Goal: Task Accomplishment & Management: Use online tool/utility

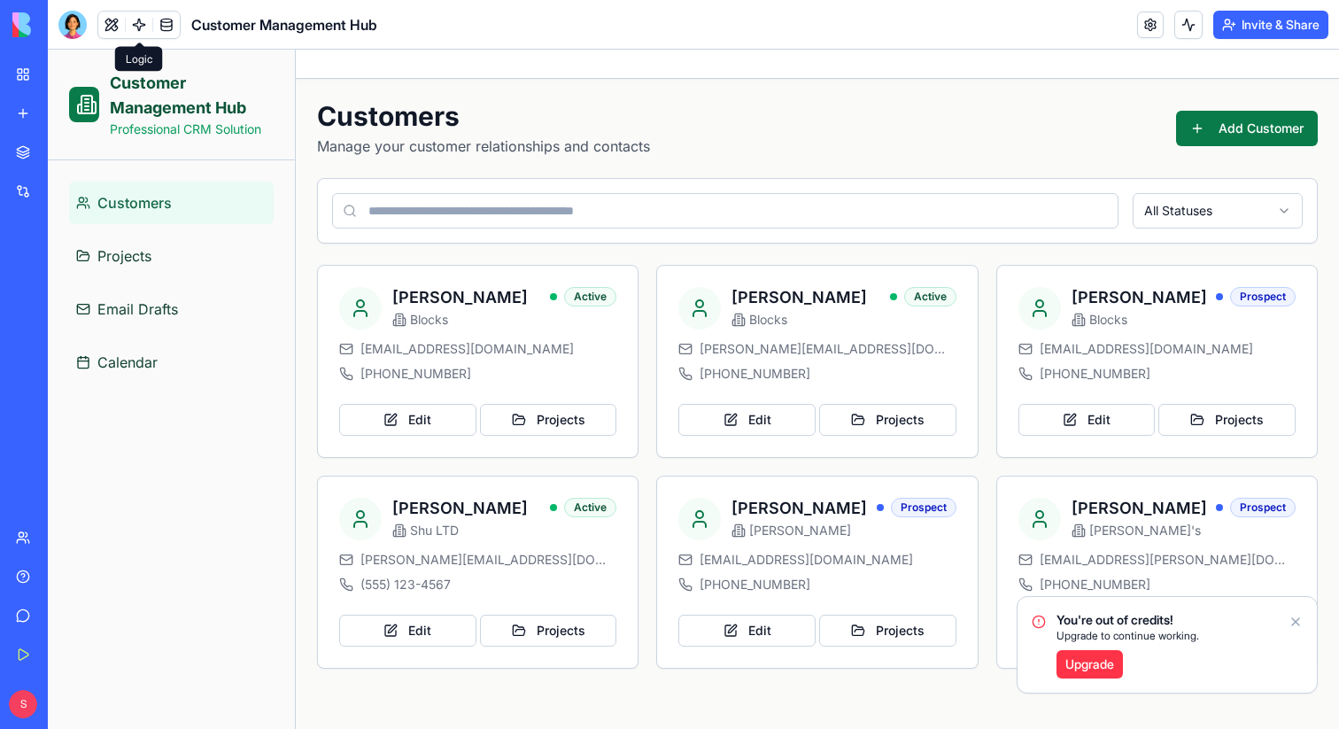
click at [138, 32] on span at bounding box center [139, 25] width 50 height 50
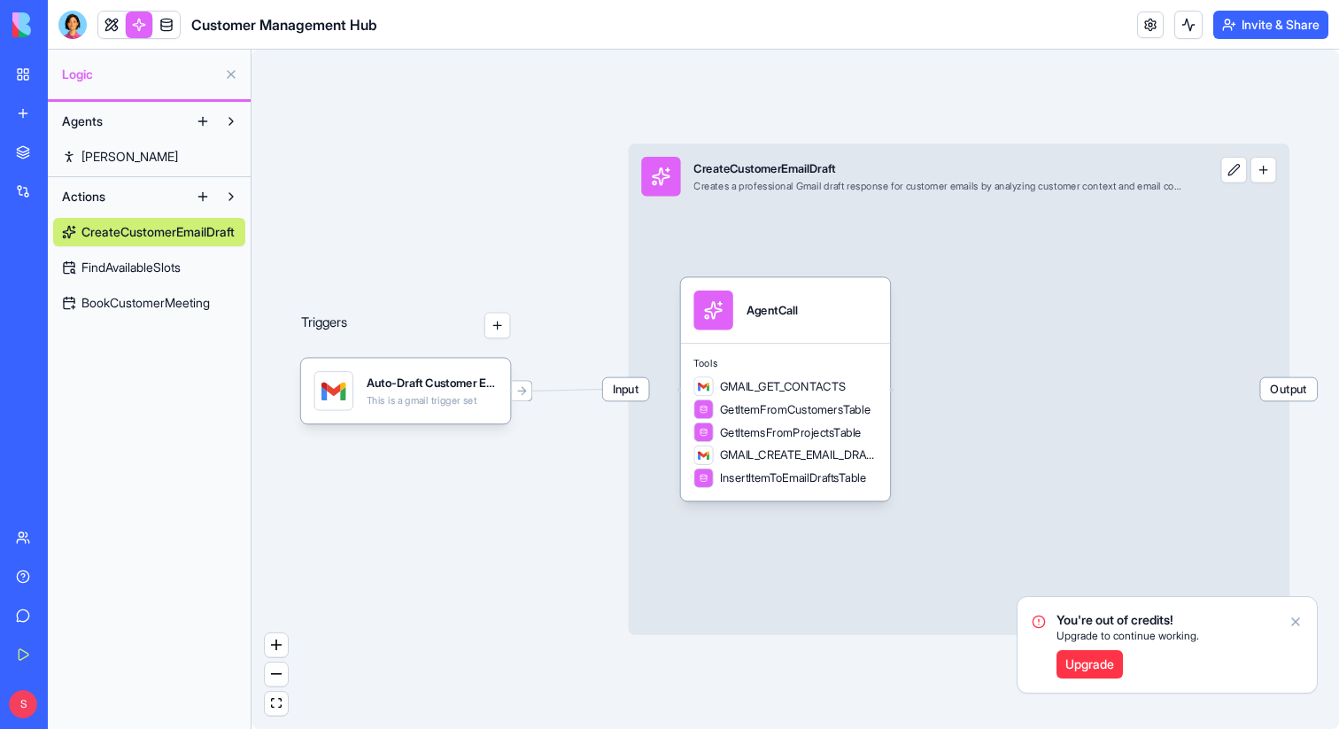
click at [143, 147] on link "Ron" at bounding box center [149, 157] width 192 height 28
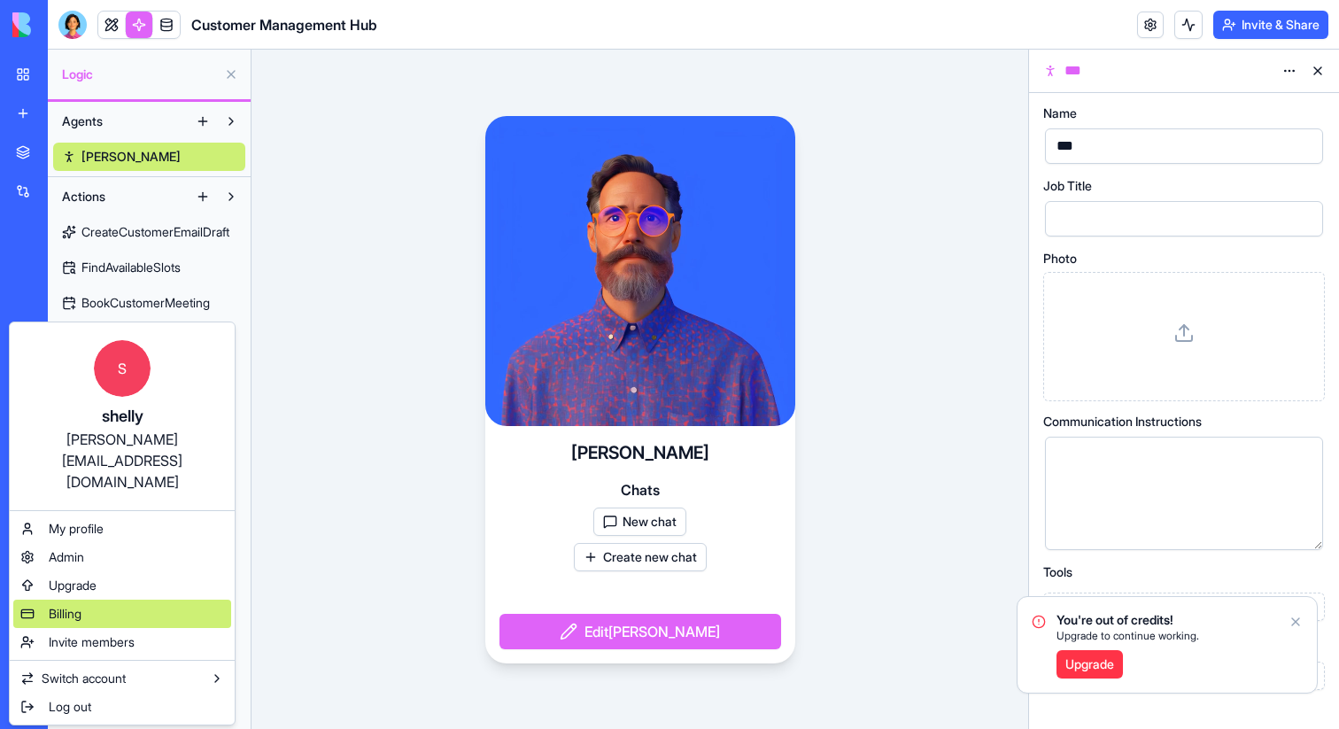
click at [77, 605] on span "Billing" at bounding box center [65, 614] width 33 height 18
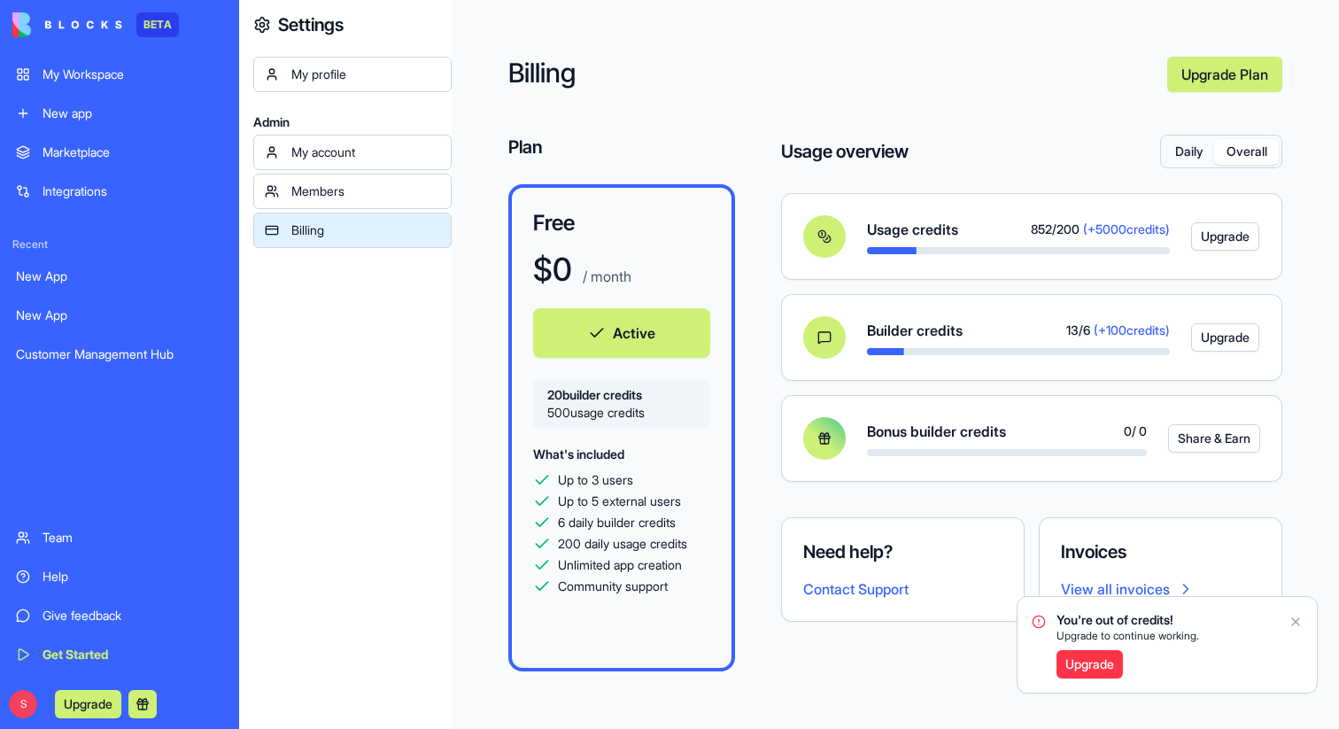
click at [1245, 157] on button "Overall" at bounding box center [1246, 152] width 65 height 26
click at [1190, 149] on button "Daily" at bounding box center [1189, 152] width 50 height 26
click at [1231, 158] on button "Overall" at bounding box center [1246, 152] width 65 height 26
click at [1189, 158] on button "Daily" at bounding box center [1189, 152] width 50 height 26
click at [1223, 158] on button "Overall" at bounding box center [1246, 152] width 65 height 26
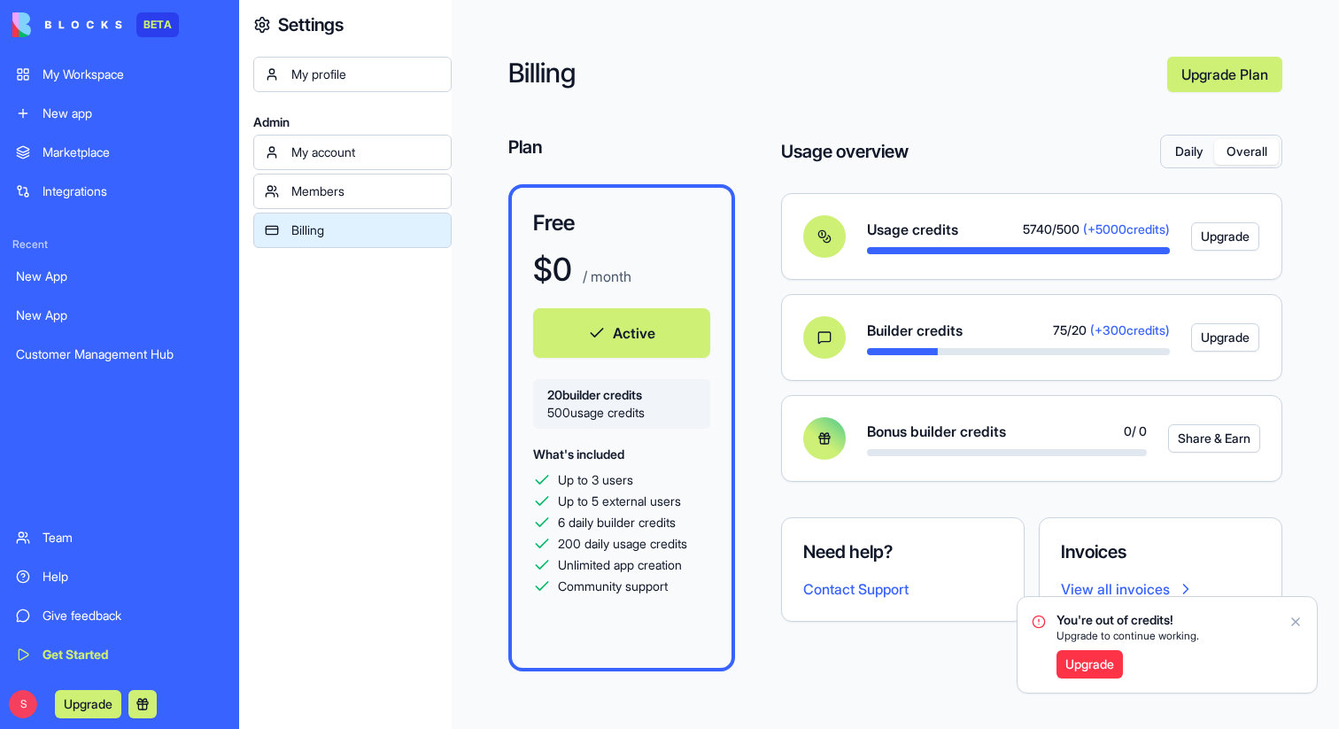
click at [594, 55] on div "Billing Upgrade Plan Plan Free $ 0 / month Active 20 builder credits 500 usage …" at bounding box center [895, 364] width 887 height 729
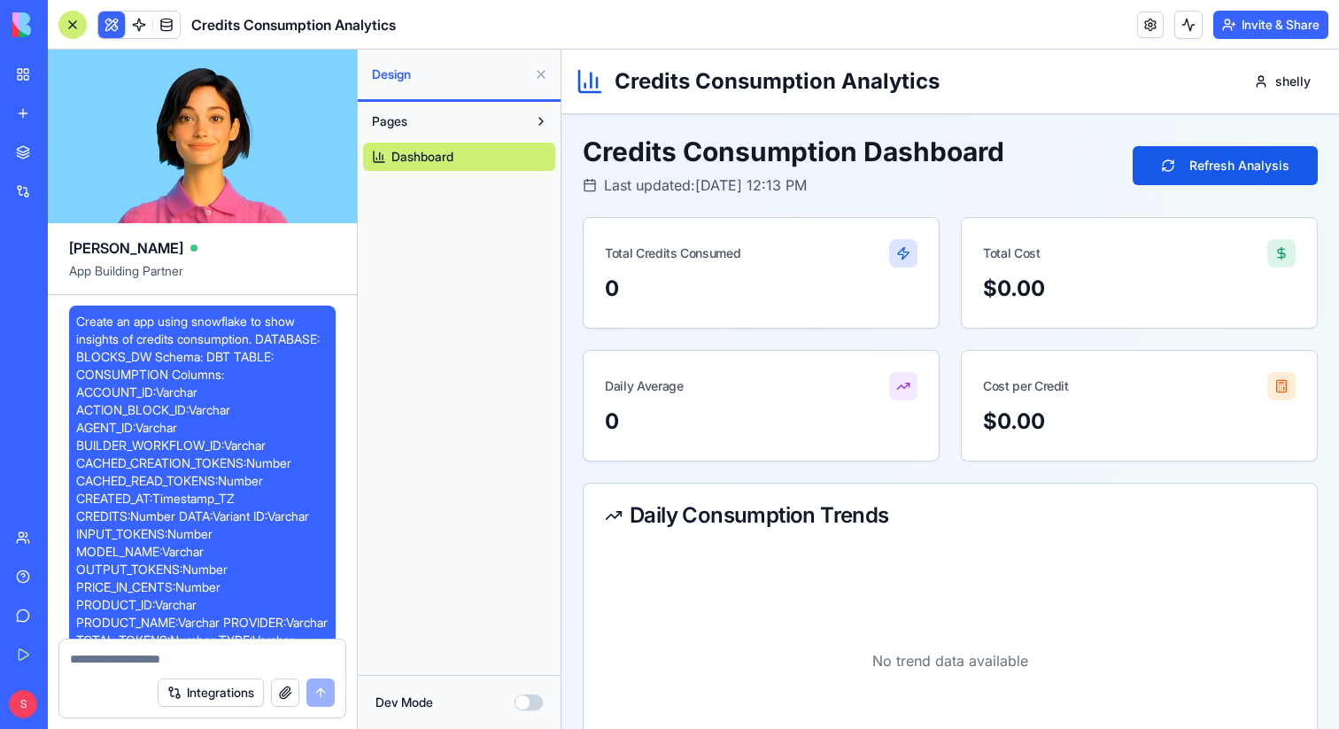
scroll to position [1934, 0]
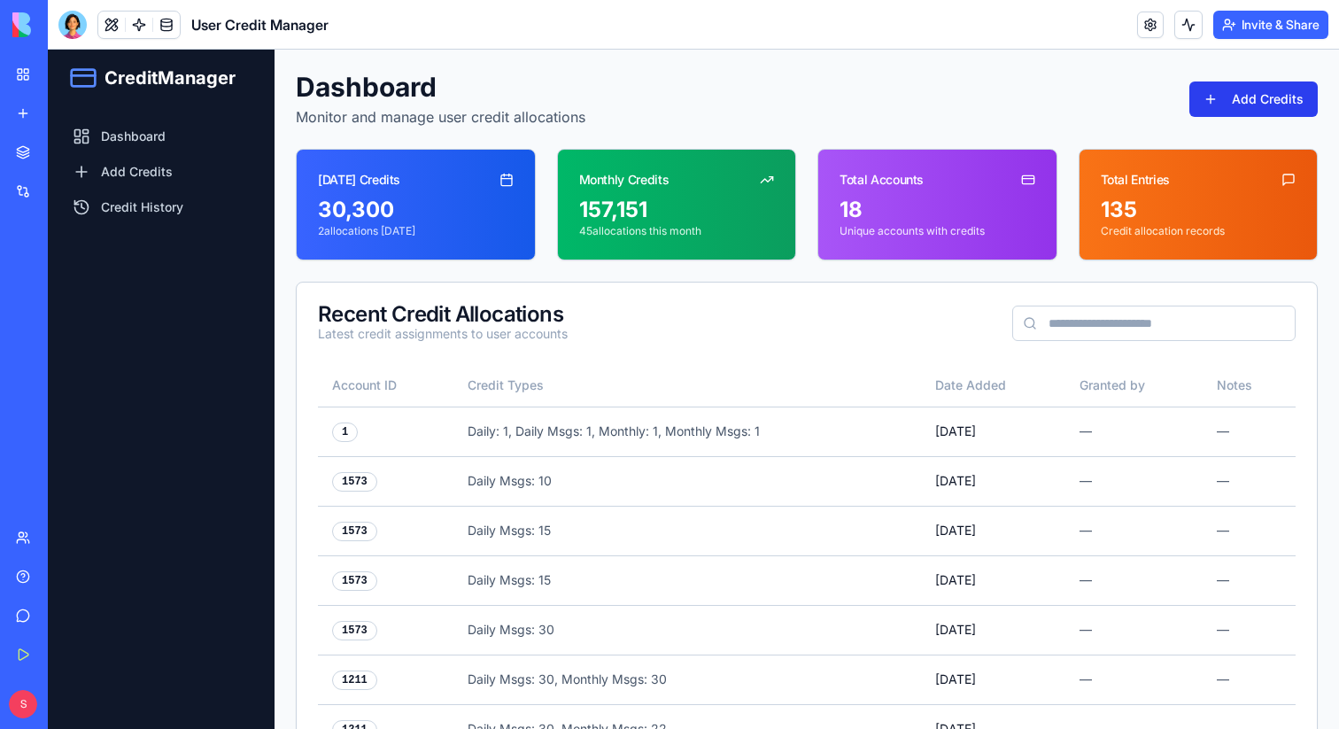
click at [1276, 108] on button "Add Credits" at bounding box center [1253, 98] width 128 height 35
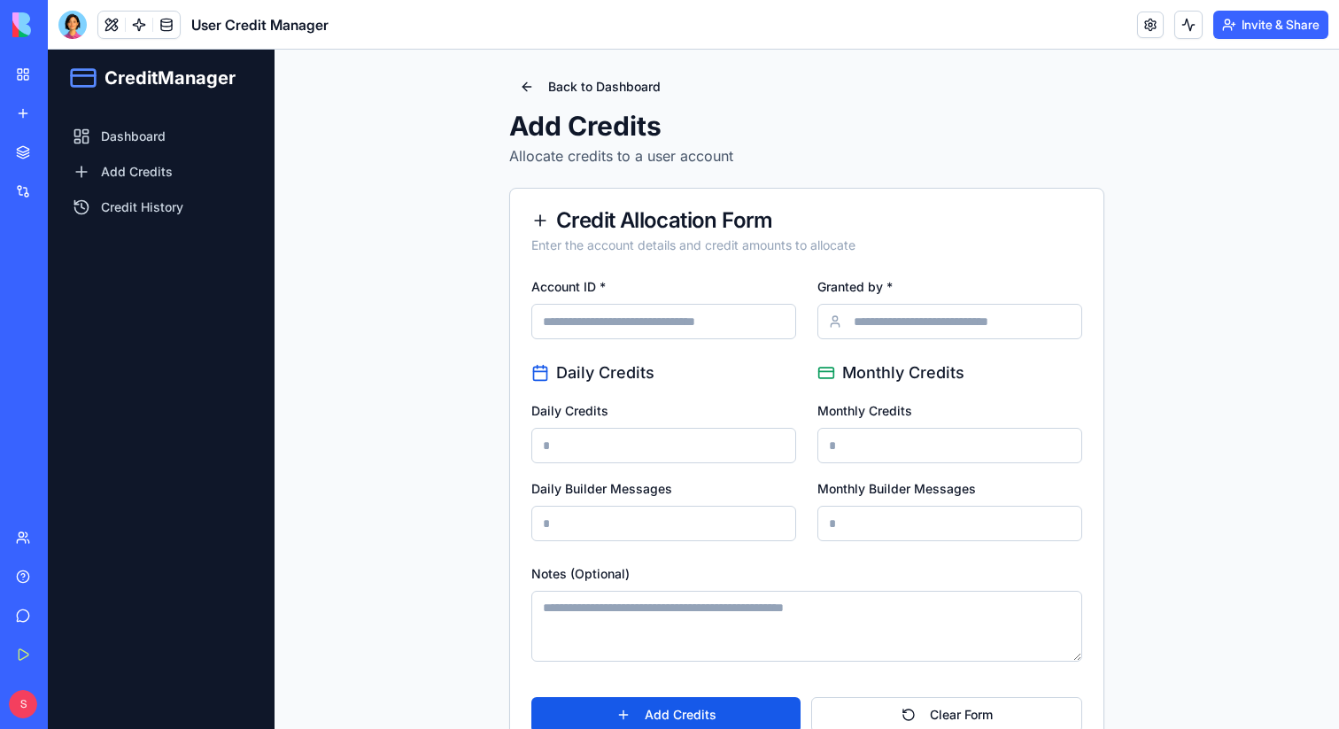
click at [662, 330] on input "Account ID *" at bounding box center [663, 321] width 265 height 35
paste input "****"
type input "****"
click at [872, 318] on input "Granted by *" at bounding box center [949, 321] width 265 height 35
type input "******"
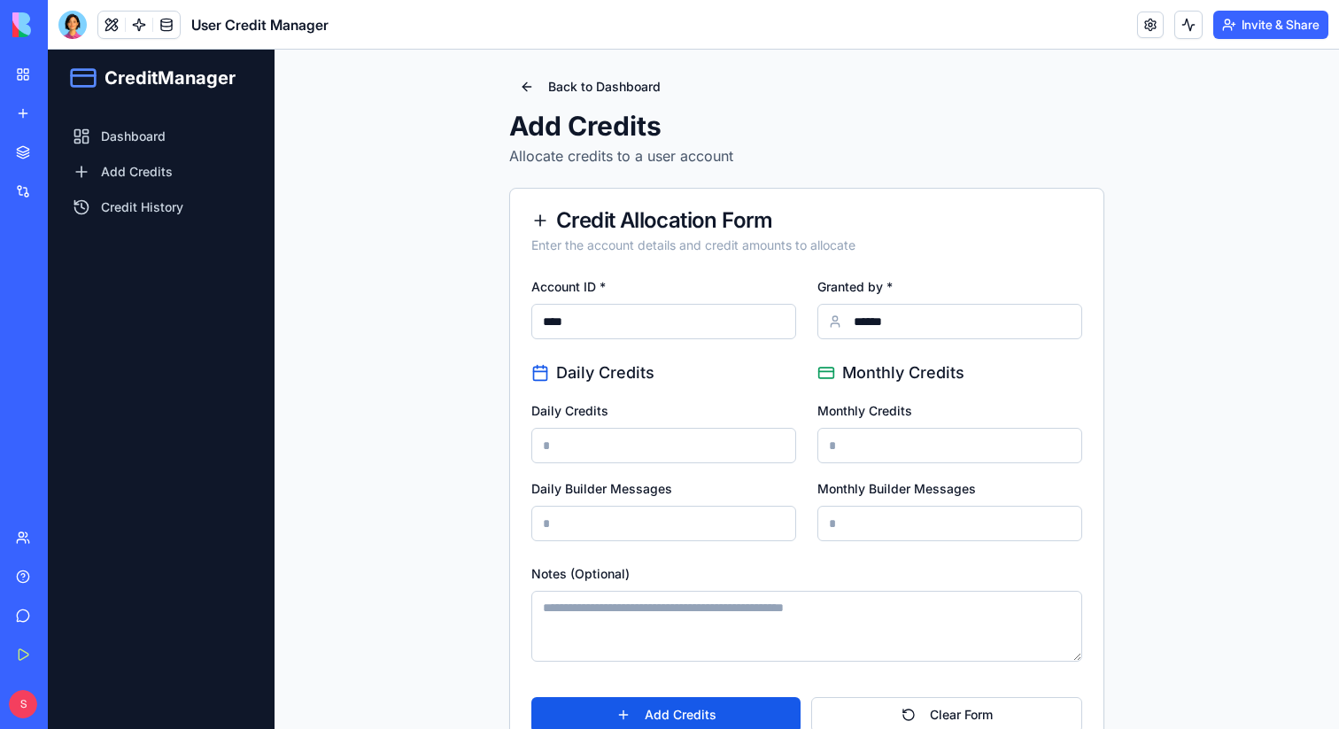
click at [616, 446] on input "Daily Credits" at bounding box center [663, 445] width 265 height 35
drag, startPoint x: 589, startPoint y: 444, endPoint x: 512, endPoint y: 443, distance: 77.1
click at [511, 443] on div "Account ID * **** Granted by * ****** Daily Credits Daily Credits ***** Daily B…" at bounding box center [806, 514] width 593 height 478
type input "*****"
click at [848, 449] on input "Monthly Credits" at bounding box center [949, 445] width 265 height 35
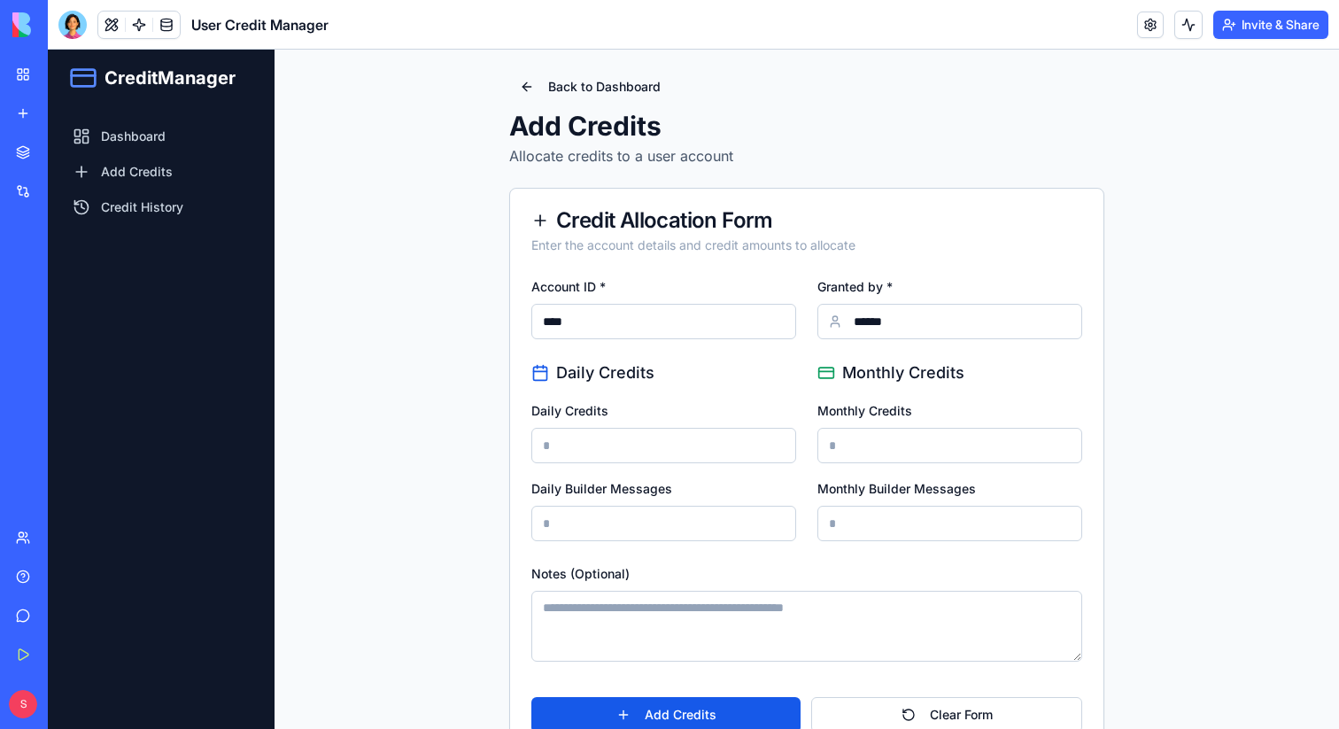
type input "*****"
click at [707, 523] on input "Daily Builder Messages" at bounding box center [663, 523] width 265 height 35
type input "*"
type input "****"
click at [894, 529] on input "Monthly Builder Messages" at bounding box center [949, 523] width 265 height 35
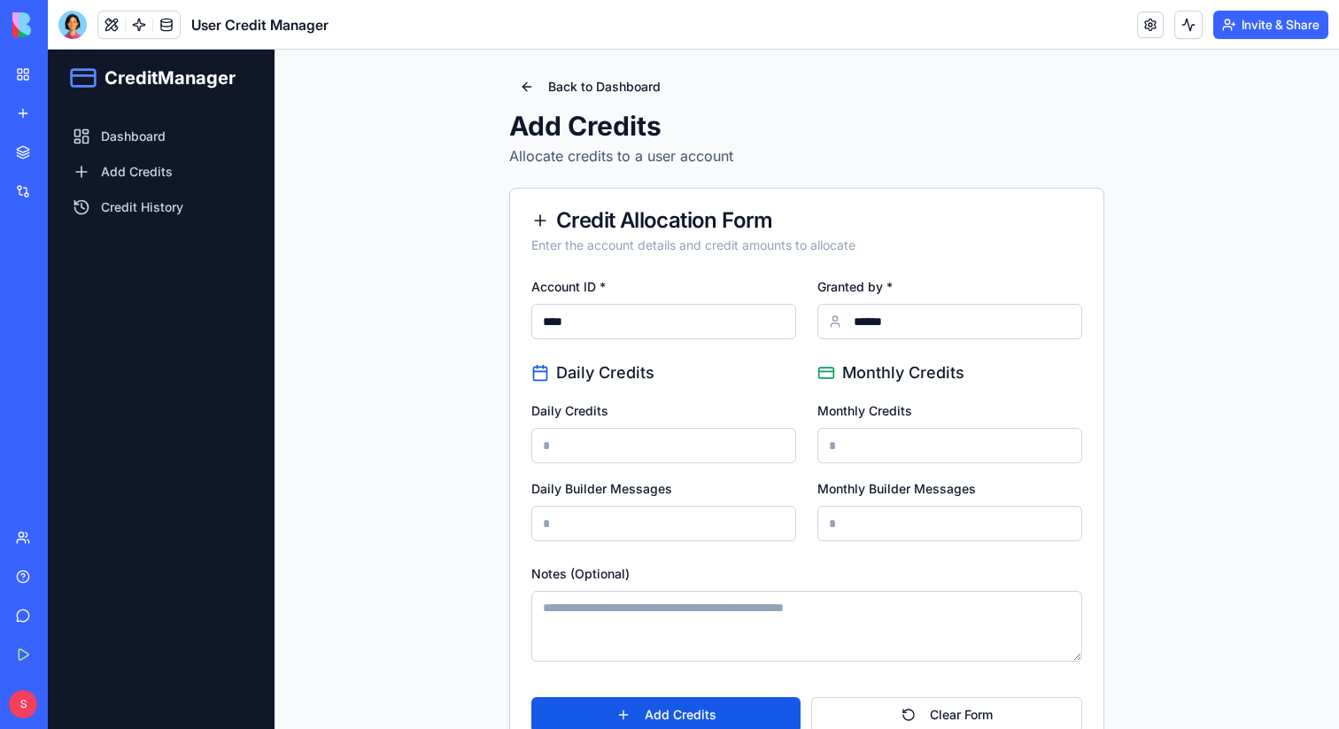
scroll to position [47, 0]
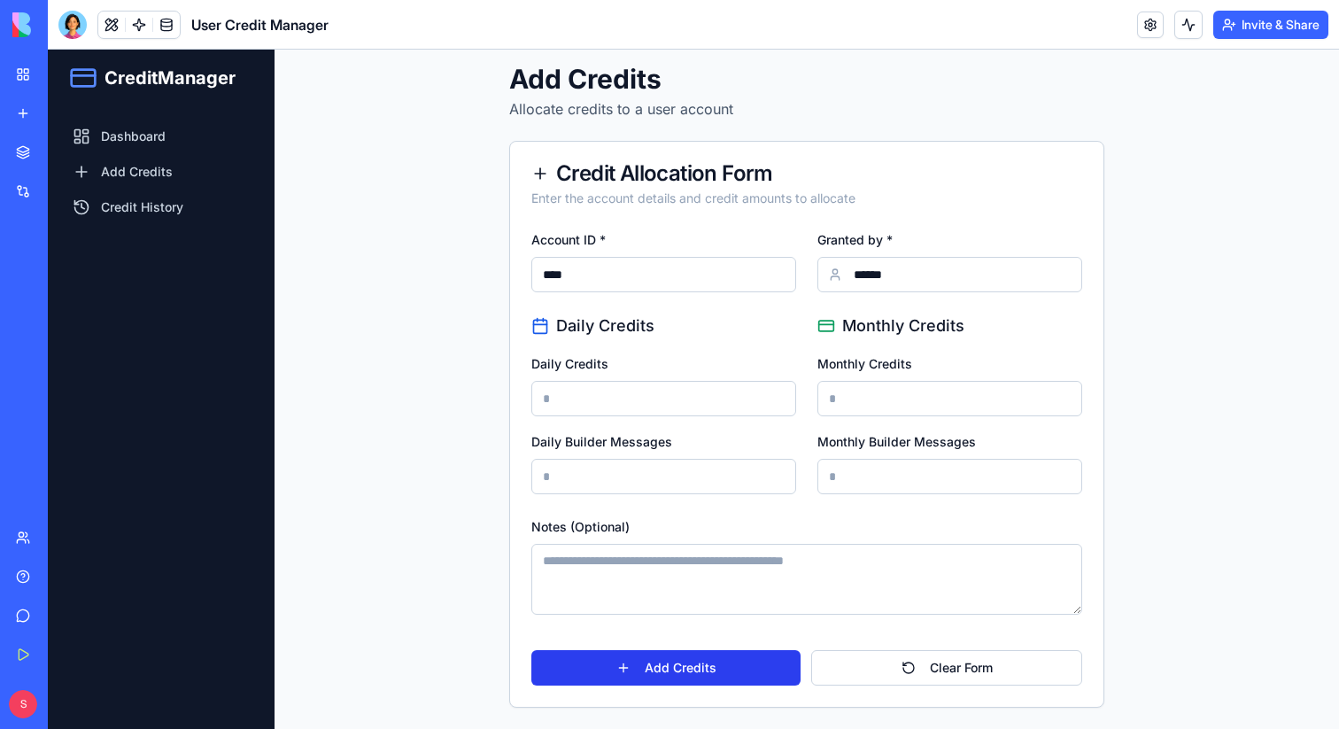
type input "****"
click at [690, 676] on button "Add Credits" at bounding box center [665, 667] width 269 height 35
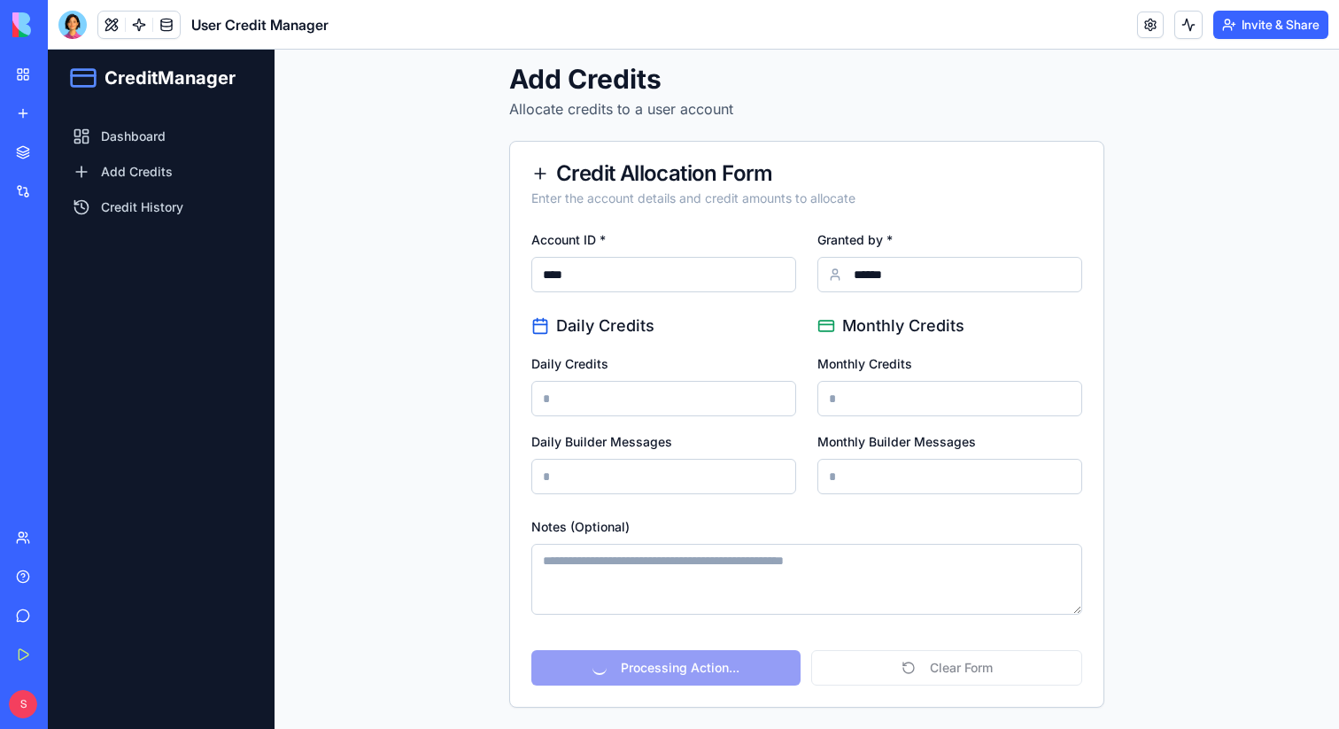
scroll to position [0, 0]
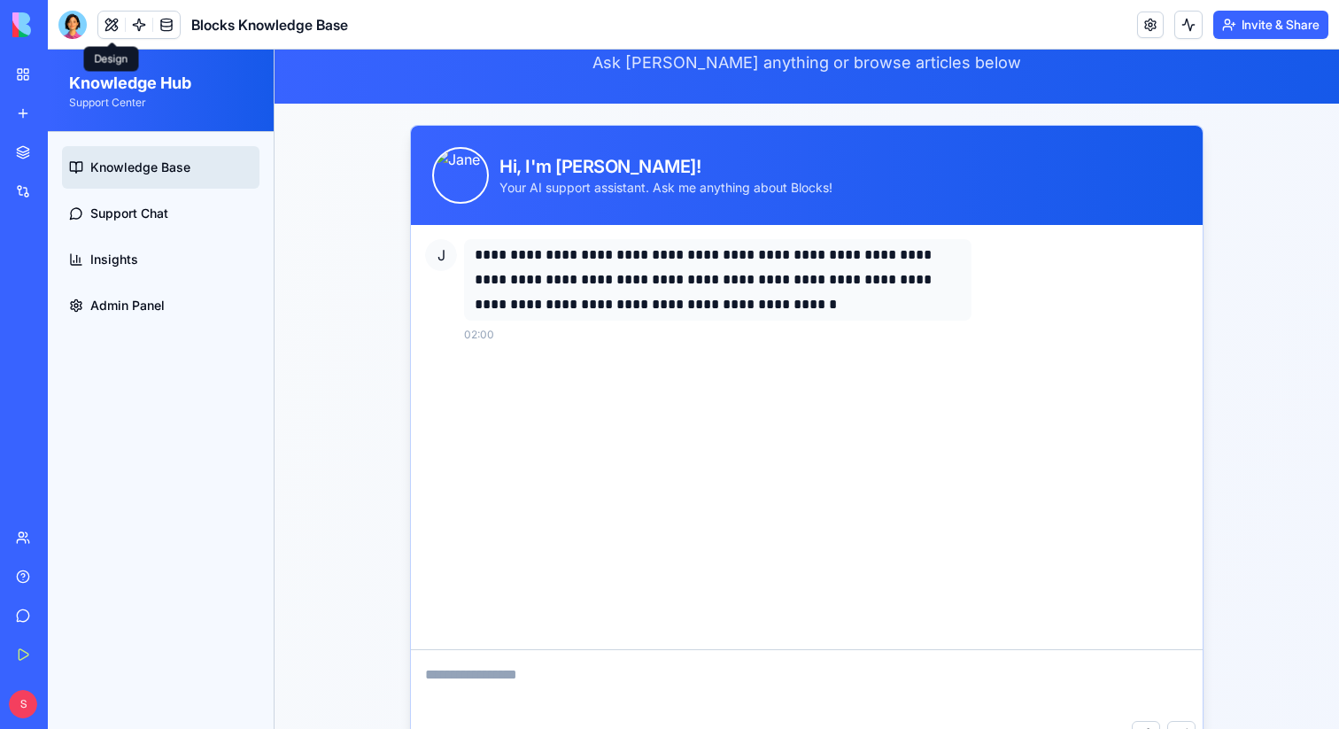
scroll to position [34, 0]
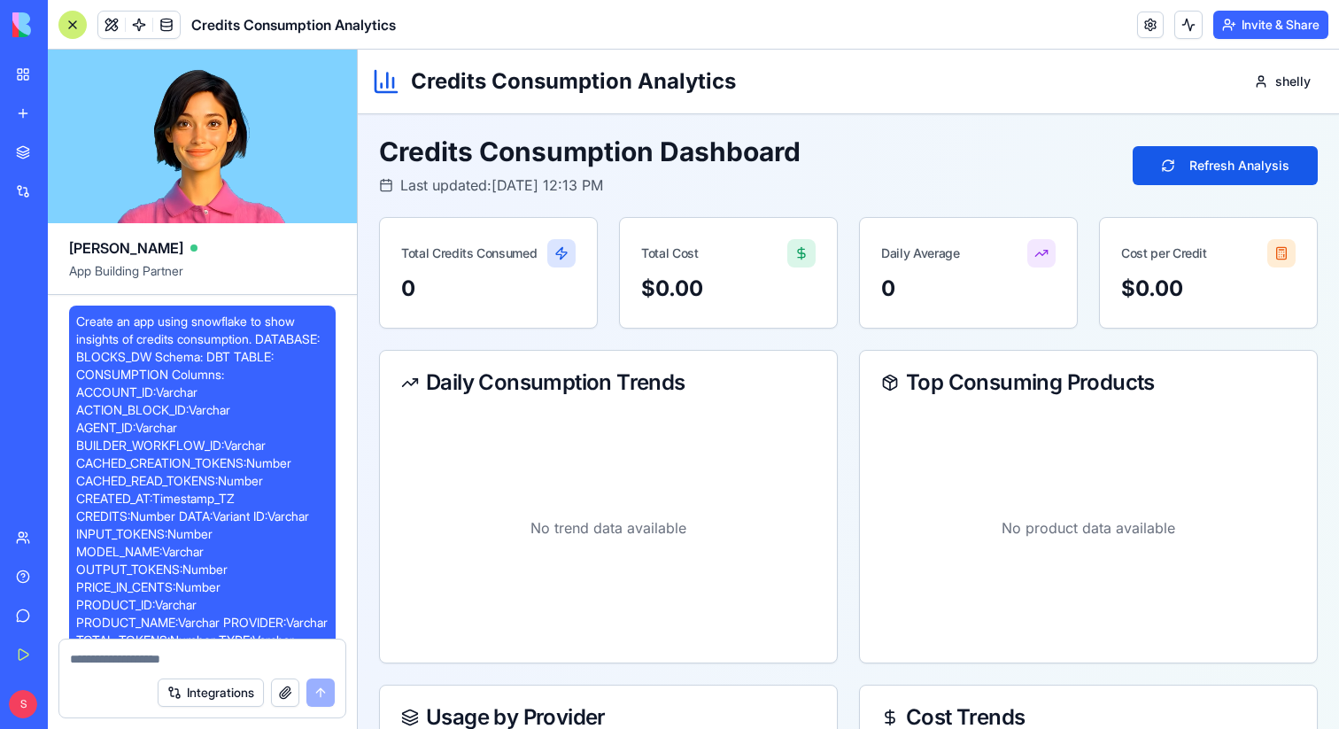
scroll to position [1594, 0]
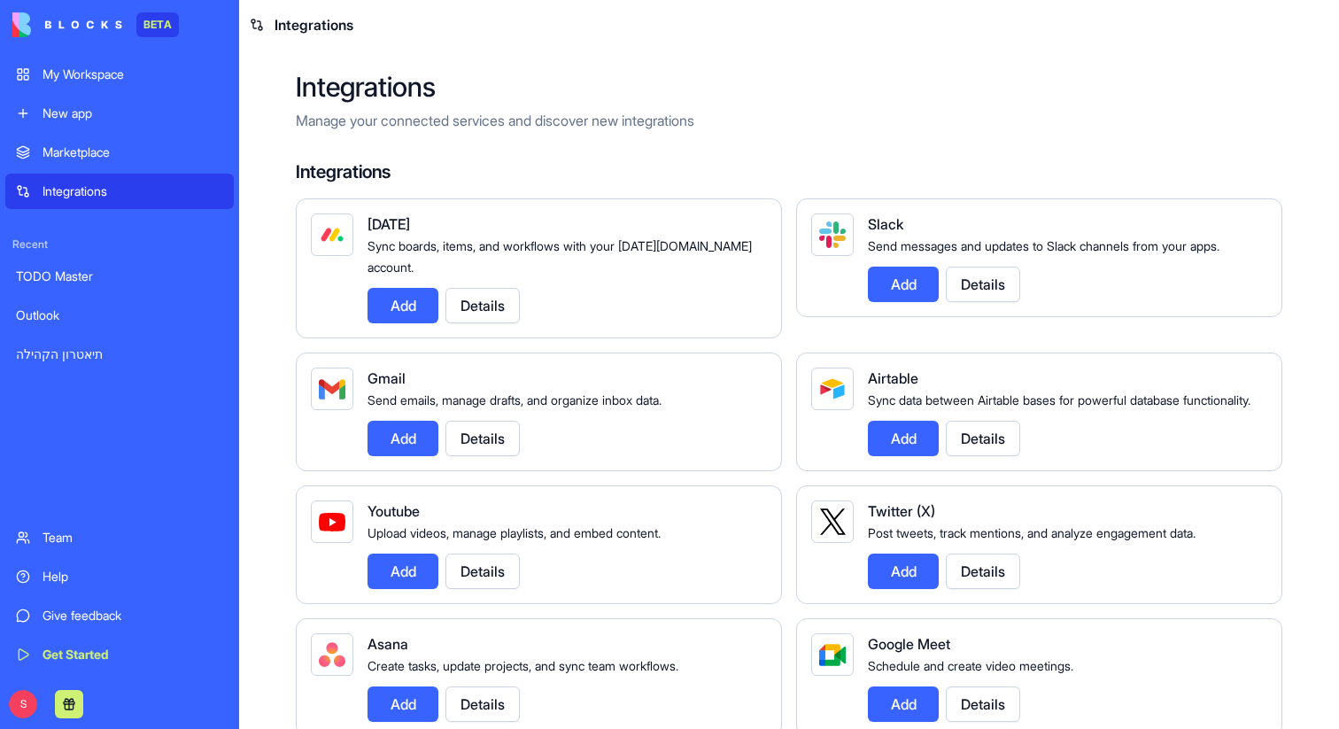
scroll to position [1114, 0]
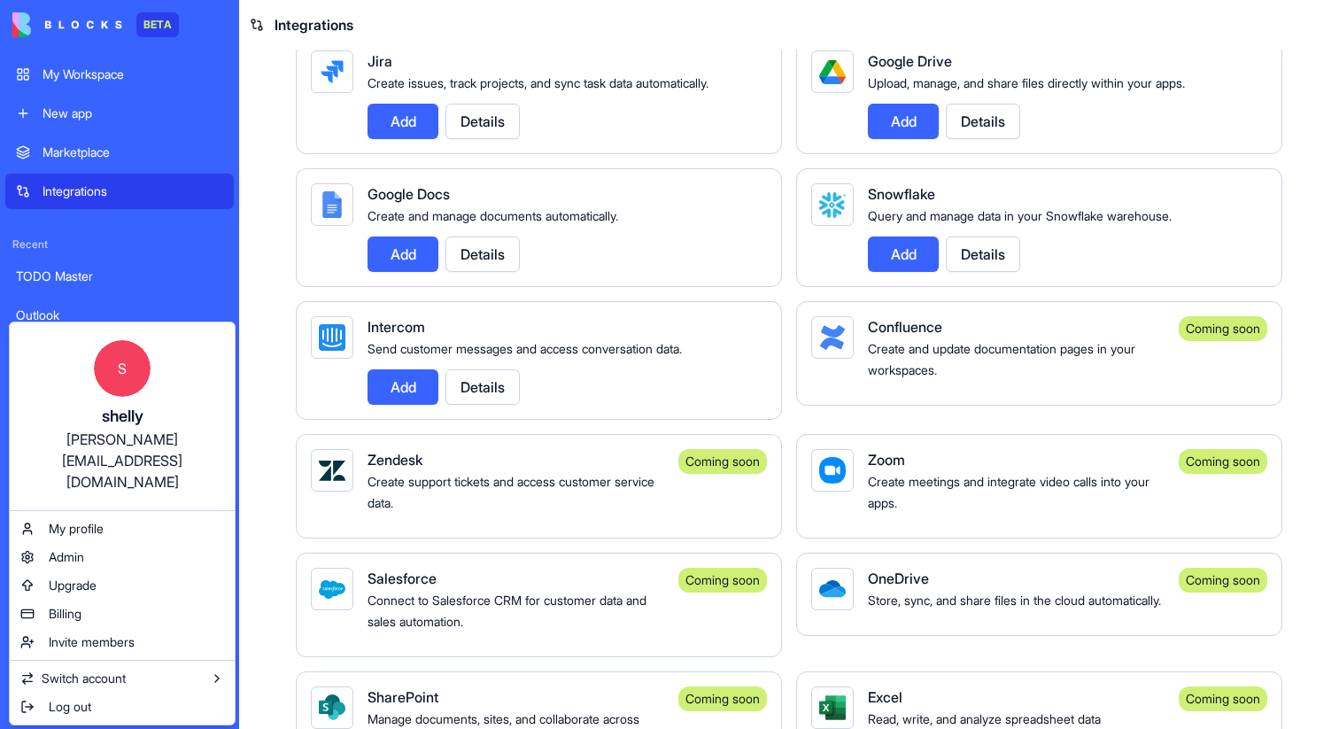
click at [229, 238] on span "Recent" at bounding box center [119, 244] width 228 height 14
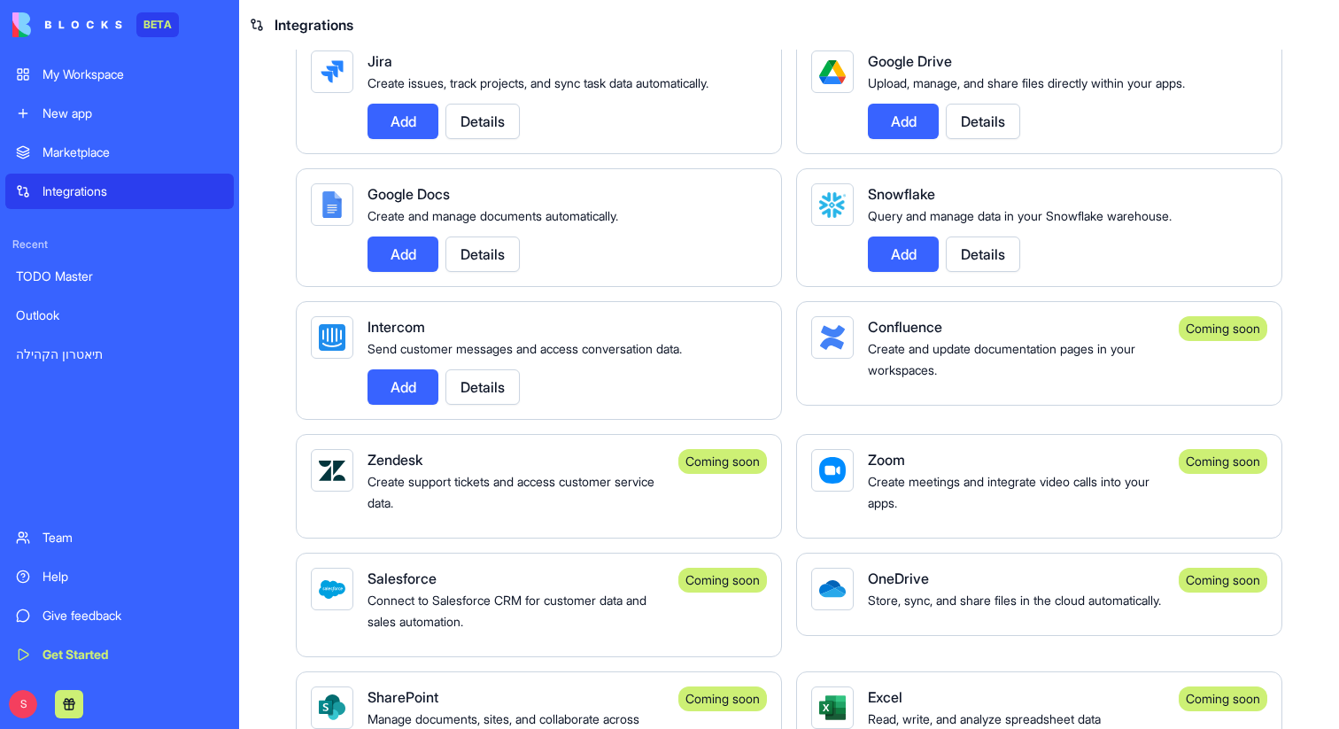
click at [92, 103] on link "New app" at bounding box center [119, 113] width 228 height 35
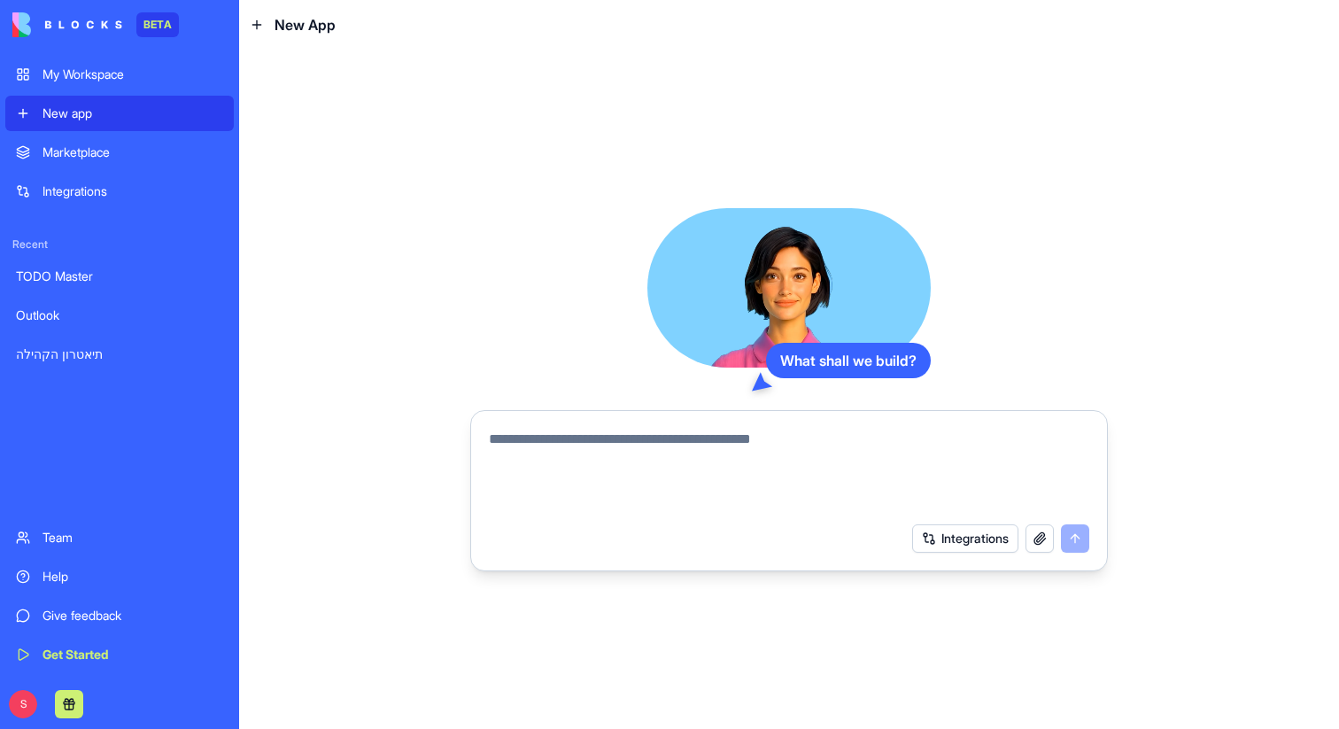
click at [1043, 534] on button "button" at bounding box center [1040, 538] width 28 height 28
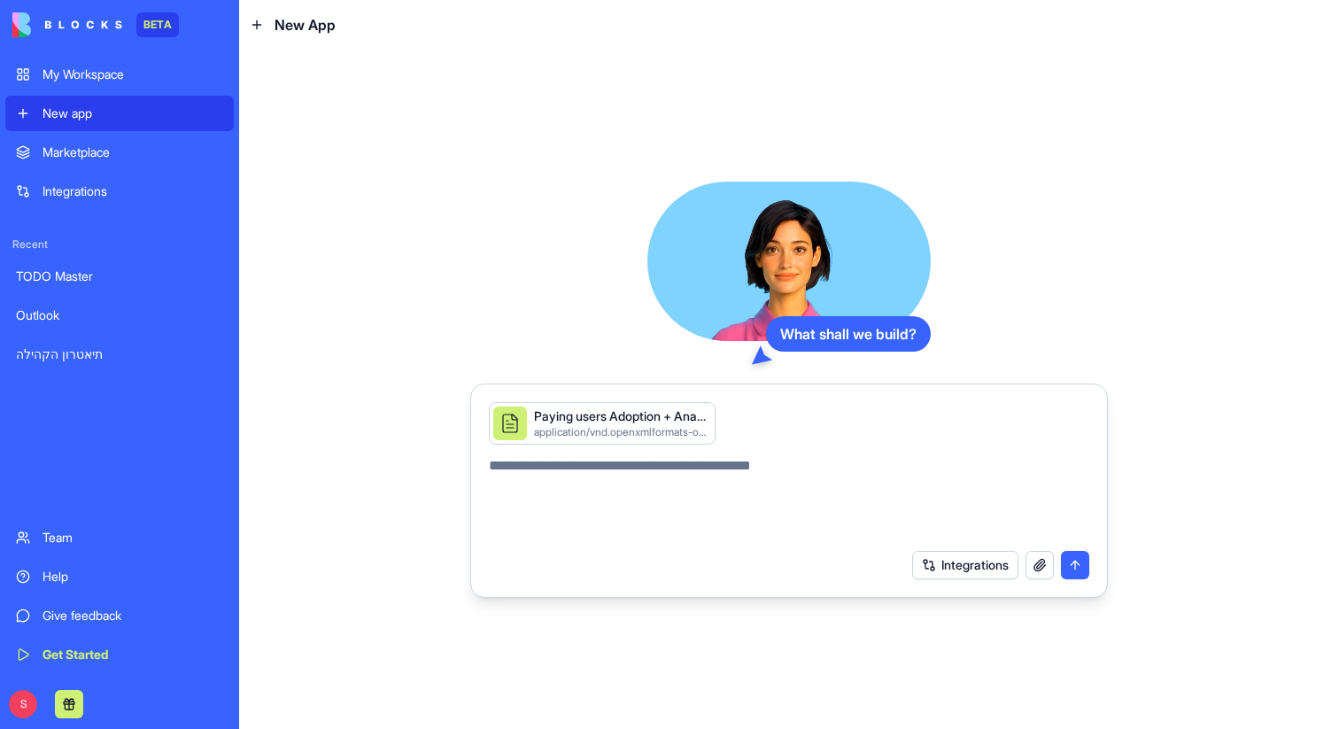
click at [790, 512] on textarea at bounding box center [789, 497] width 600 height 85
click at [844, 469] on textarea "**********" at bounding box center [789, 497] width 600 height 85
click at [885, 471] on textarea "**********" at bounding box center [789, 497] width 600 height 85
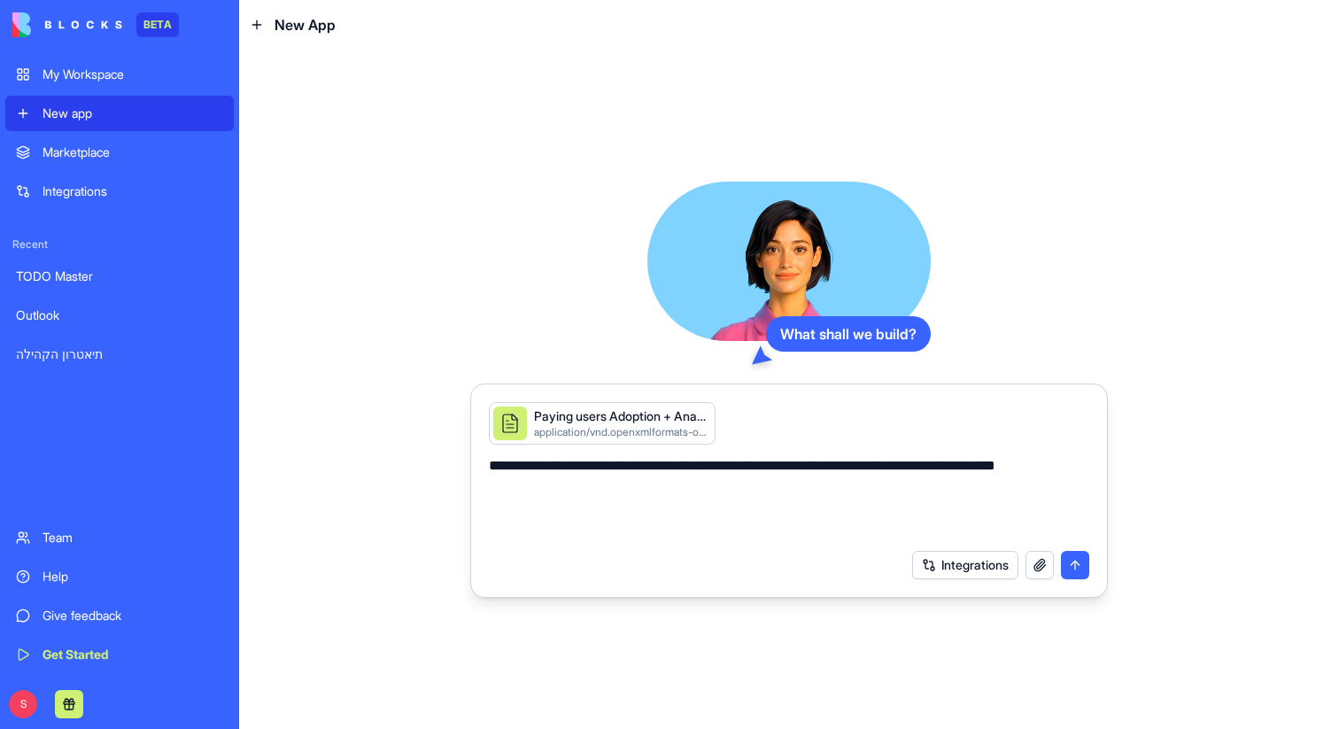
click at [1049, 469] on textarea "**********" at bounding box center [789, 497] width 600 height 85
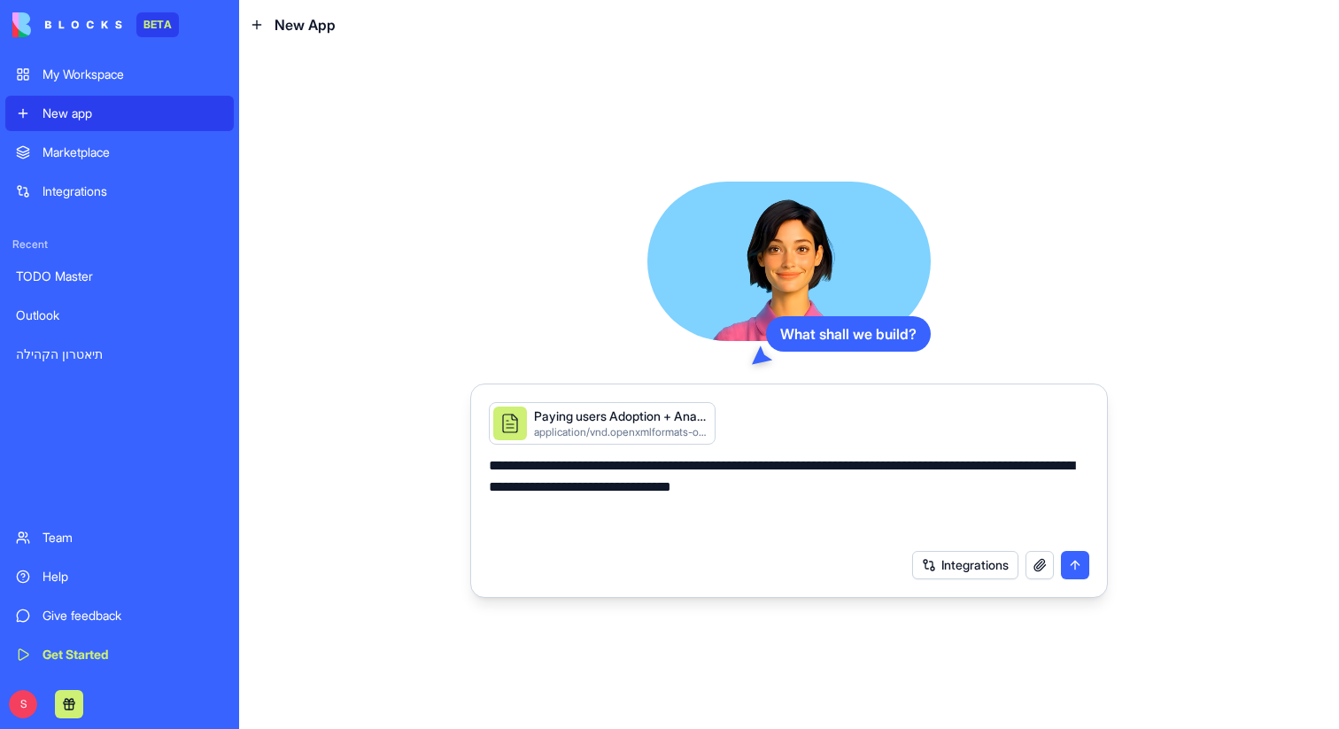
click at [952, 468] on textarea "**********" at bounding box center [789, 497] width 600 height 85
click at [827, 492] on textarea "**********" at bounding box center [789, 497] width 600 height 85
click at [794, 490] on textarea "**********" at bounding box center [789, 497] width 600 height 85
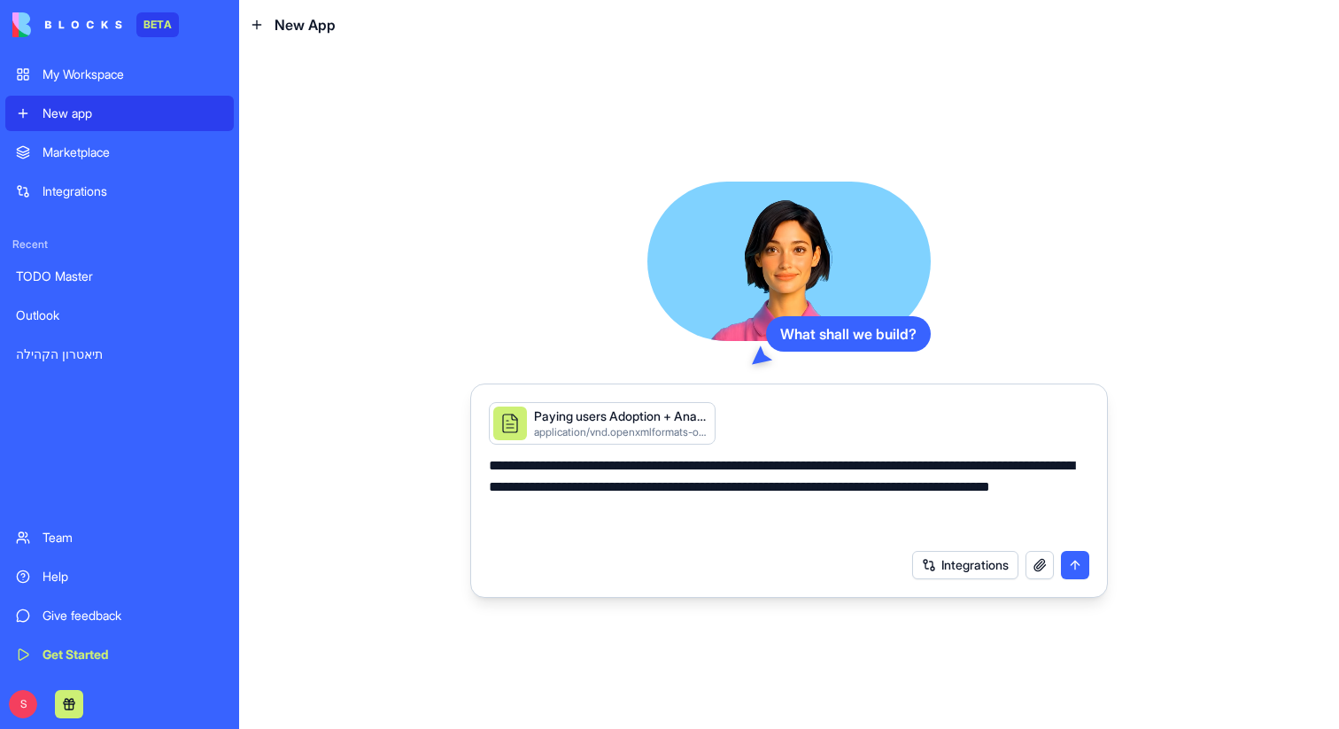
click at [567, 508] on textarea "**********" at bounding box center [789, 497] width 600 height 85
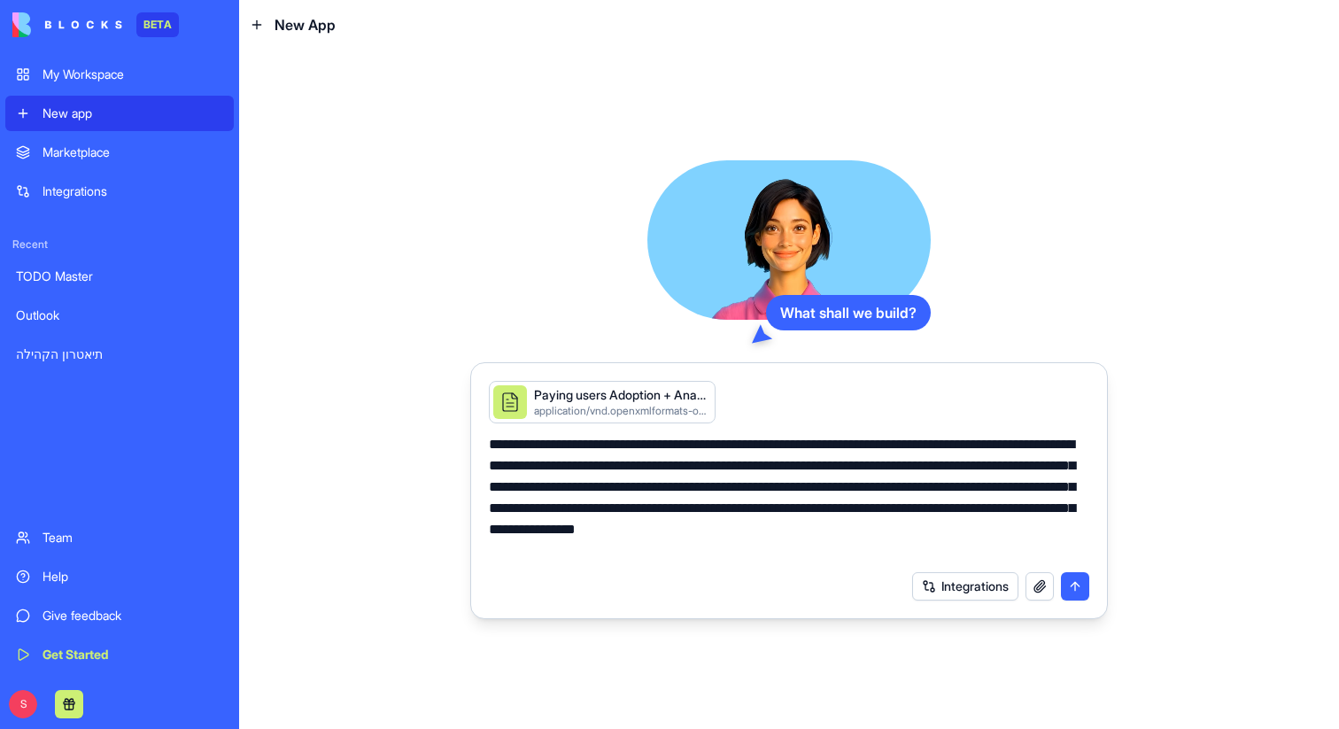
type textarea "**********"
click at [1079, 585] on button "submit" at bounding box center [1075, 586] width 28 height 28
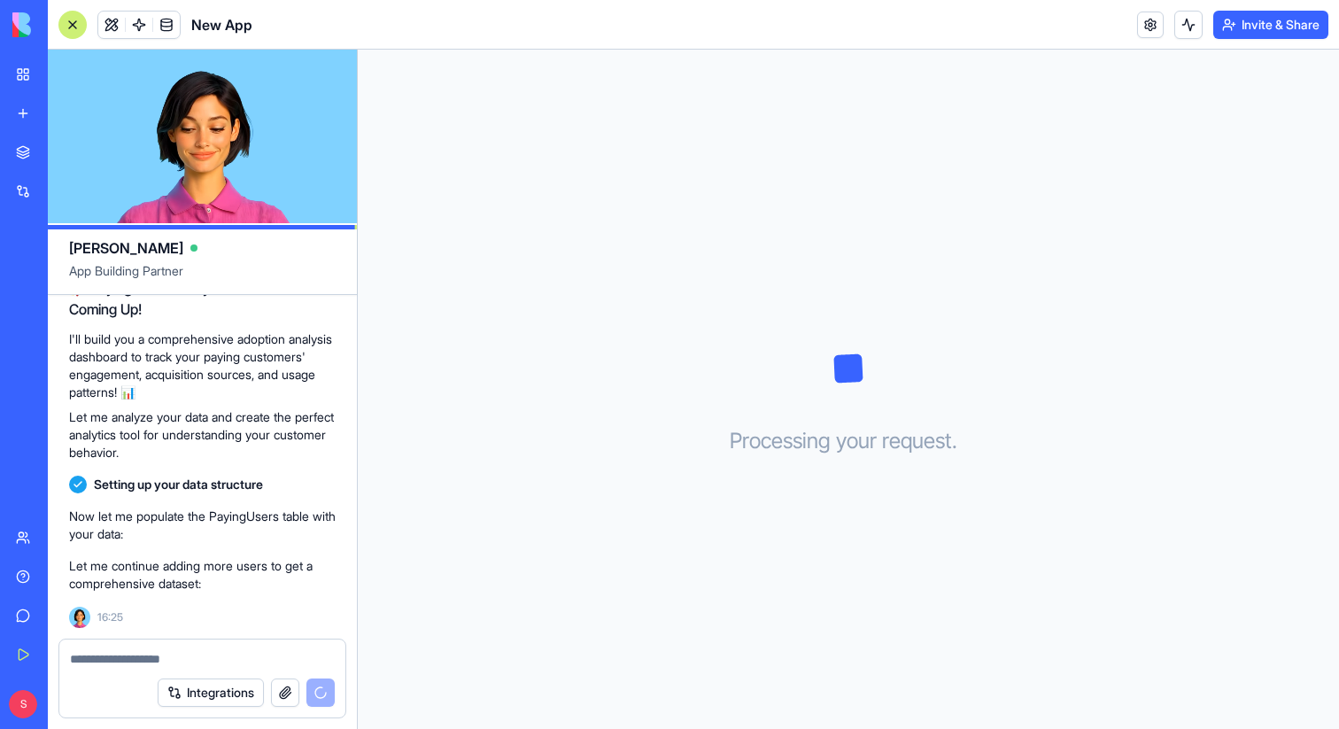
scroll to position [397, 0]
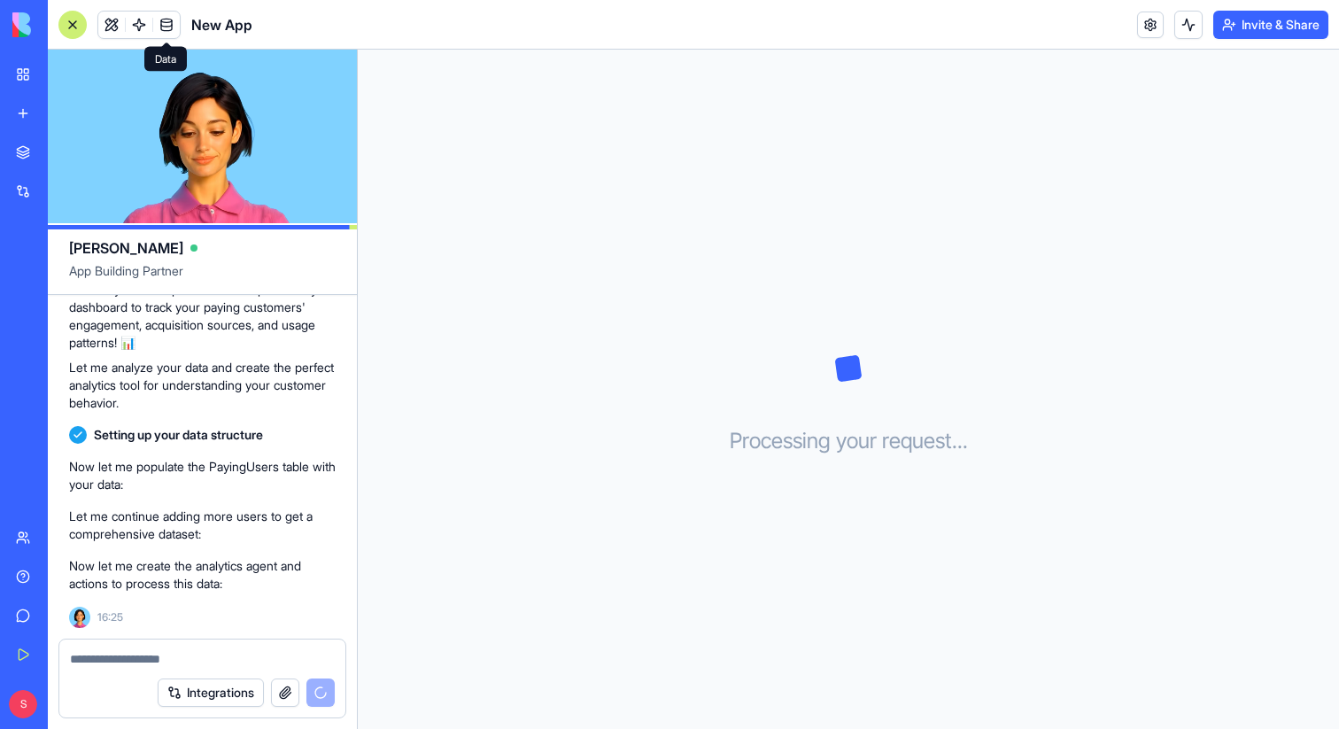
click at [168, 32] on span at bounding box center [167, 25] width 50 height 50
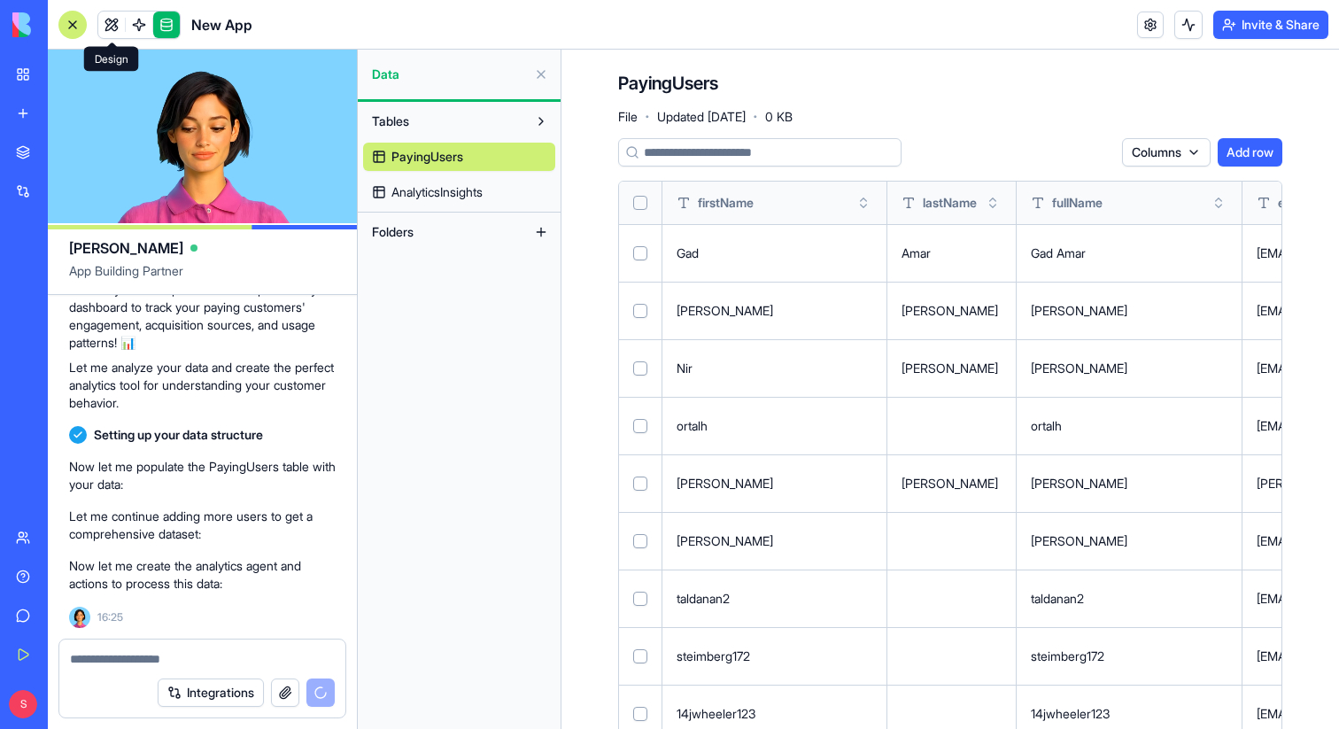
click at [110, 25] on link at bounding box center [111, 25] width 27 height 27
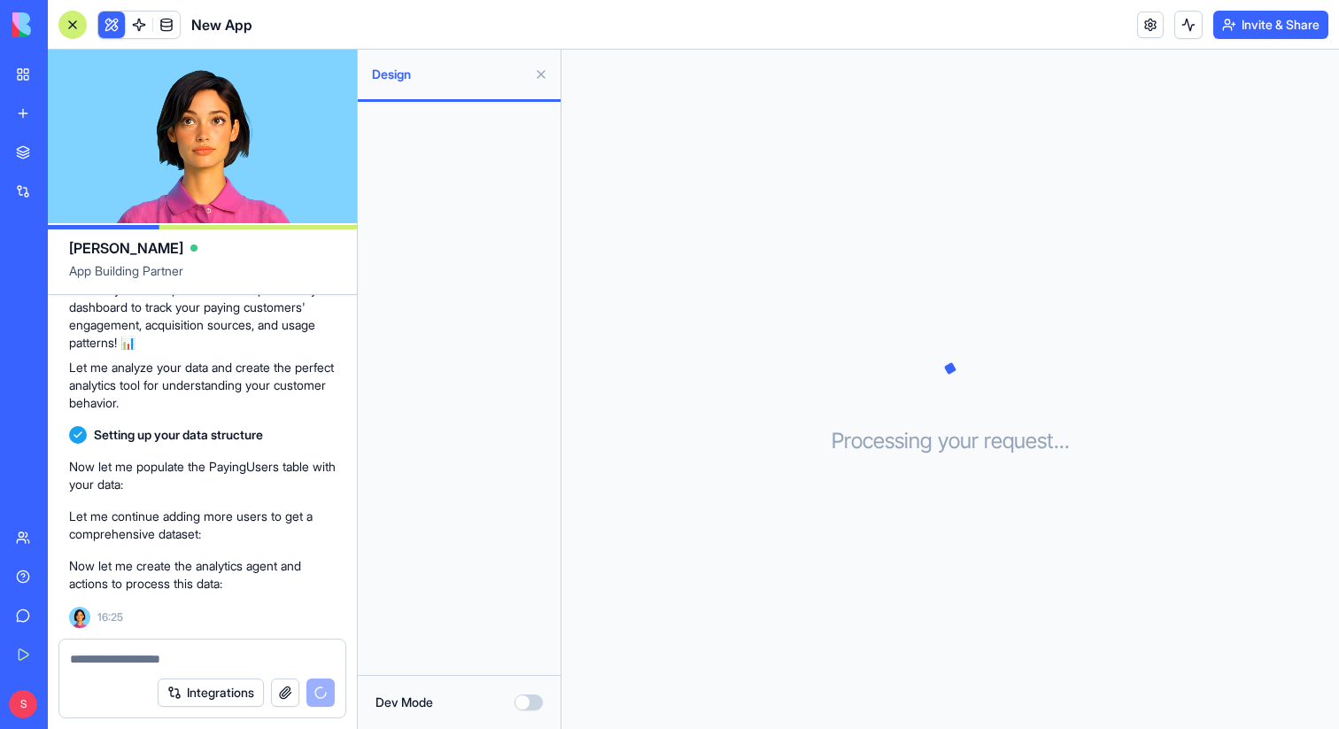
click at [542, 79] on button at bounding box center [541, 74] width 28 height 28
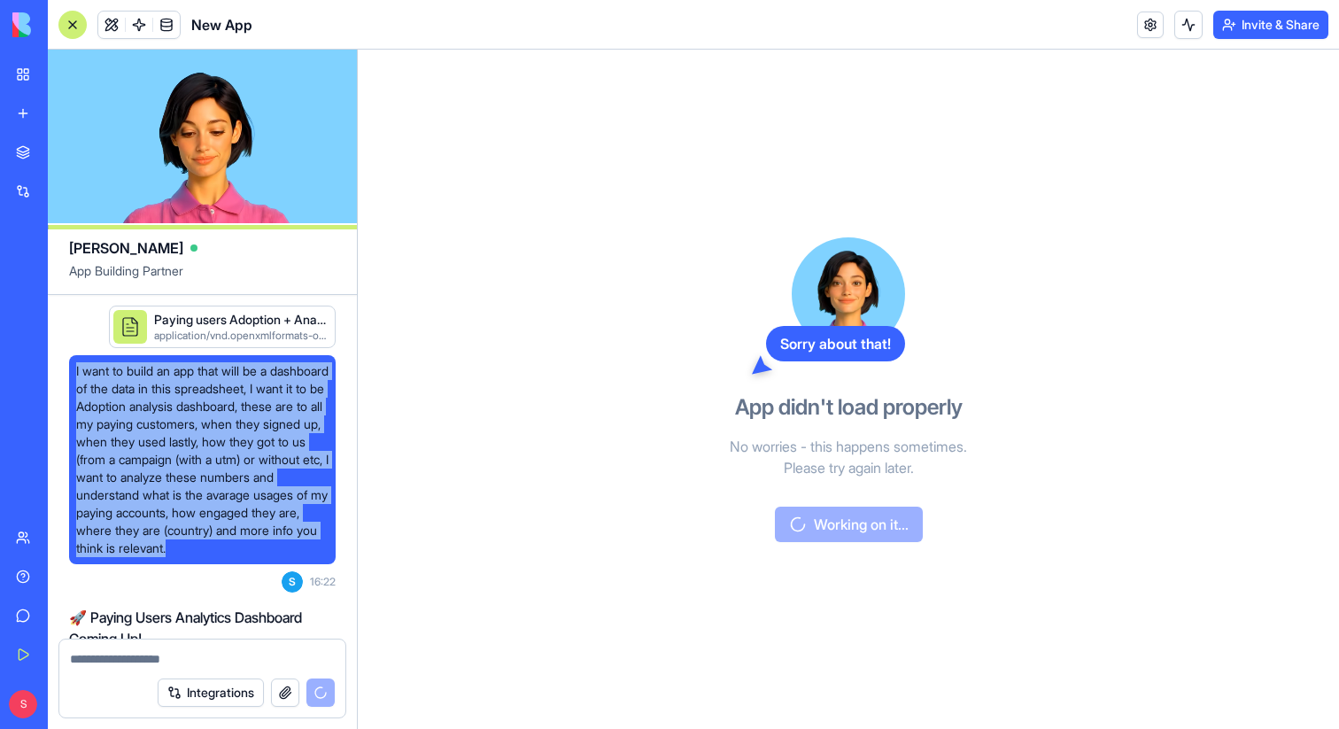
drag, startPoint x: 76, startPoint y: 370, endPoint x: 308, endPoint y: 562, distance: 301.3
click at [308, 557] on span "I want to build an app that will be a dashboard of the data in this spreadsheet…" at bounding box center [202, 459] width 252 height 195
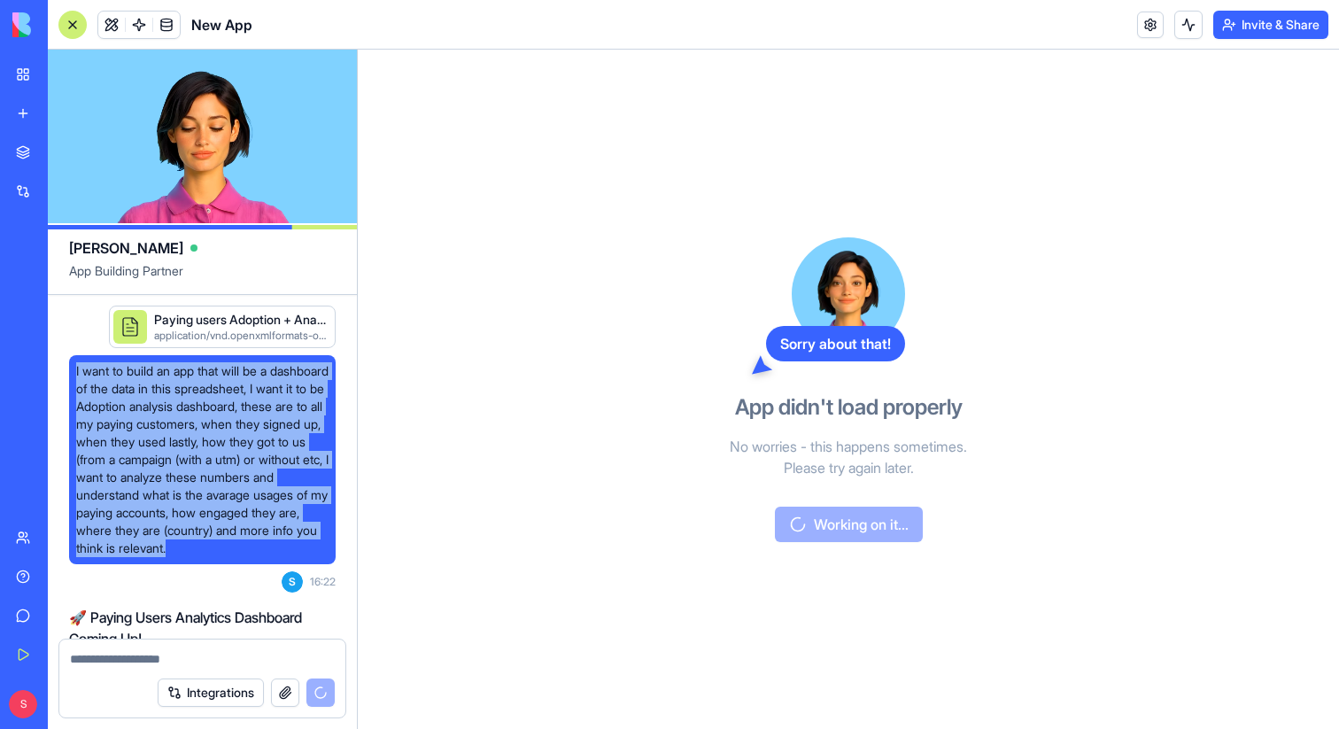
copy span "I want to build an app that will be a dashboard of the data in this spreadsheet…"
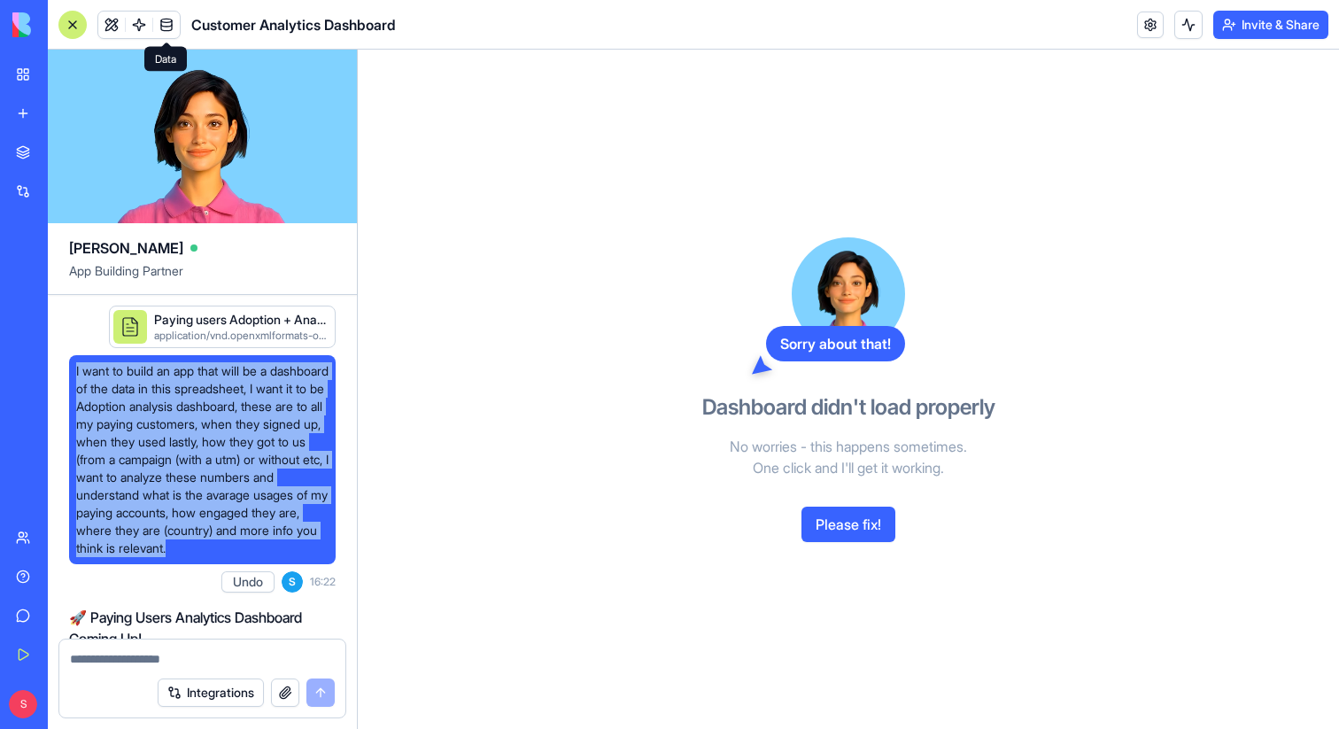
scroll to position [1630, 0]
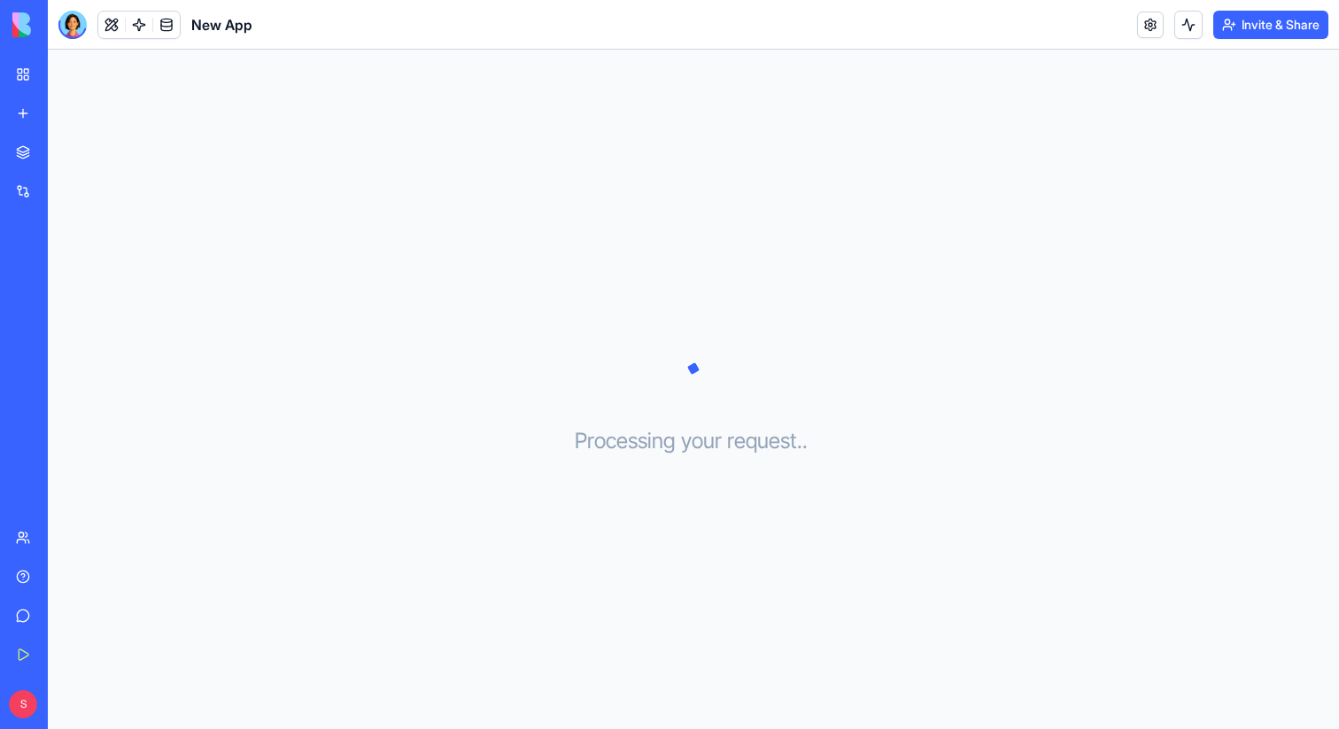
click at [42, 119] on link "New app" at bounding box center [40, 113] width 71 height 35
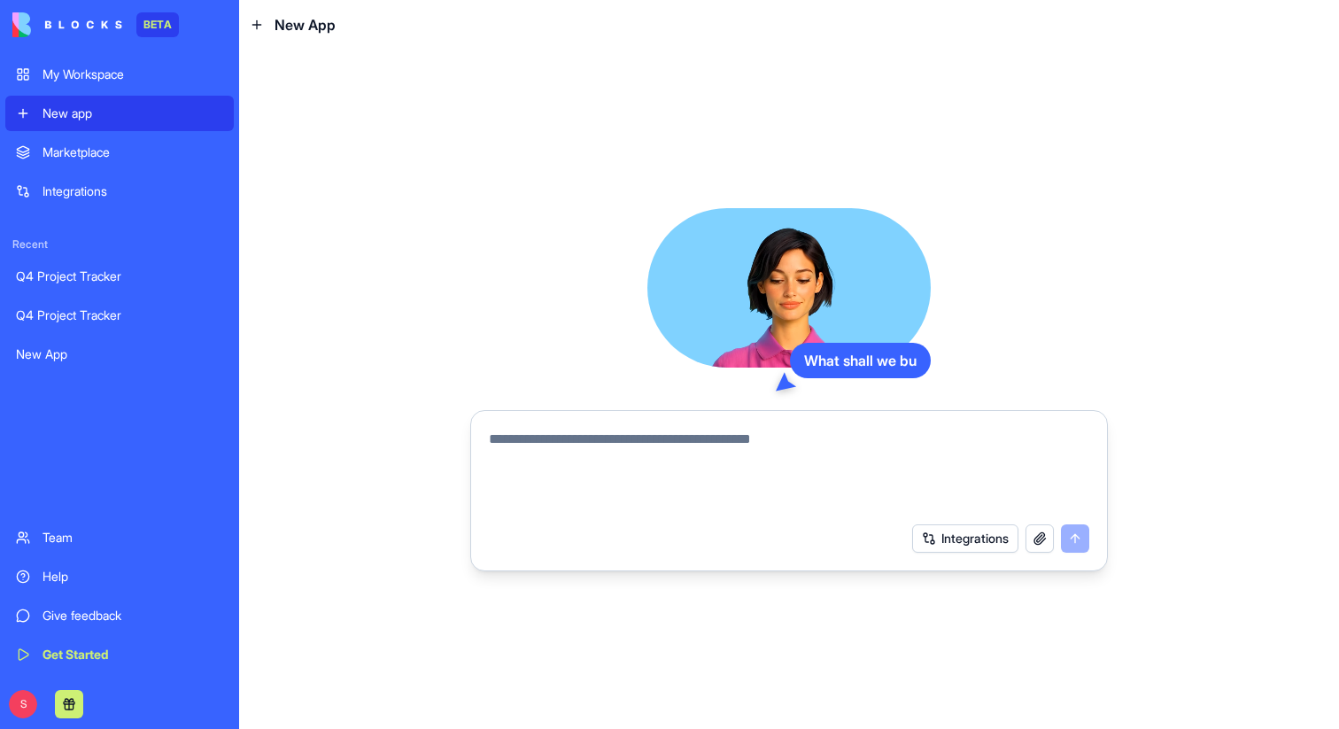
click at [545, 446] on textarea at bounding box center [789, 471] width 600 height 85
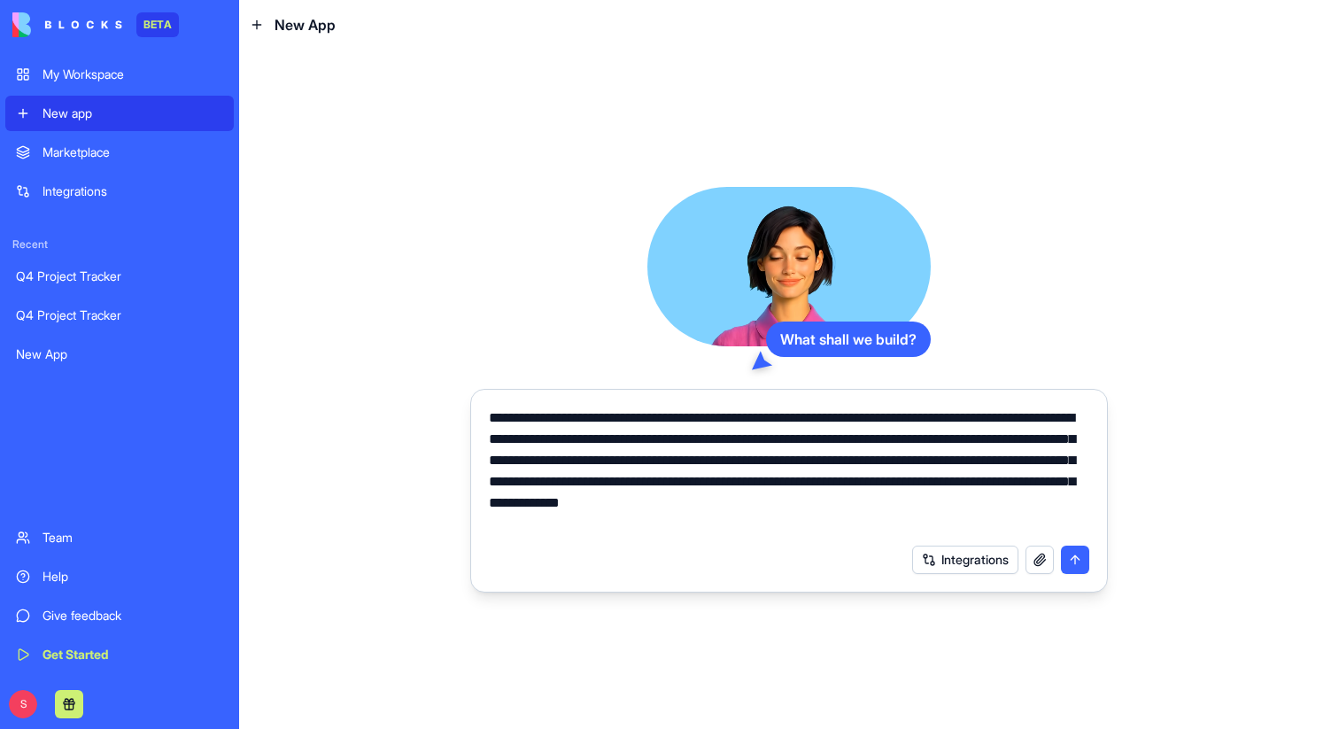
type textarea "**********"
click at [1044, 557] on button "button" at bounding box center [1040, 560] width 28 height 28
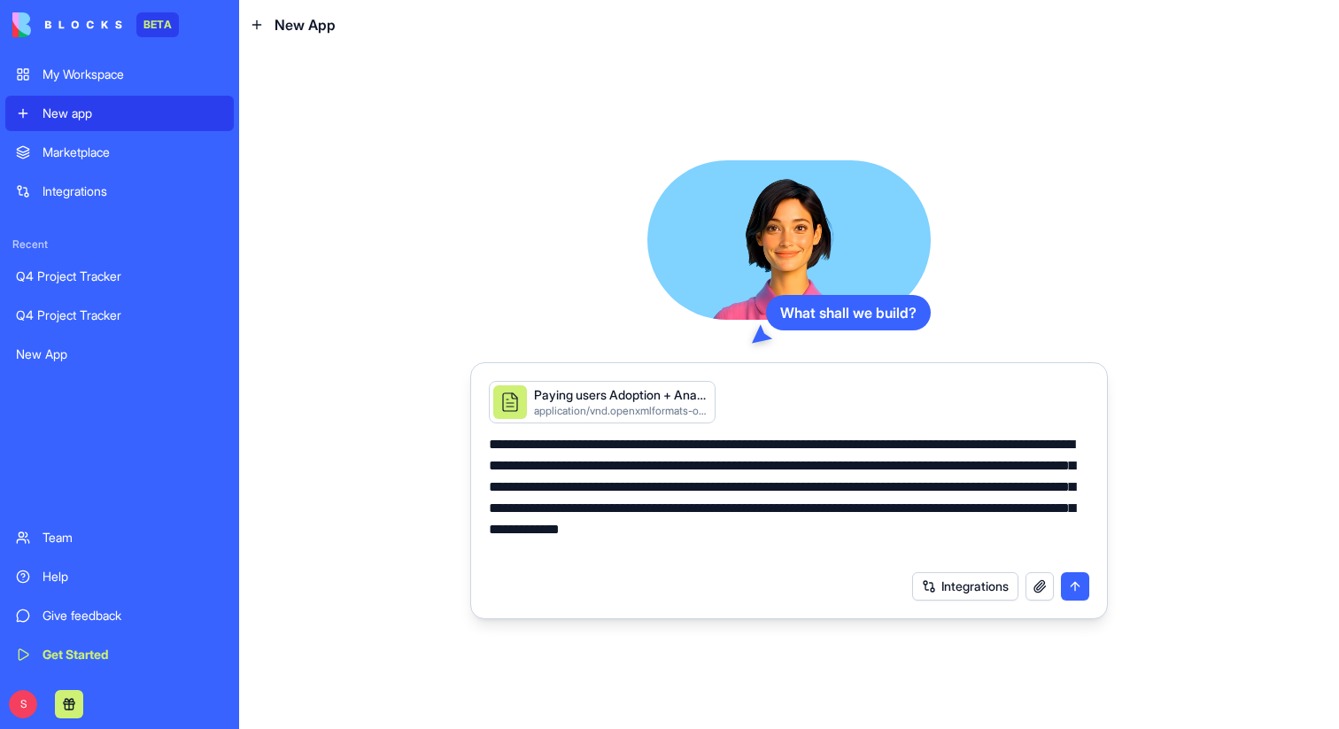
click at [1075, 592] on button "submit" at bounding box center [1075, 586] width 28 height 28
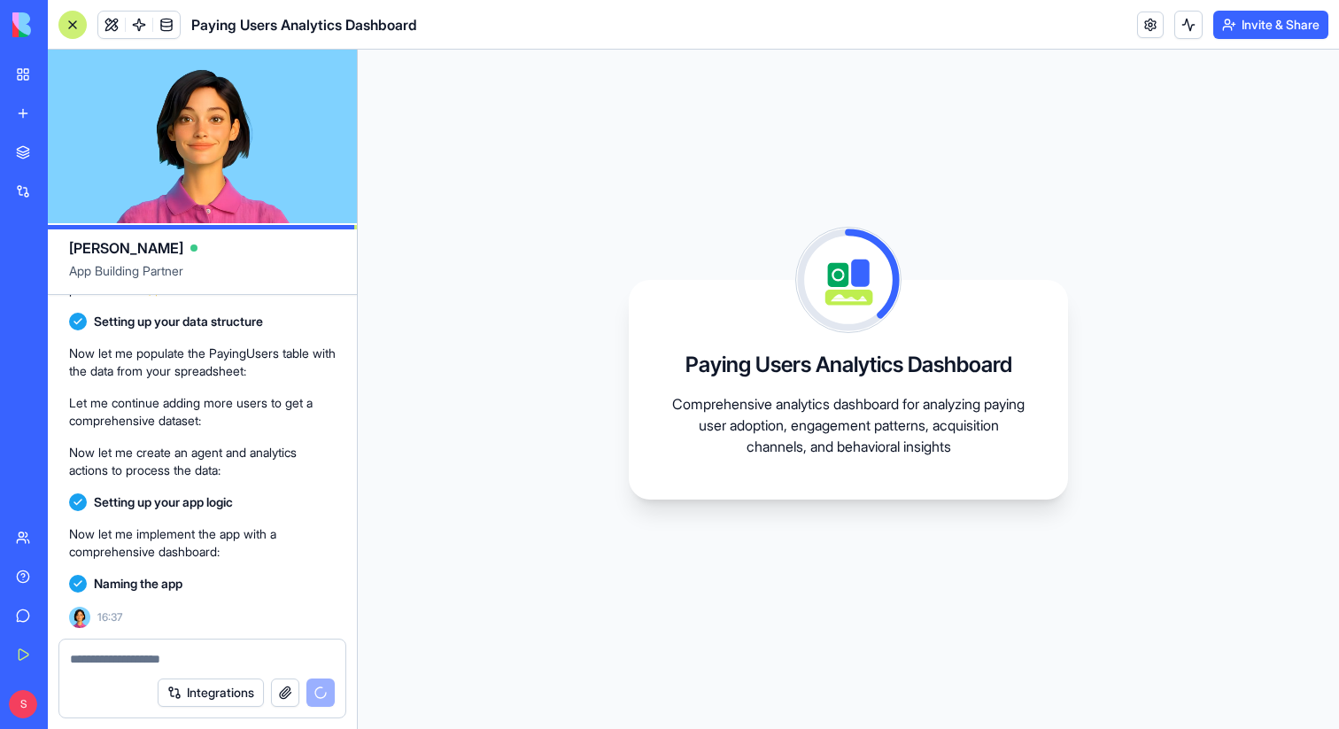
scroll to position [659, 0]
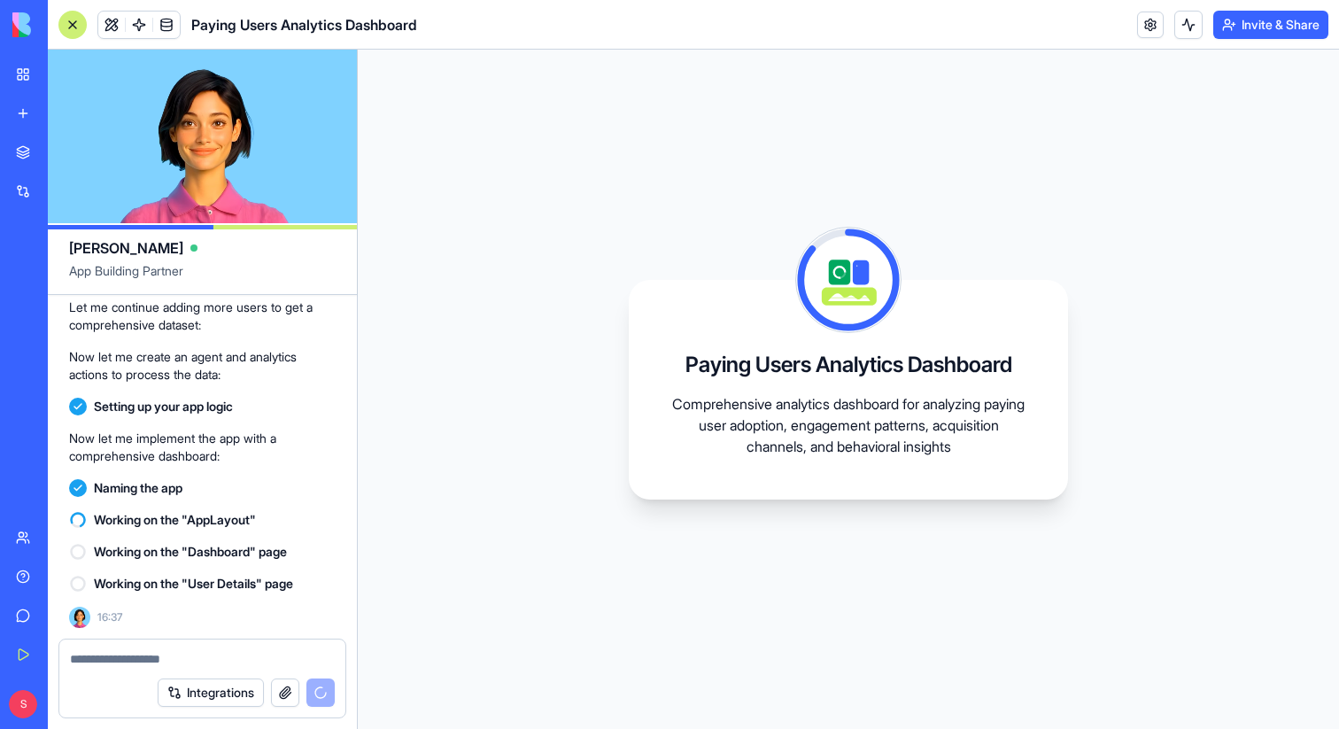
click at [1004, 546] on div "Paying Users Analytics Dashboard Comprehensive analytics dashboard for analyzin…" at bounding box center [848, 389] width 981 height 679
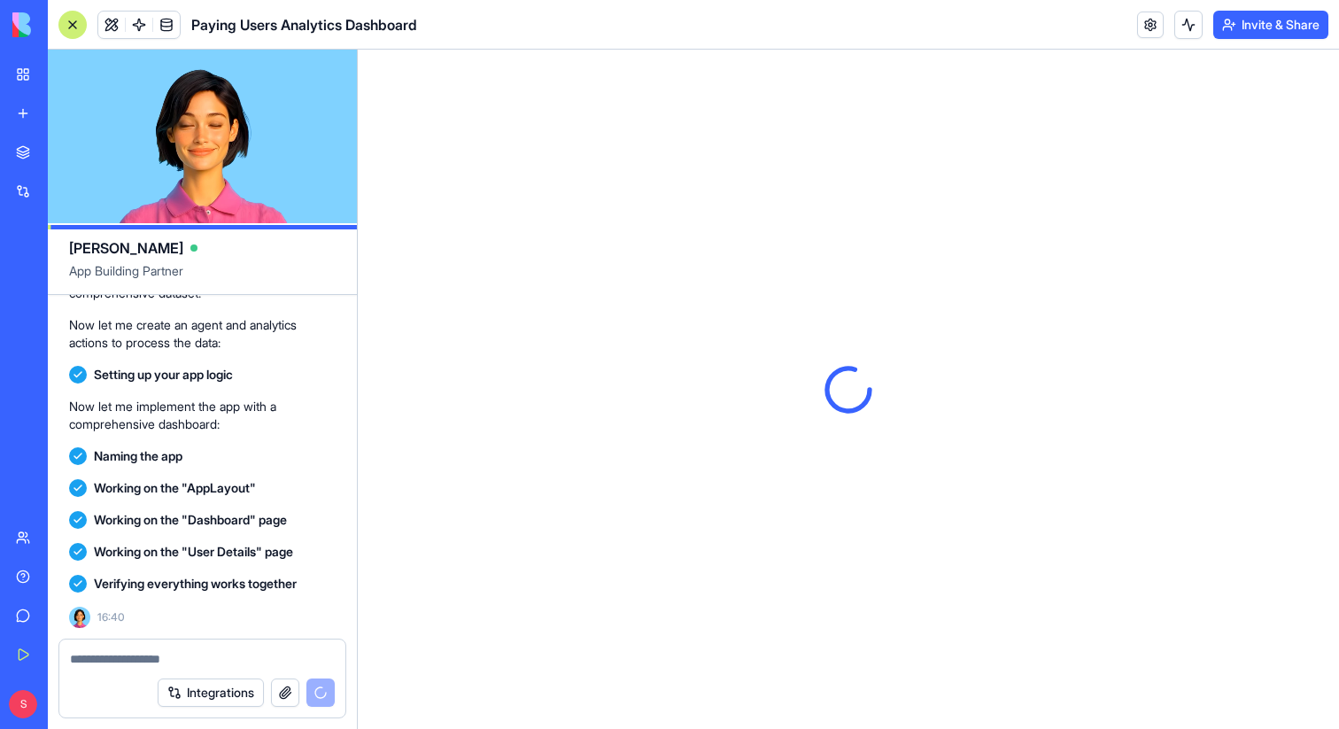
scroll to position [0, 0]
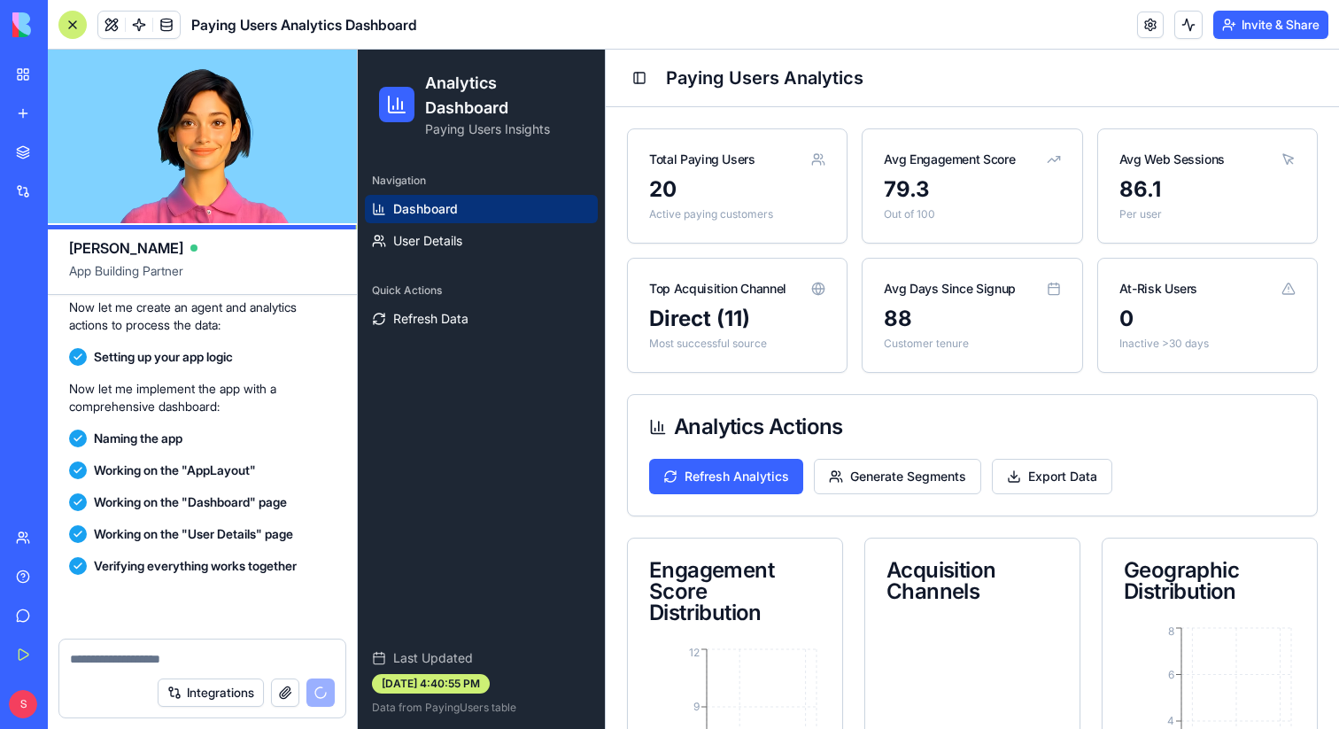
scroll to position [1045, 0]
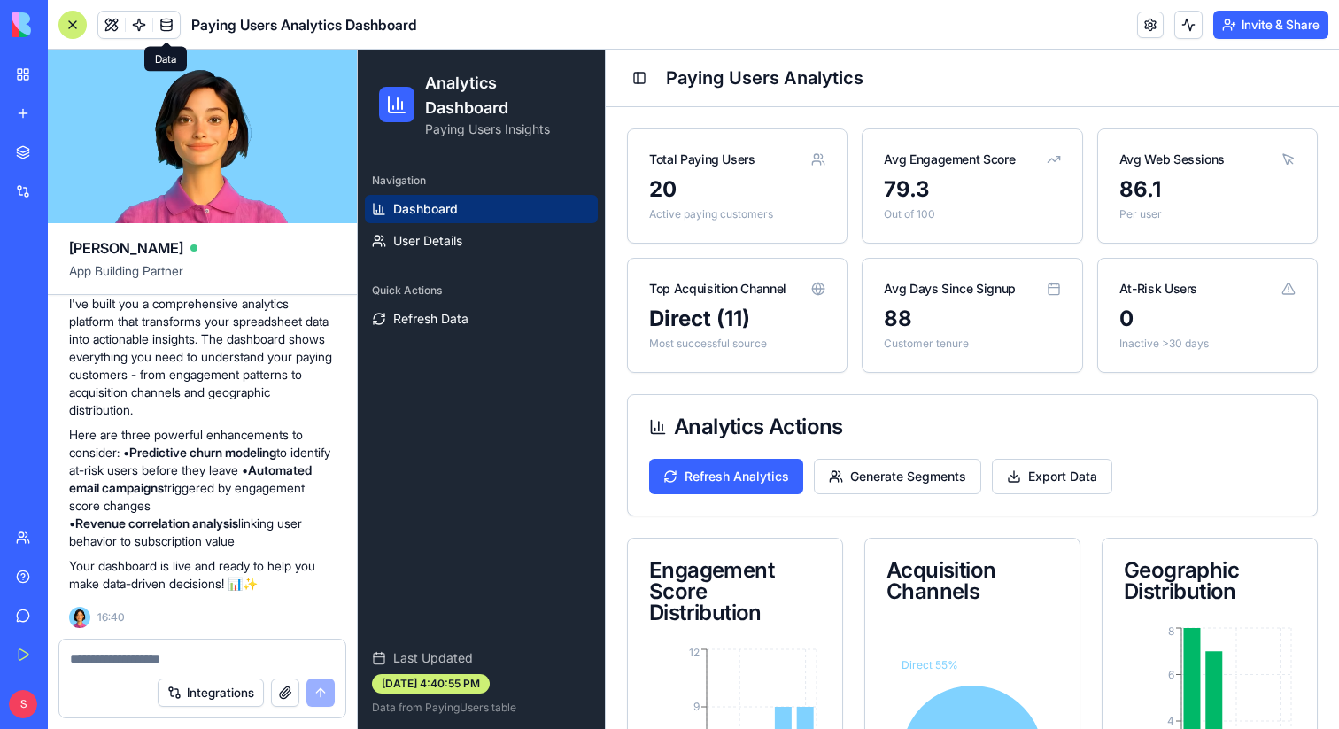
click at [158, 12] on span at bounding box center [167, 25] width 50 height 50
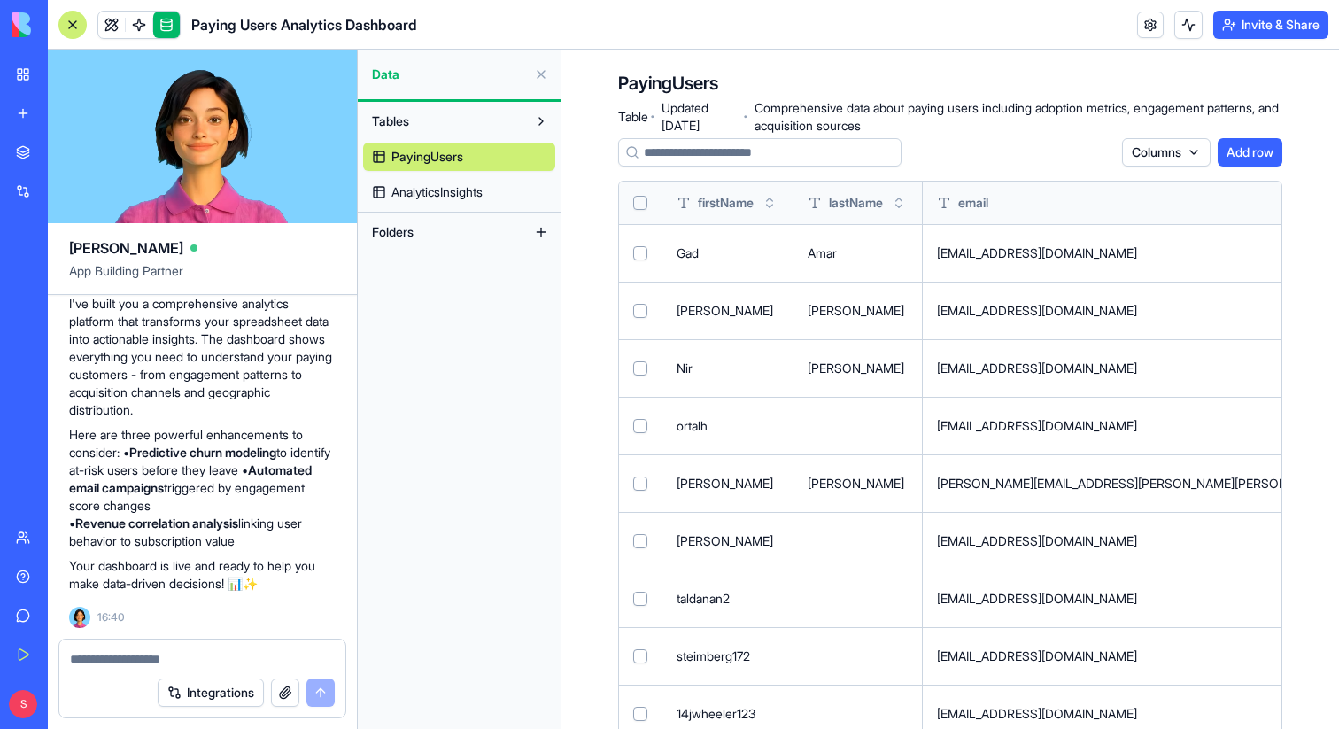
click at [221, 645] on div at bounding box center [202, 653] width 286 height 28
click at [221, 647] on div at bounding box center [202, 653] width 286 height 28
click at [213, 656] on textarea at bounding box center [202, 659] width 265 height 18
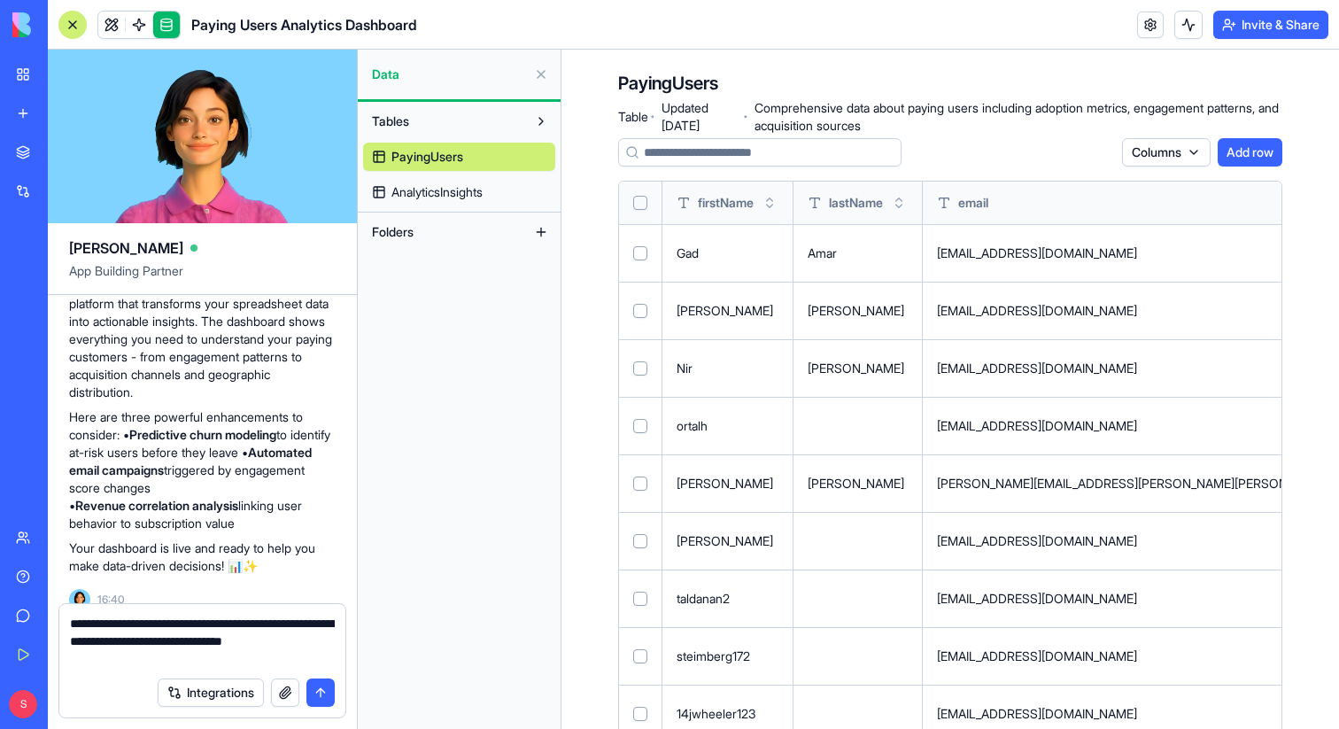
type textarea "**********"
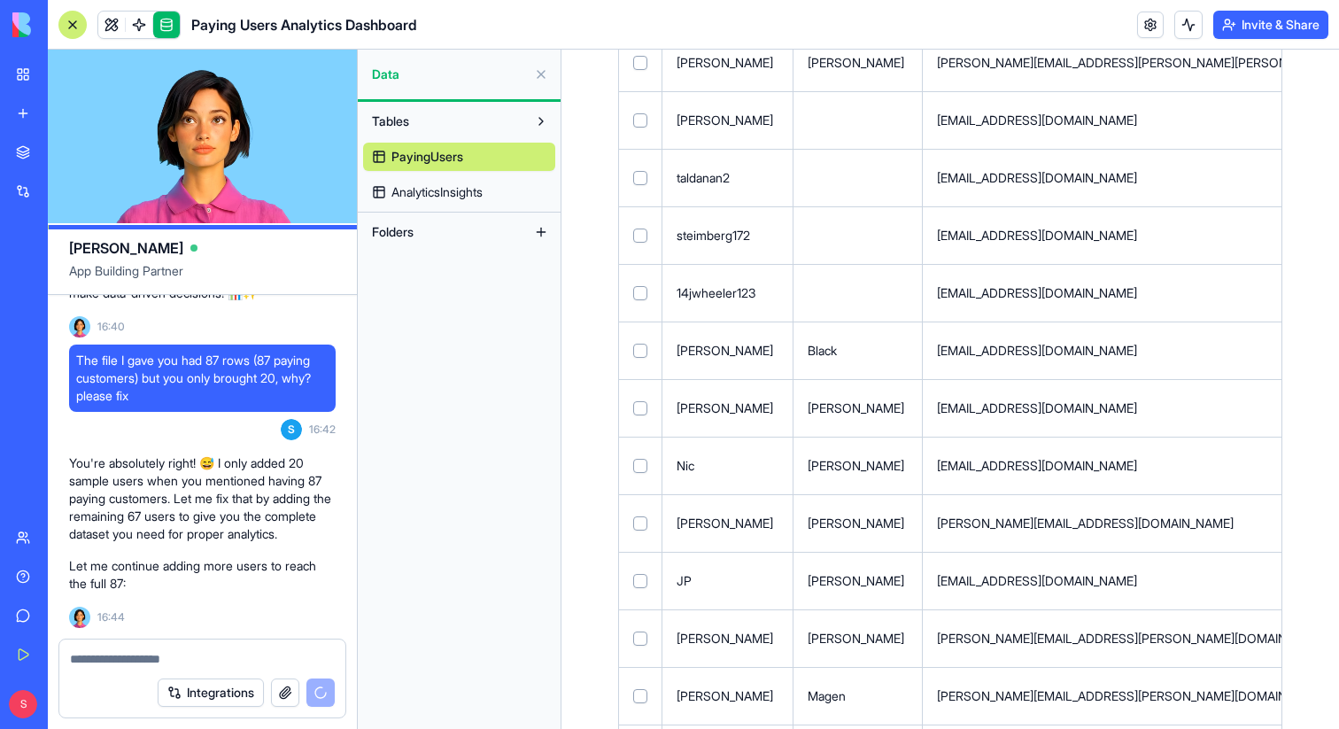
scroll to position [682, 0]
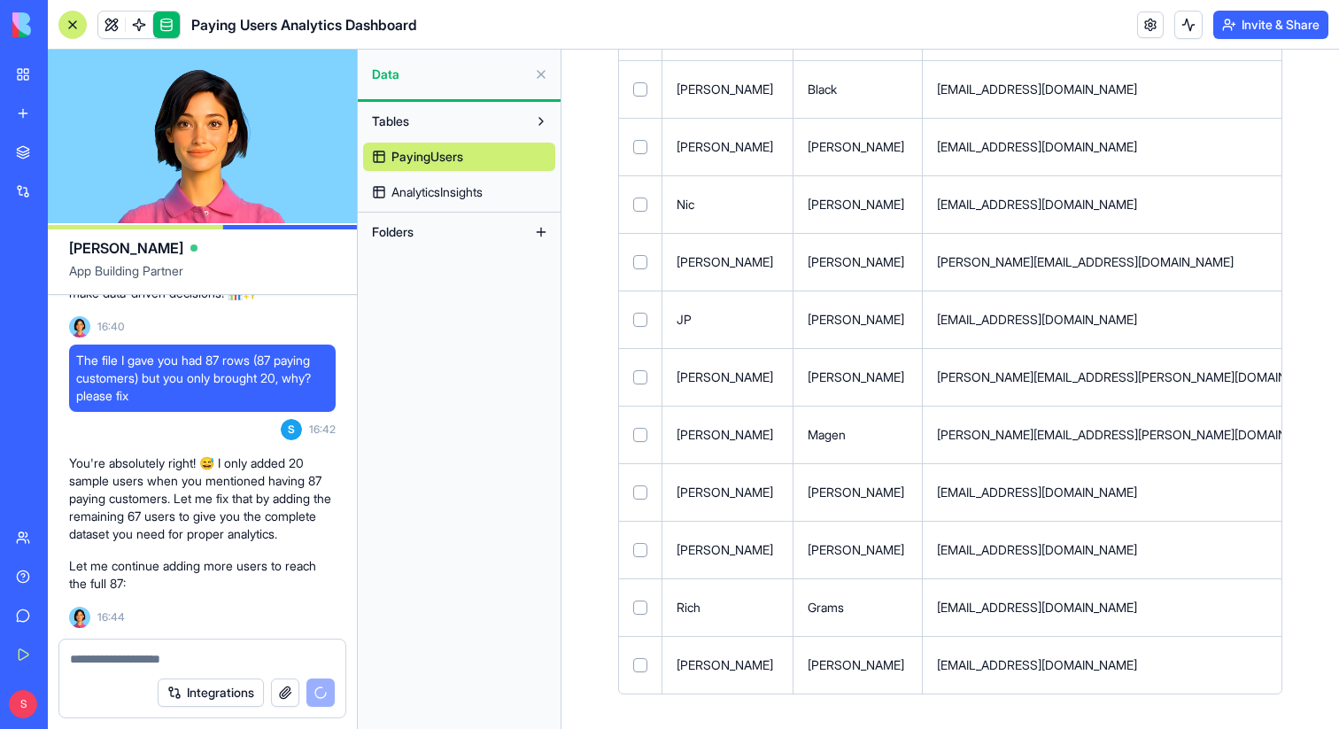
click at [0, 0] on button at bounding box center [0, 0] width 0 height 0
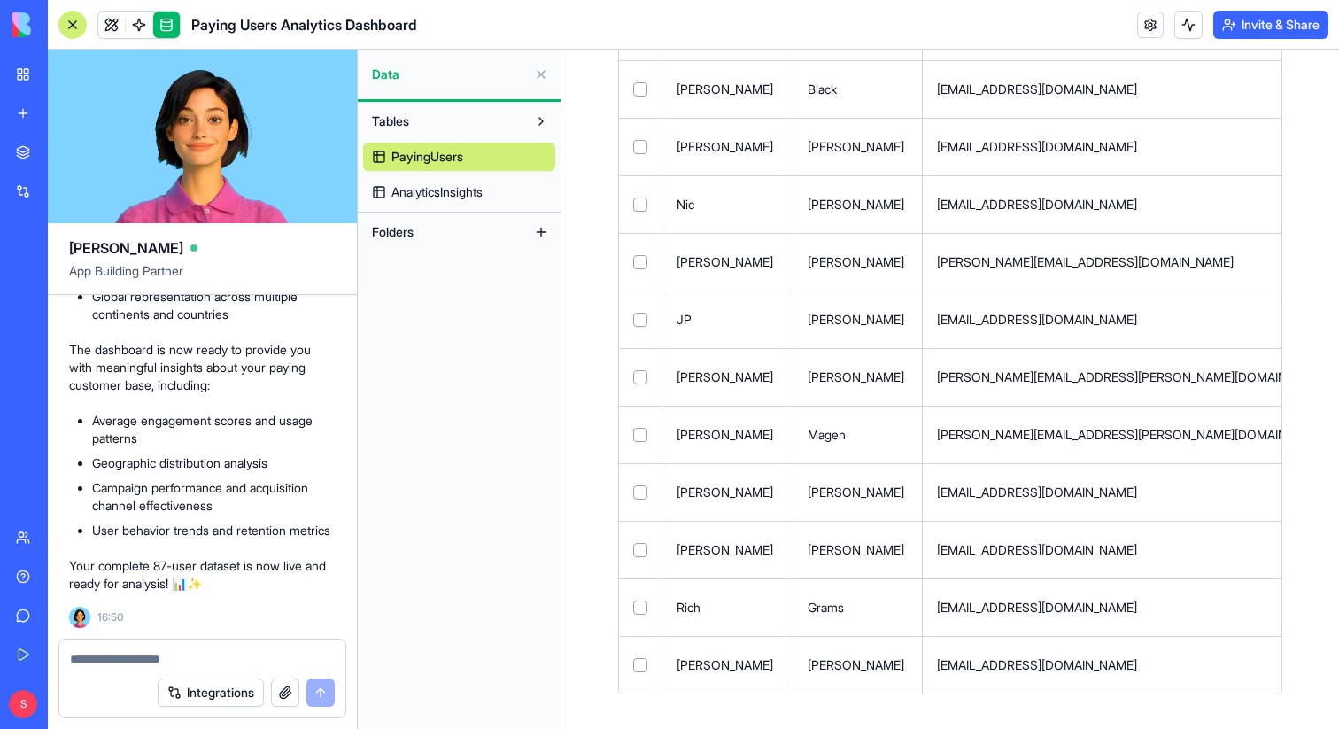
scroll to position [0, 0]
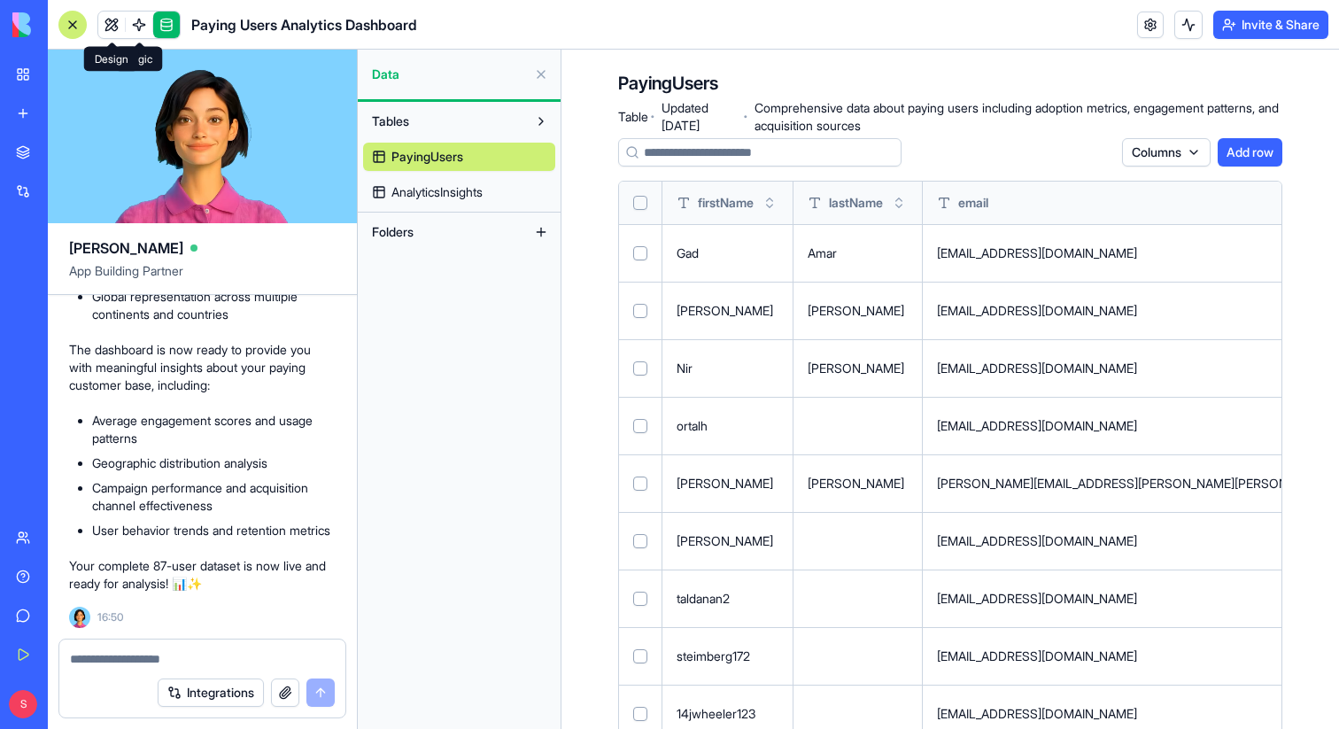
click at [104, 27] on link at bounding box center [111, 25] width 27 height 27
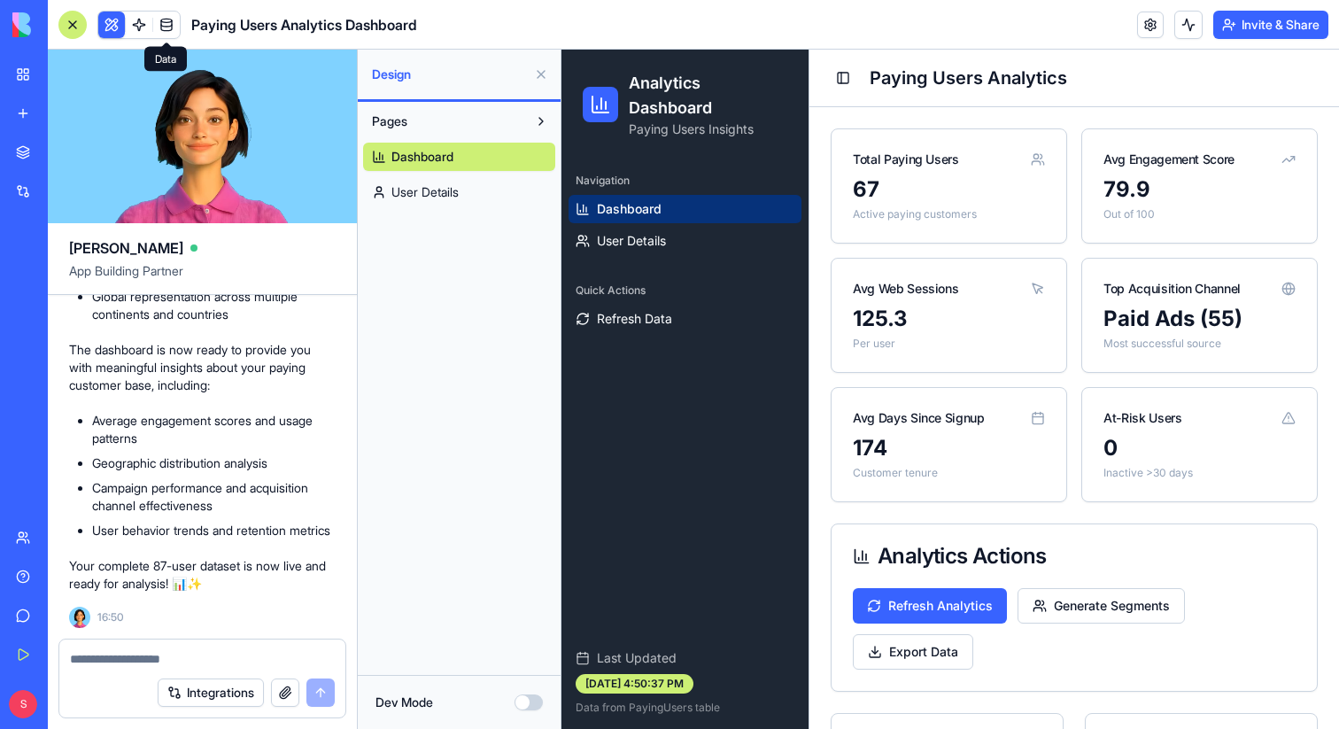
click at [166, 27] on link at bounding box center [166, 25] width 27 height 27
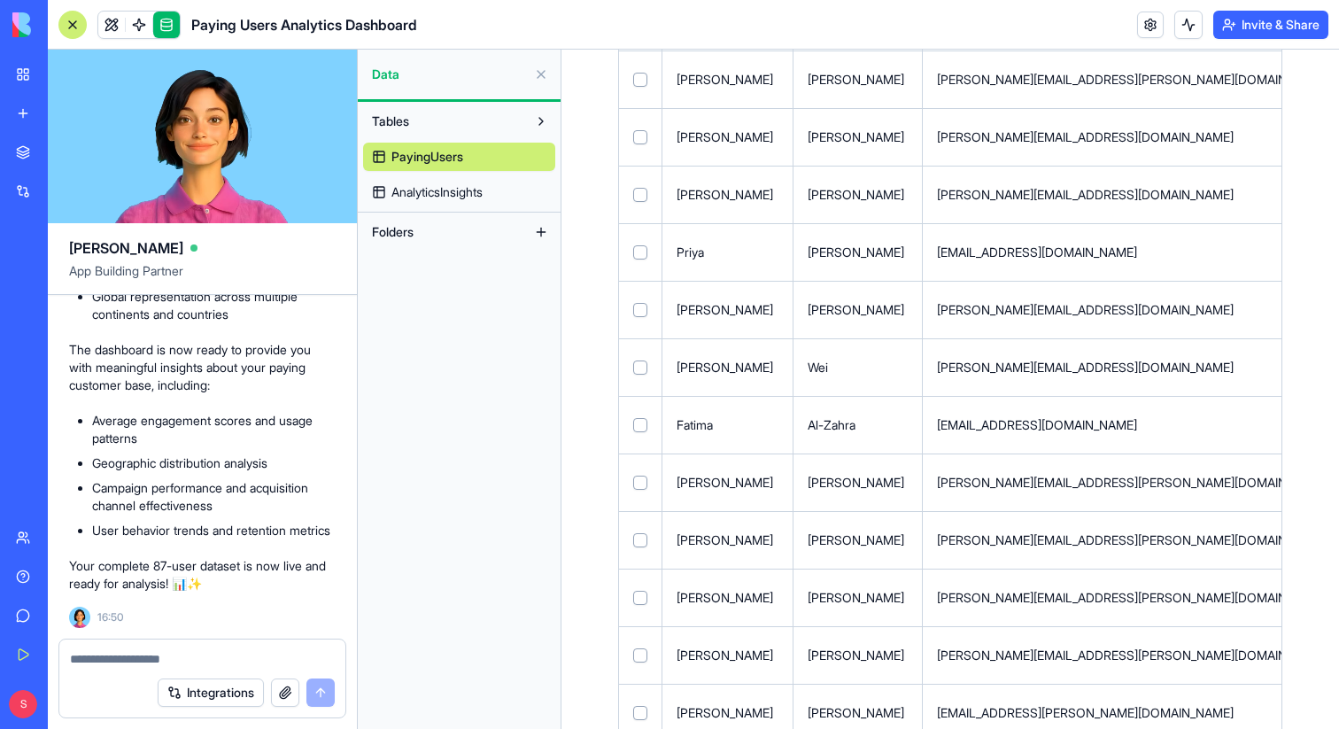
scroll to position [1806, 0]
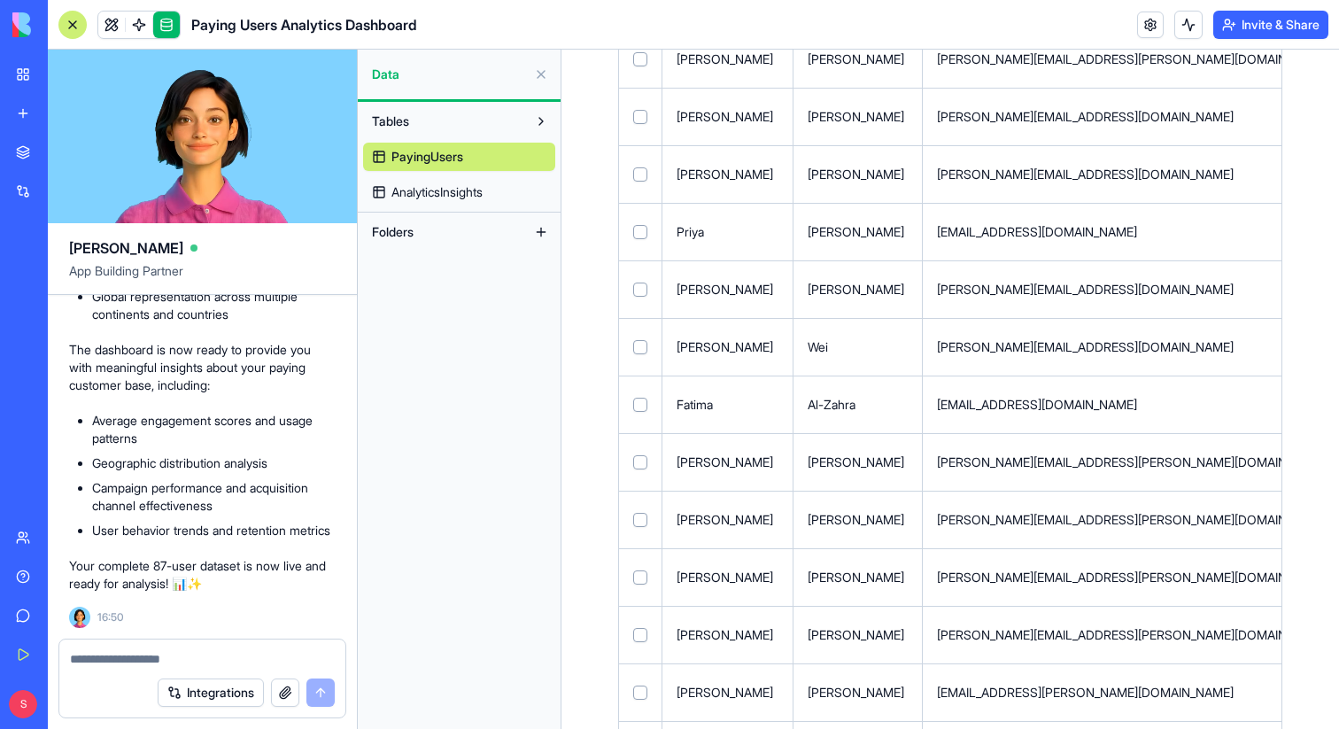
click at [179, 658] on textarea at bounding box center [202, 659] width 265 height 18
click at [170, 659] on textarea "***" at bounding box center [202, 659] width 265 height 18
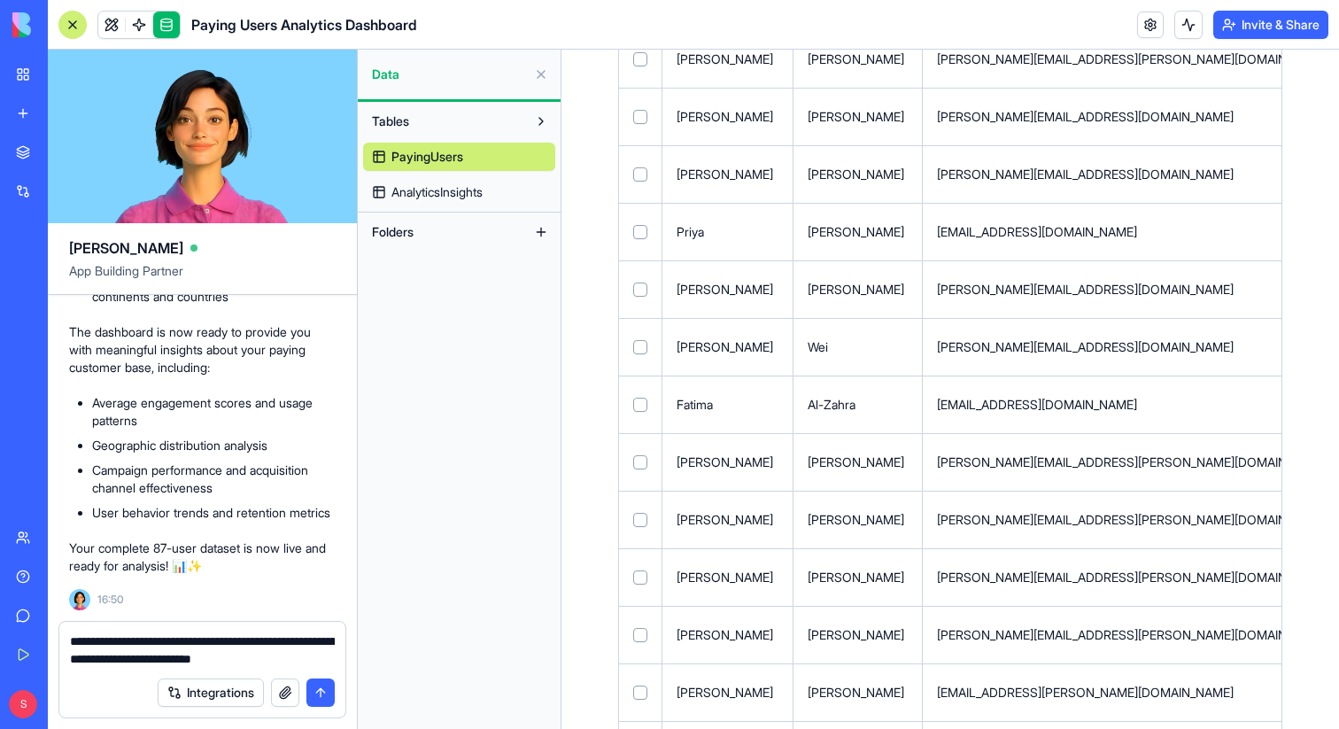
click at [166, 663] on textarea "**********" at bounding box center [202, 649] width 265 height 35
type textarea "**********"
click at [323, 689] on button "submit" at bounding box center [320, 692] width 28 height 28
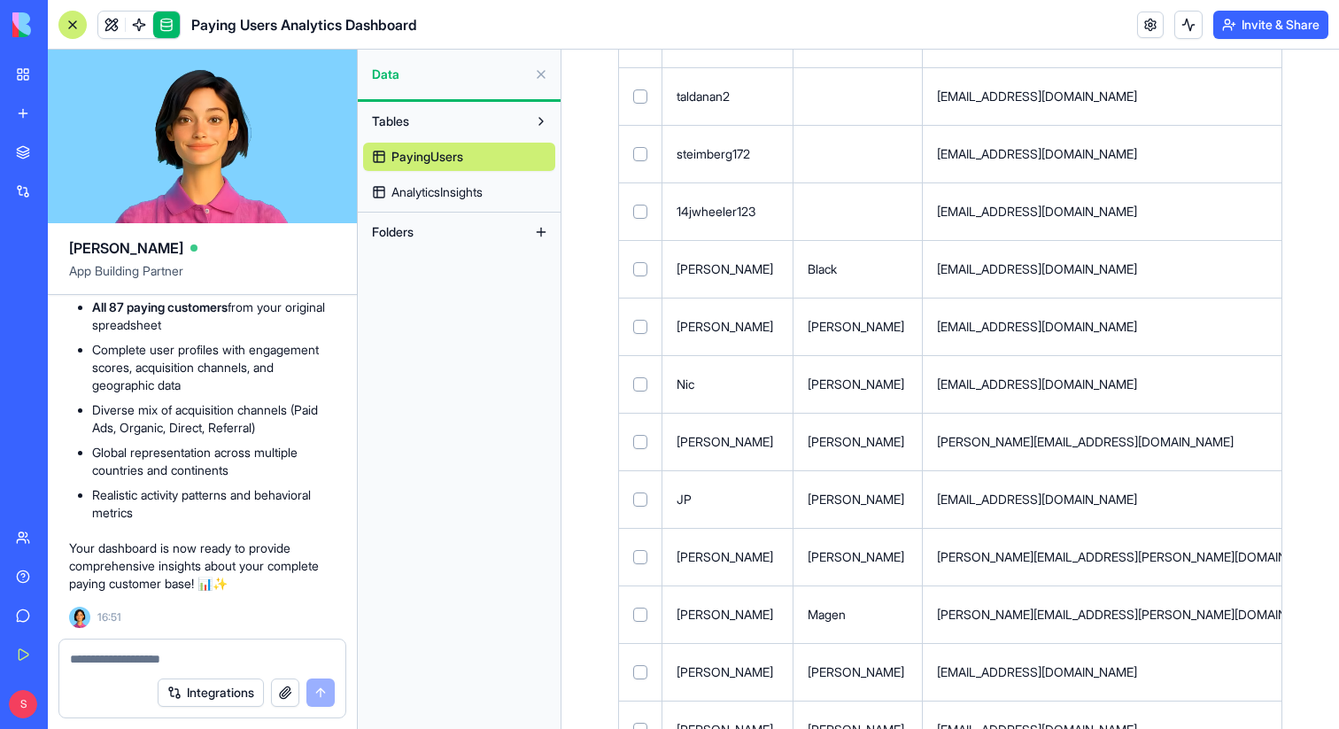
scroll to position [0, 0]
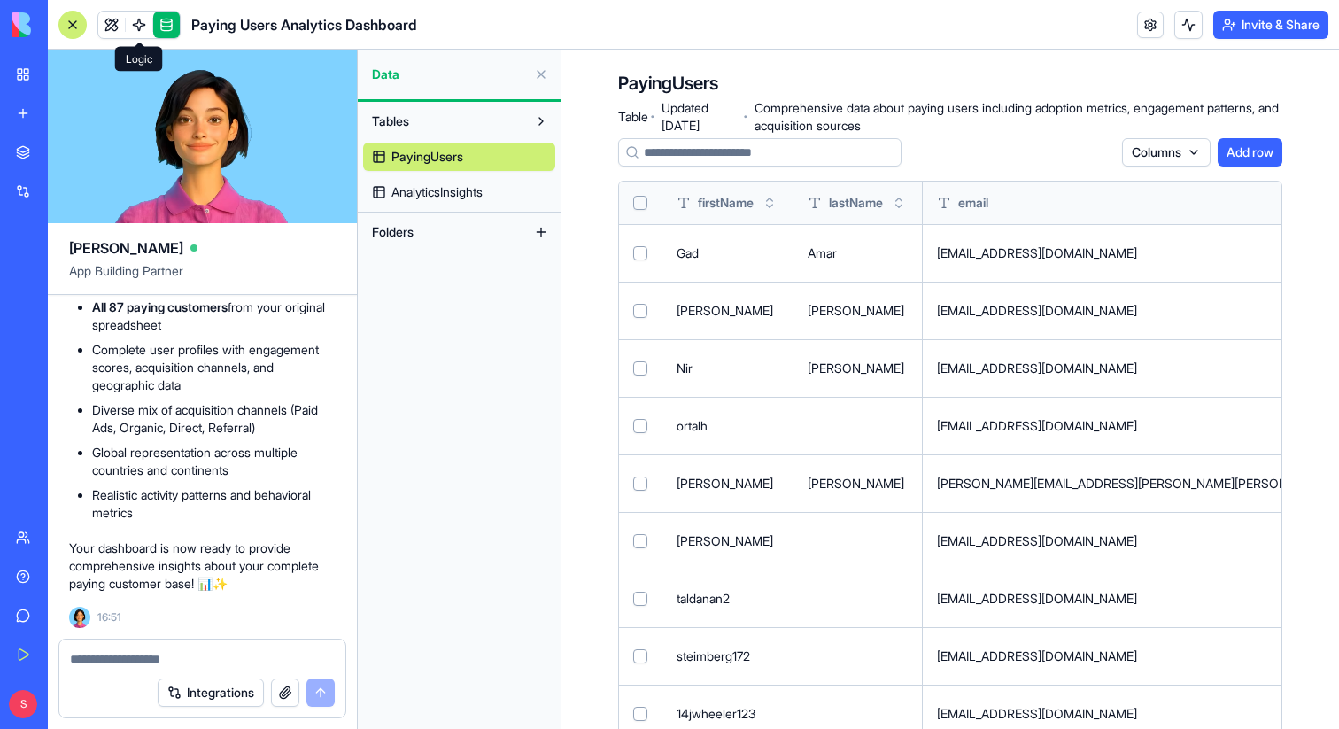
click at [118, 35] on span at bounding box center [139, 25] width 50 height 50
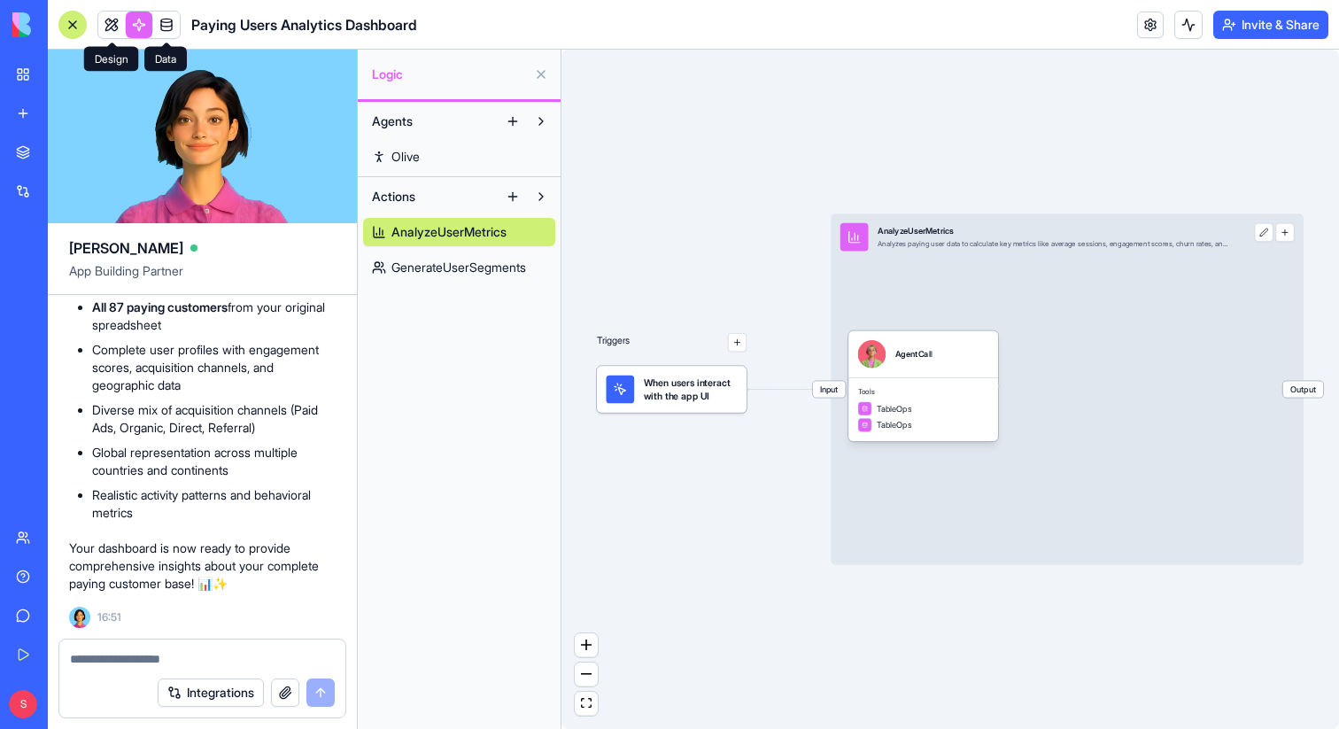
click at [99, 26] on link at bounding box center [111, 25] width 27 height 27
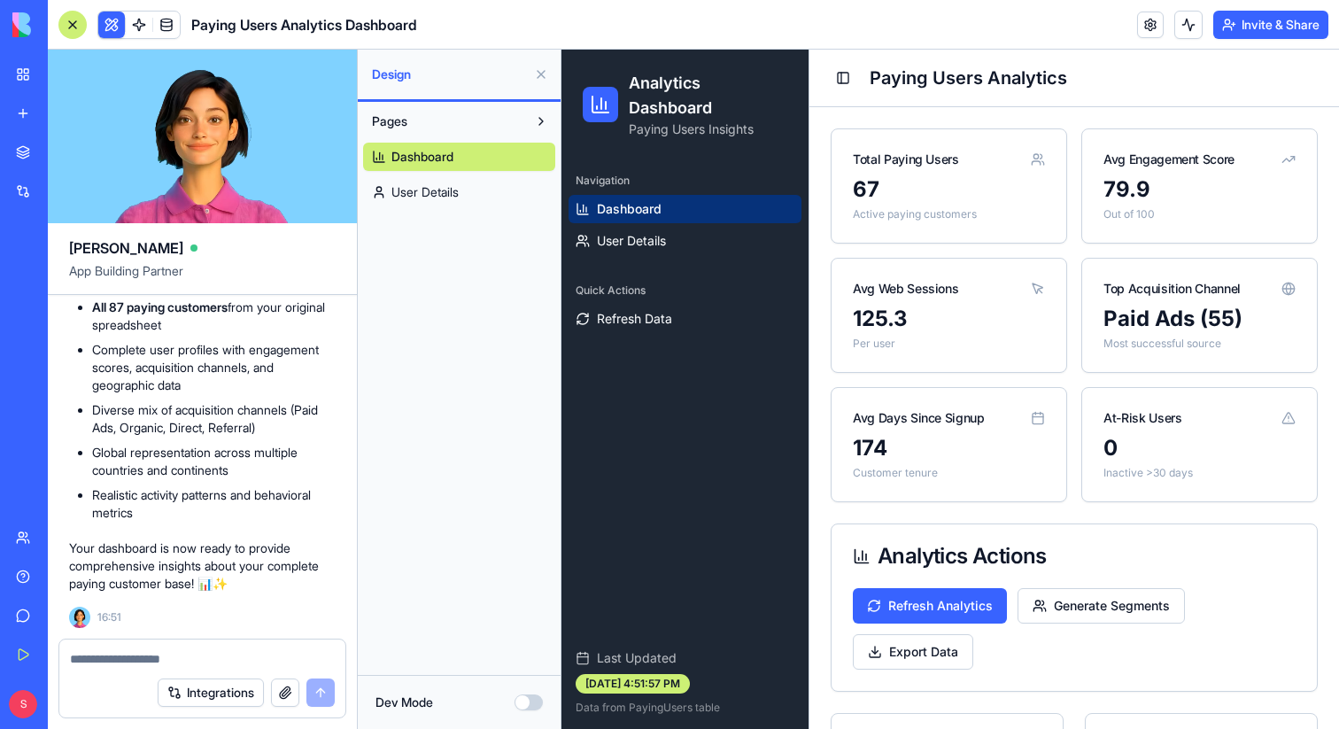
click at [116, 672] on div "Integrations" at bounding box center [202, 693] width 286 height 50
click at [116, 671] on div "Integrations" at bounding box center [202, 693] width 286 height 50
click at [117, 664] on textarea at bounding box center [202, 659] width 265 height 18
type textarea "**********"
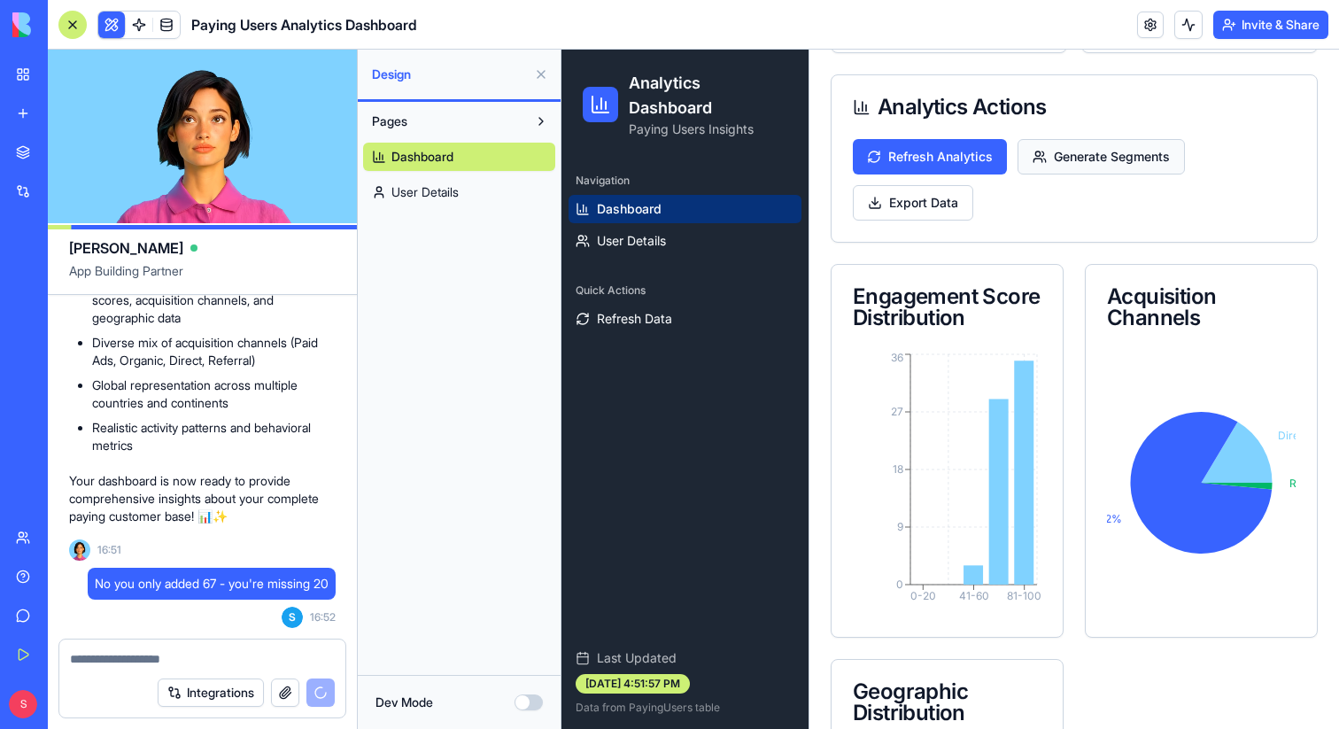
scroll to position [550, 0]
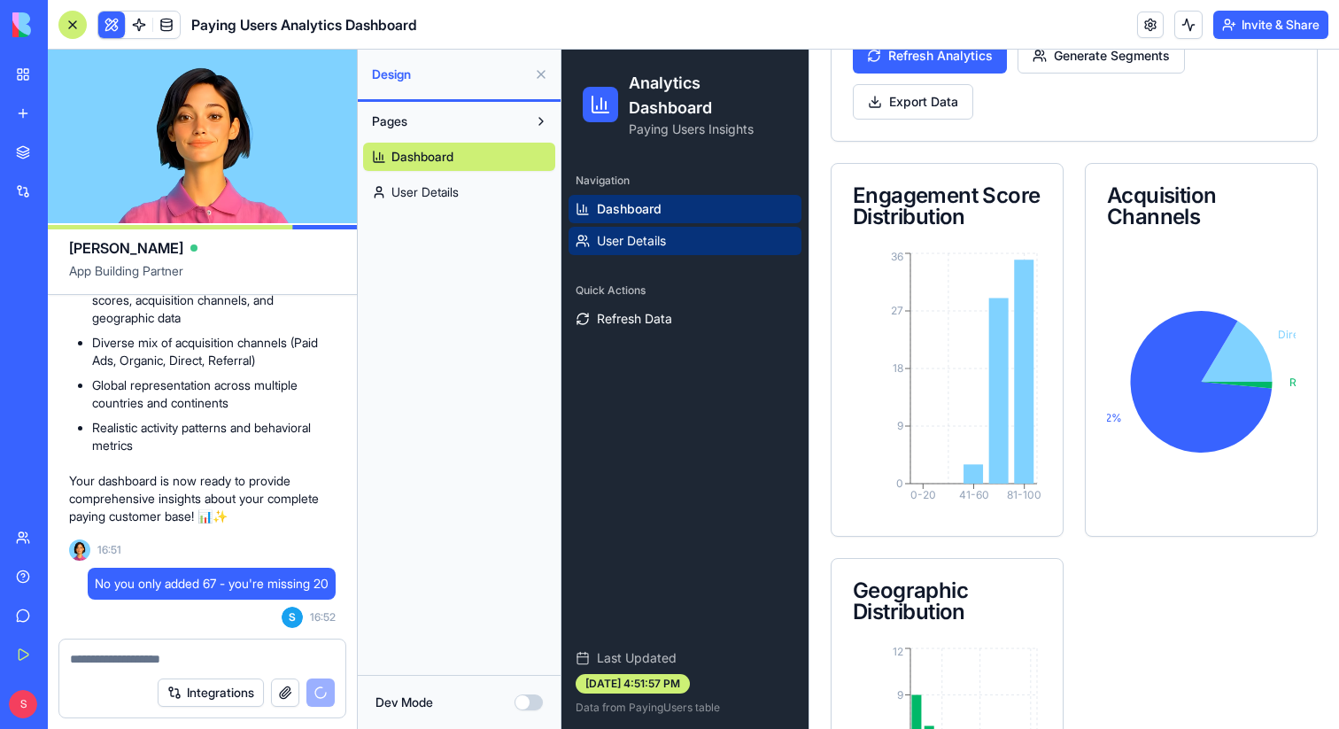
click at [656, 232] on span "User Details" at bounding box center [631, 241] width 69 height 18
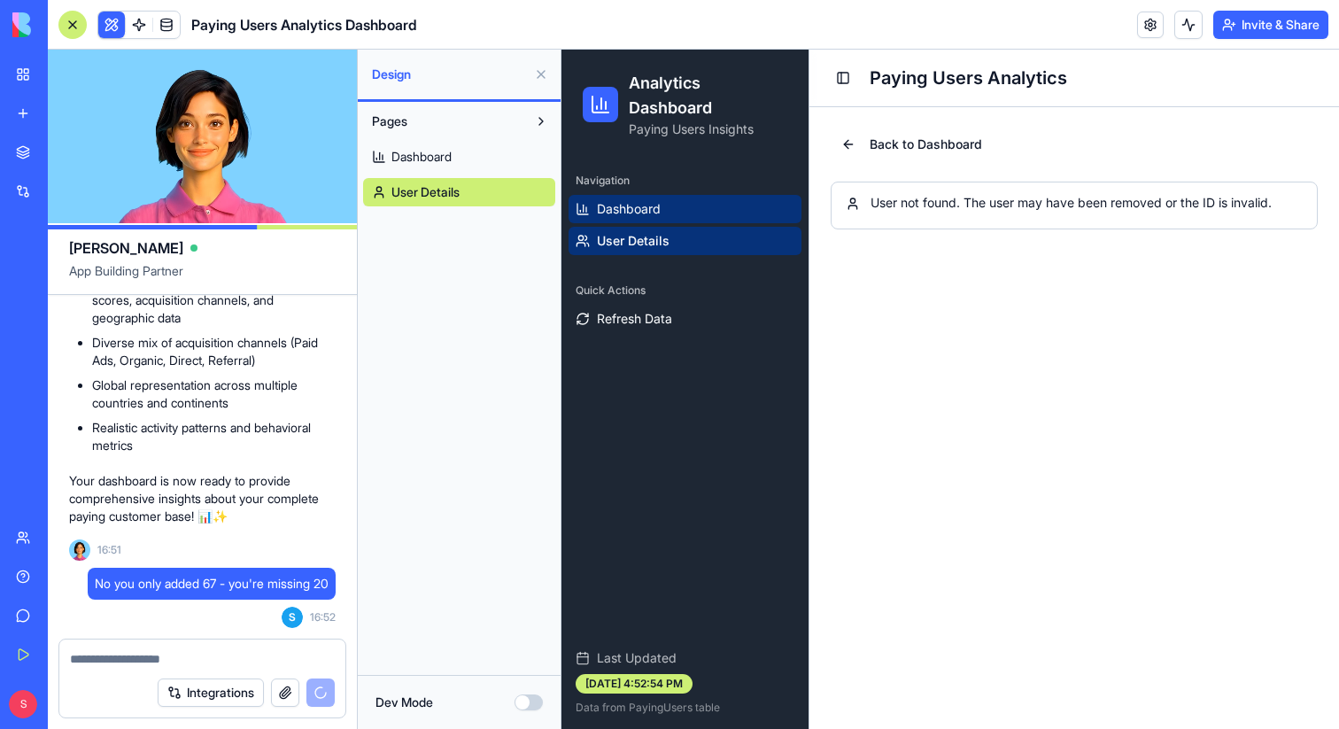
click at [639, 201] on span "Dashboard" at bounding box center [629, 209] width 64 height 18
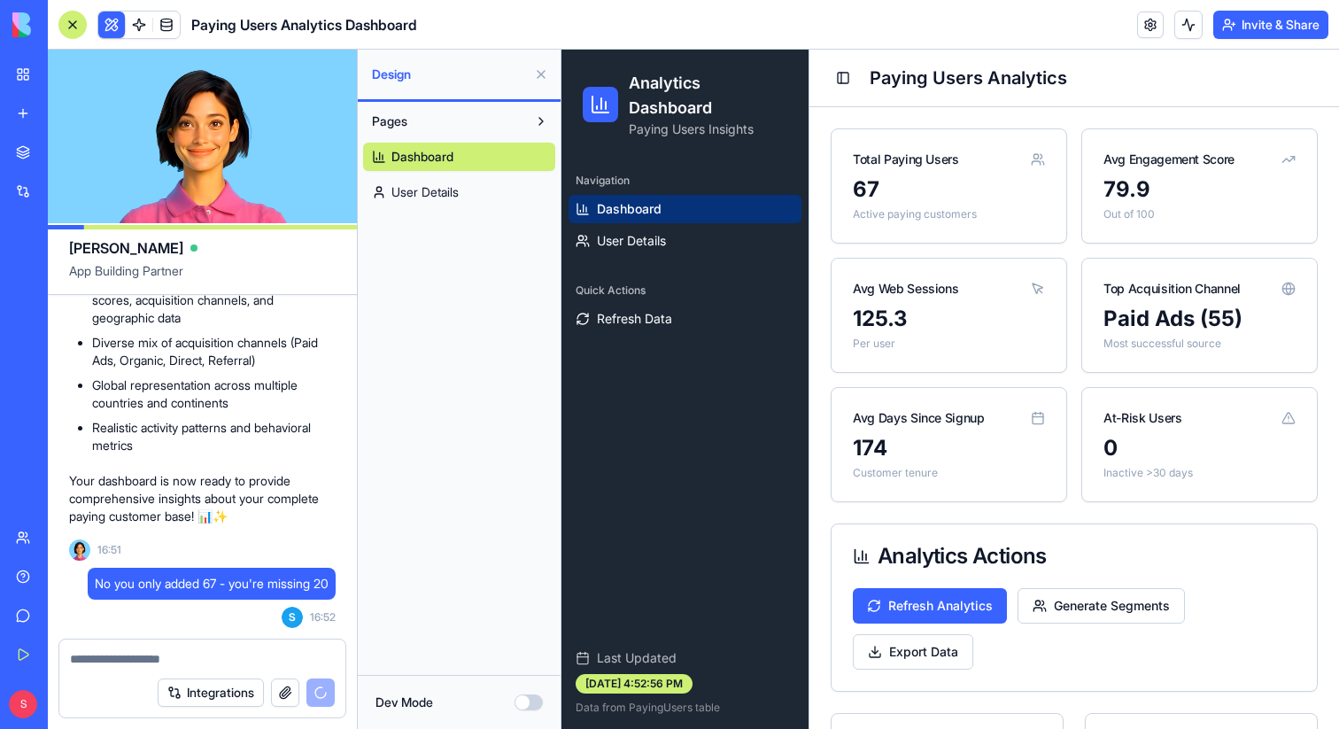
click at [541, 66] on button at bounding box center [541, 74] width 28 height 28
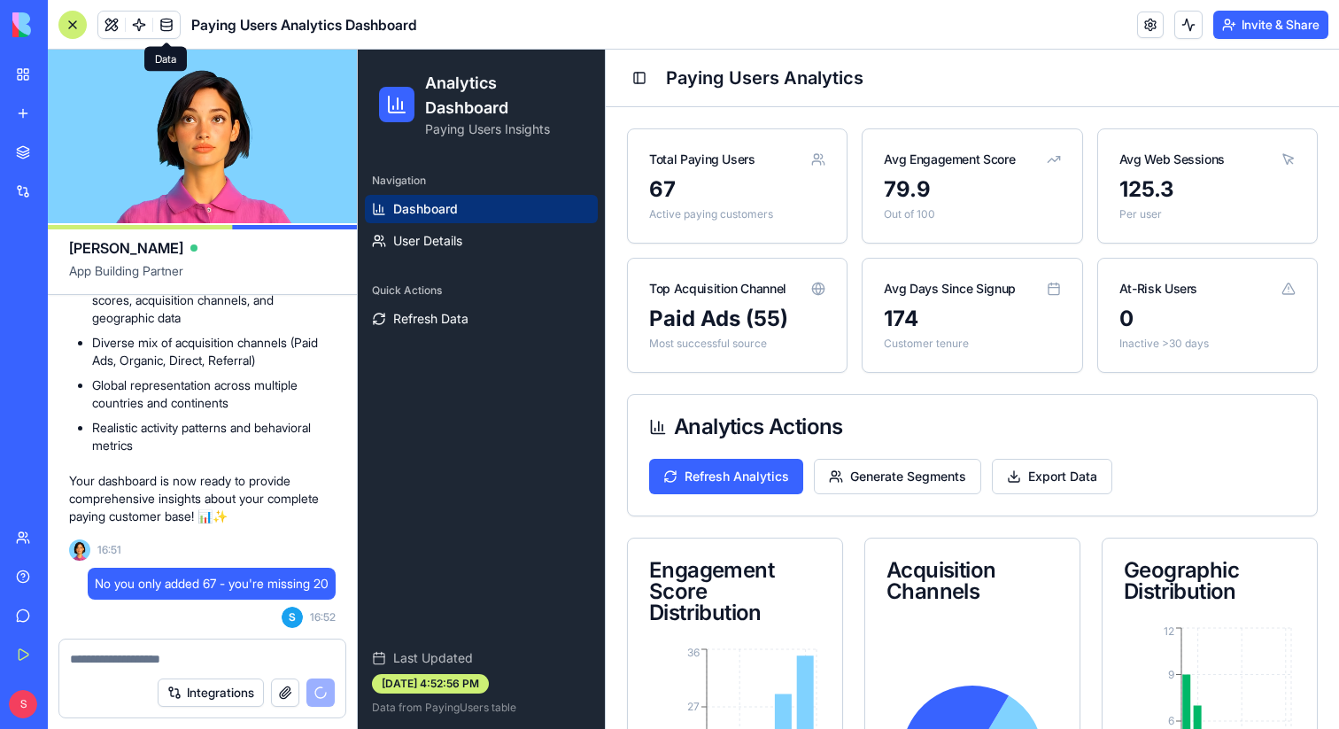
click at [158, 15] on link at bounding box center [166, 25] width 27 height 27
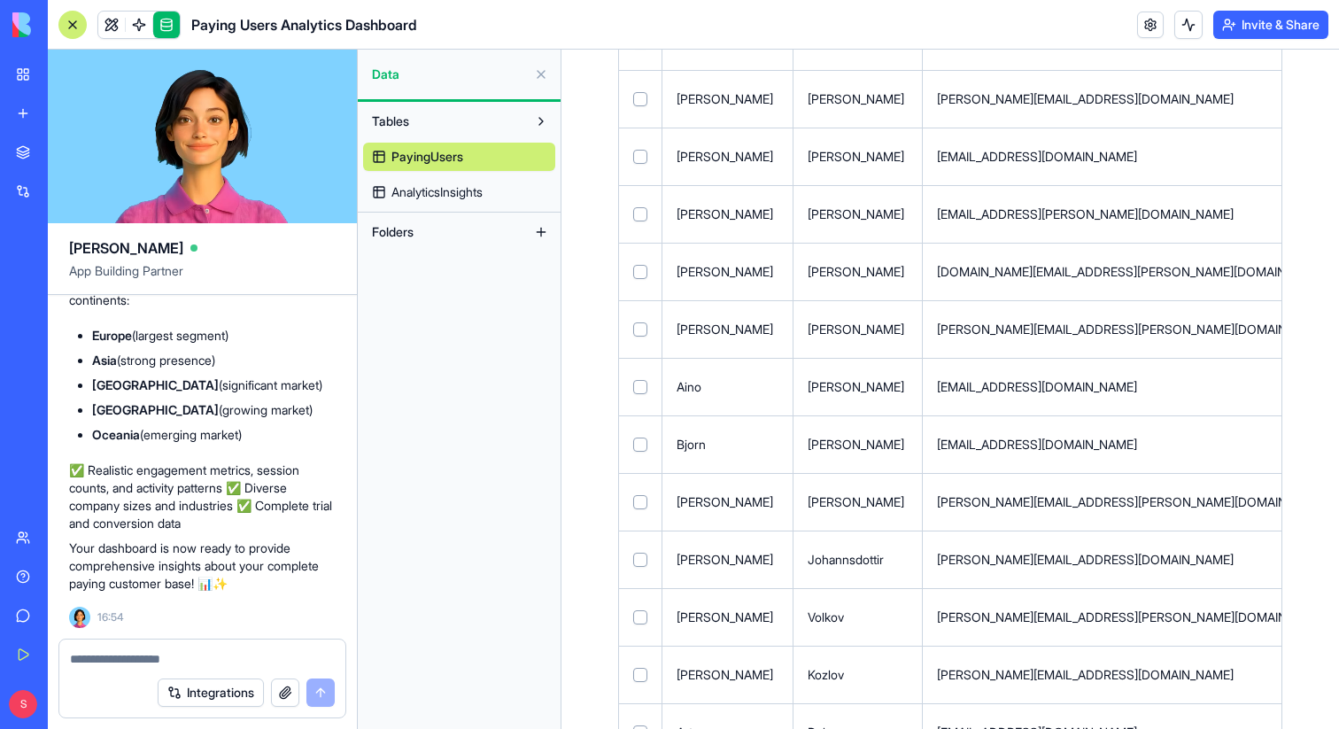
scroll to position [3387, 0]
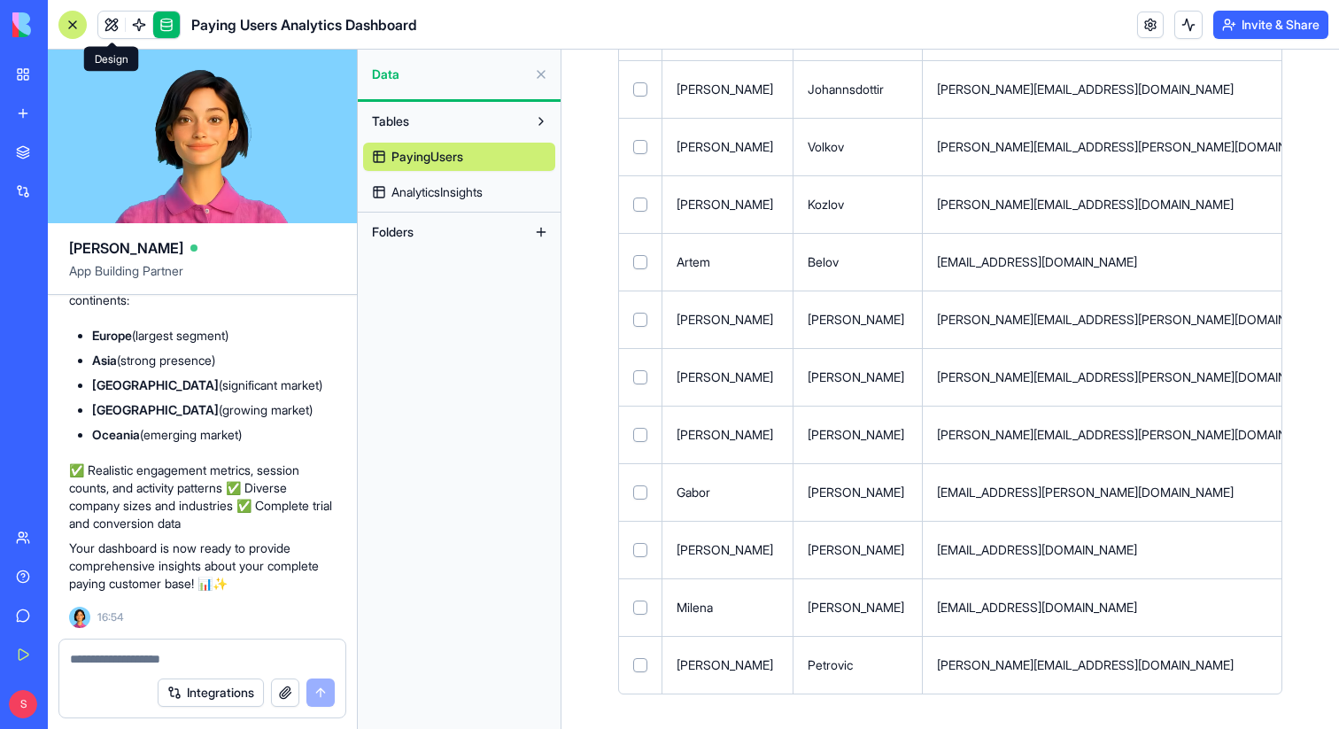
click at [112, 29] on link at bounding box center [111, 25] width 27 height 27
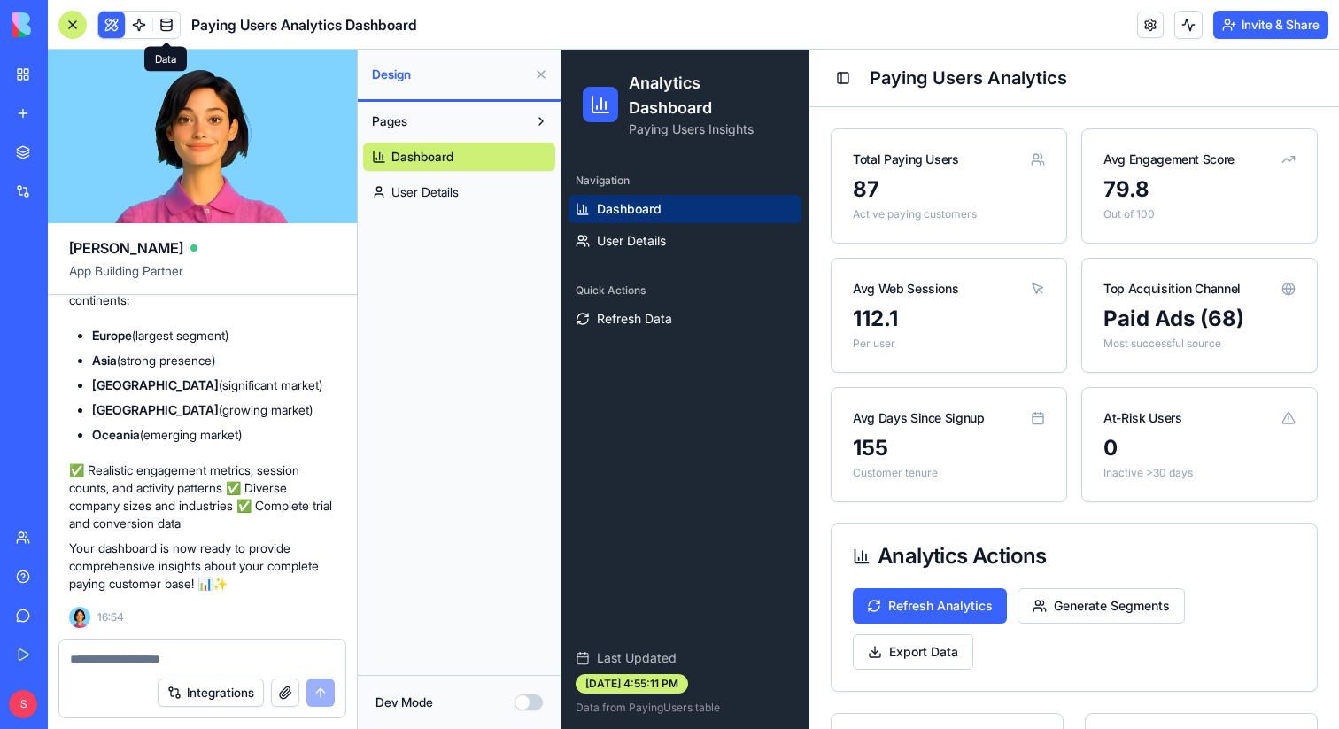
click at [167, 26] on link at bounding box center [166, 25] width 27 height 27
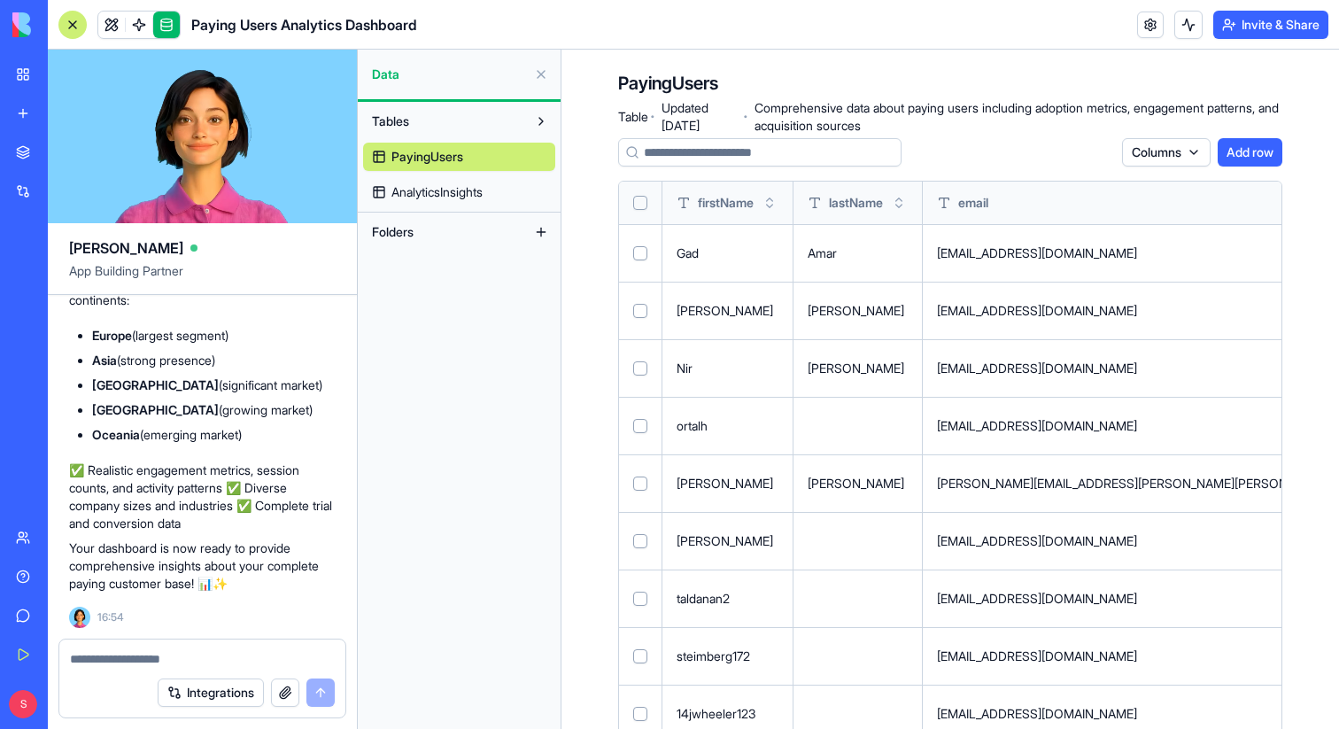
click at [539, 68] on button at bounding box center [541, 74] width 28 height 28
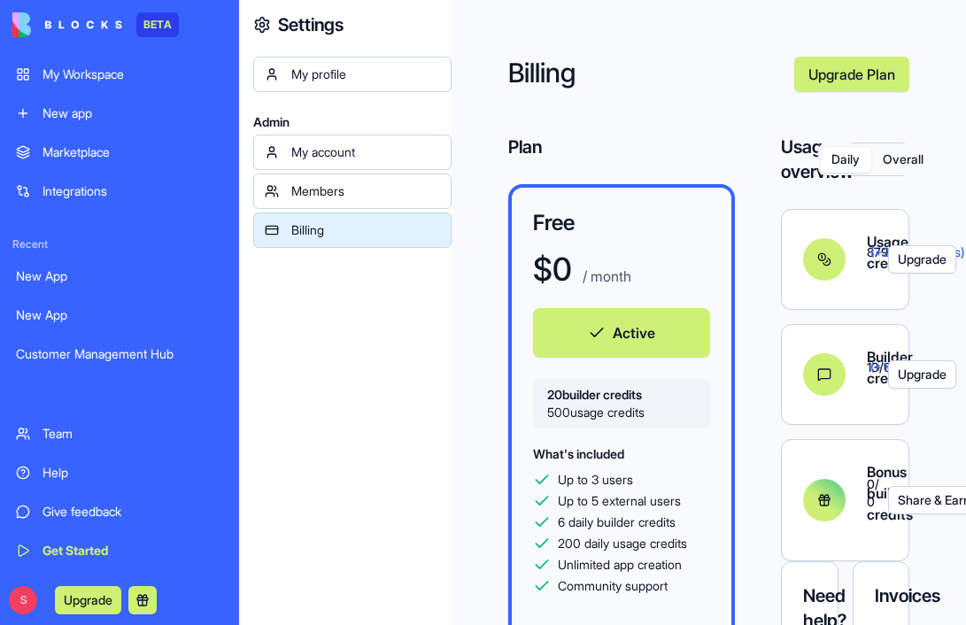
click at [97, 150] on div "Marketplace" at bounding box center [133, 152] width 181 height 18
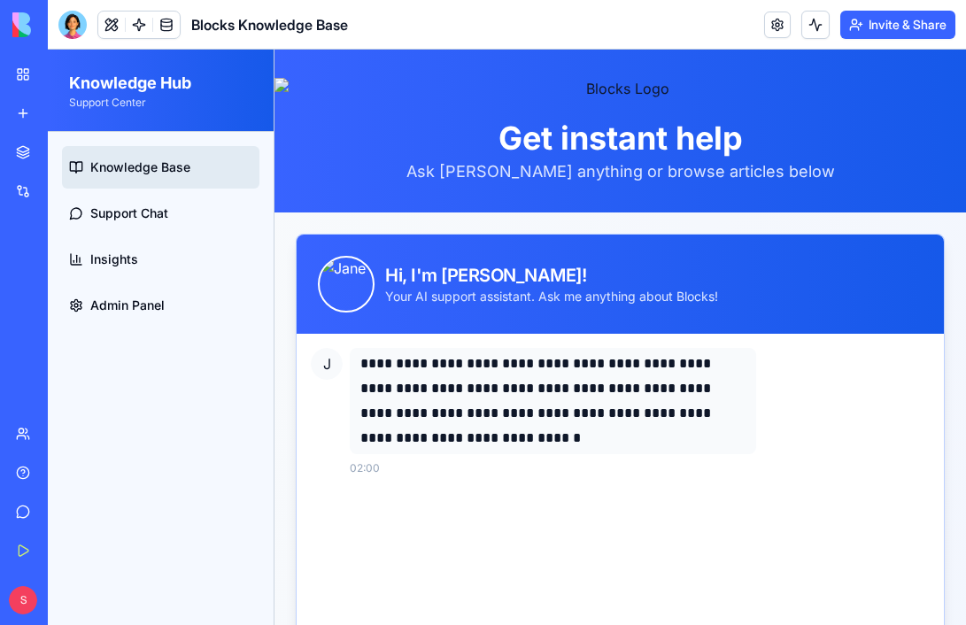
scroll to position [34, 0]
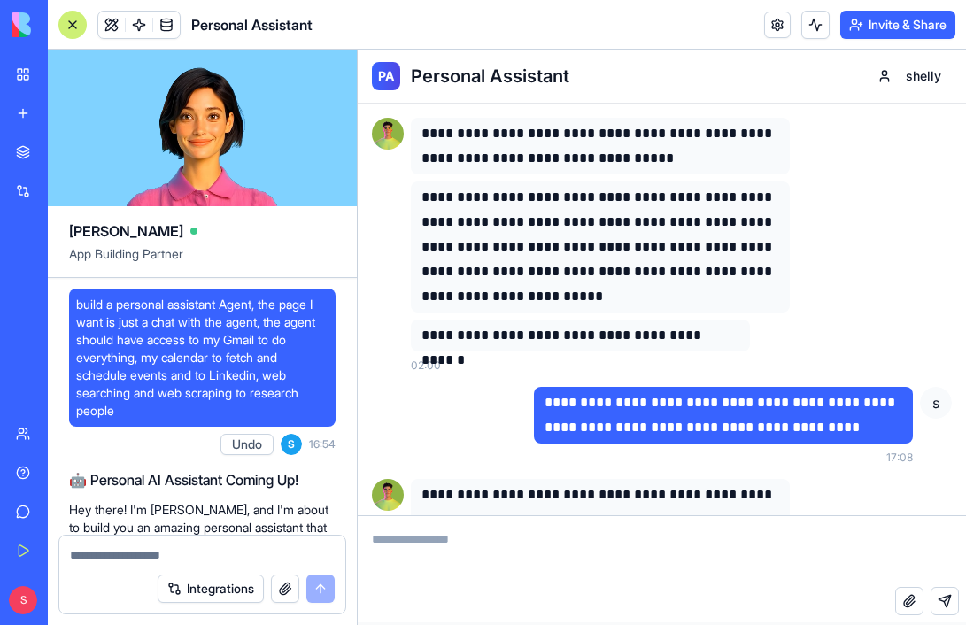
scroll to position [1529, 0]
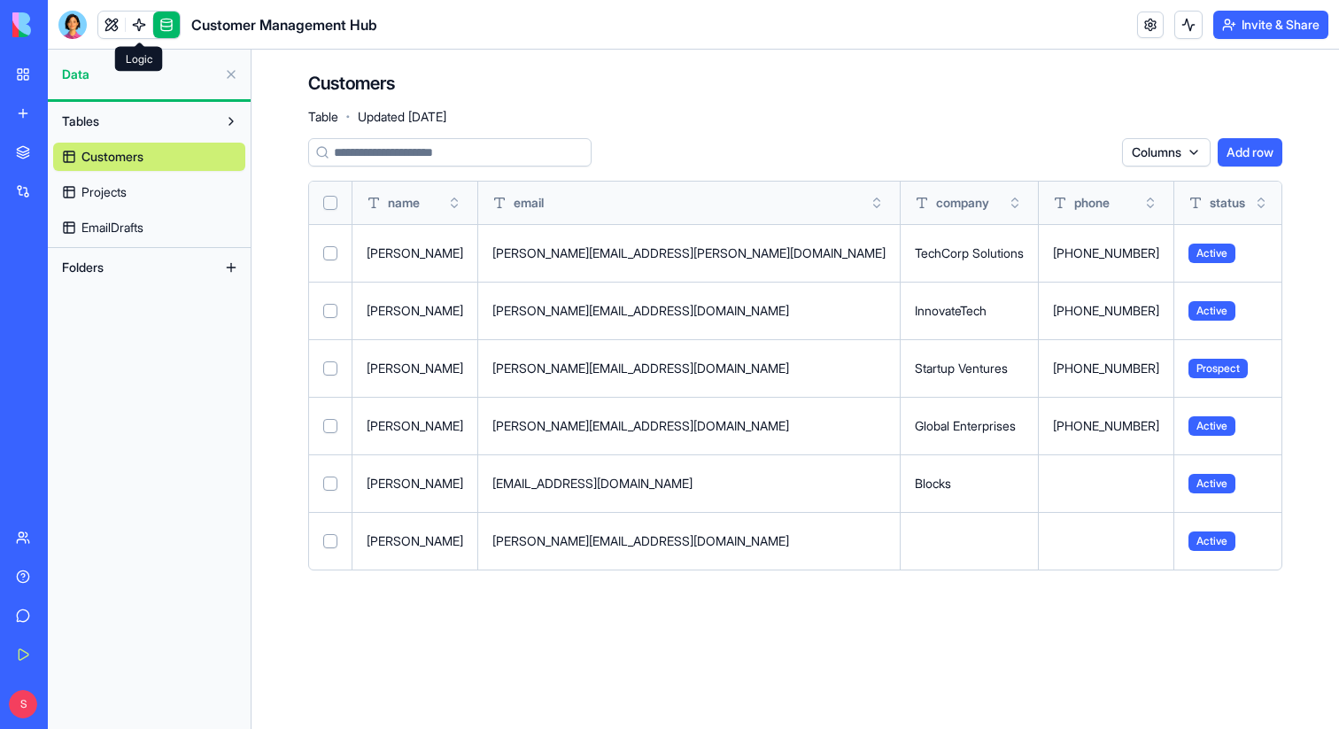
click at [132, 28] on link at bounding box center [139, 25] width 27 height 27
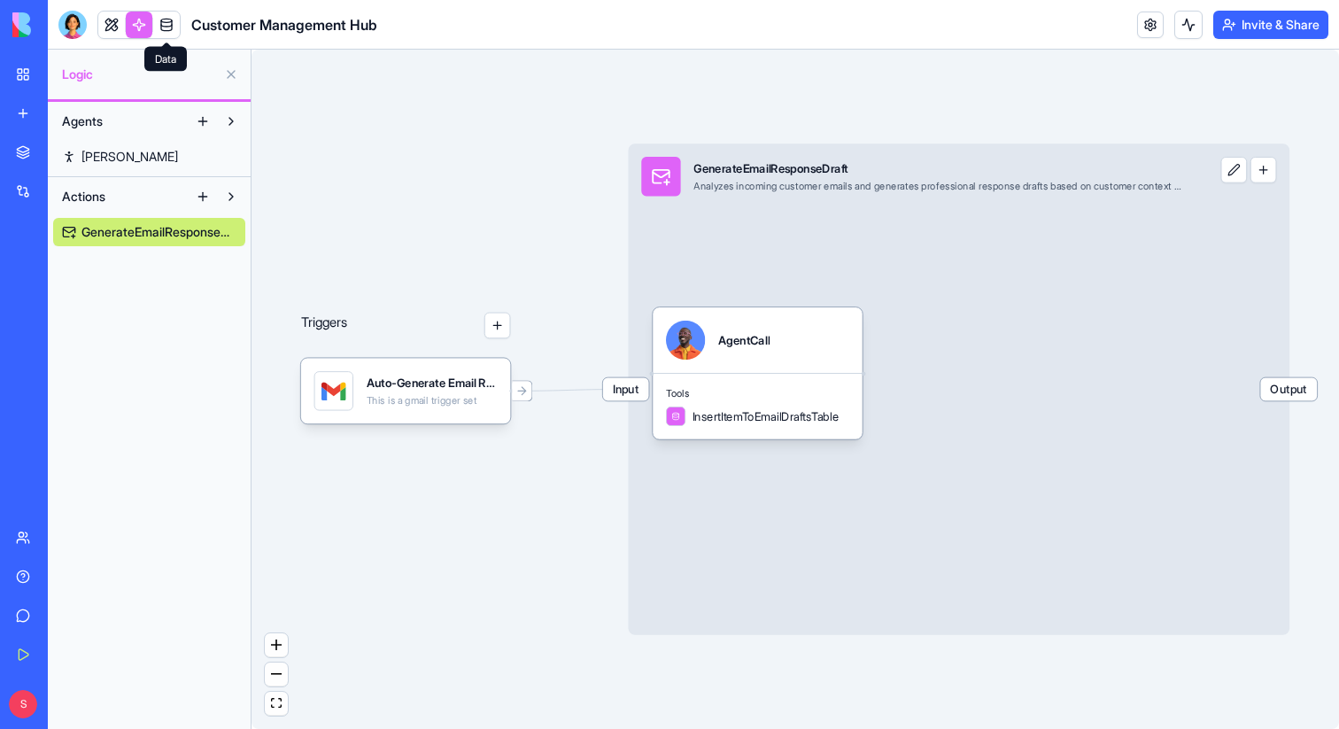
click at [166, 31] on link at bounding box center [166, 25] width 27 height 27
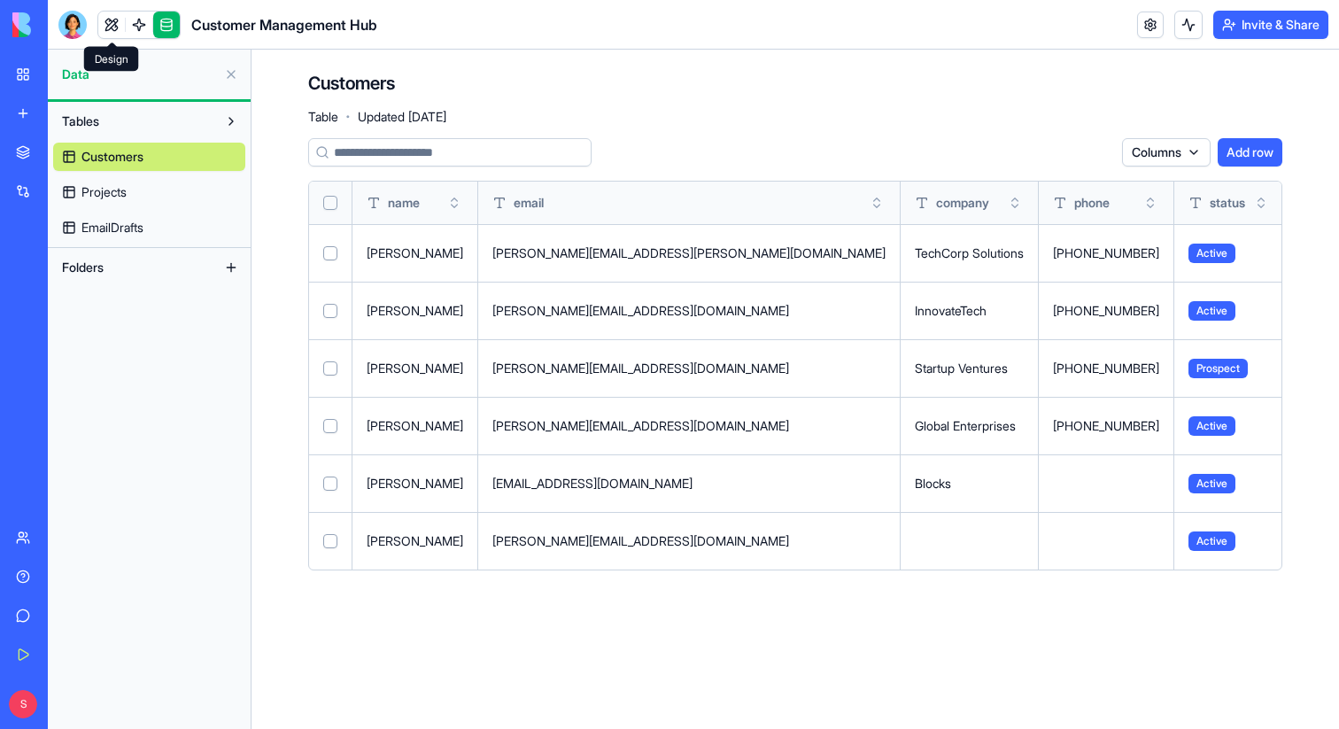
click at [97, 21] on div at bounding box center [138, 25] width 83 height 28
click at [109, 27] on link at bounding box center [111, 25] width 27 height 27
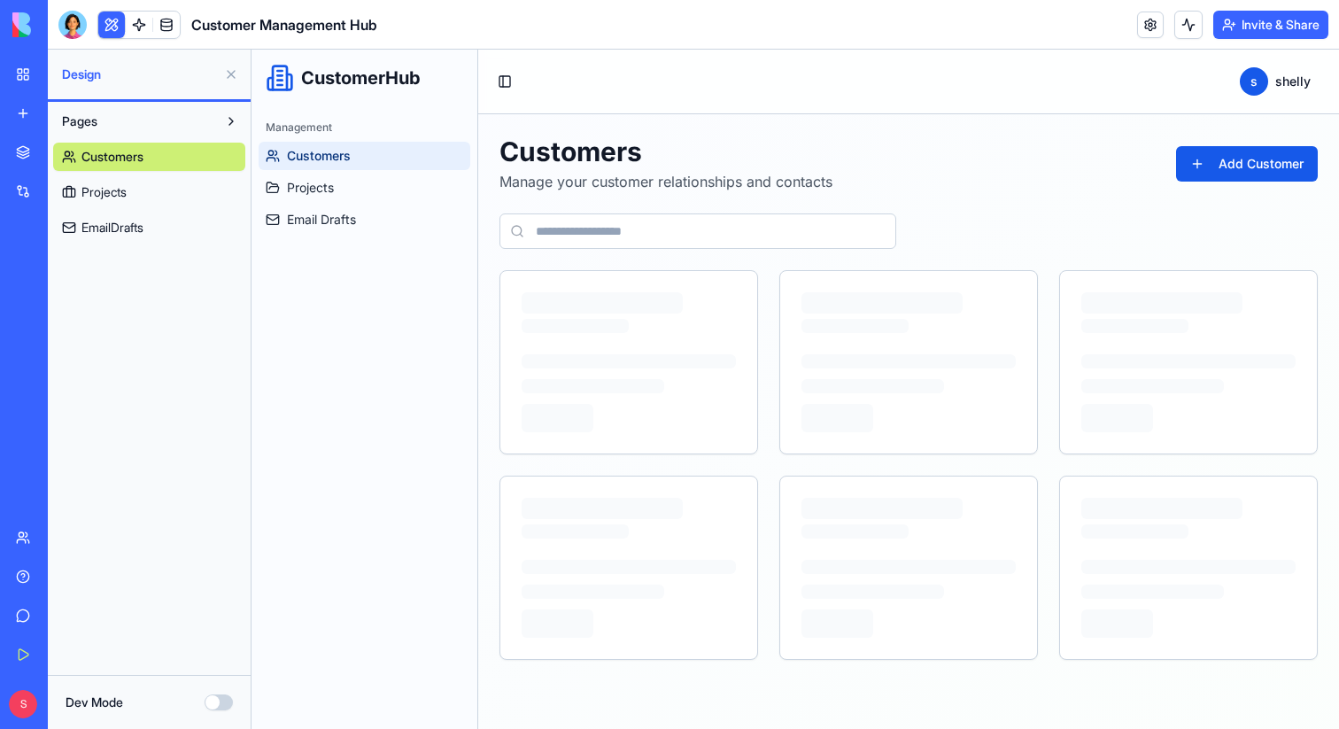
click at [230, 74] on button at bounding box center [231, 74] width 28 height 28
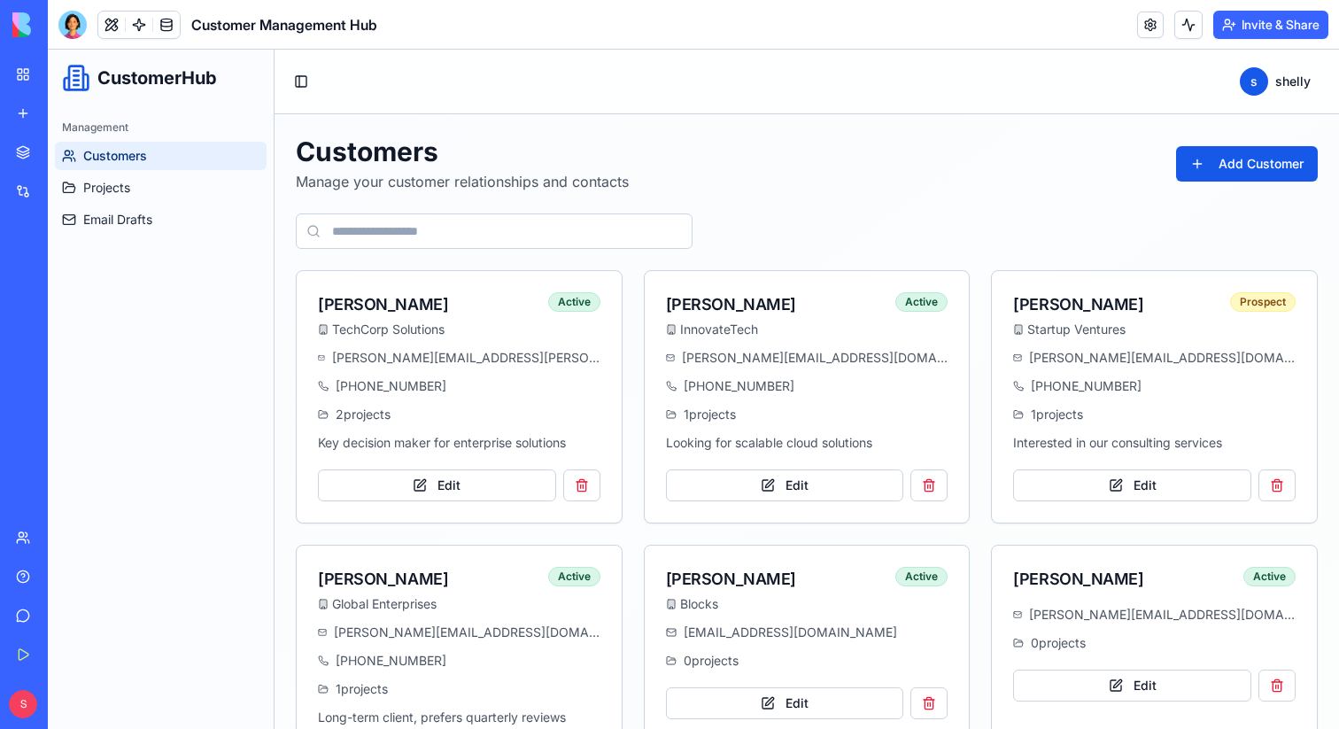
click at [66, 151] on div "Marketplace" at bounding box center [54, 152] width 23 height 18
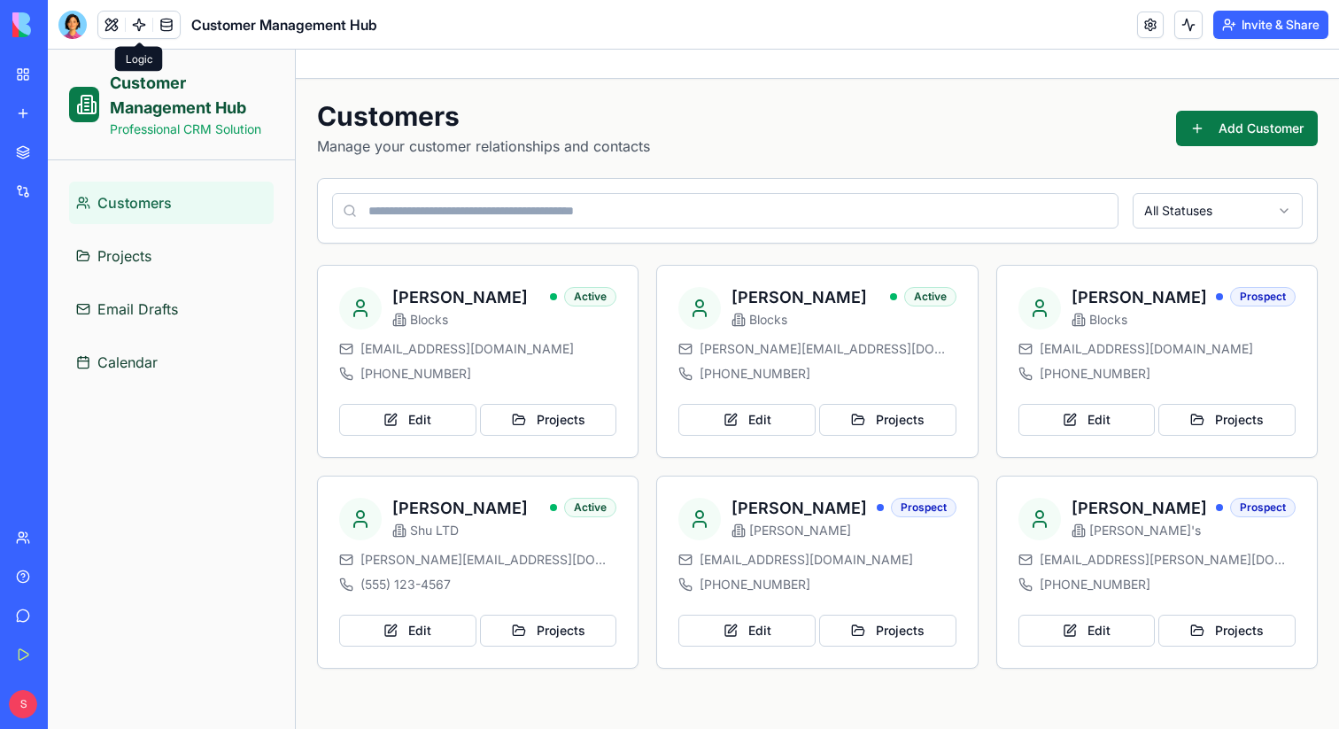
click at [137, 24] on link at bounding box center [139, 25] width 27 height 27
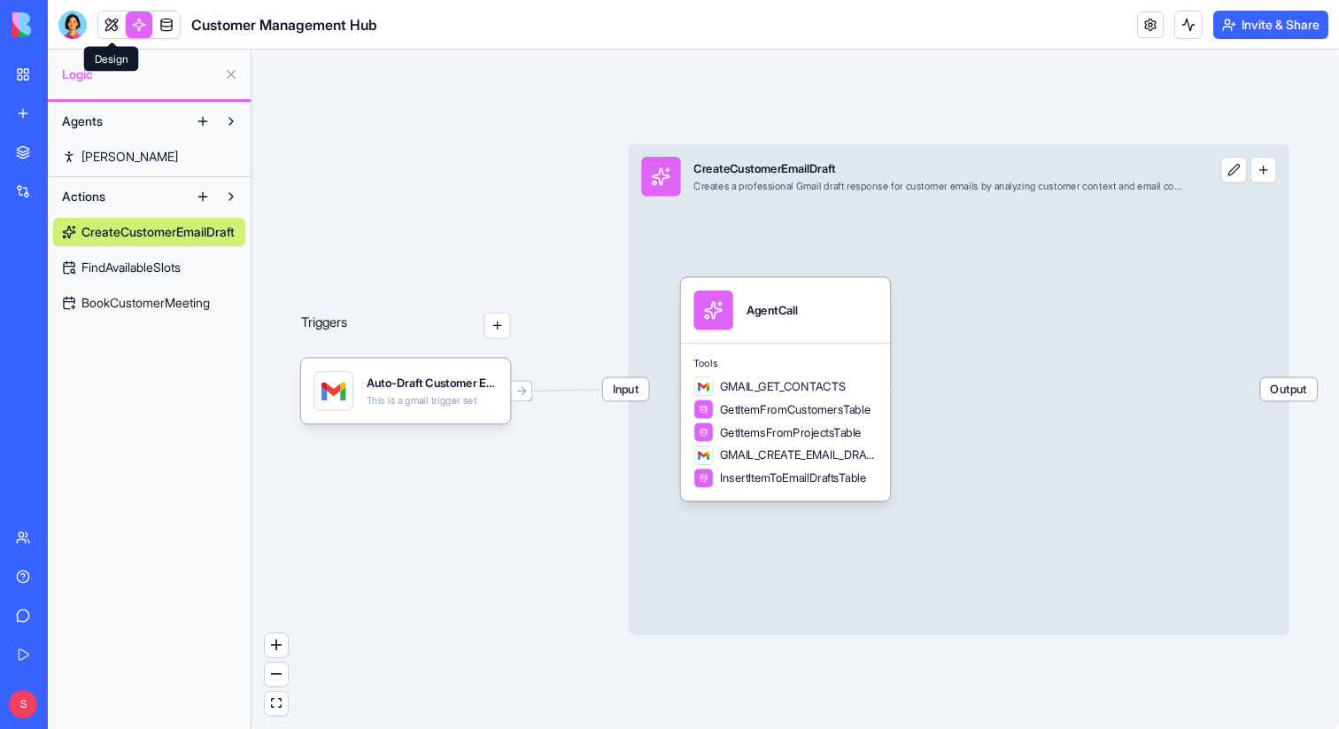
click at [111, 26] on link at bounding box center [111, 25] width 27 height 27
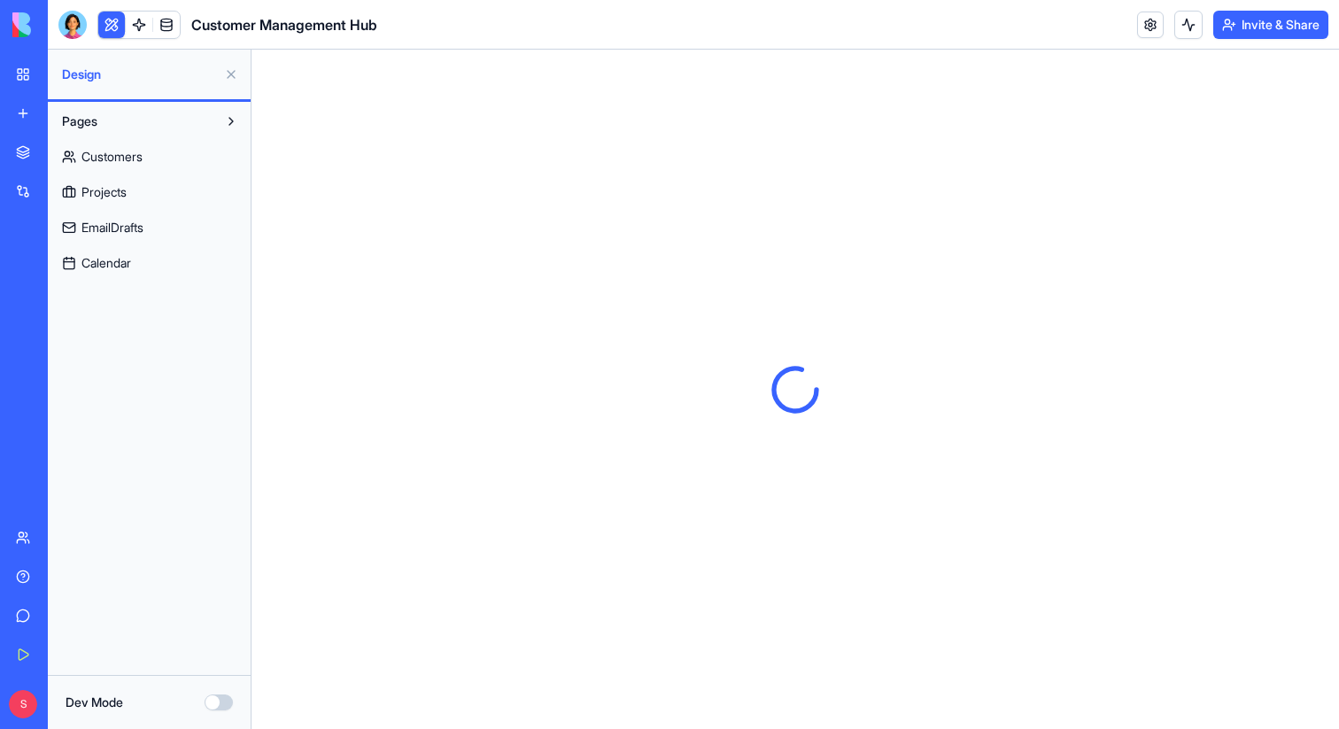
click at [128, 229] on span "EmailDrafts" at bounding box center [112, 228] width 62 height 18
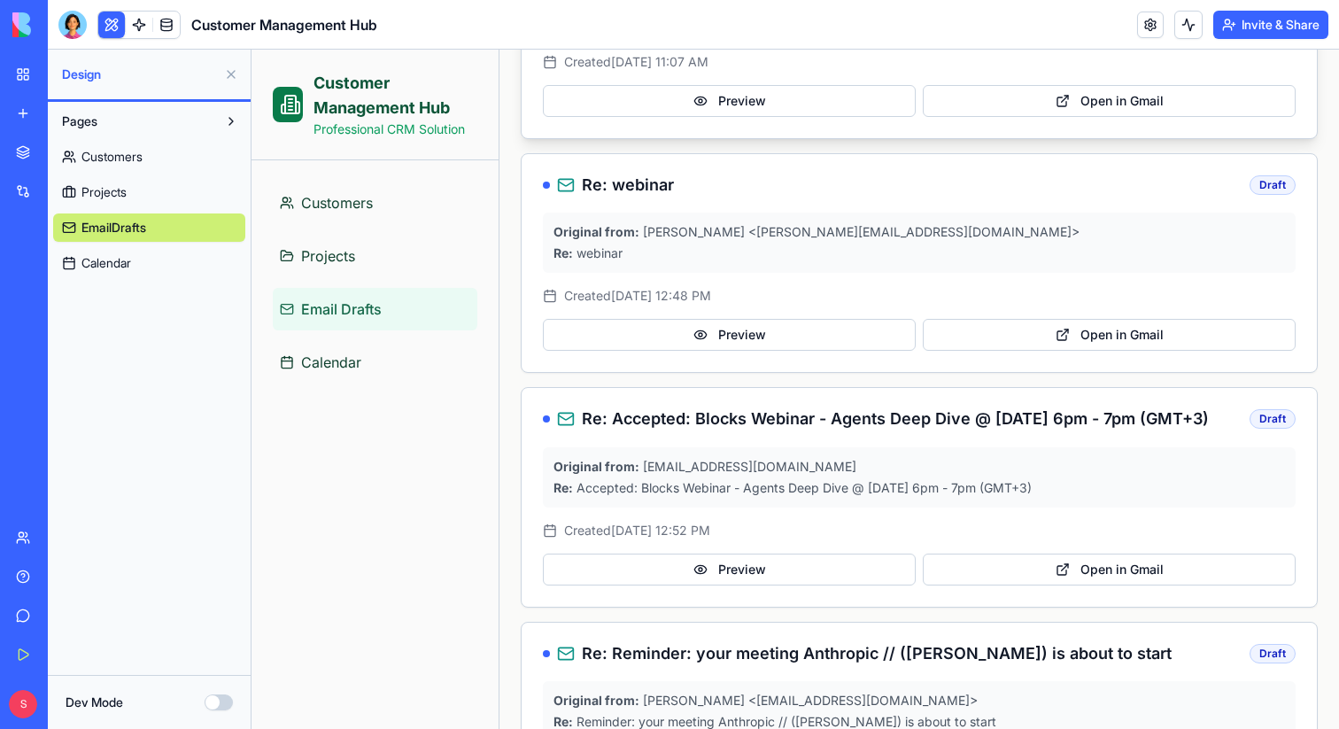
scroll to position [577, 0]
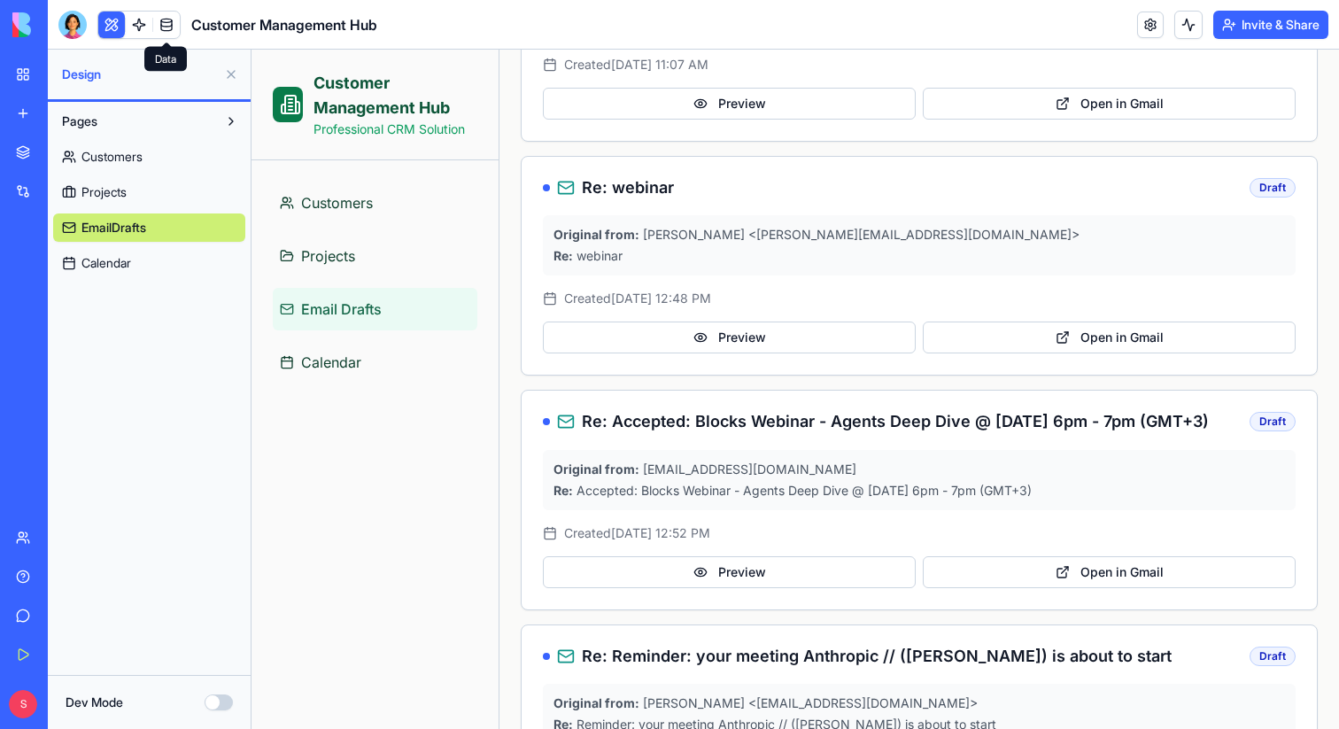
click at [171, 26] on link at bounding box center [166, 25] width 27 height 27
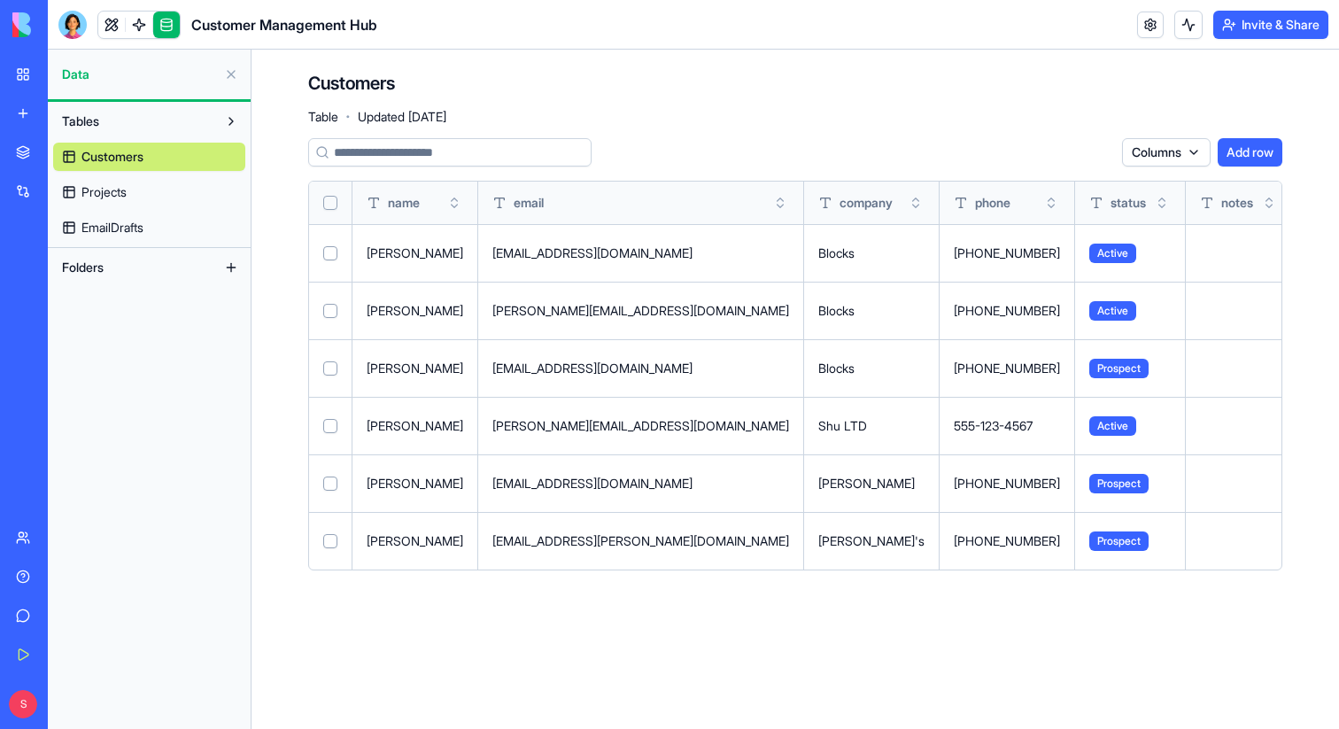
click at [97, 221] on span "EmailDrafts" at bounding box center [112, 228] width 62 height 18
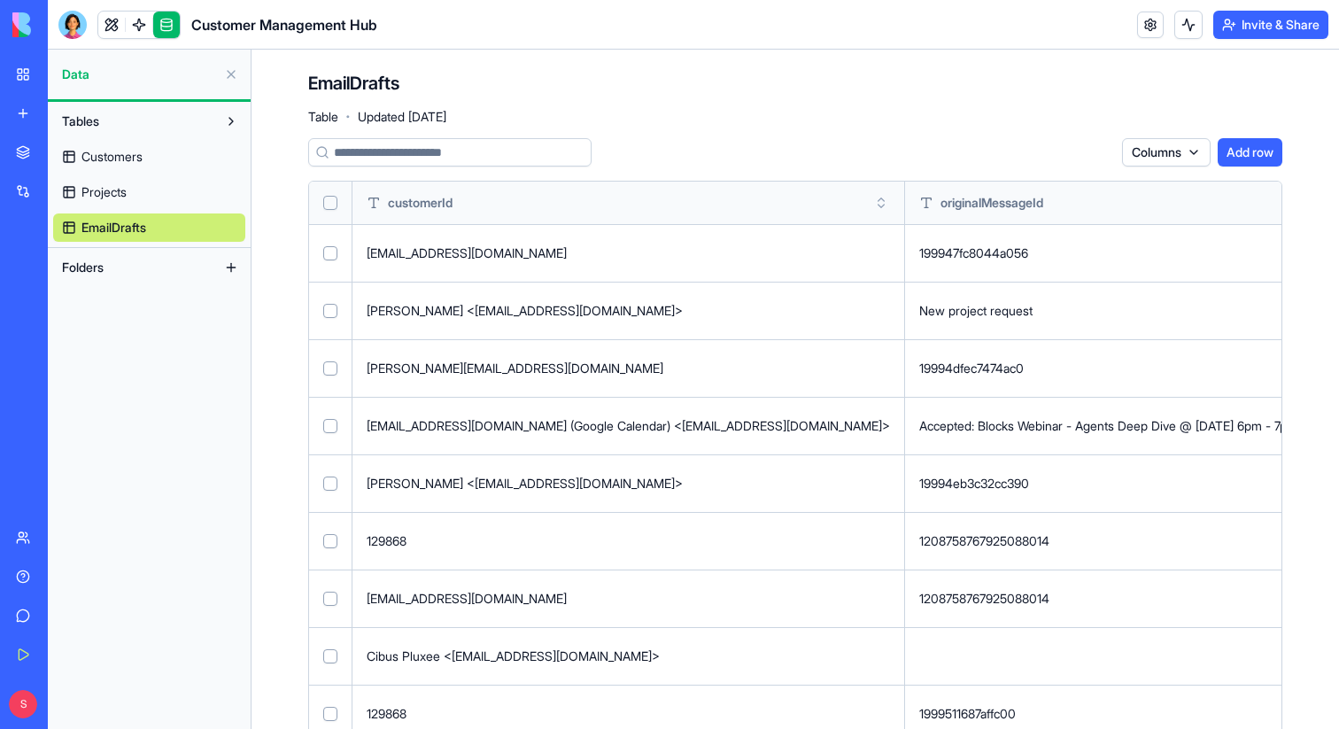
click at [334, 256] on button "Select row" at bounding box center [330, 253] width 14 height 14
click at [332, 427] on button "Select row" at bounding box center [330, 426] width 14 height 14
click at [329, 482] on button "Select row" at bounding box center [330, 483] width 14 height 14
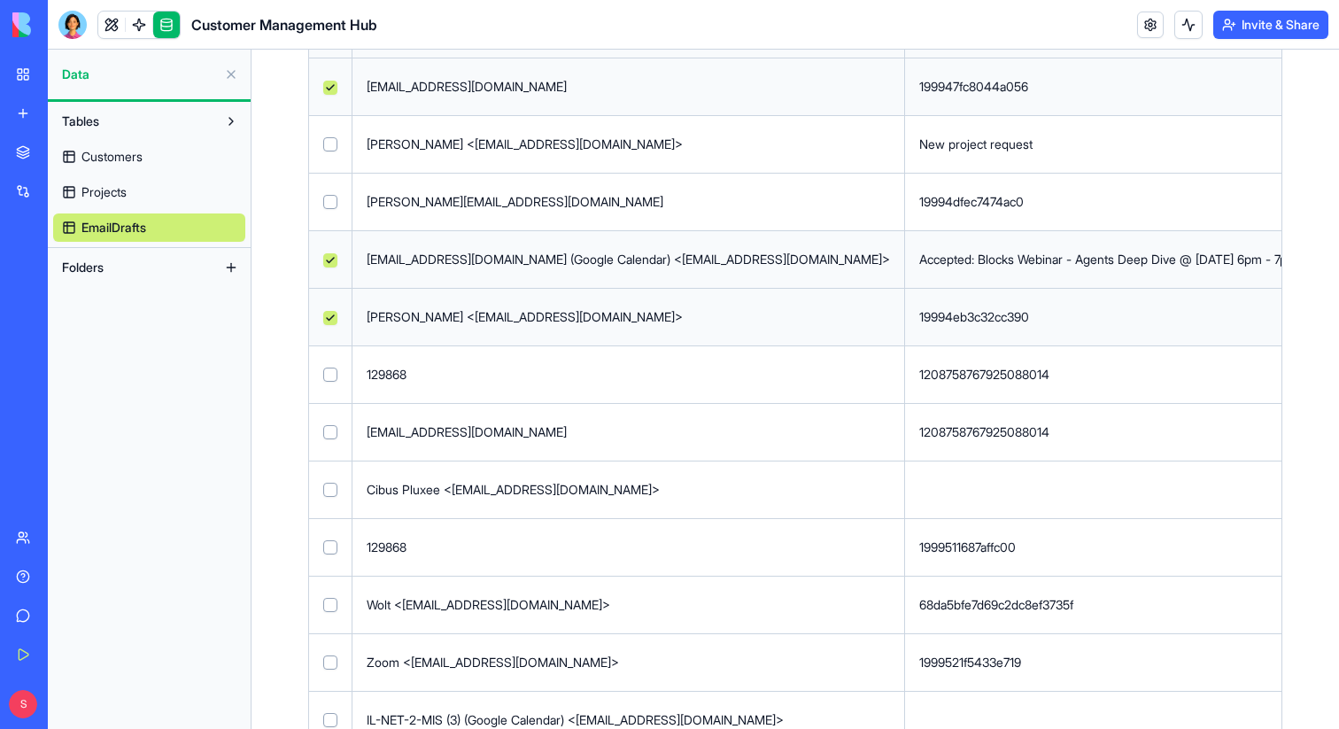
scroll to position [165, 0]
click at [333, 434] on button "Select row" at bounding box center [330, 434] width 14 height 14
click at [331, 492] on button "Select row" at bounding box center [330, 491] width 14 height 14
click at [327, 550] on button "Select row" at bounding box center [330, 549] width 14 height 14
click at [332, 602] on button "Select row" at bounding box center [330, 607] width 14 height 14
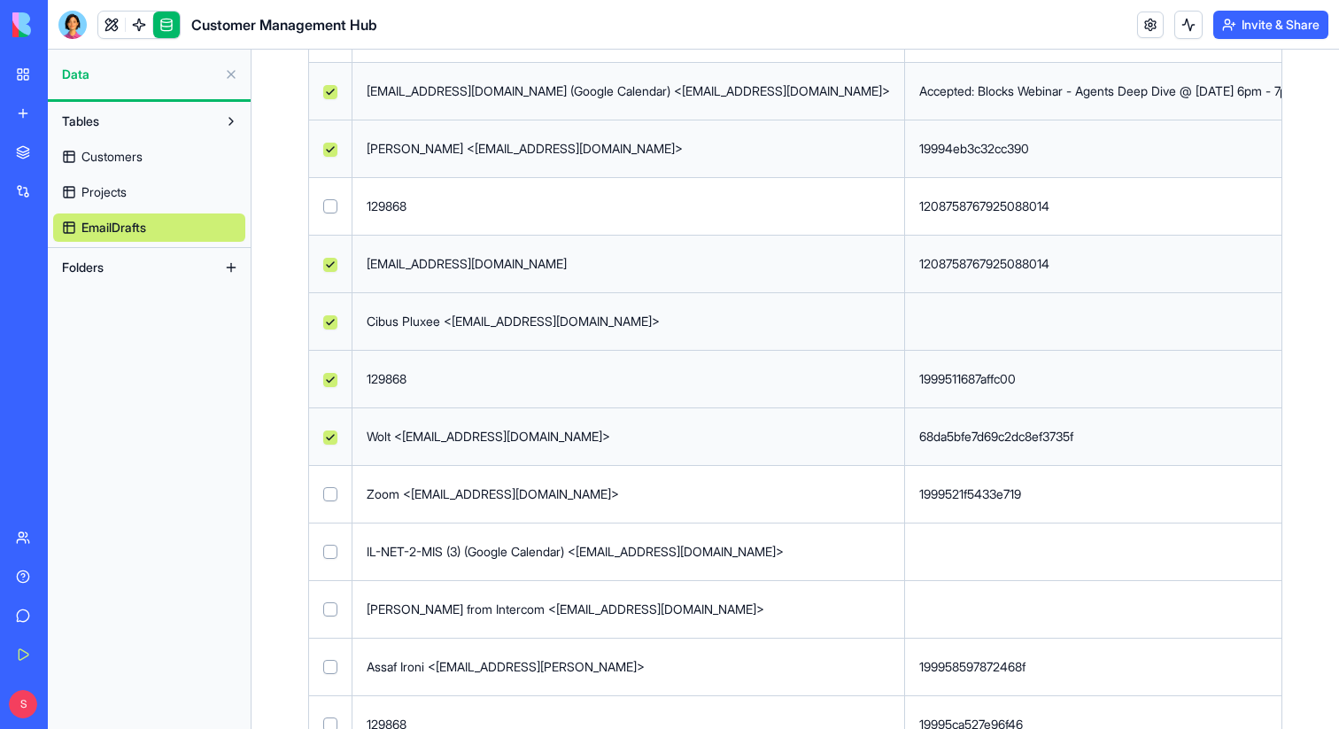
scroll to position [345, 0]
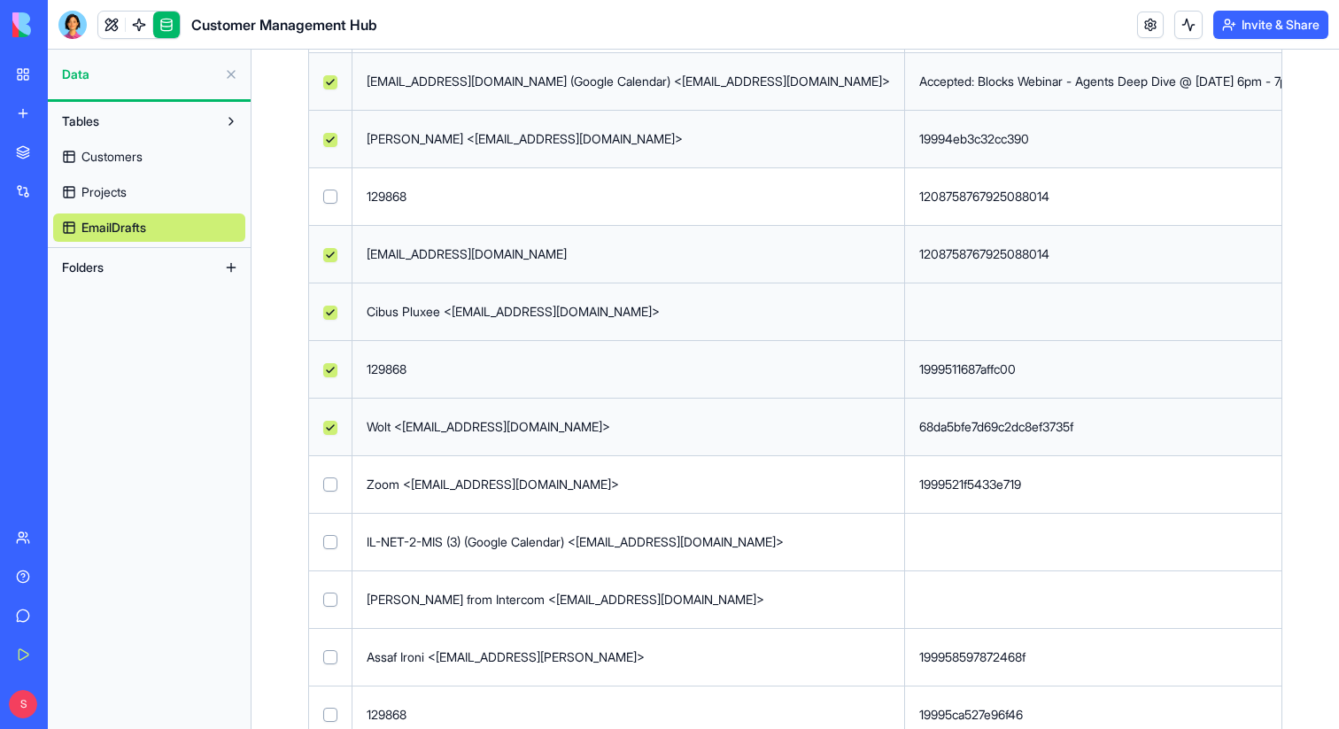
click at [329, 494] on td at bounding box center [330, 484] width 43 height 58
click at [332, 486] on button "Select row" at bounding box center [330, 484] width 14 height 14
click at [332, 540] on button "Select row" at bounding box center [330, 542] width 14 height 14
click at [329, 595] on button "Select row" at bounding box center [330, 599] width 14 height 14
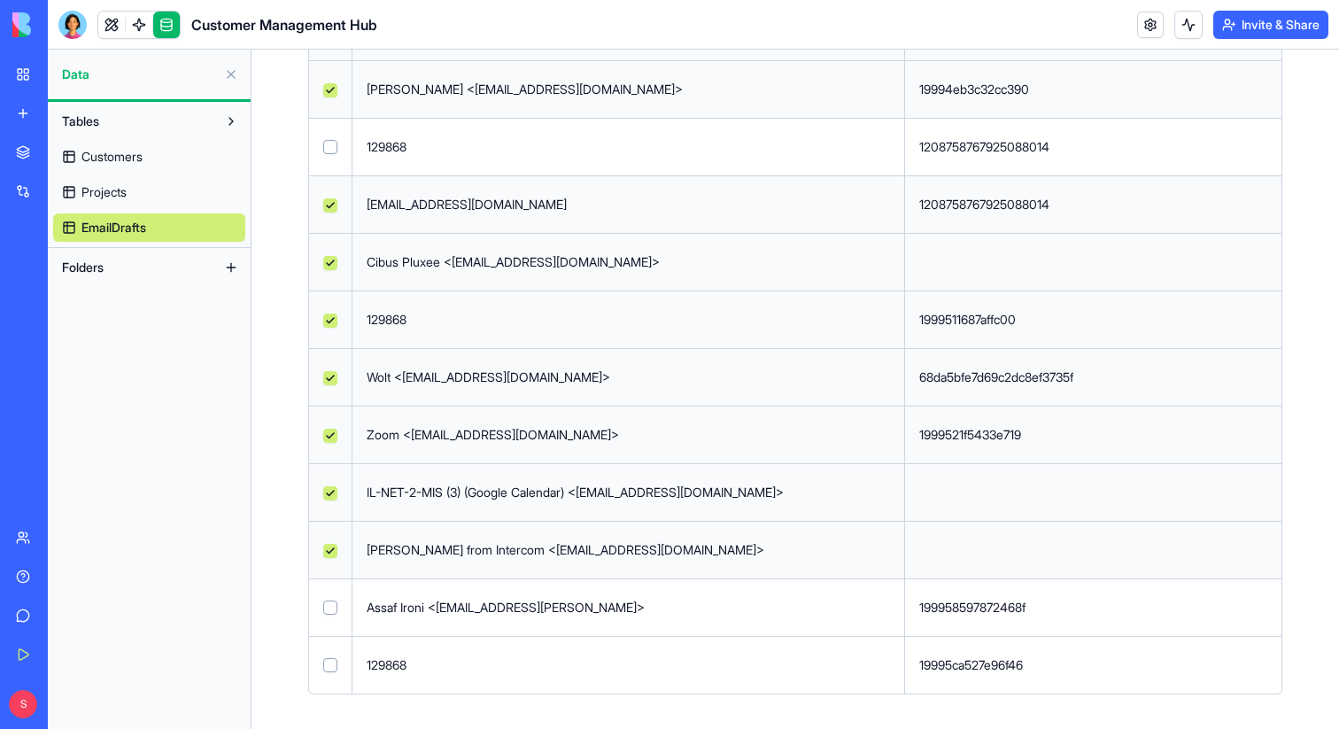
click at [332, 608] on button "Select row" at bounding box center [330, 607] width 14 height 14
click at [332, 662] on button "Select row" at bounding box center [330, 665] width 14 height 14
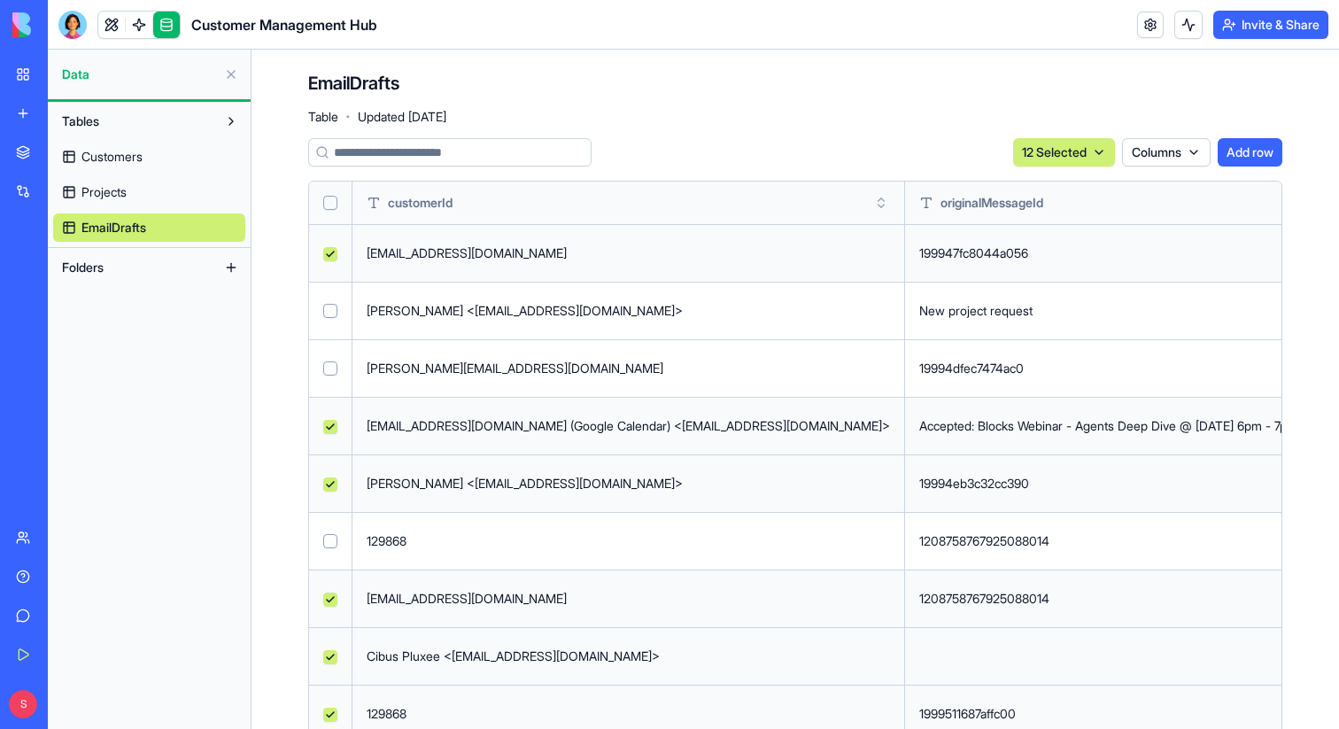
click at [1096, 146] on html "BETA My Workspace New app Marketplace Integrations Recent New App New App Custo…" at bounding box center [669, 364] width 1339 height 729
click at [1059, 186] on div "Delete" at bounding box center [1053, 188] width 105 height 28
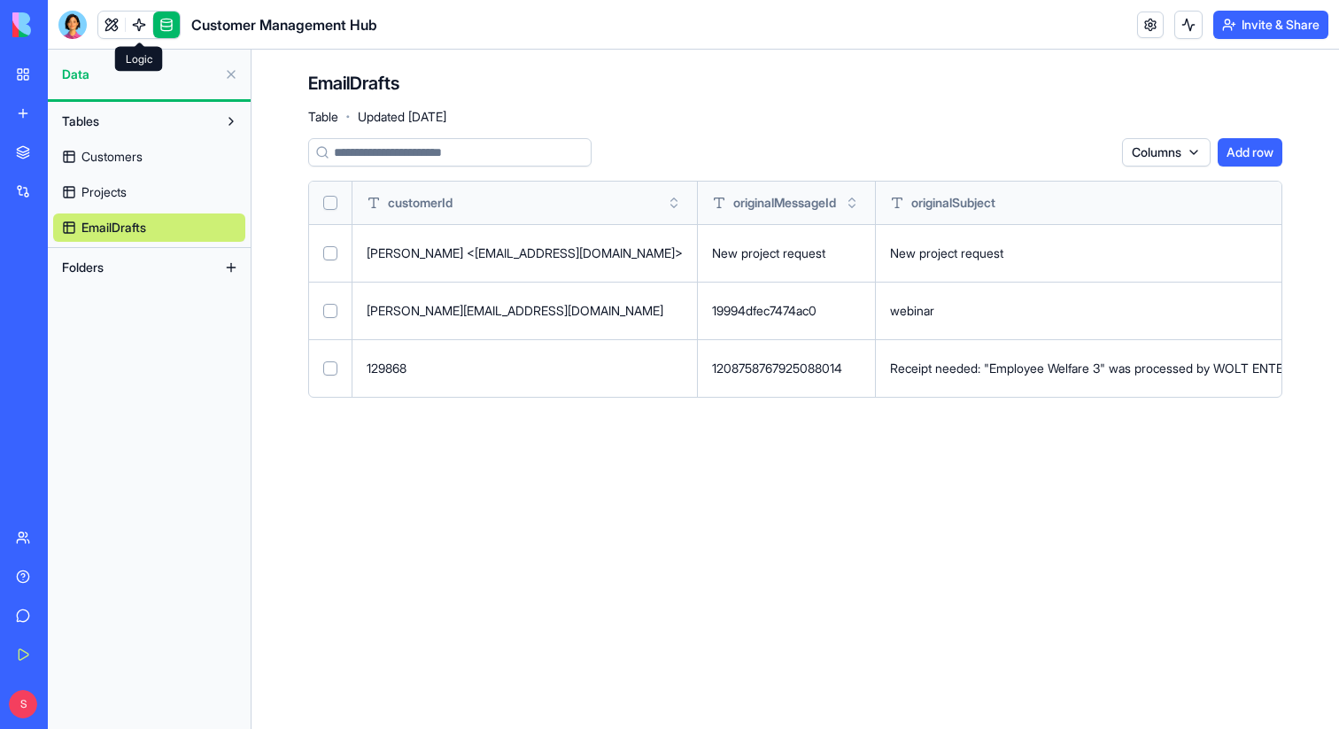
click at [131, 29] on link at bounding box center [139, 25] width 27 height 27
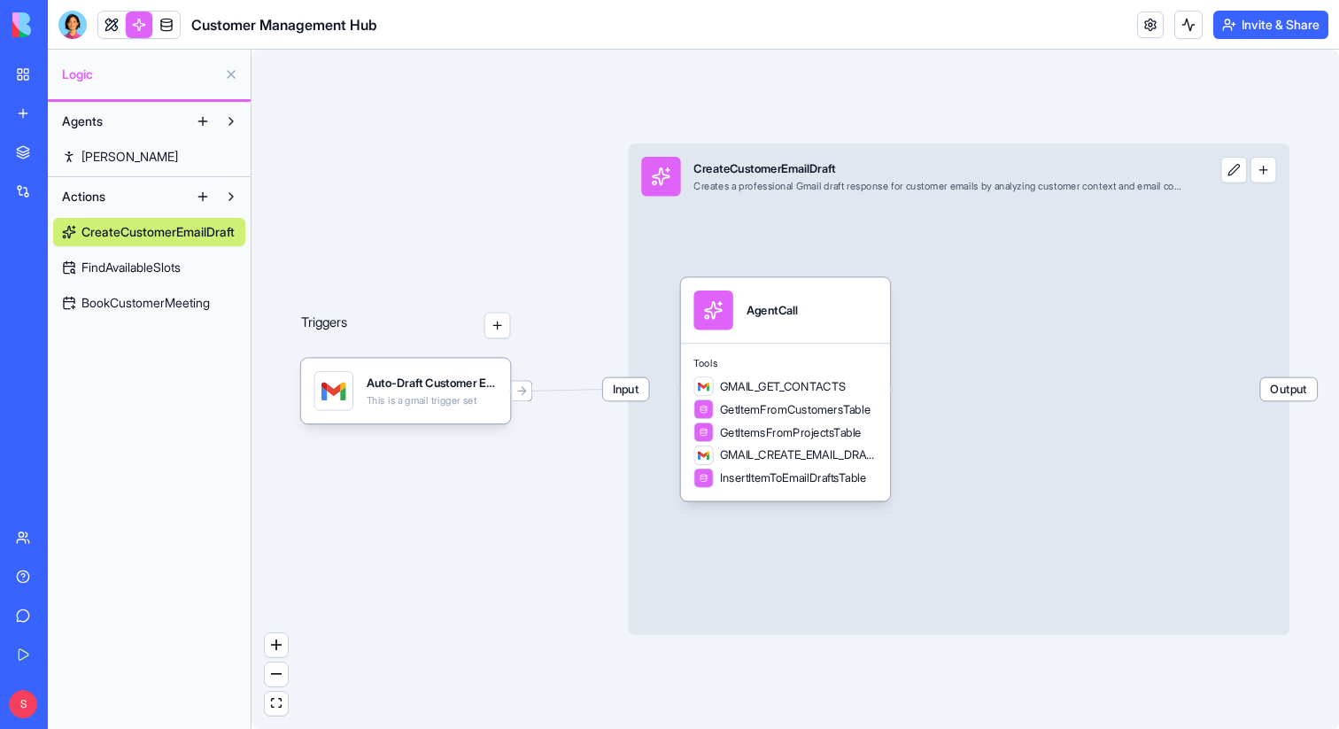
click at [132, 165] on link "[PERSON_NAME]" at bounding box center [149, 157] width 192 height 28
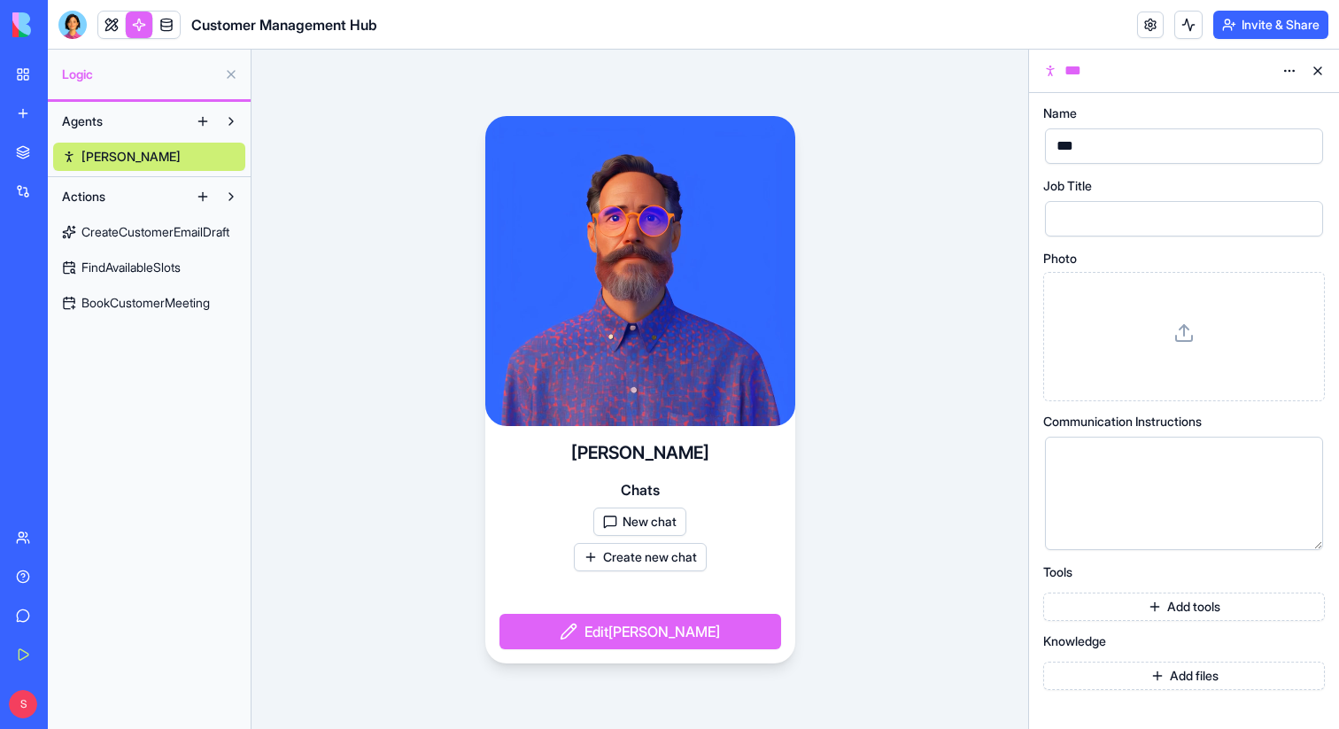
click at [641, 527] on button "New chat" at bounding box center [639, 521] width 93 height 28
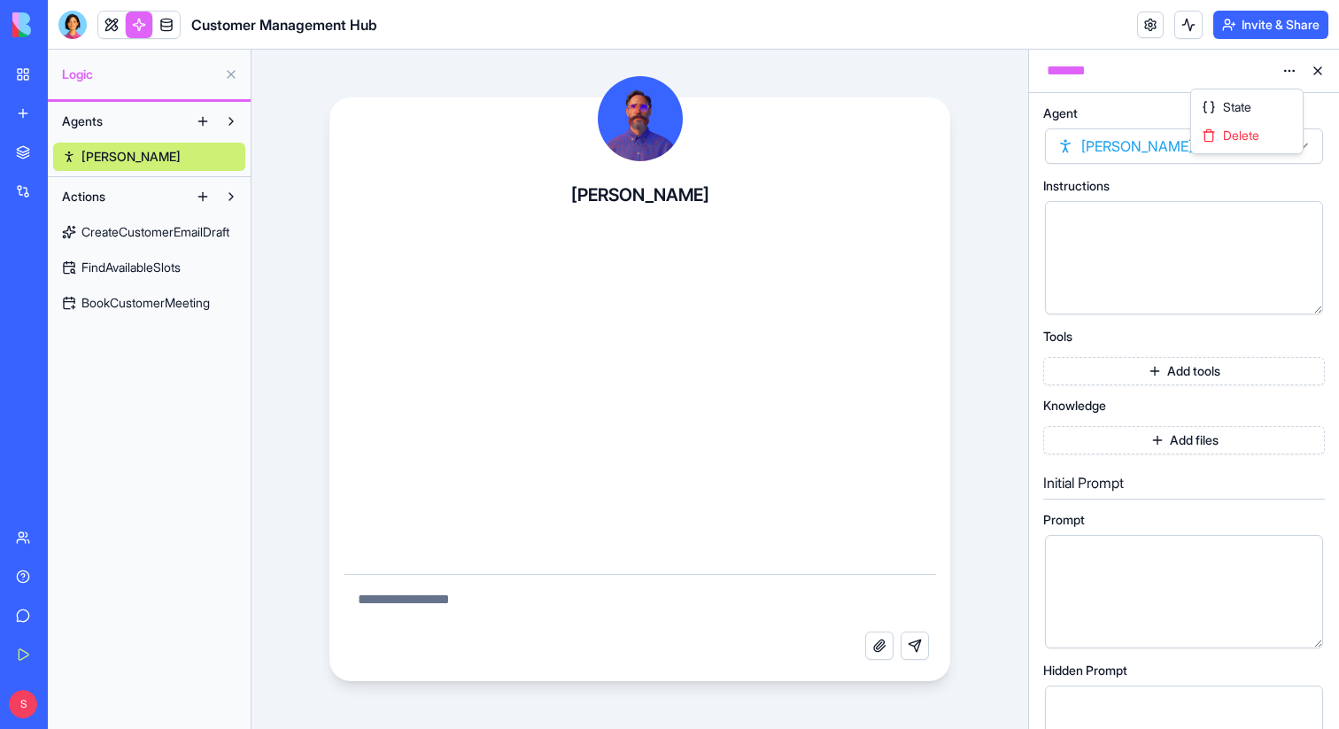
click at [1281, 70] on html "BETA My Workspace New app Marketplace Integrations Recent New App New App Custo…" at bounding box center [669, 364] width 1339 height 729
click at [1250, 128] on span "Delete" at bounding box center [1241, 136] width 36 height 18
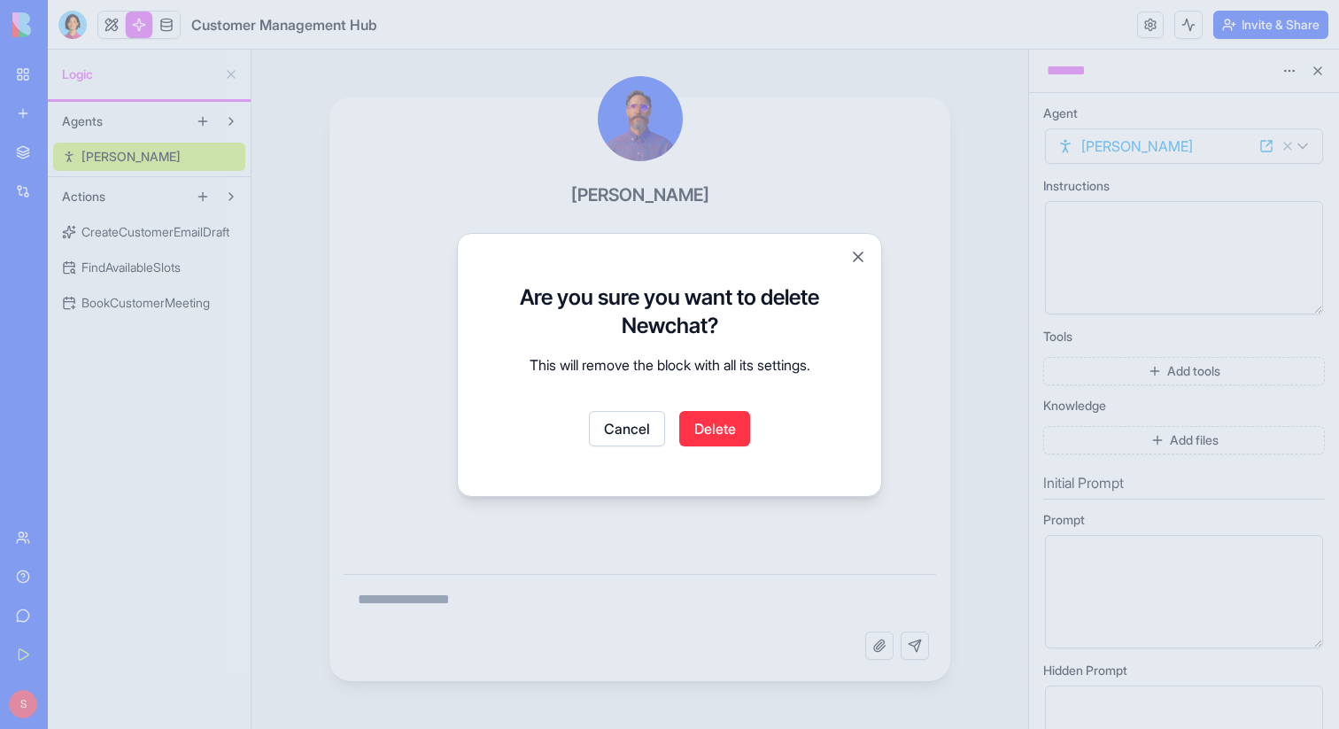
click at [727, 421] on button "Delete" at bounding box center [714, 428] width 71 height 35
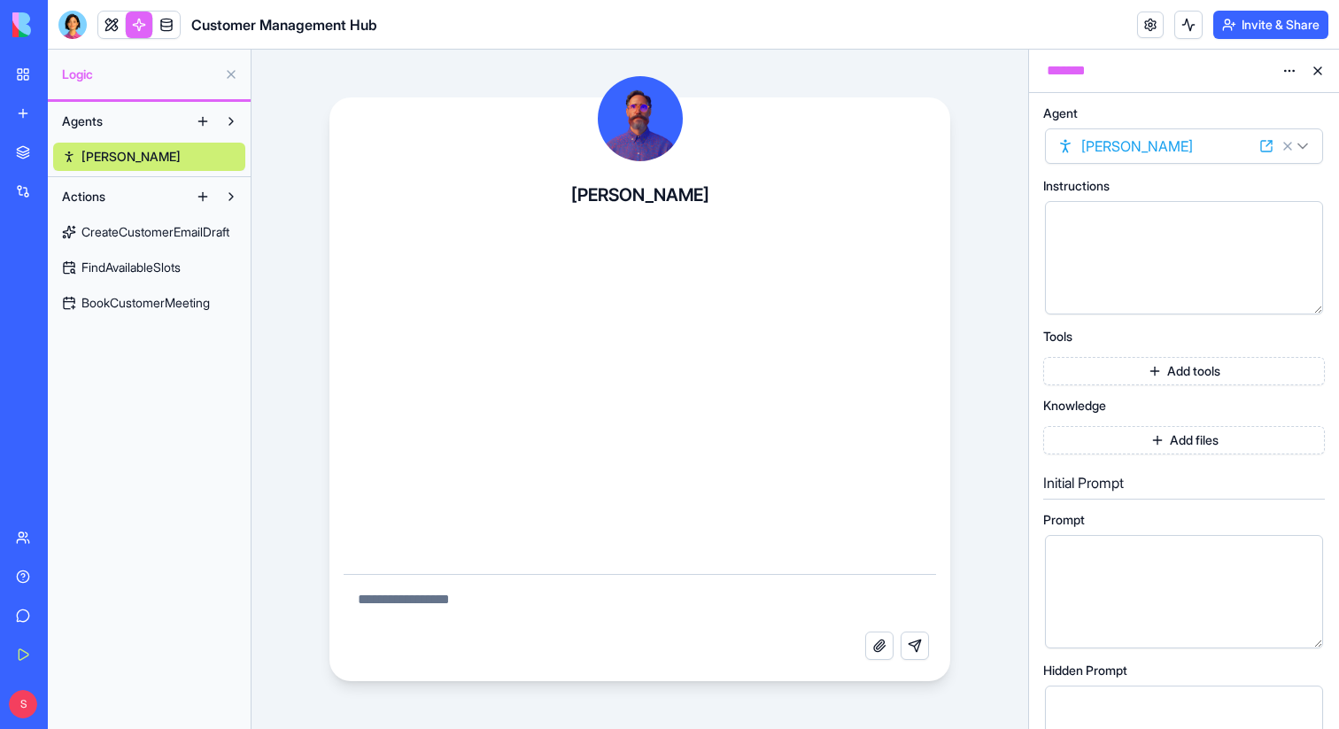
click at [129, 228] on span "CreateCustomerEmailDraft" at bounding box center [155, 232] width 148 height 18
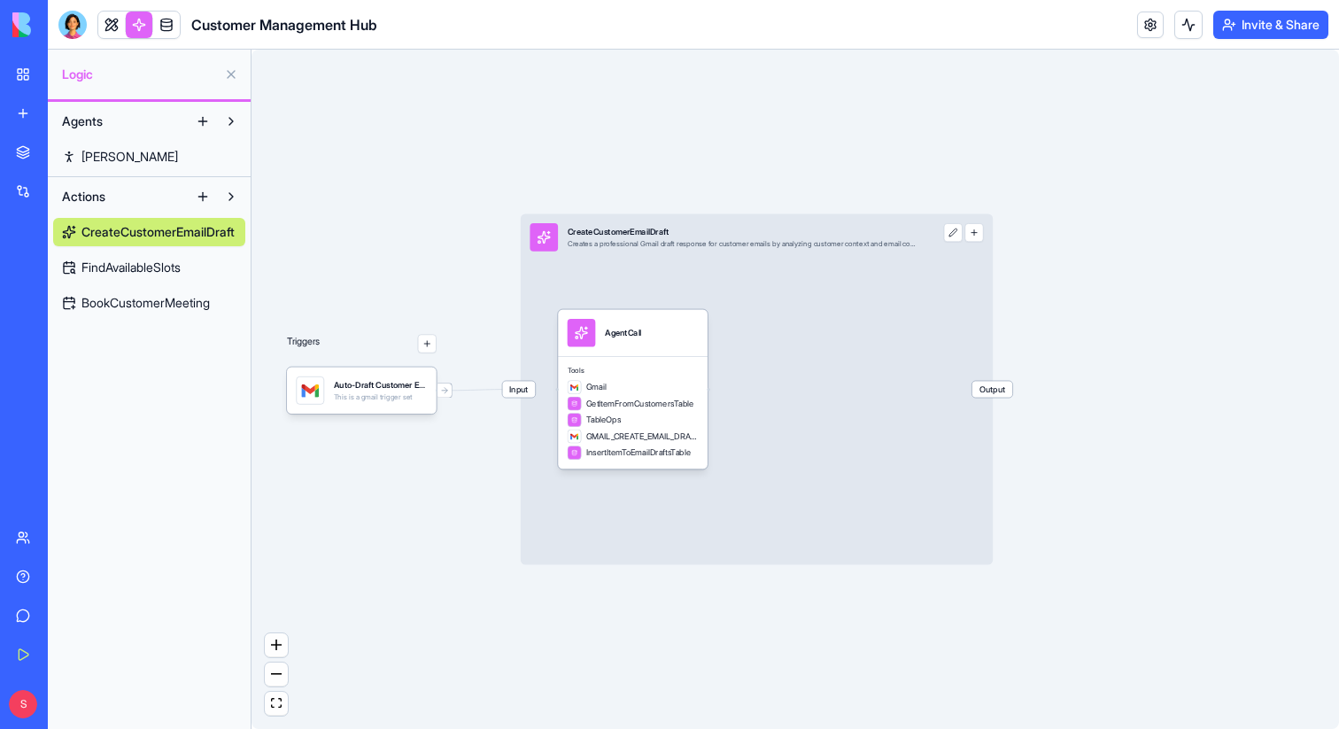
click at [139, 164] on link "[PERSON_NAME]" at bounding box center [149, 157] width 192 height 28
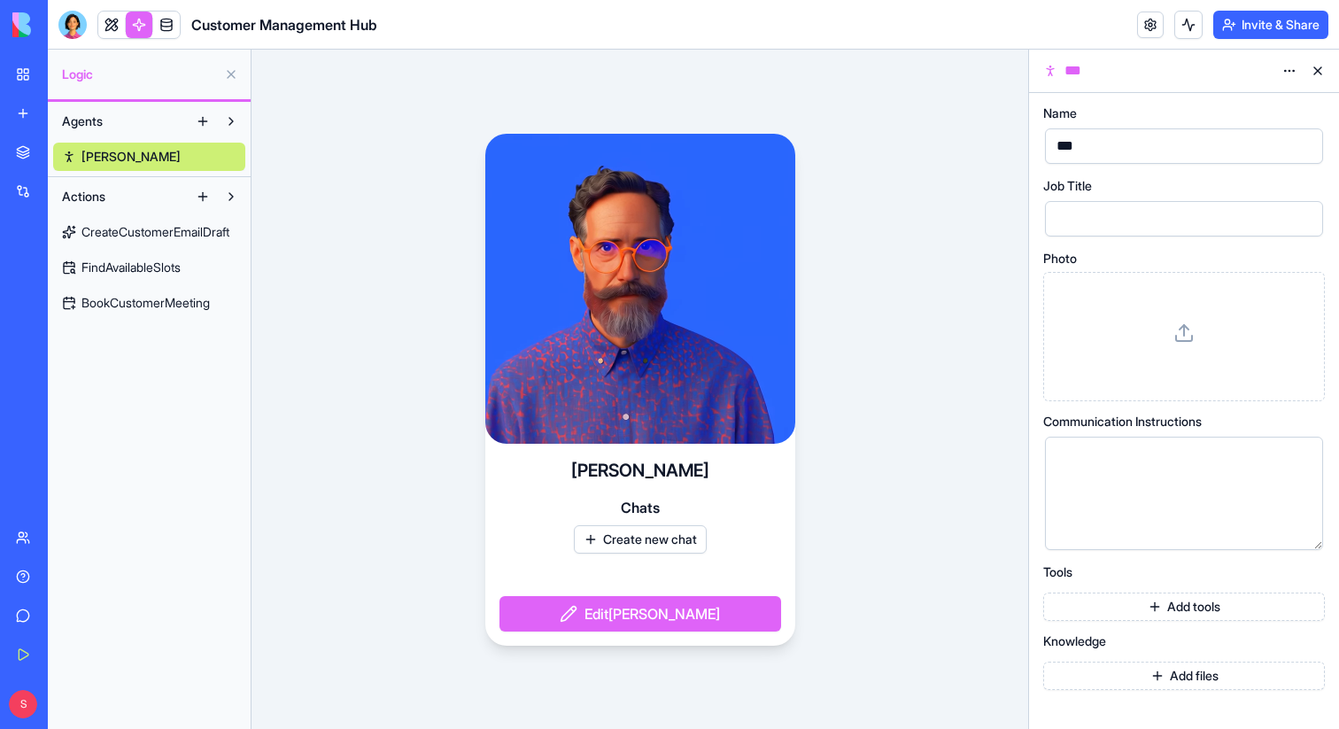
click at [128, 241] on link "CreateCustomerEmailDraft" at bounding box center [149, 232] width 192 height 28
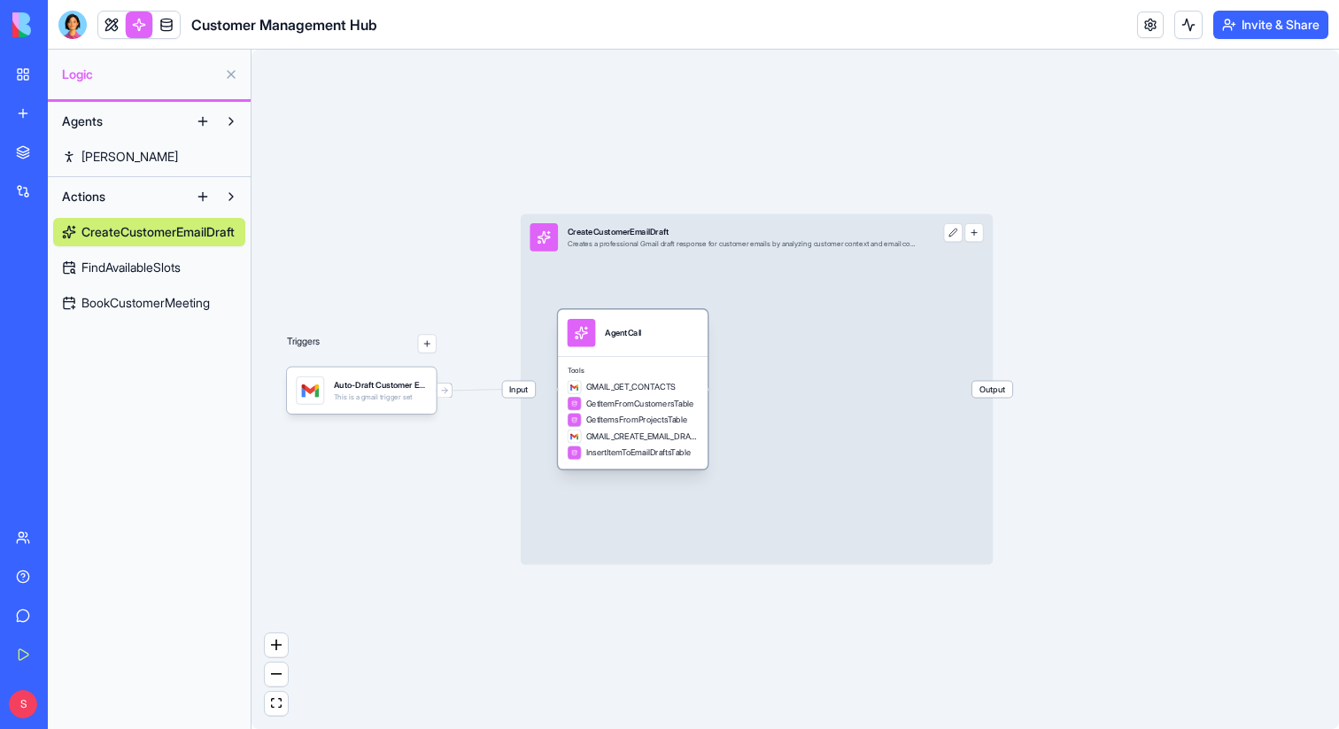
click at [662, 361] on div "Tools GMAIL_GET_CONTACTS GetItemFromCustomersTable GetItemsFromProjectsTable GM…" at bounding box center [633, 412] width 150 height 112
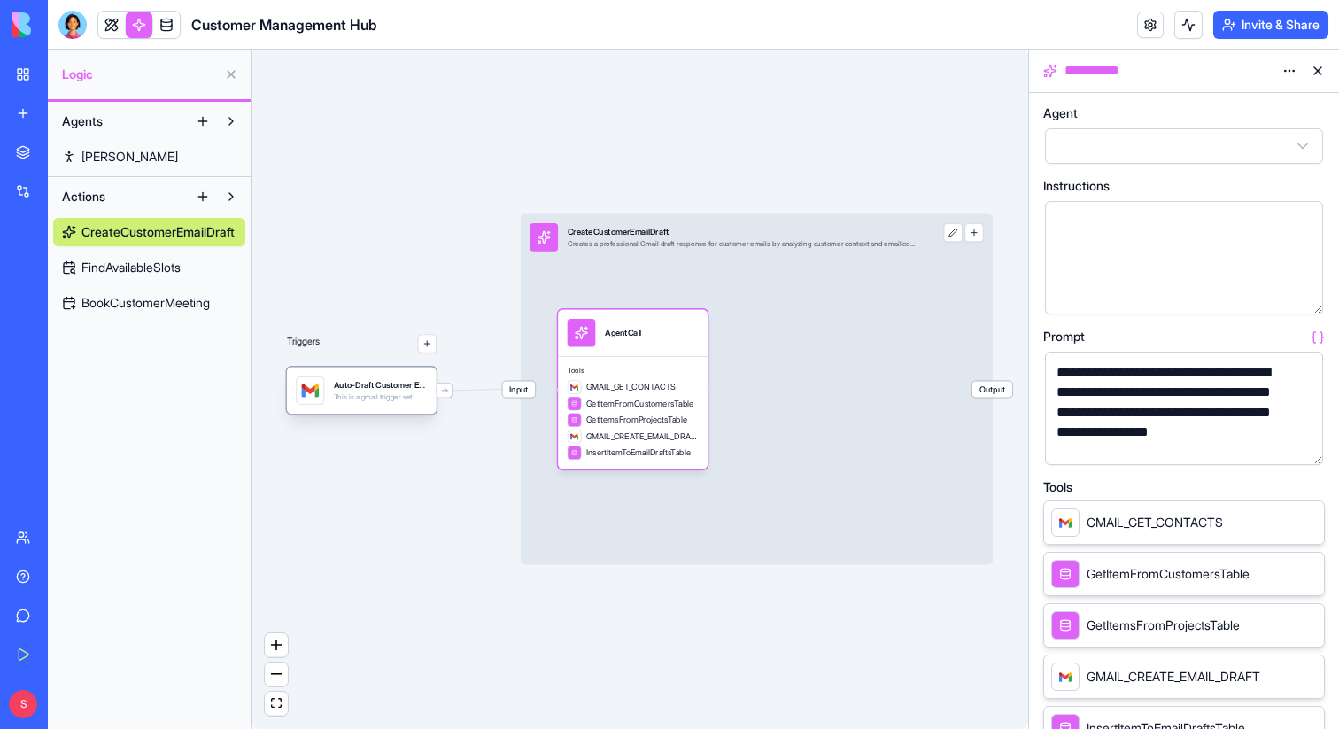
click at [372, 397] on div "This is a gmail trigger set" at bounding box center [381, 397] width 94 height 10
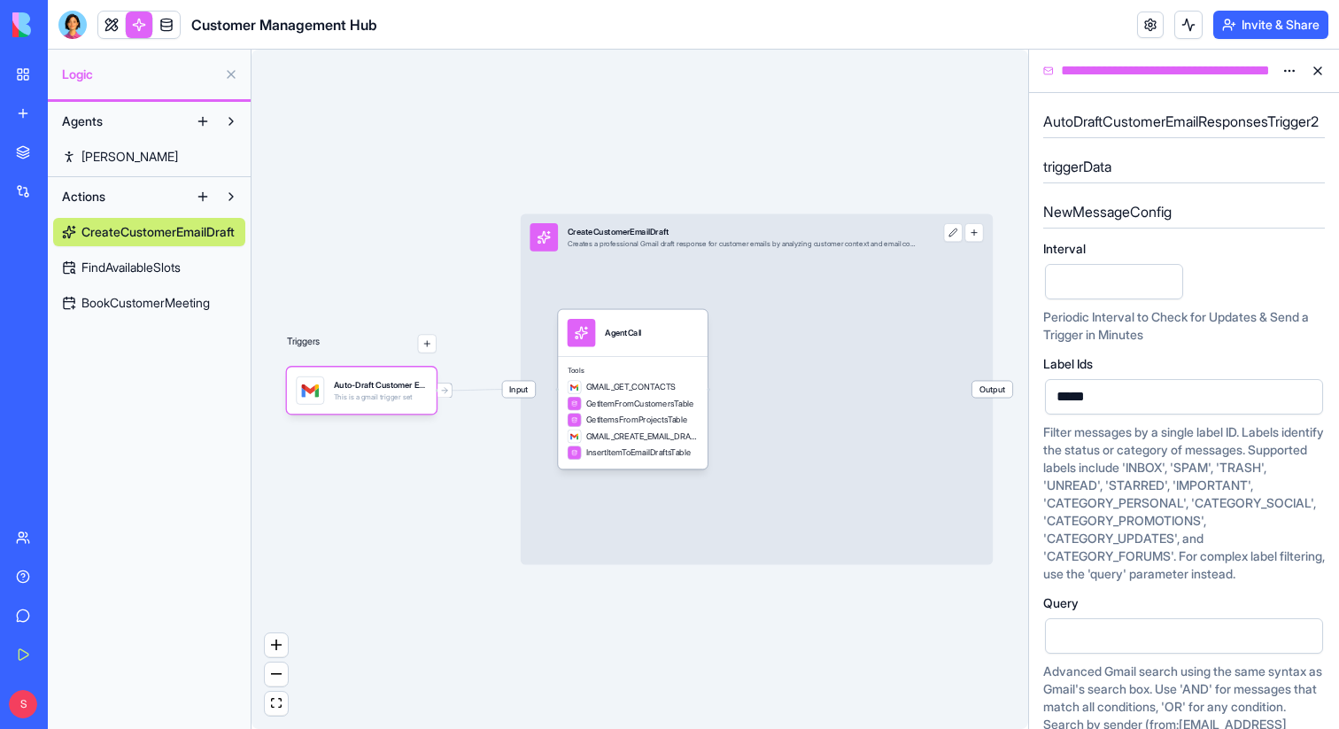
click at [1316, 74] on button at bounding box center [1318, 71] width 28 height 28
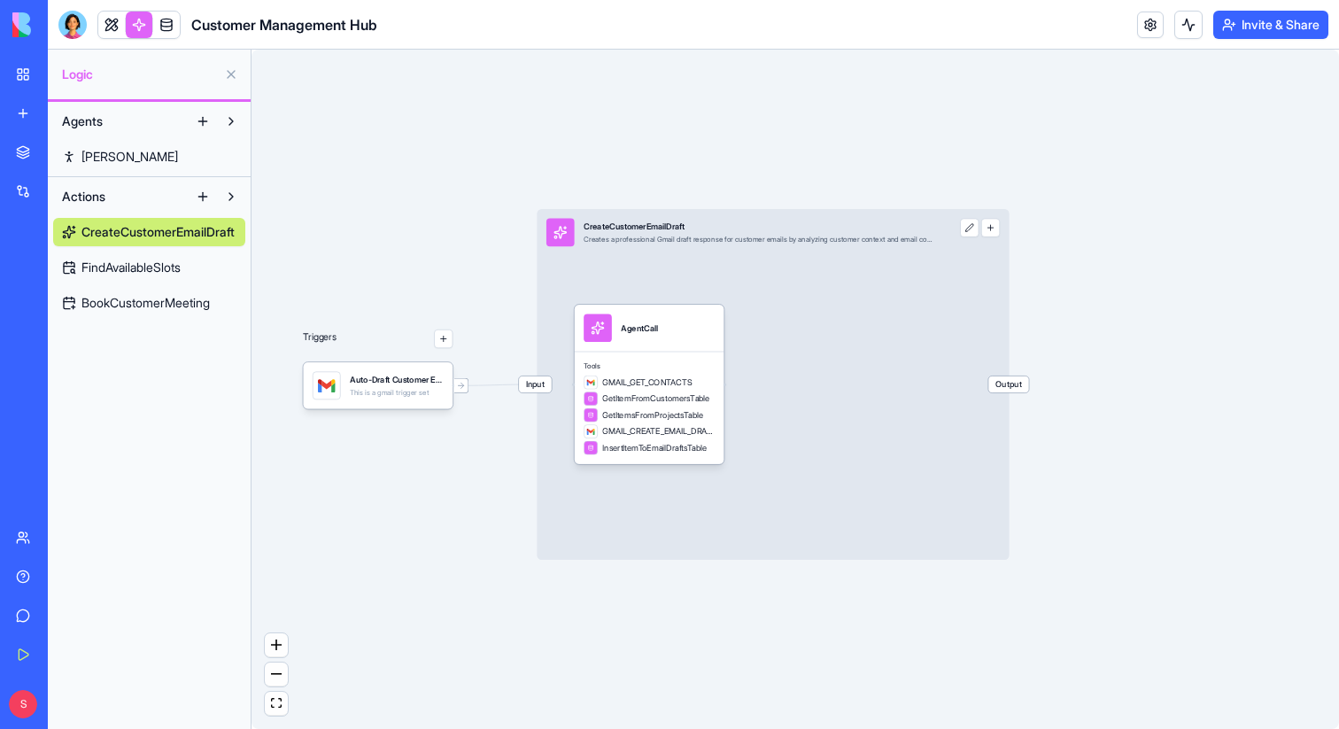
click at [117, 155] on link "[PERSON_NAME]" at bounding box center [149, 157] width 192 height 28
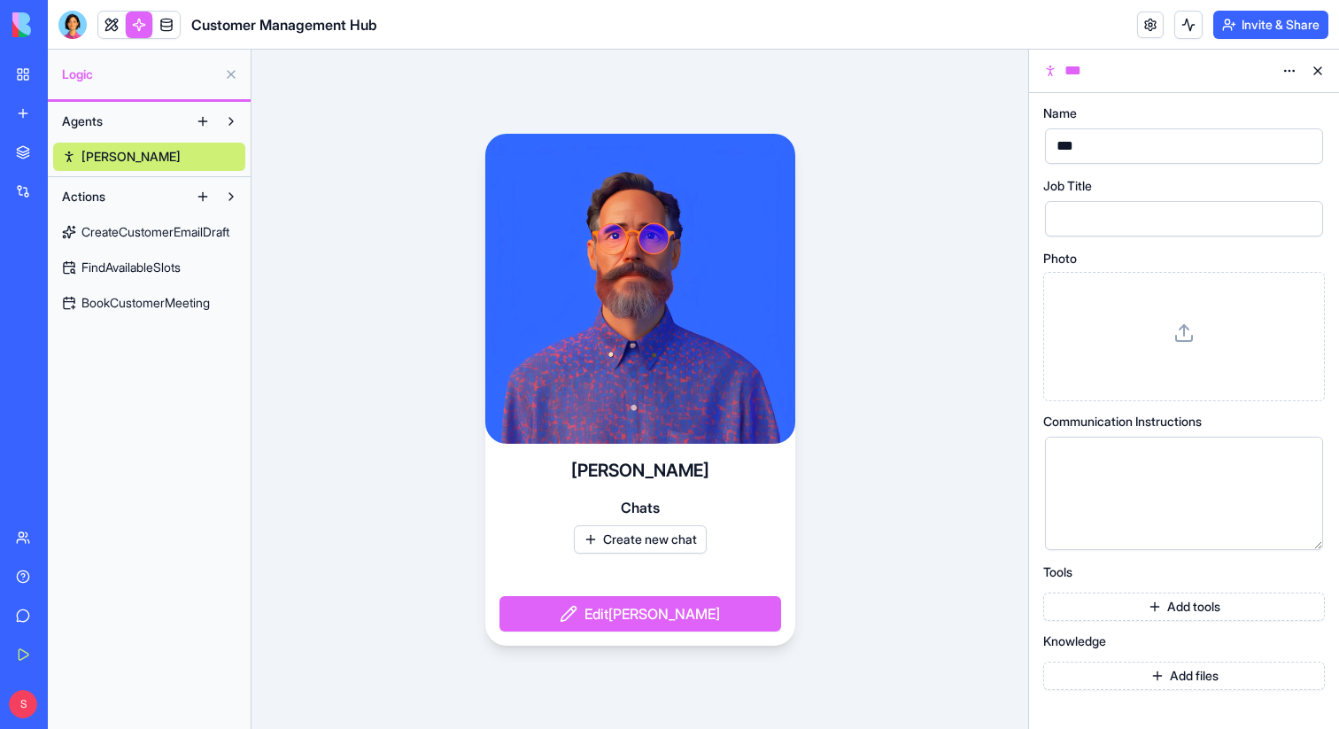
click at [649, 541] on button "Create new chat" at bounding box center [640, 539] width 133 height 28
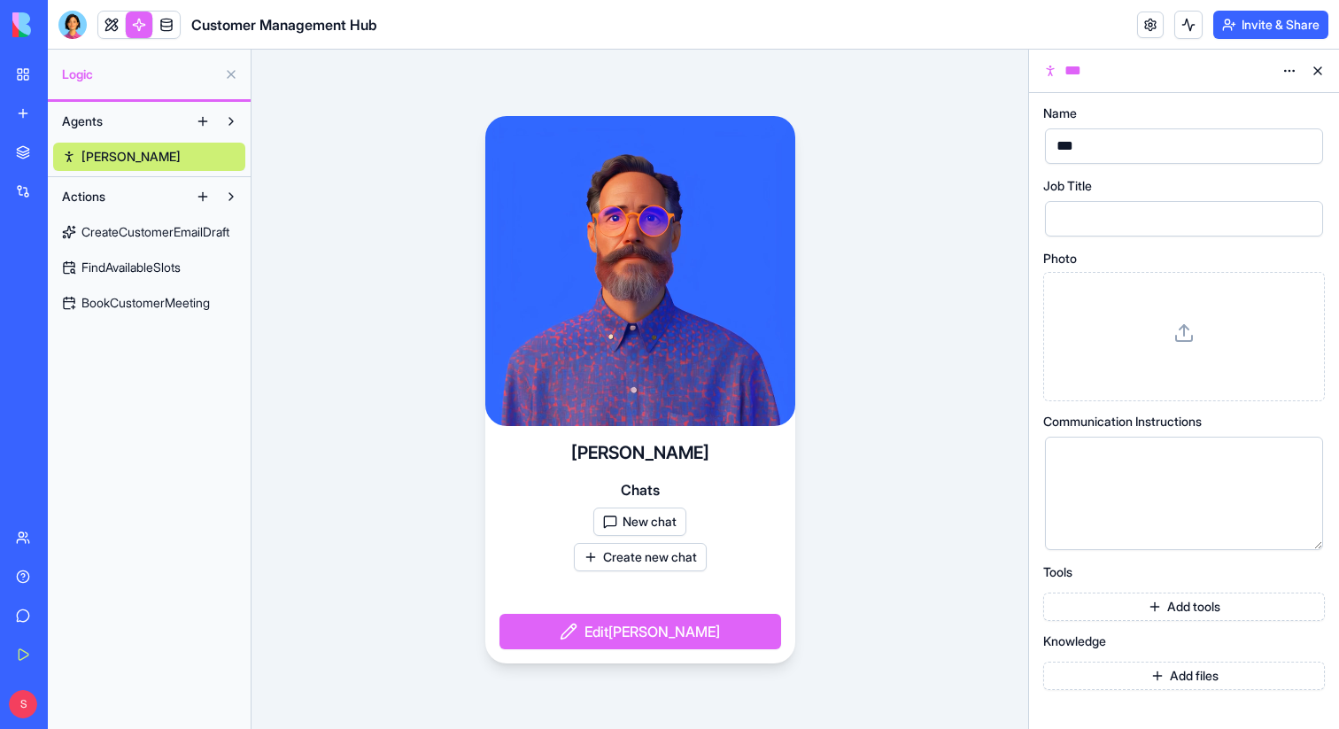
click at [647, 530] on button "New chat" at bounding box center [639, 521] width 93 height 28
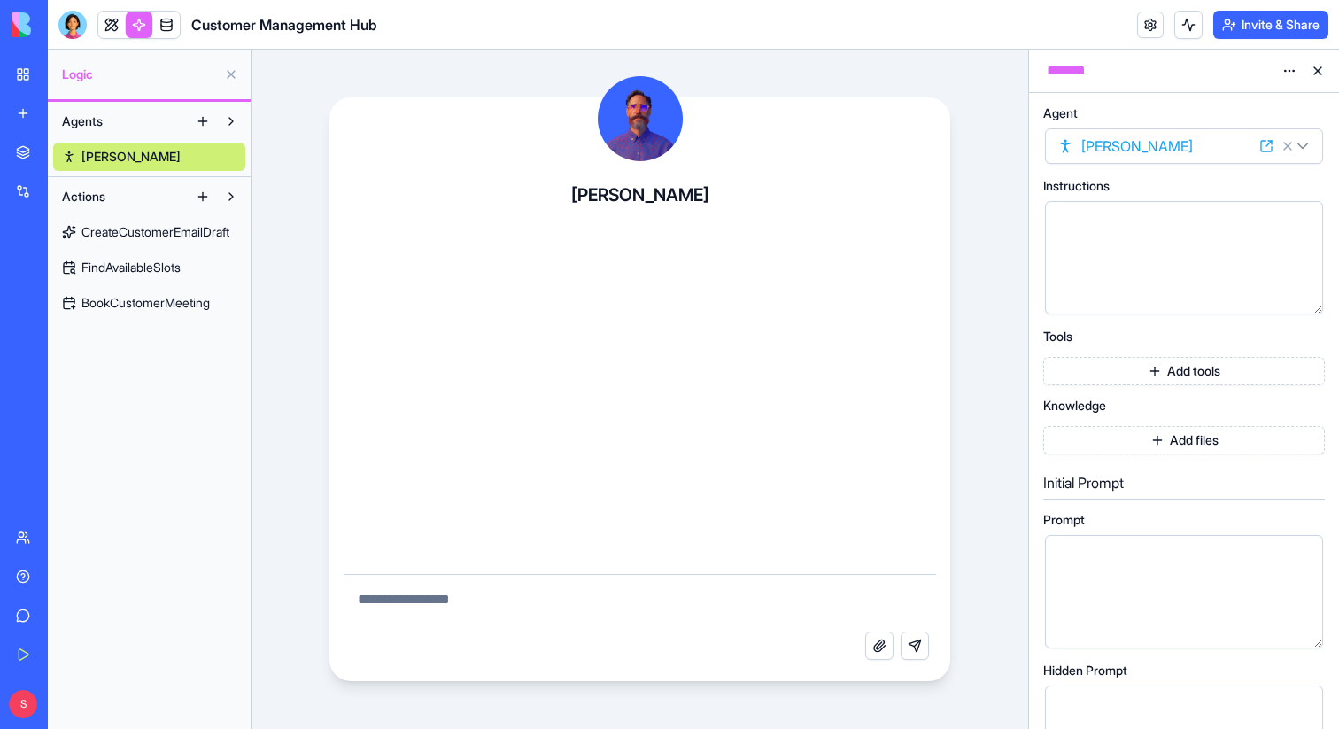
click at [597, 597] on textarea at bounding box center [640, 603] width 593 height 57
type textarea "**********"
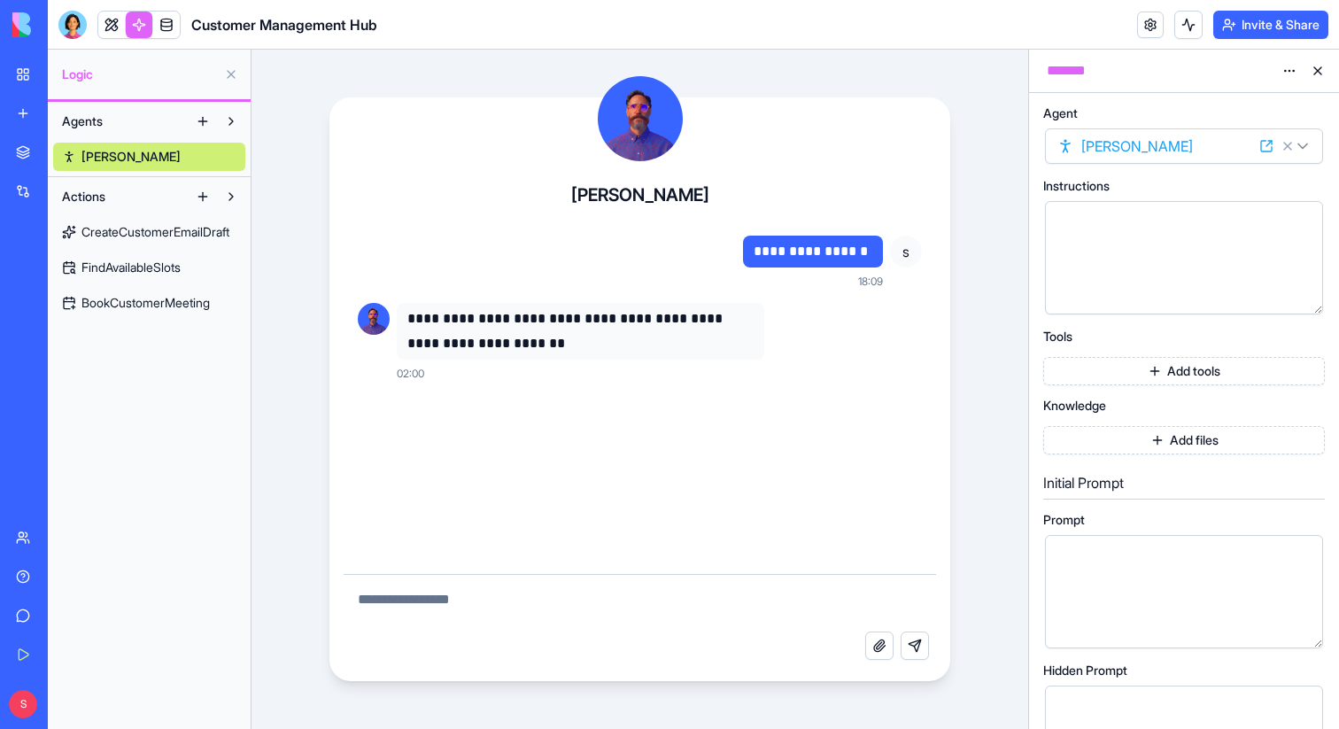
click at [1085, 225] on div at bounding box center [1169, 222] width 236 height 19
click at [736, 597] on textarea at bounding box center [640, 603] width 593 height 57
type textarea "**********"
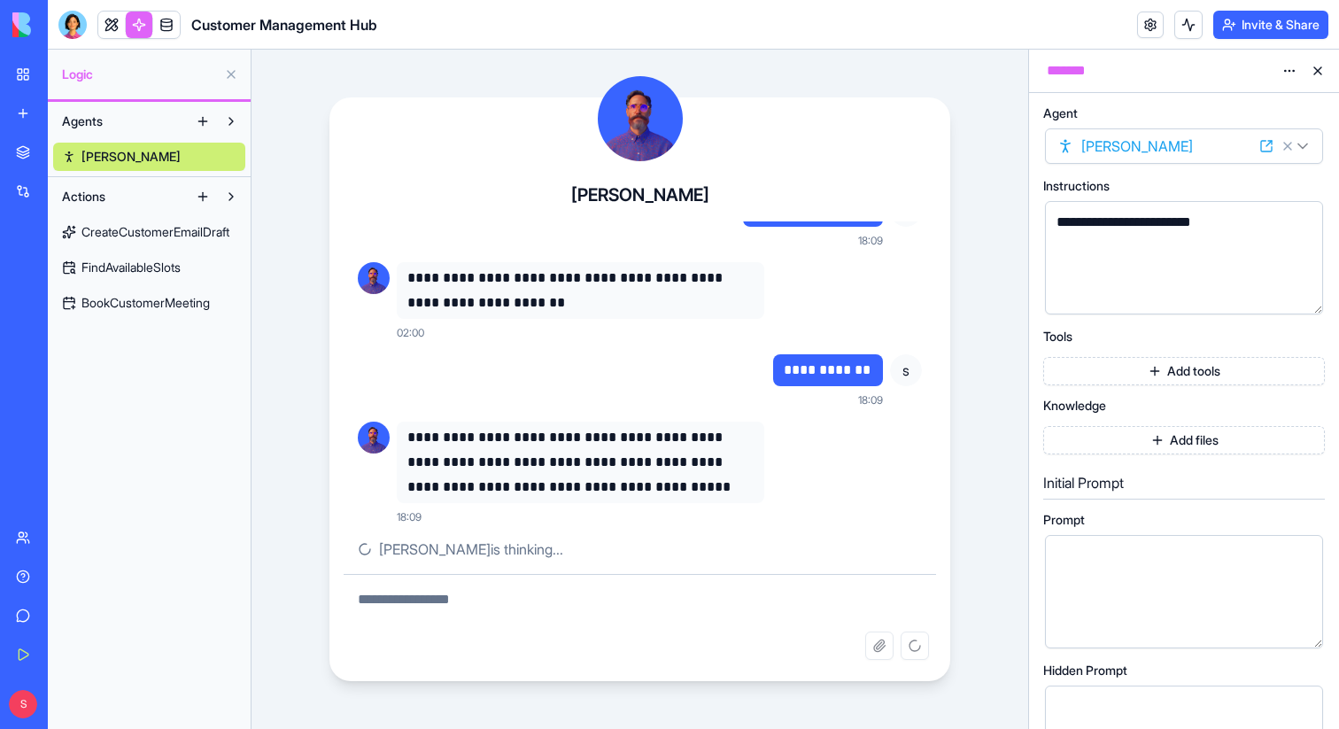
scroll to position [5, 0]
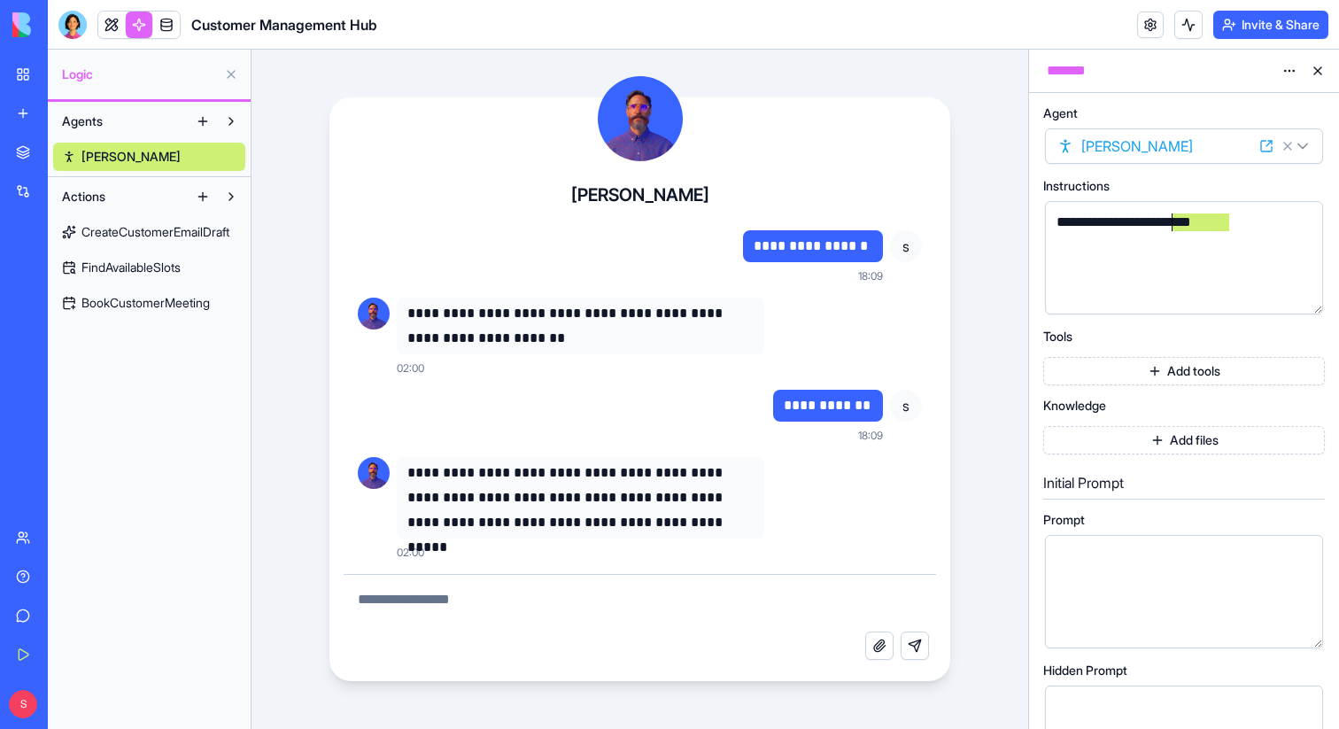
drag, startPoint x: 1229, startPoint y: 225, endPoint x: 1174, endPoint y: 225, distance: 54.9
click at [1174, 225] on div "**********" at bounding box center [1169, 222] width 236 height 19
click at [691, 595] on textarea at bounding box center [640, 603] width 593 height 57
type textarea "**********"
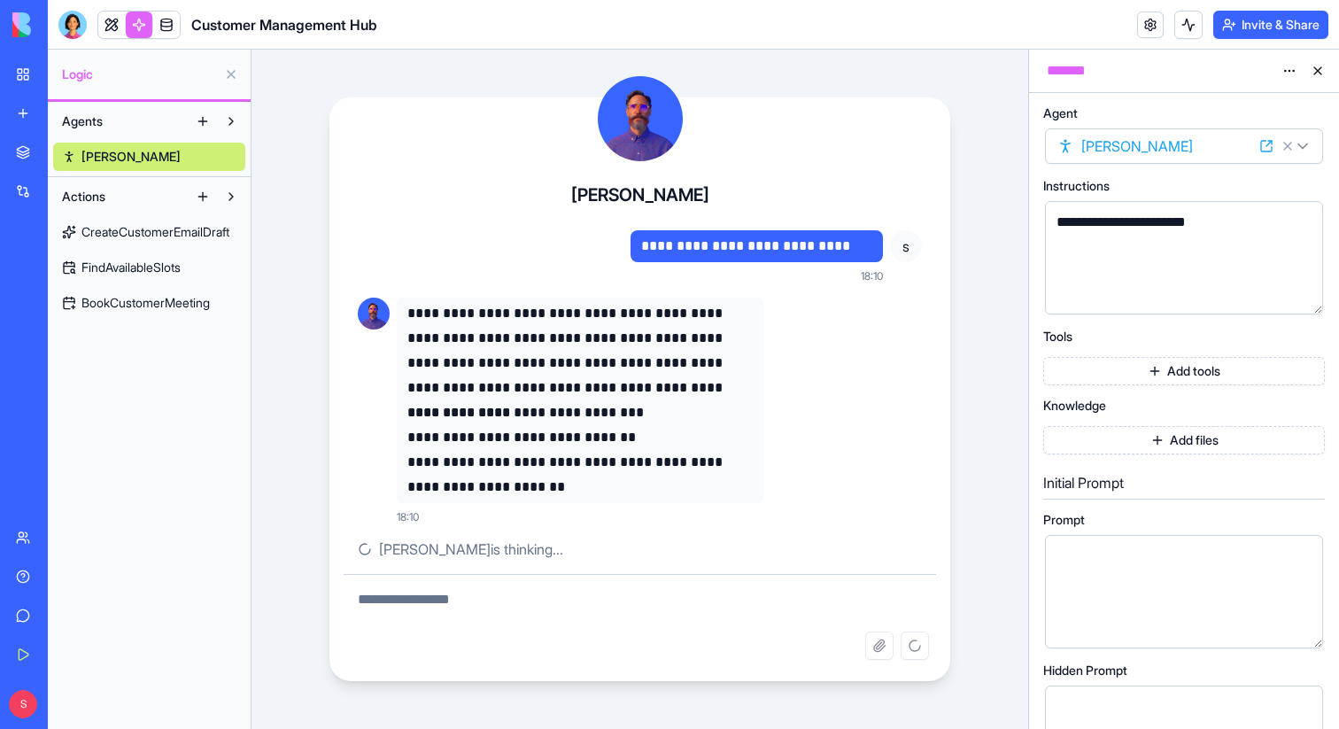
scroll to position [314, 0]
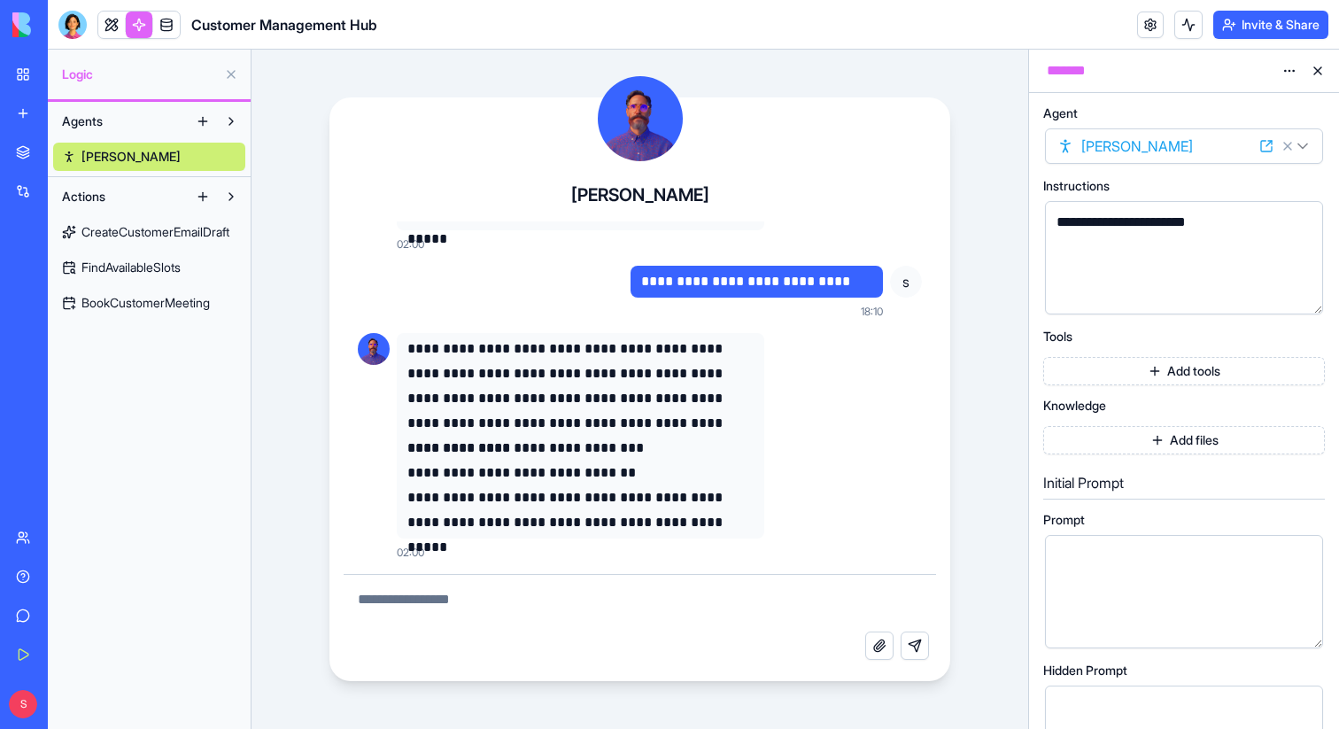
click at [1191, 368] on button "Add tools" at bounding box center [1184, 371] width 282 height 28
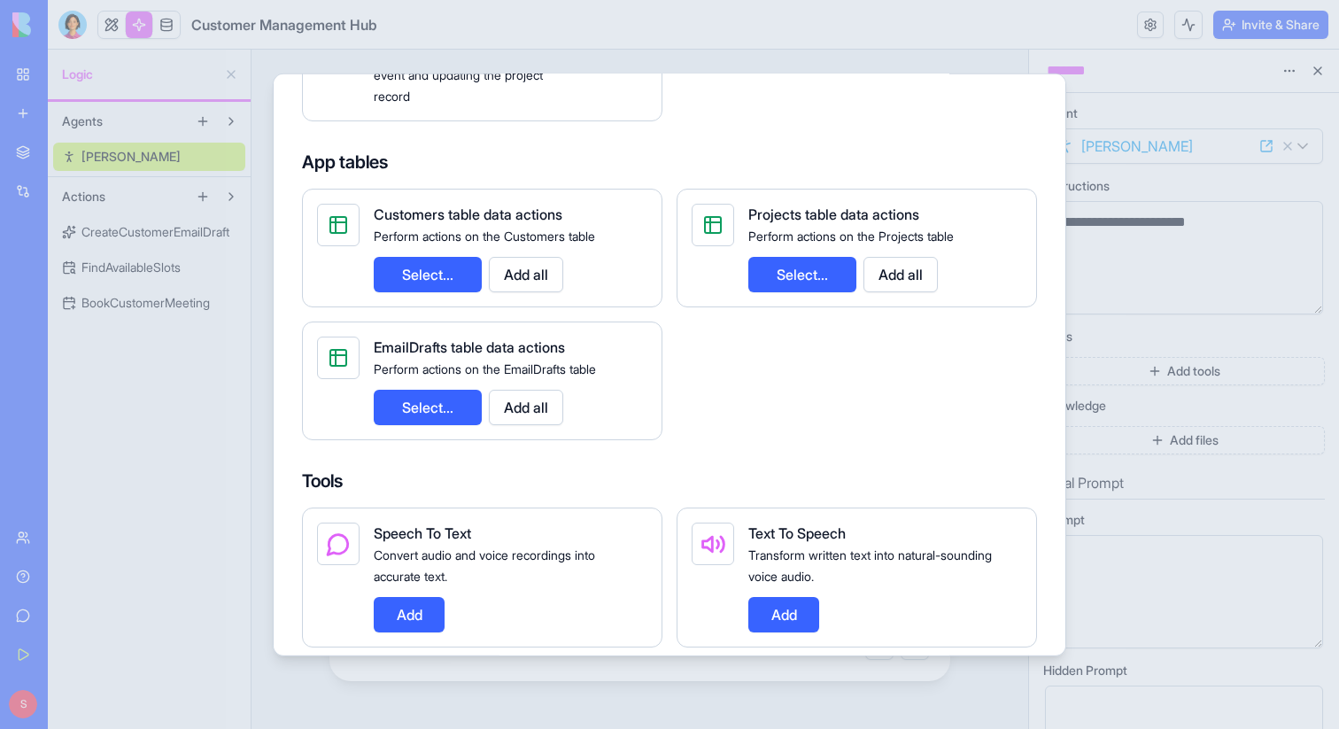
scroll to position [596, 0]
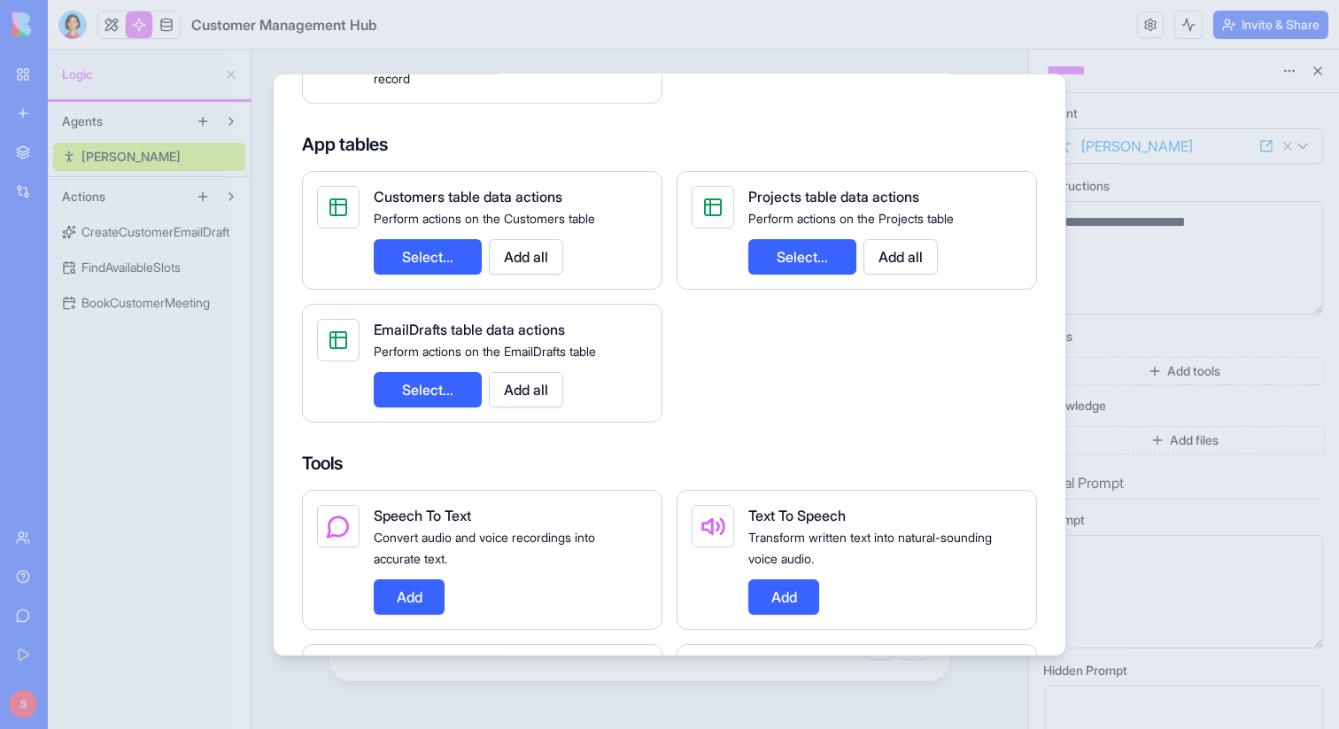
click at [427, 264] on button "Select..." at bounding box center [428, 255] width 108 height 35
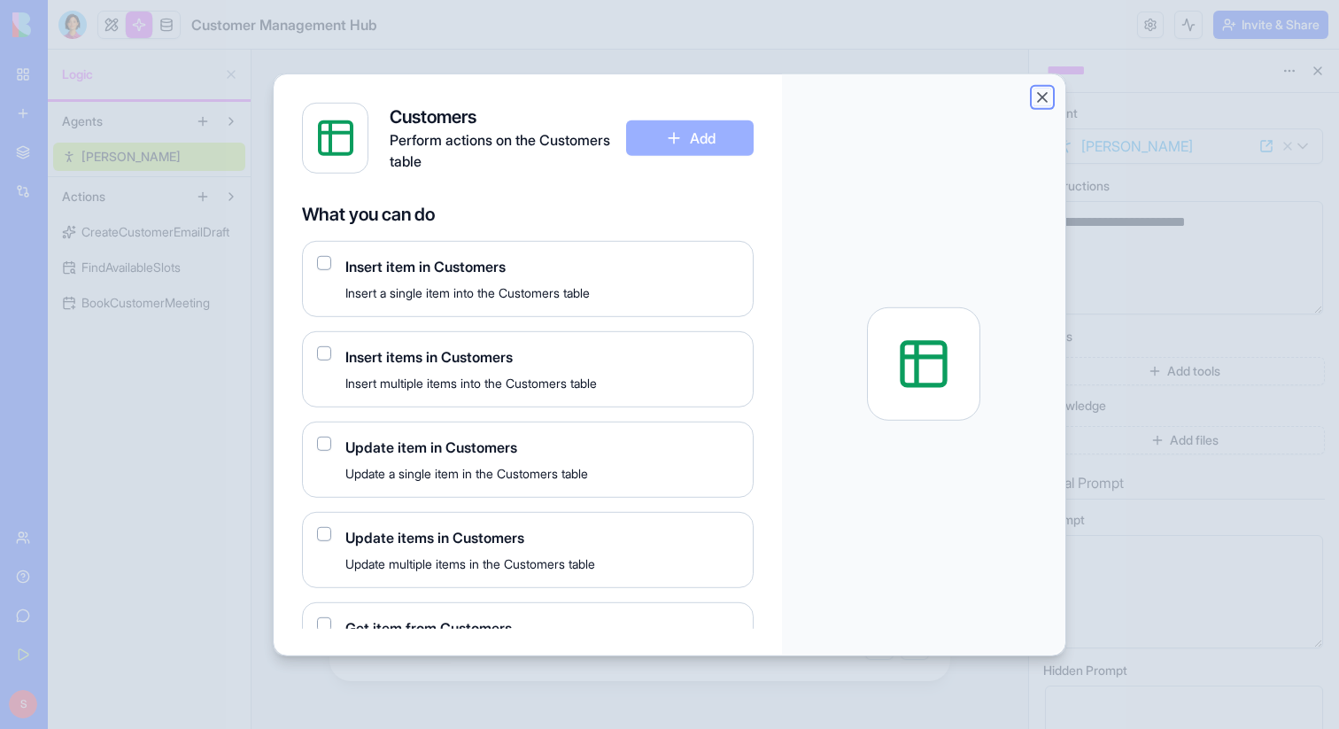
click at [1041, 93] on button "Close" at bounding box center [1043, 97] width 18 height 18
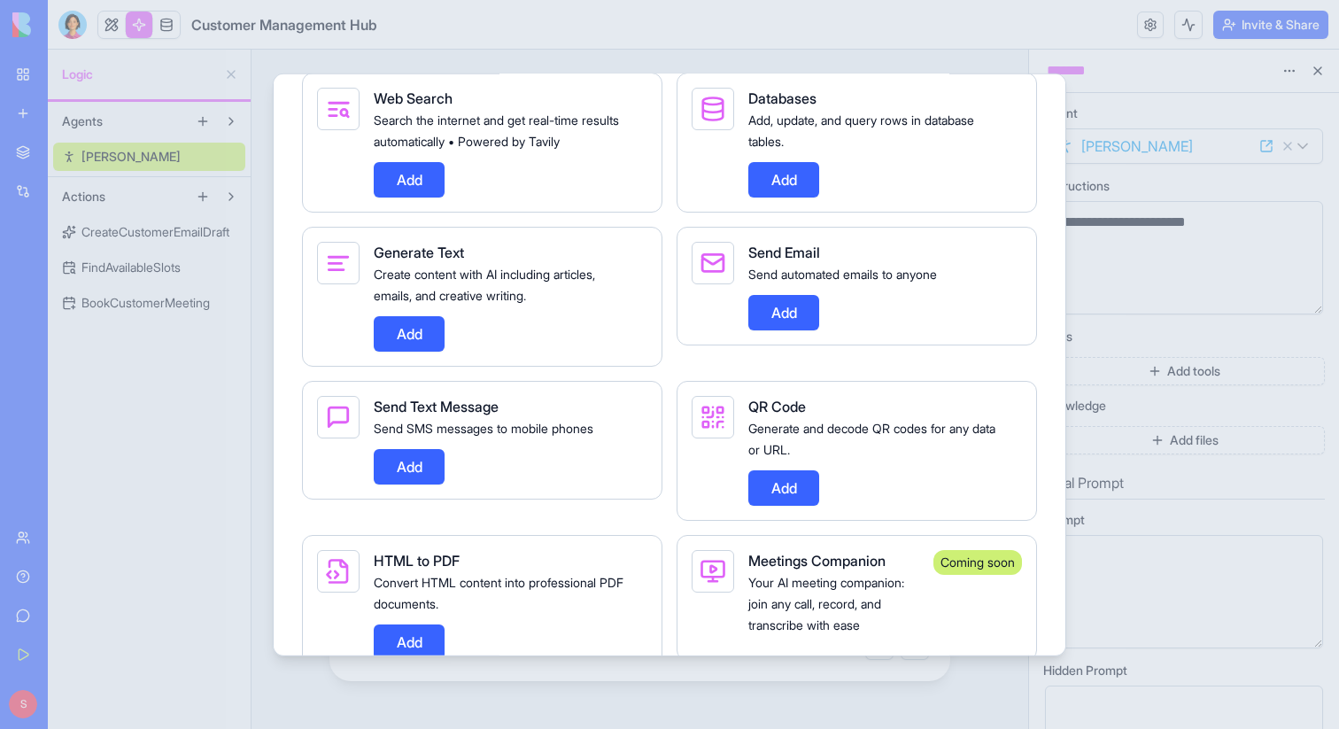
scroll to position [1486, 0]
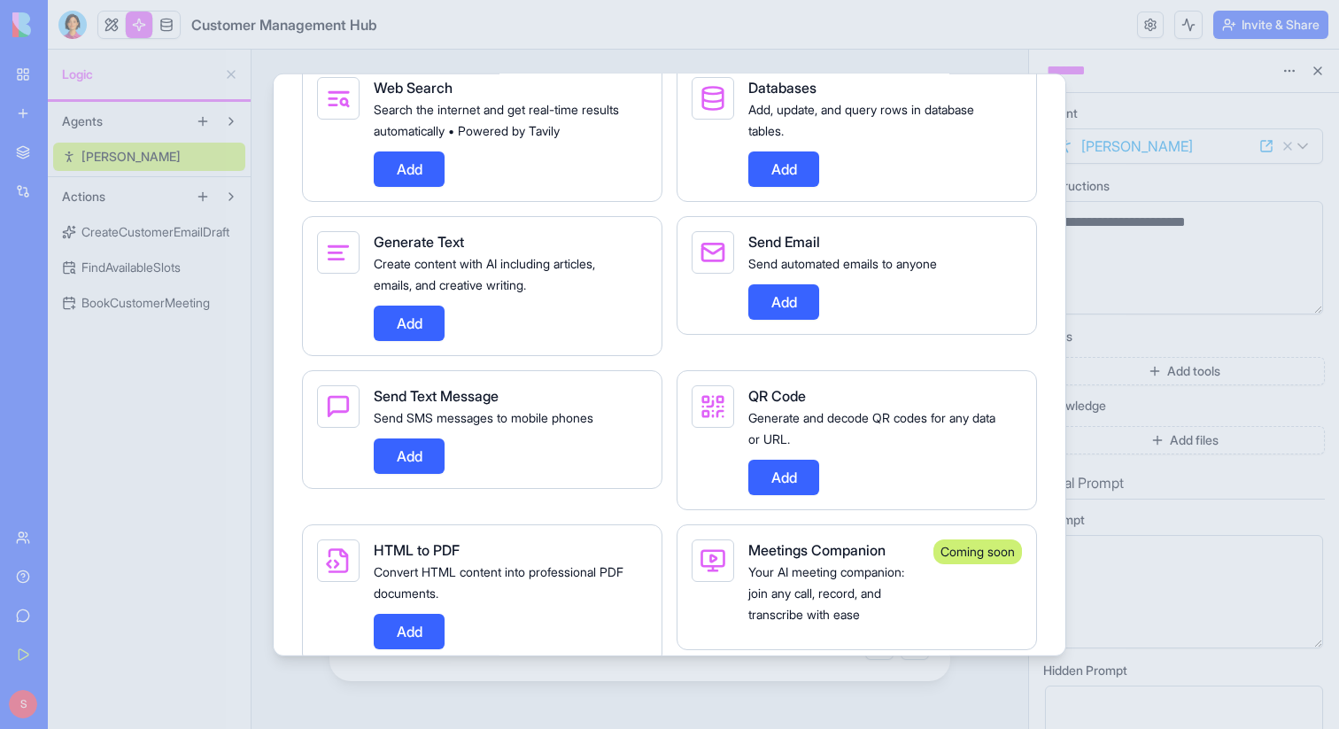
click at [793, 319] on button "Add" at bounding box center [783, 300] width 71 height 35
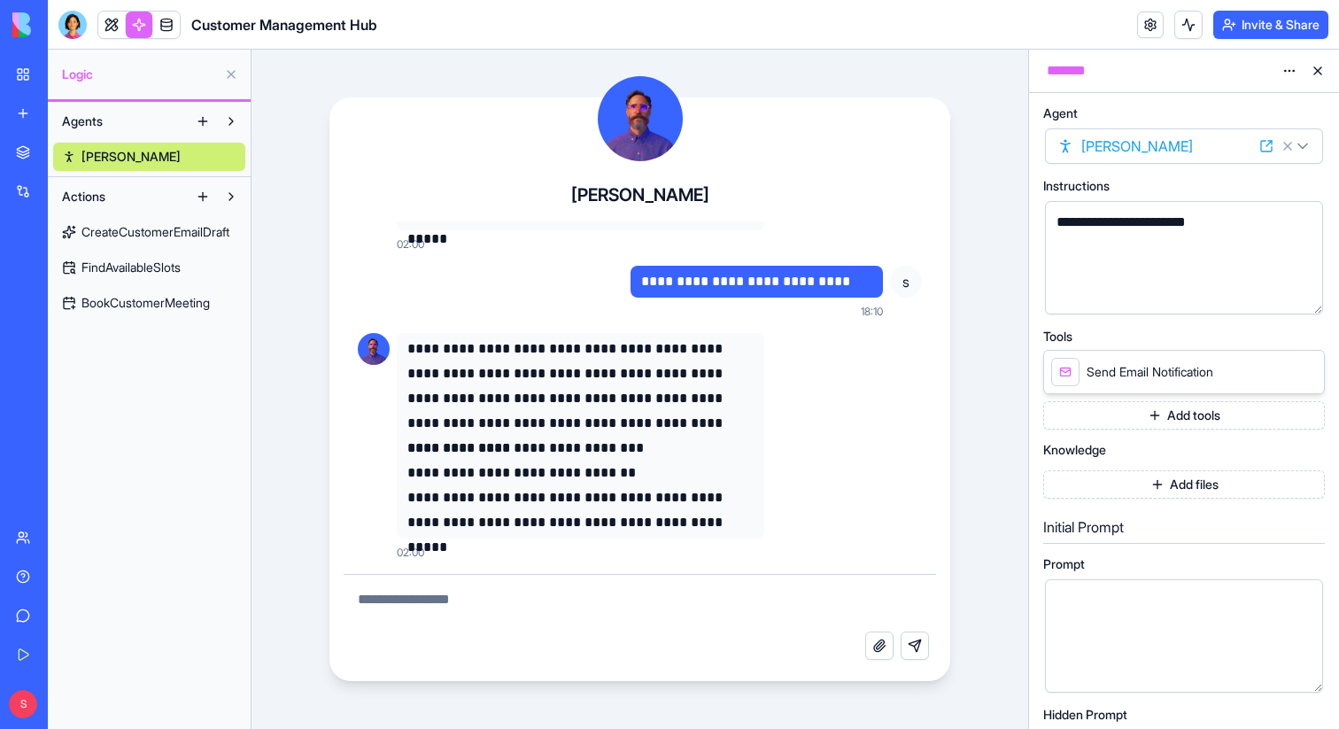
click at [1230, 421] on button "Add tools" at bounding box center [1184, 415] width 282 height 28
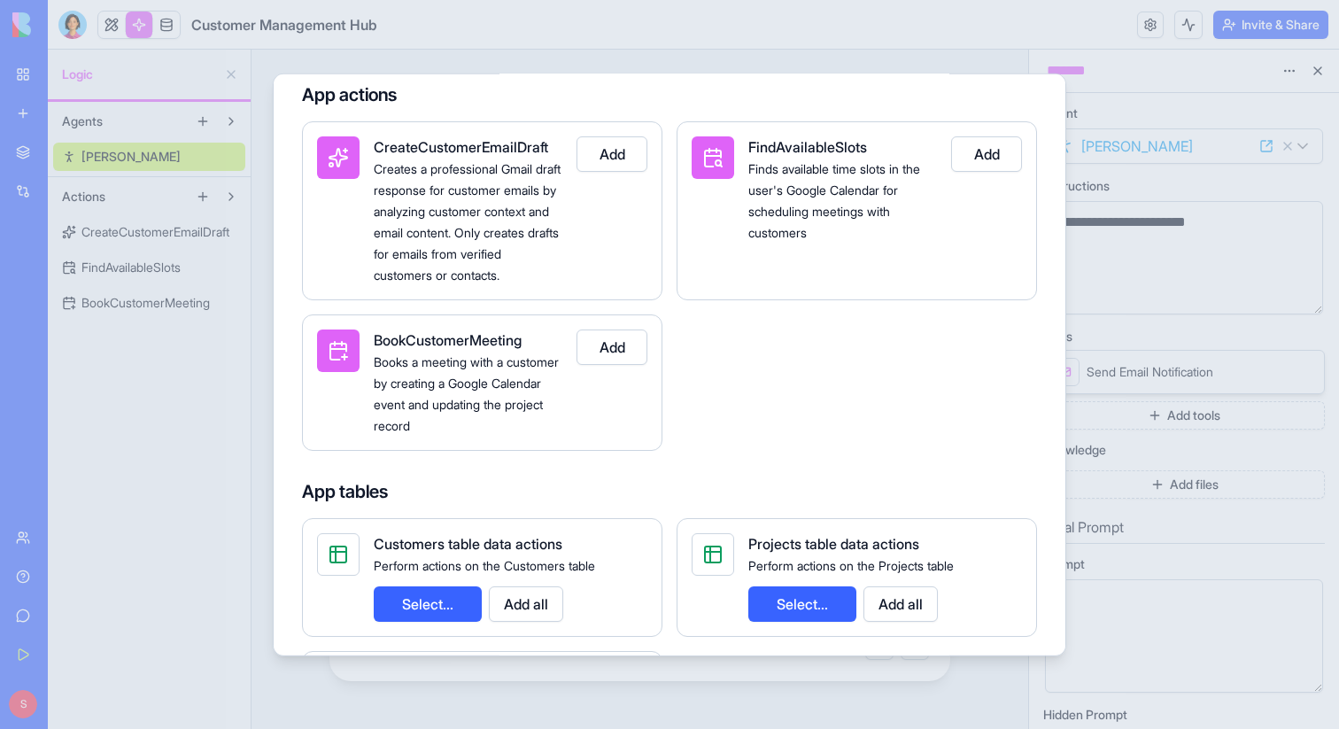
scroll to position [0, 0]
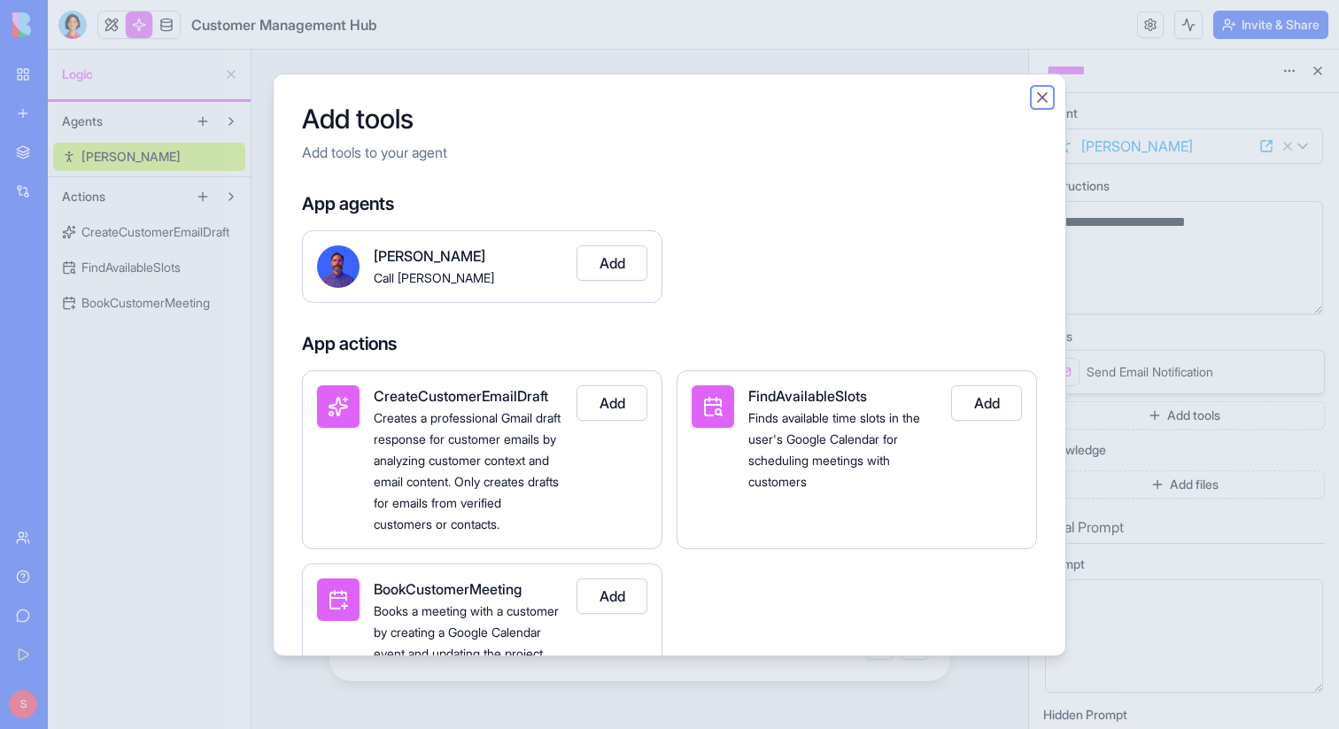
click at [1041, 100] on button "Close" at bounding box center [1043, 97] width 18 height 18
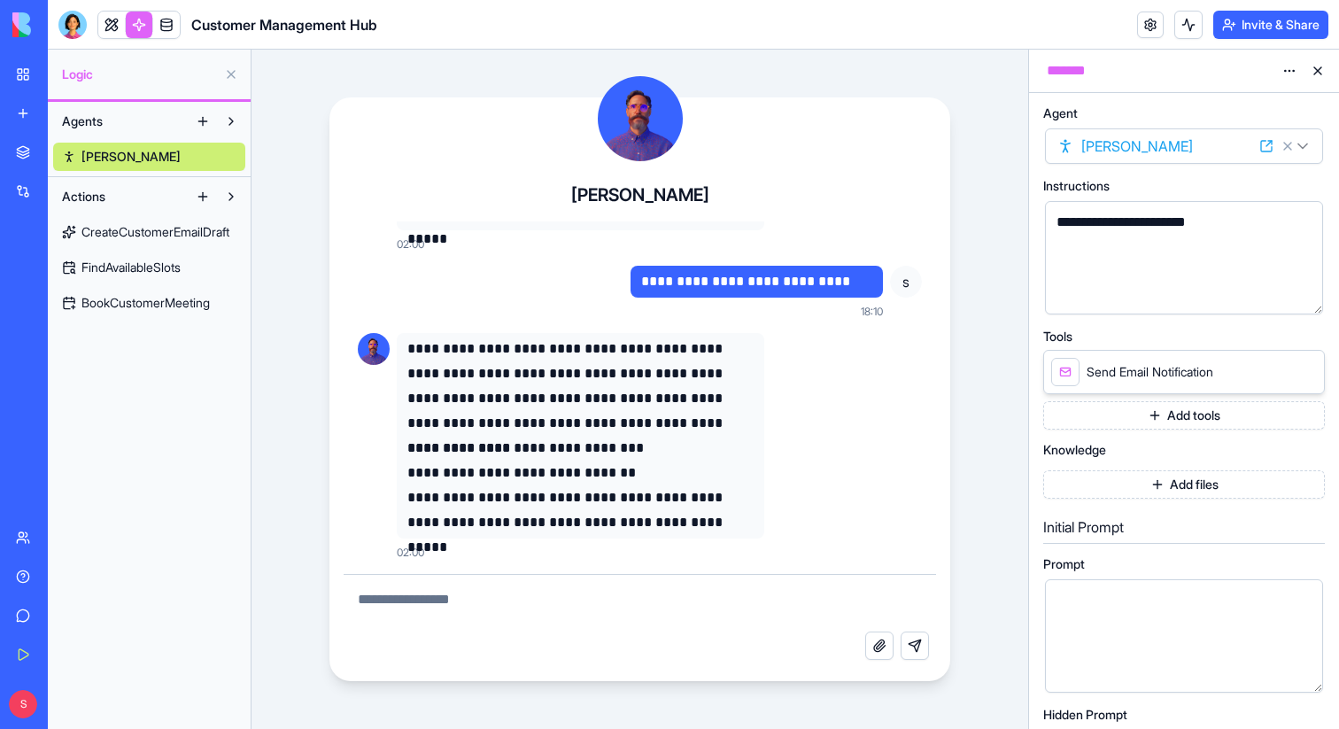
click at [476, 599] on textarea at bounding box center [640, 603] width 593 height 57
type textarea "**********"
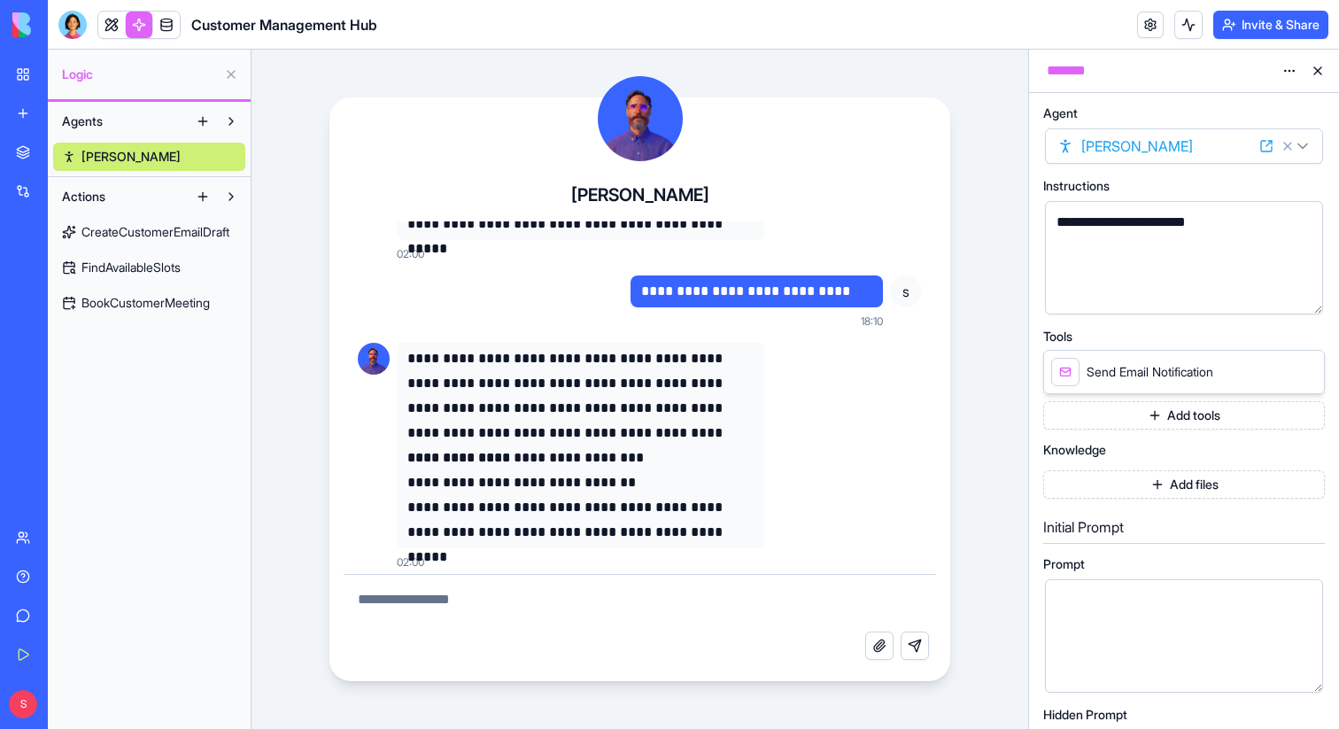
scroll to position [498, 0]
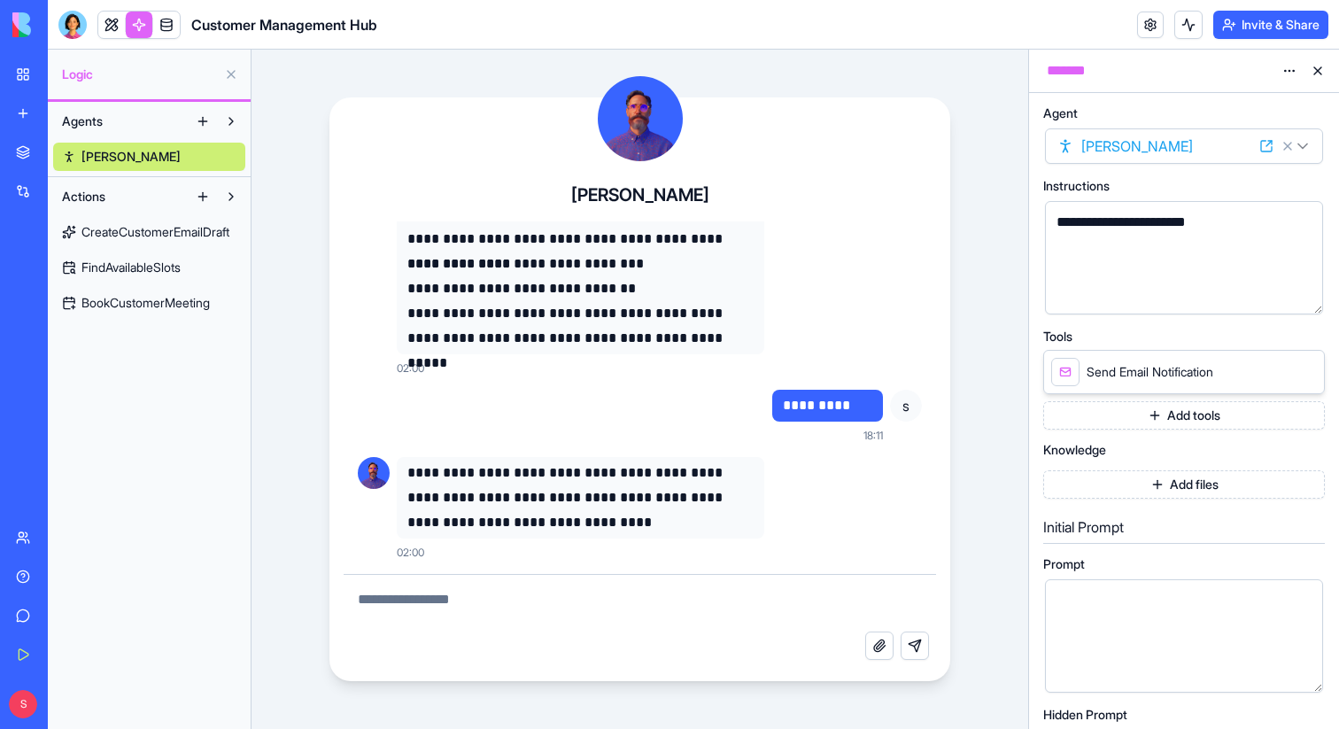
click at [561, 613] on textarea at bounding box center [640, 603] width 593 height 57
click at [1186, 415] on button "Add tools" at bounding box center [1184, 415] width 282 height 28
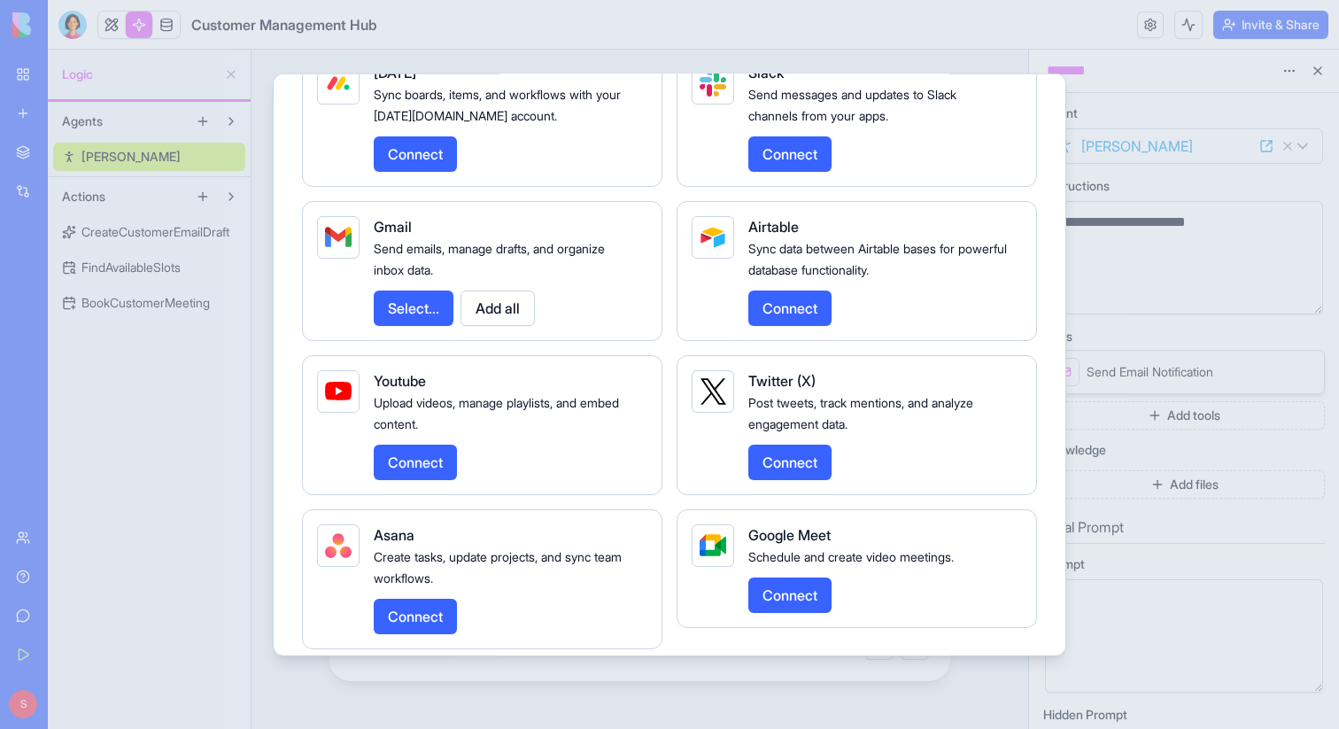
scroll to position [2342, 0]
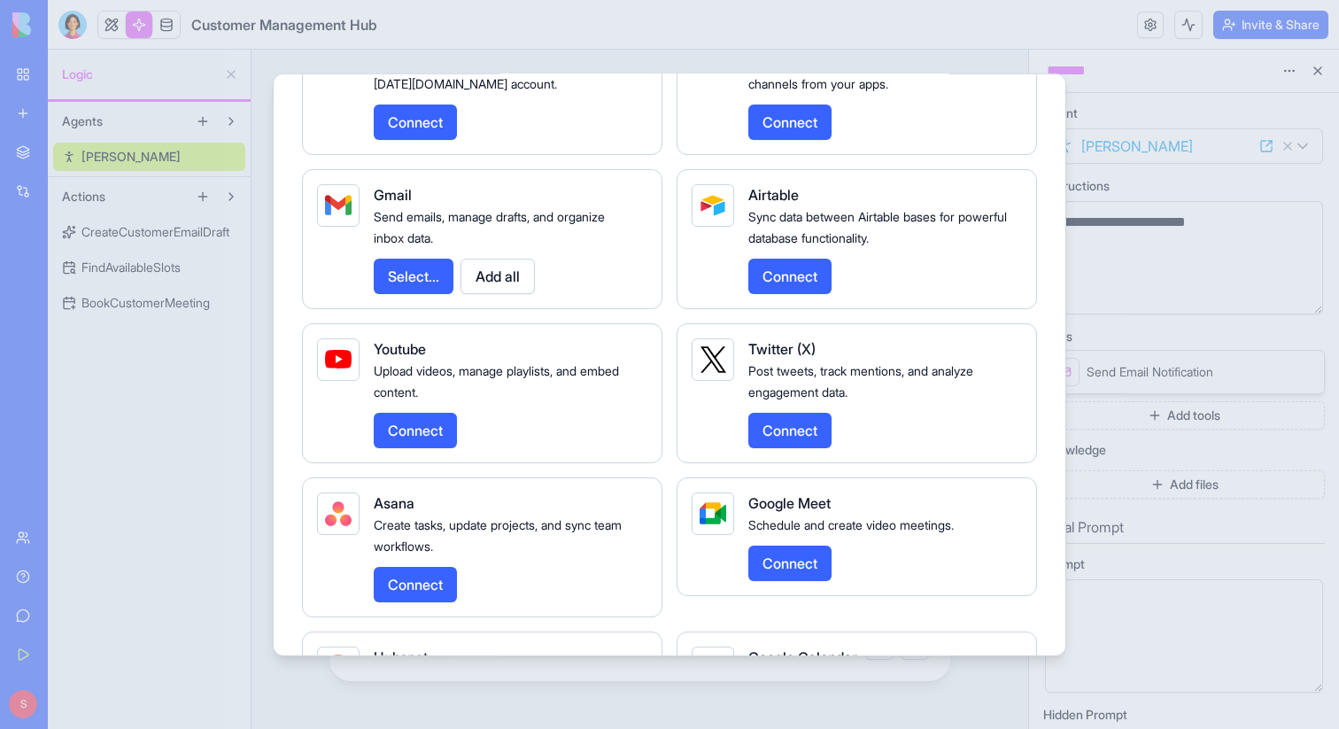
click at [414, 293] on button "Select..." at bounding box center [414, 275] width 80 height 35
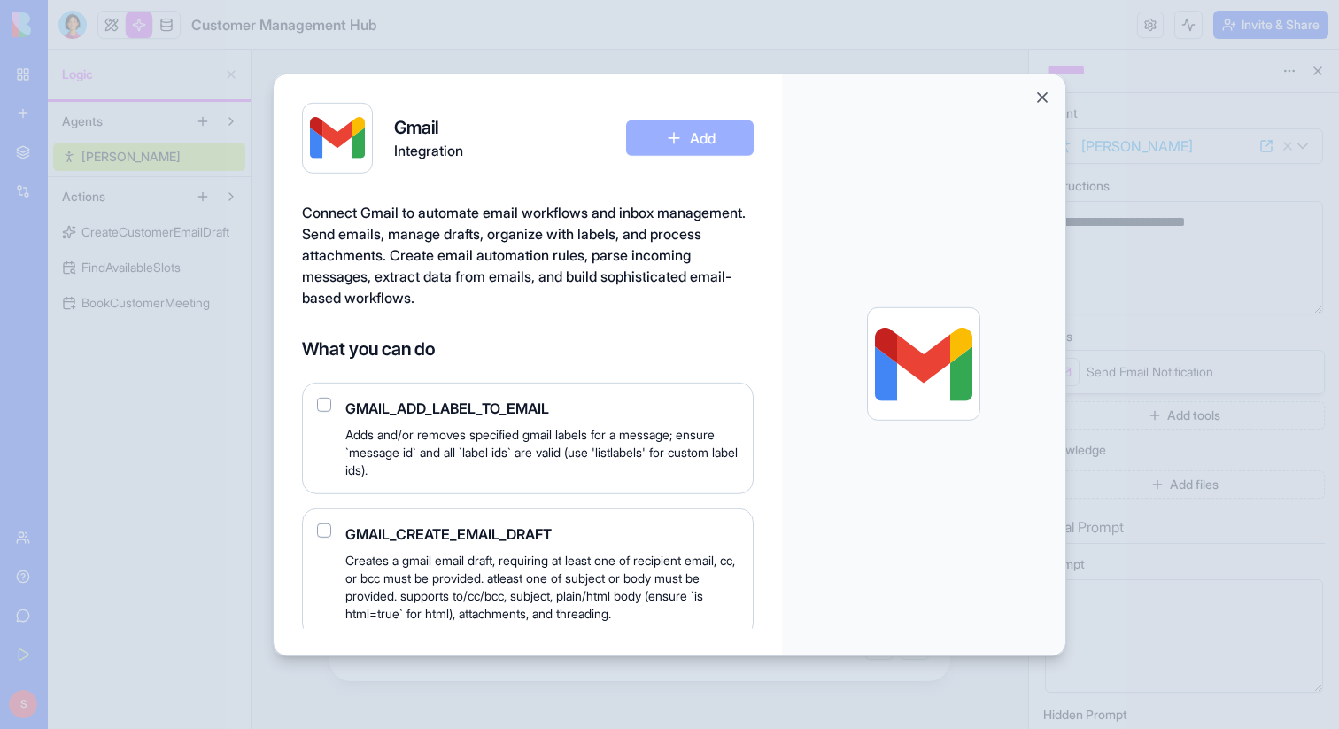
click at [1046, 96] on button "Close" at bounding box center [1043, 97] width 18 height 18
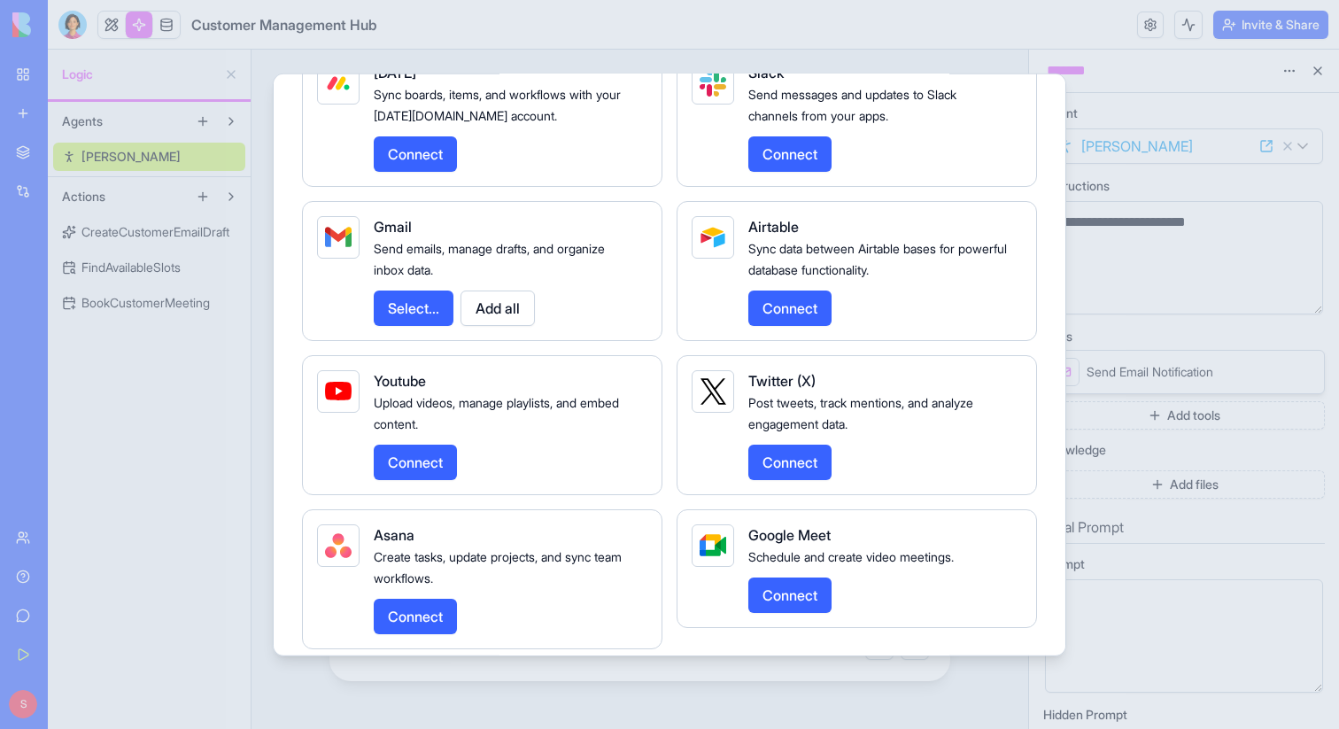
scroll to position [2297, 0]
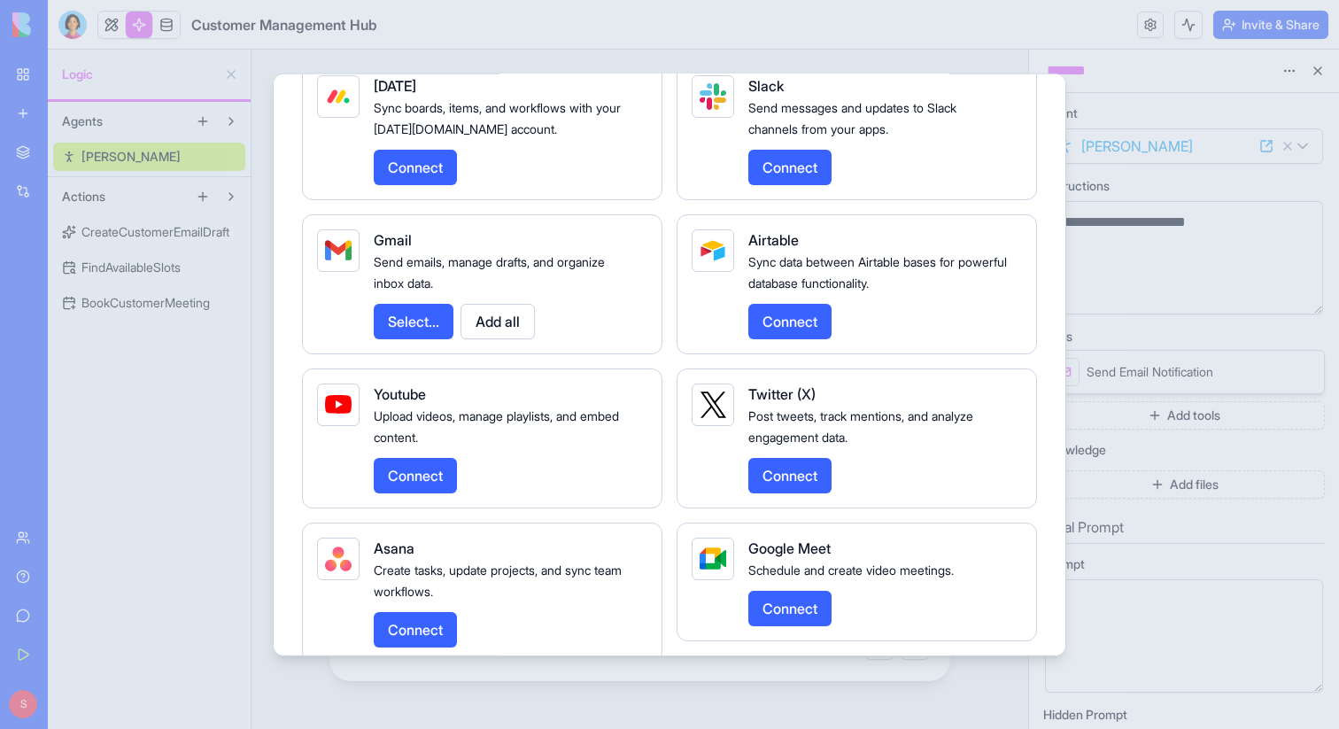
click at [403, 338] on button "Select..." at bounding box center [414, 320] width 80 height 35
click at [407, 332] on button "Select..." at bounding box center [414, 320] width 80 height 35
click at [425, 338] on button "Select..." at bounding box center [414, 320] width 80 height 35
click at [528, 331] on button "Add all" at bounding box center [498, 320] width 74 height 35
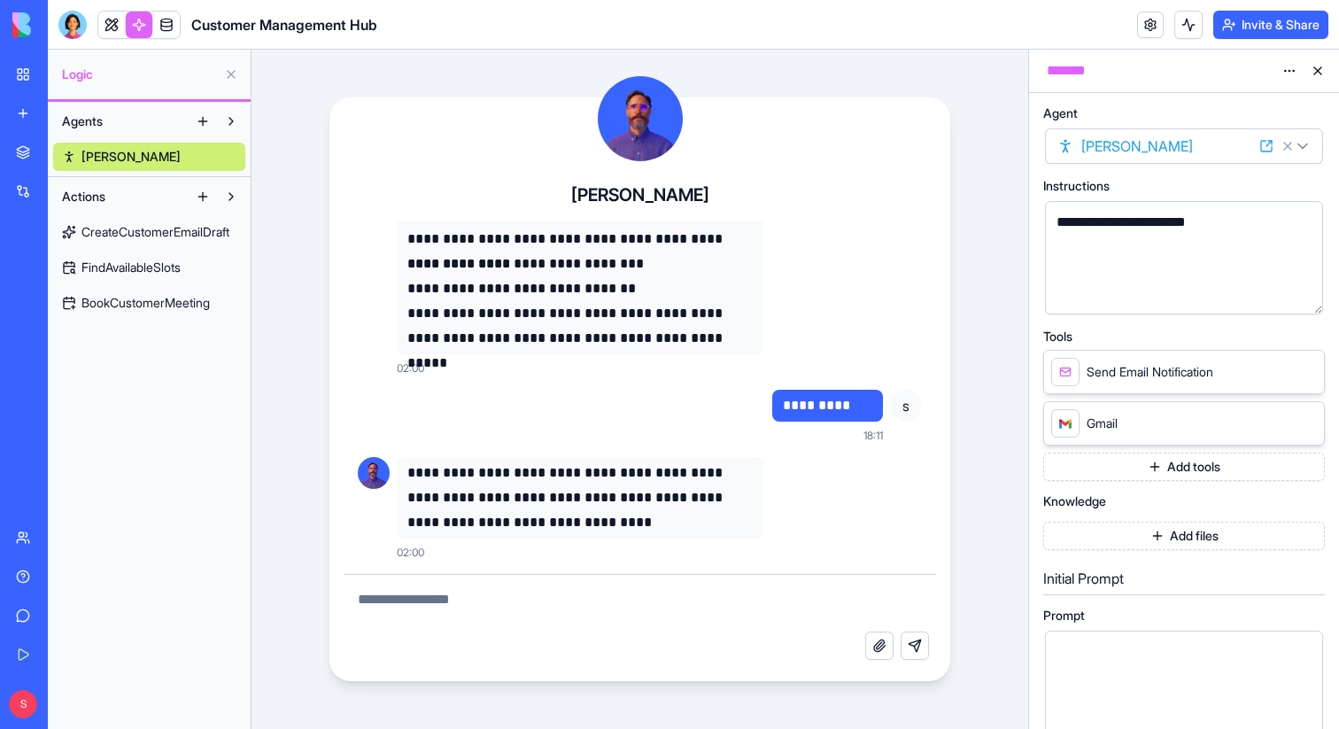
click at [1223, 463] on button "Add tools" at bounding box center [1184, 467] width 282 height 28
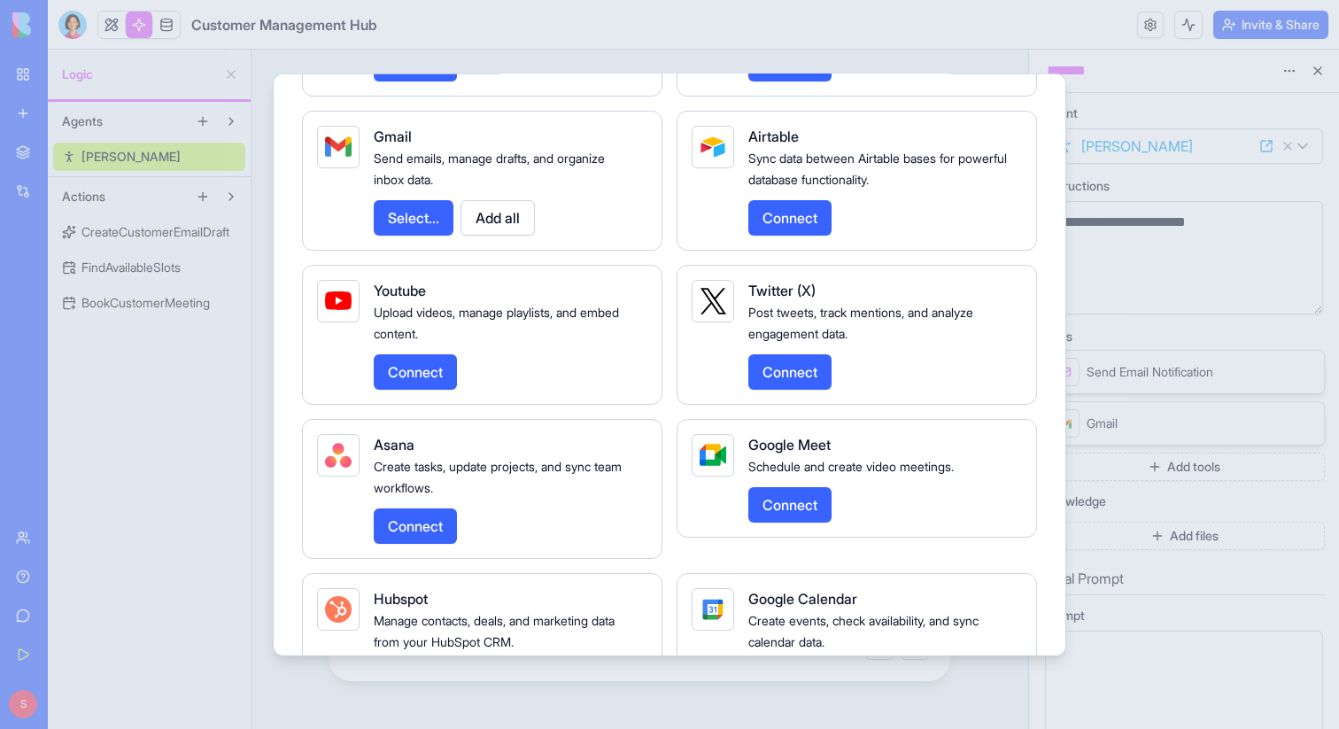
scroll to position [2386, 0]
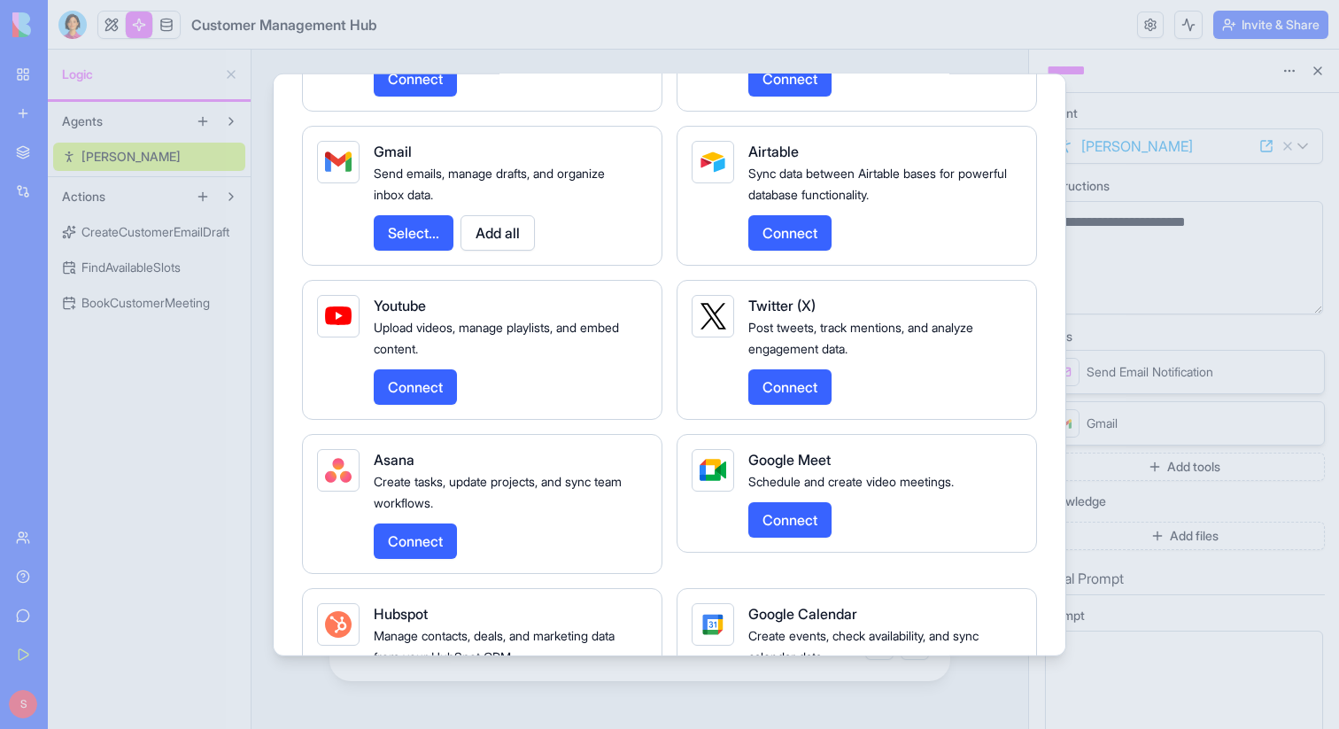
click at [406, 250] on button "Select..." at bounding box center [414, 231] width 80 height 35
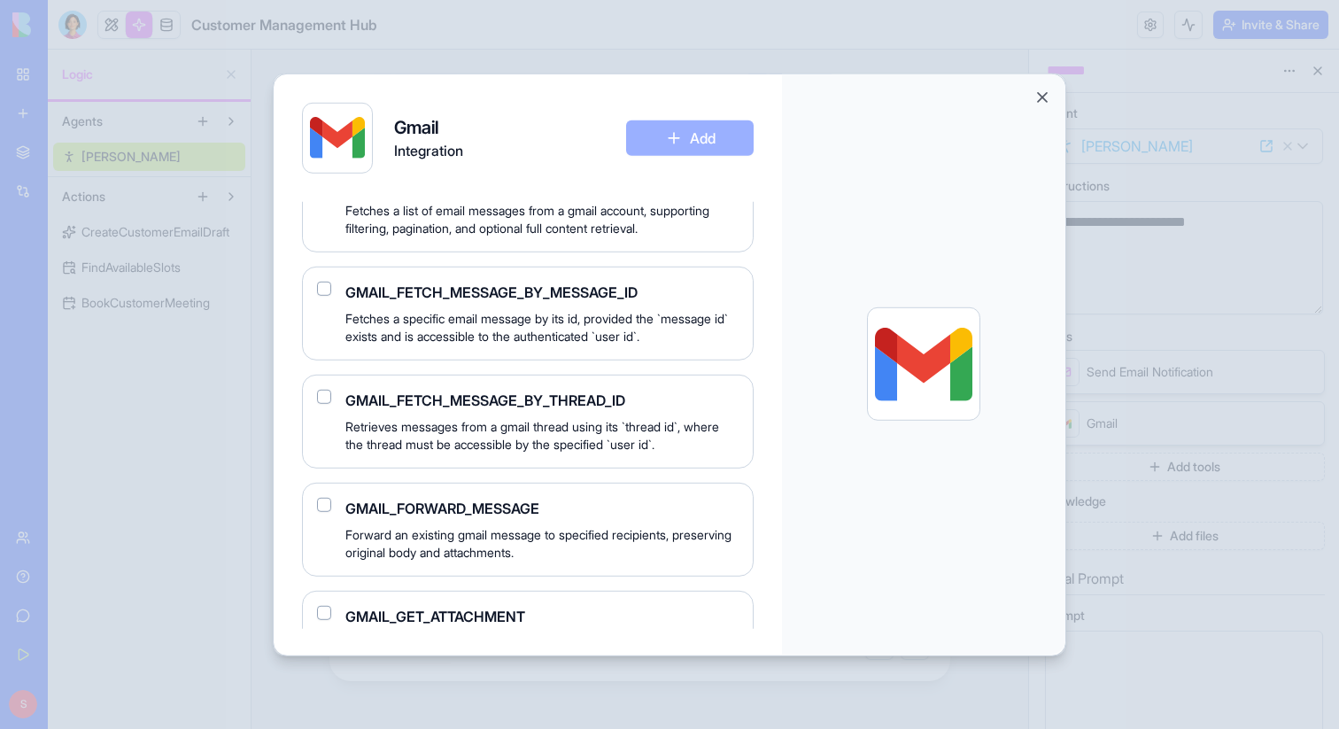
scroll to position [836, 0]
click at [1038, 98] on button "Close" at bounding box center [1043, 97] width 18 height 18
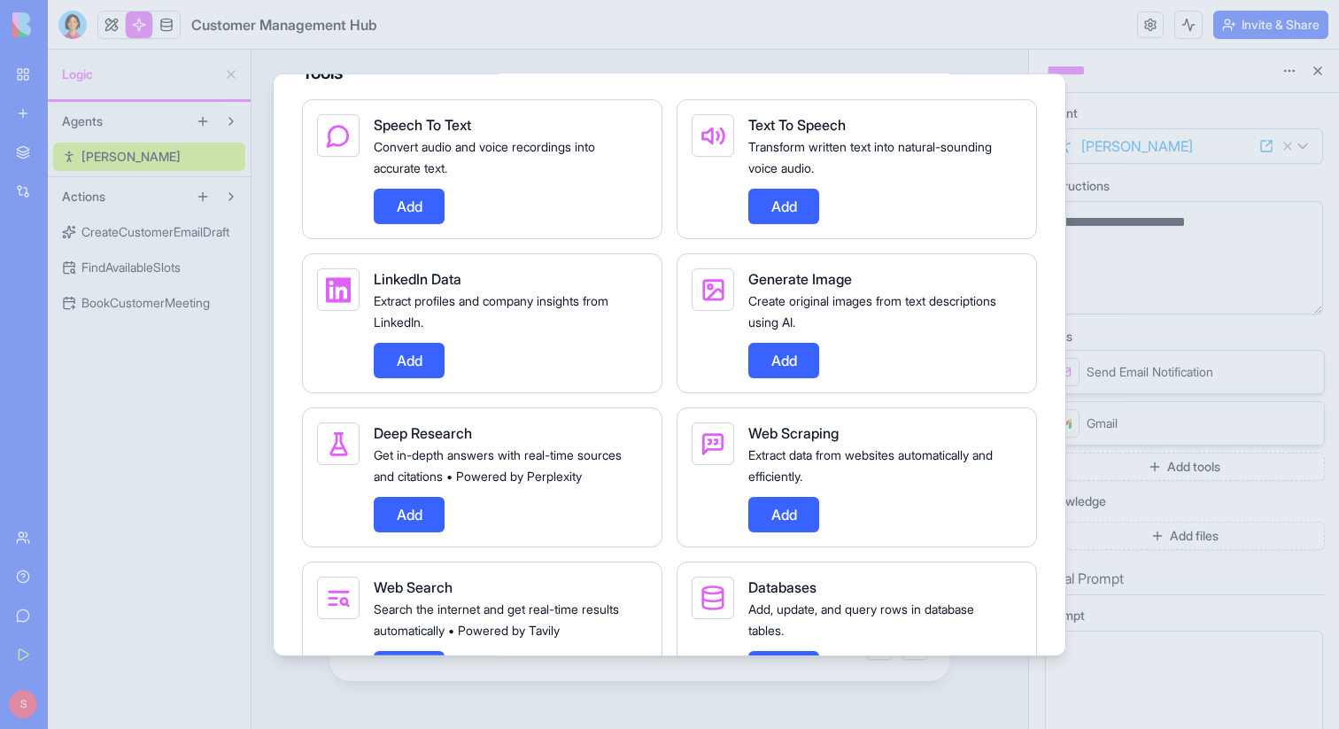
scroll to position [0, 0]
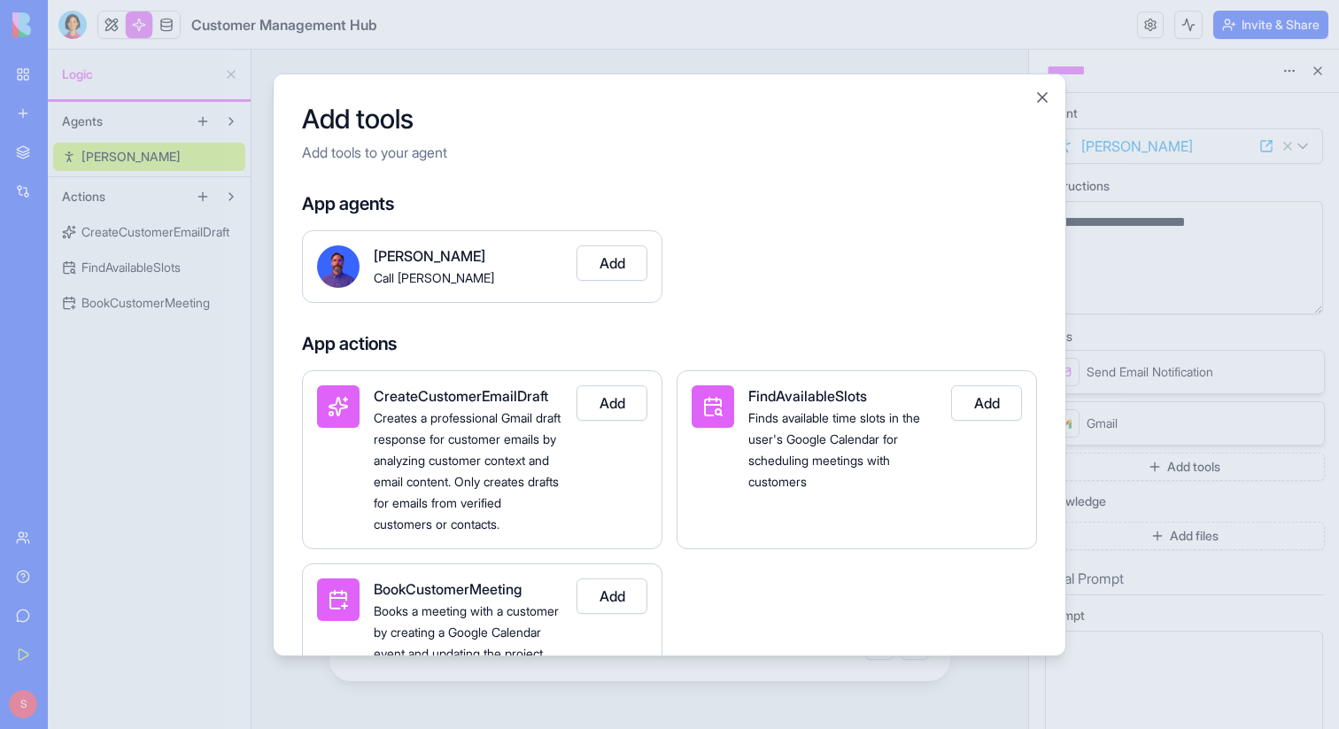
click at [1052, 98] on div "Add tools Add tools to your agent App agents Ron Call Ron Add App actions Creat…" at bounding box center [670, 364] width 794 height 583
click at [1039, 91] on button "Close" at bounding box center [1043, 97] width 18 height 18
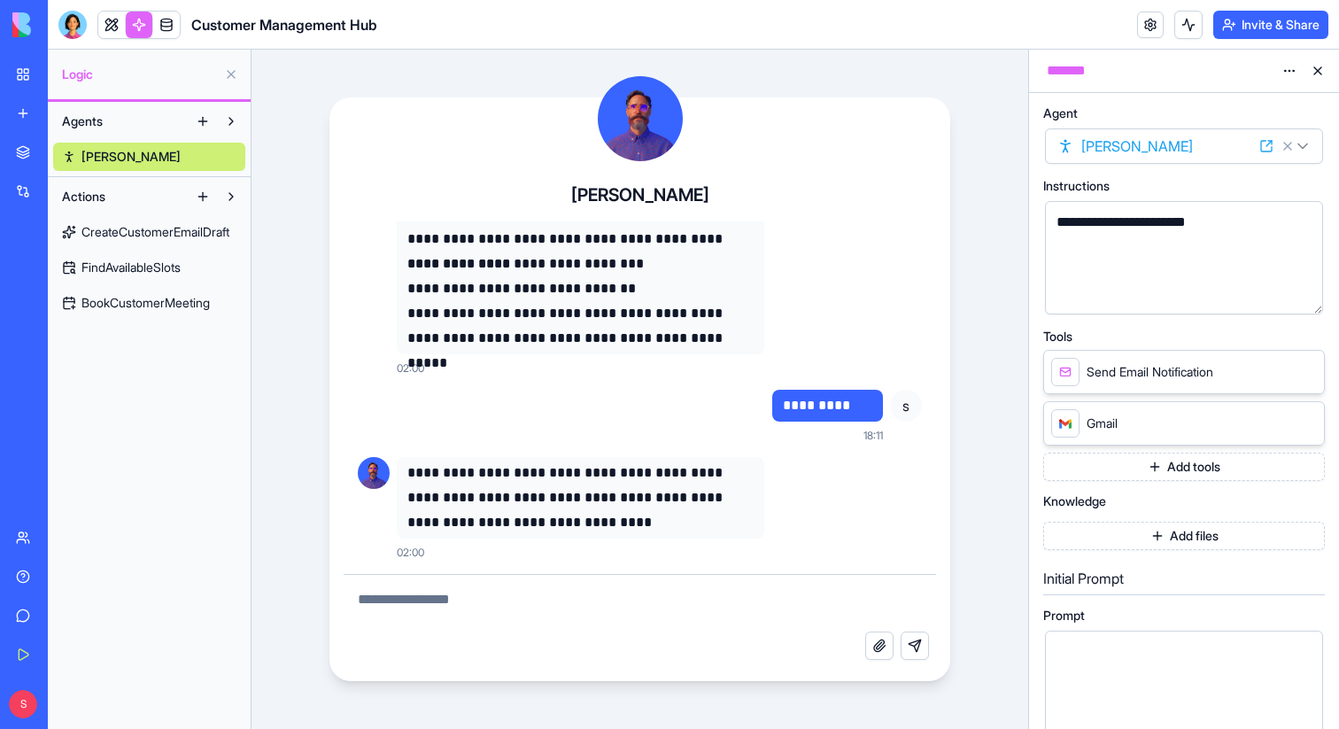
click at [565, 617] on textarea at bounding box center [640, 603] width 593 height 57
type textarea "**********"
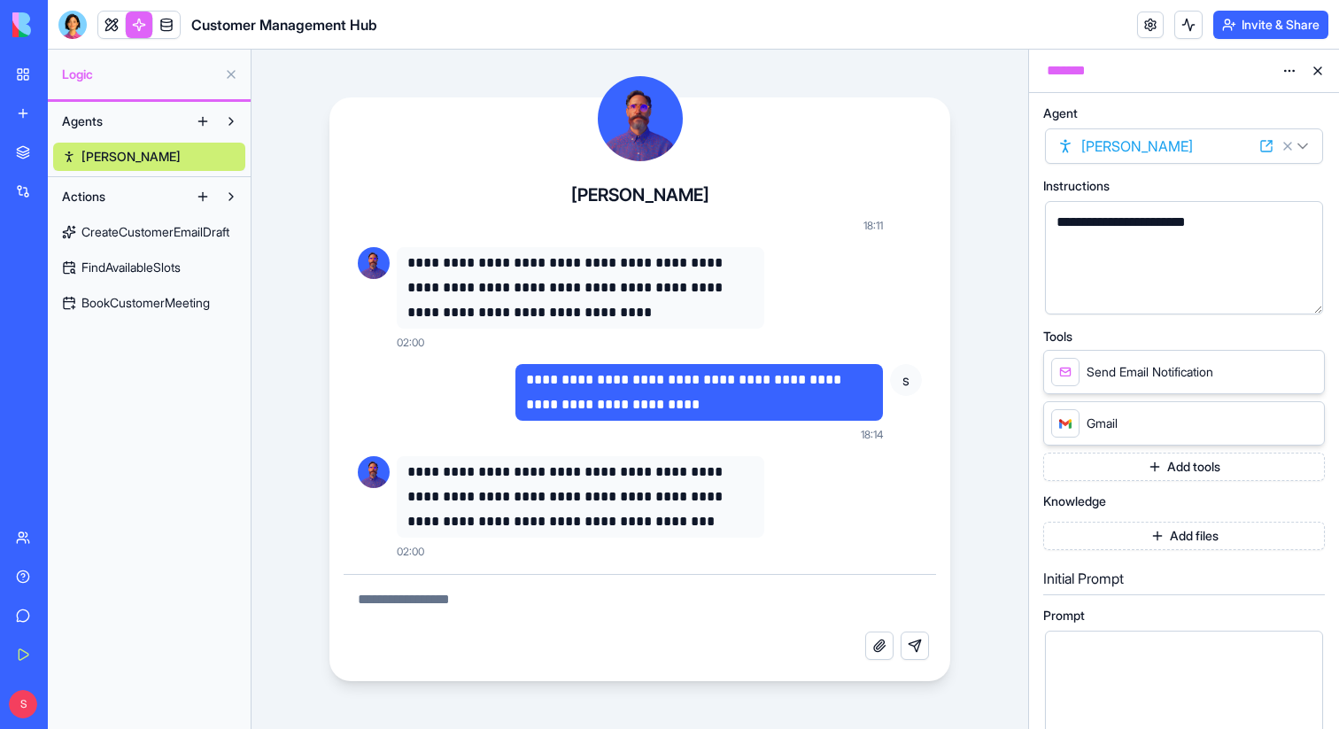
scroll to position [707, 0]
click at [1163, 267] on div "**********" at bounding box center [1169, 258] width 236 height 90
click at [1097, 538] on button "Add files" at bounding box center [1184, 536] width 282 height 28
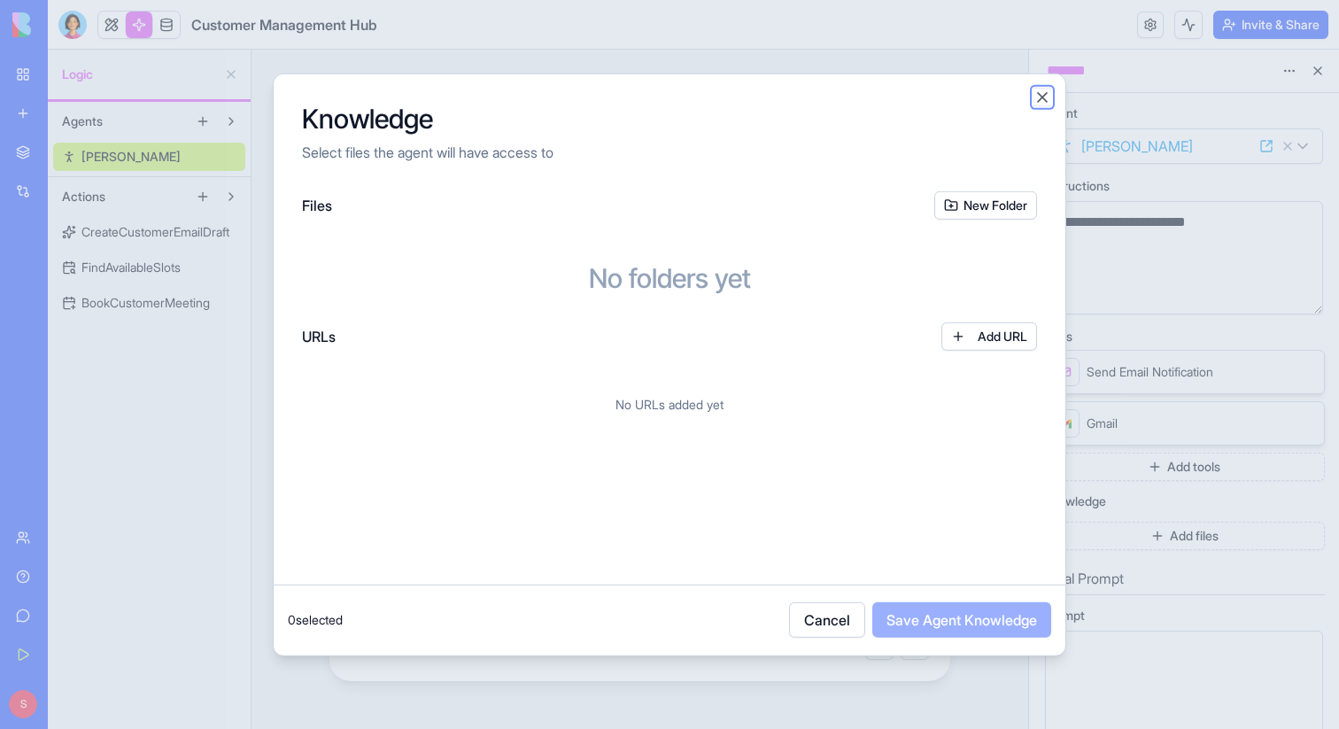
click at [1041, 94] on button "Close" at bounding box center [1043, 97] width 18 height 18
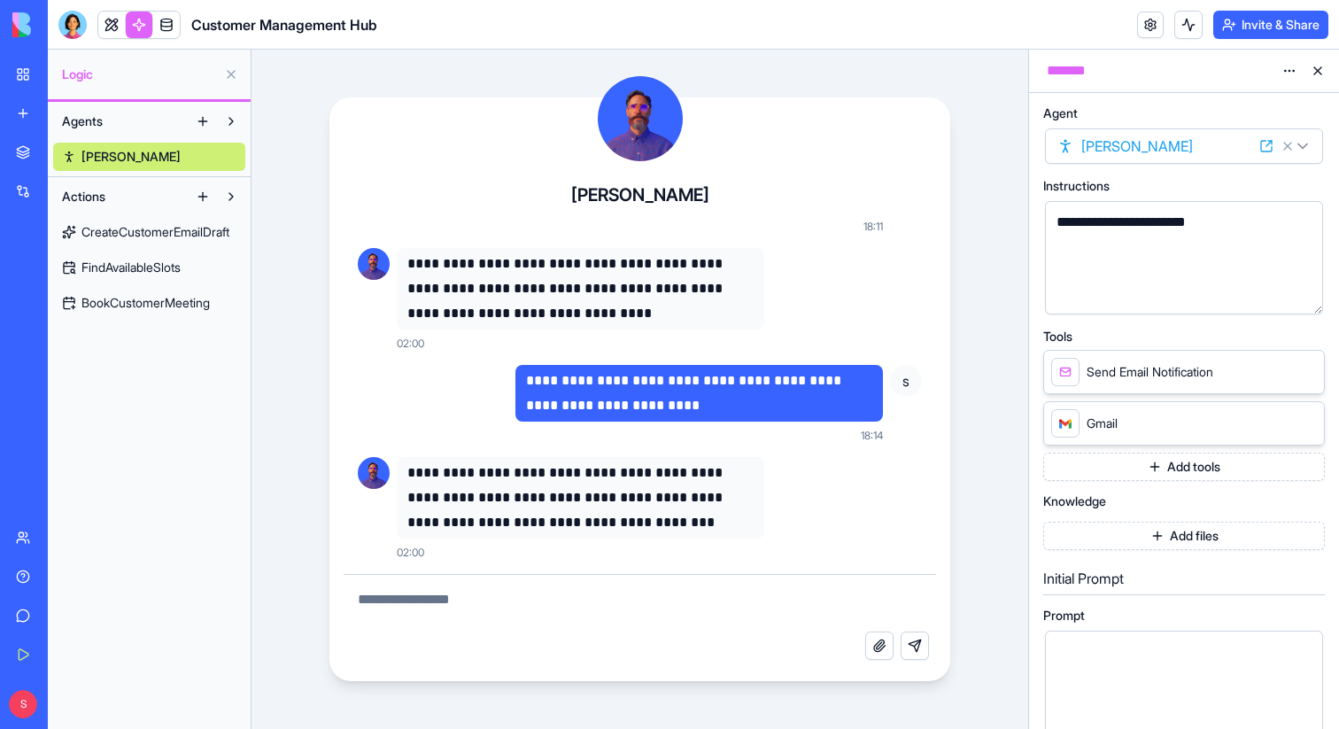
click at [1163, 536] on button "Add files" at bounding box center [1184, 536] width 282 height 28
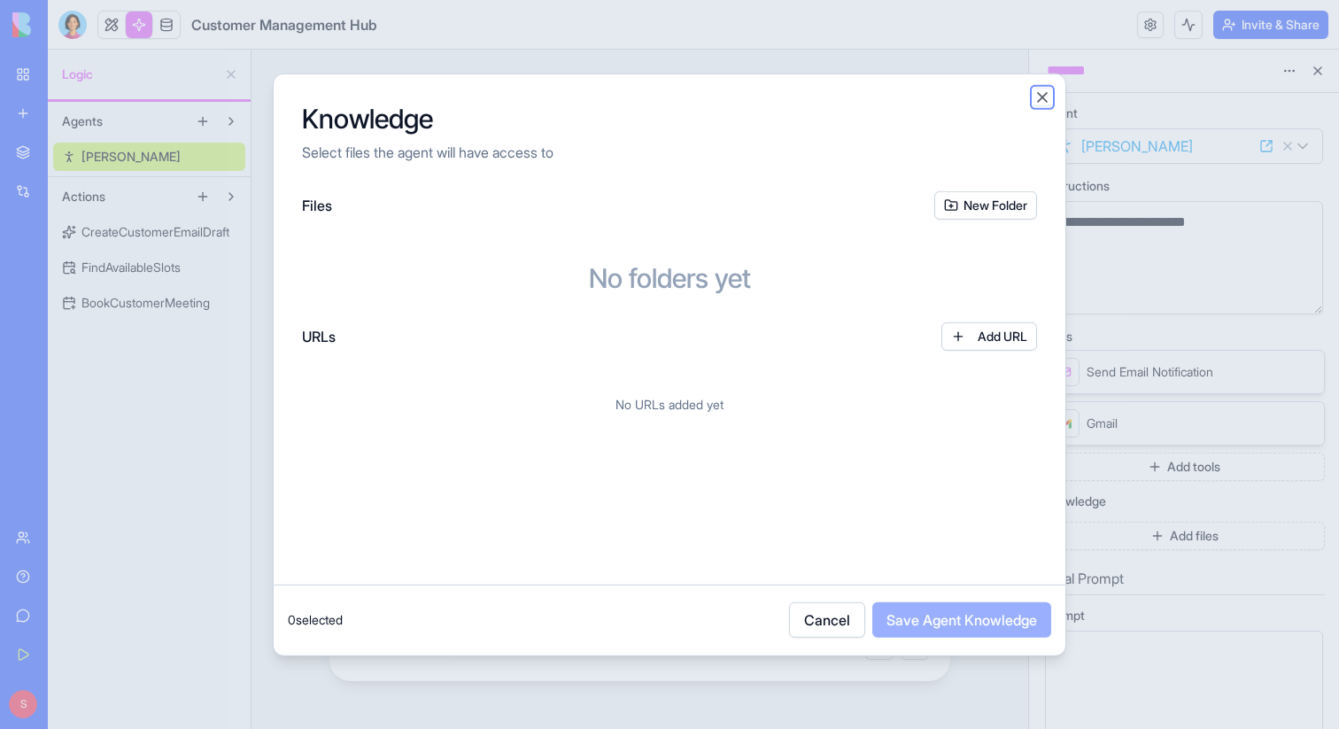
click at [1041, 94] on button "Close" at bounding box center [1043, 97] width 18 height 18
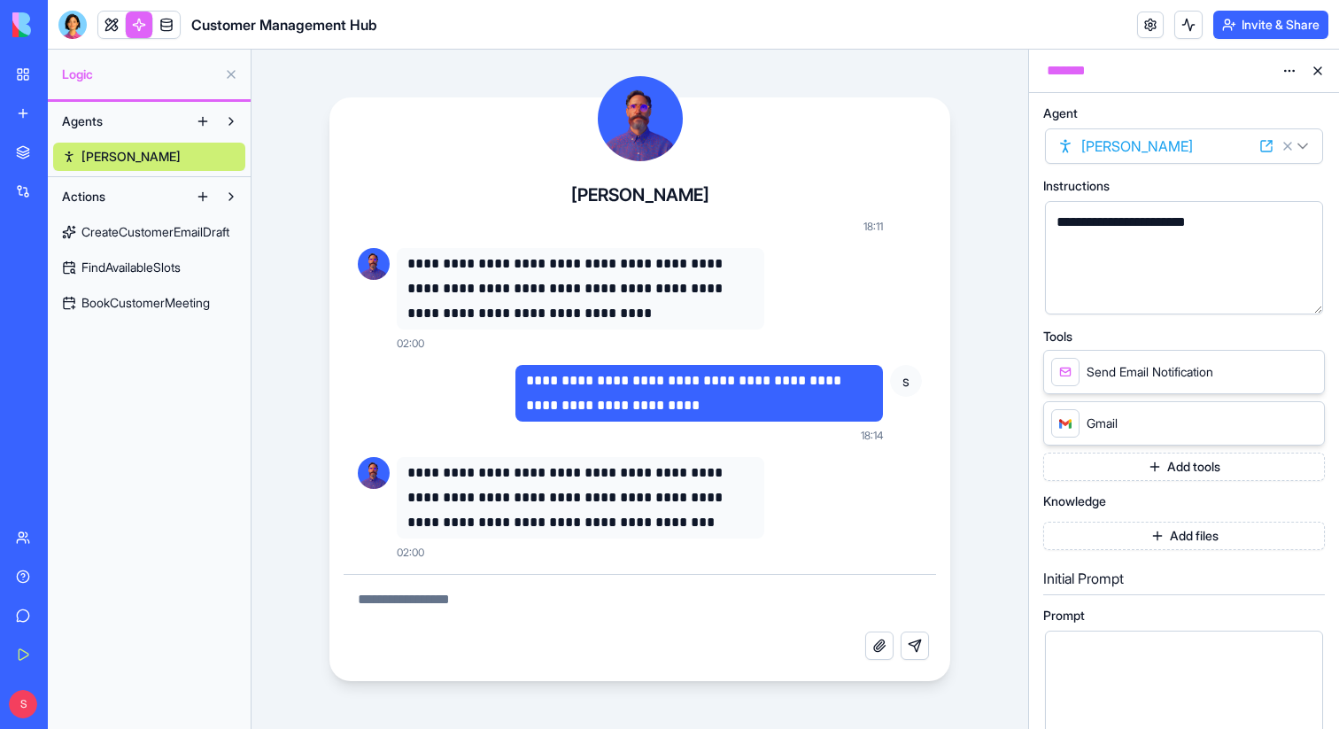
click at [540, 604] on textarea at bounding box center [640, 603] width 593 height 57
click at [158, 230] on span "CreateCustomerEmailDraft" at bounding box center [155, 232] width 148 height 18
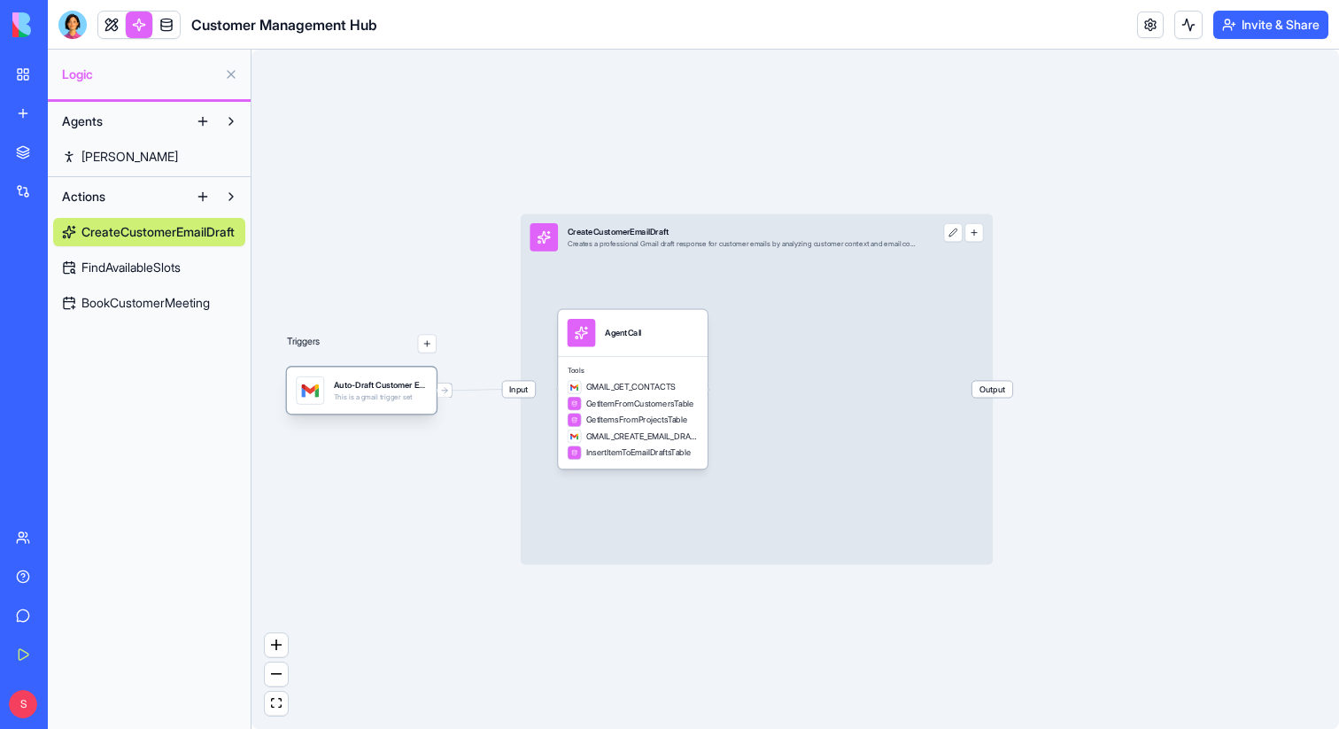
click at [361, 399] on div "This is a gmail trigger set" at bounding box center [381, 397] width 94 height 10
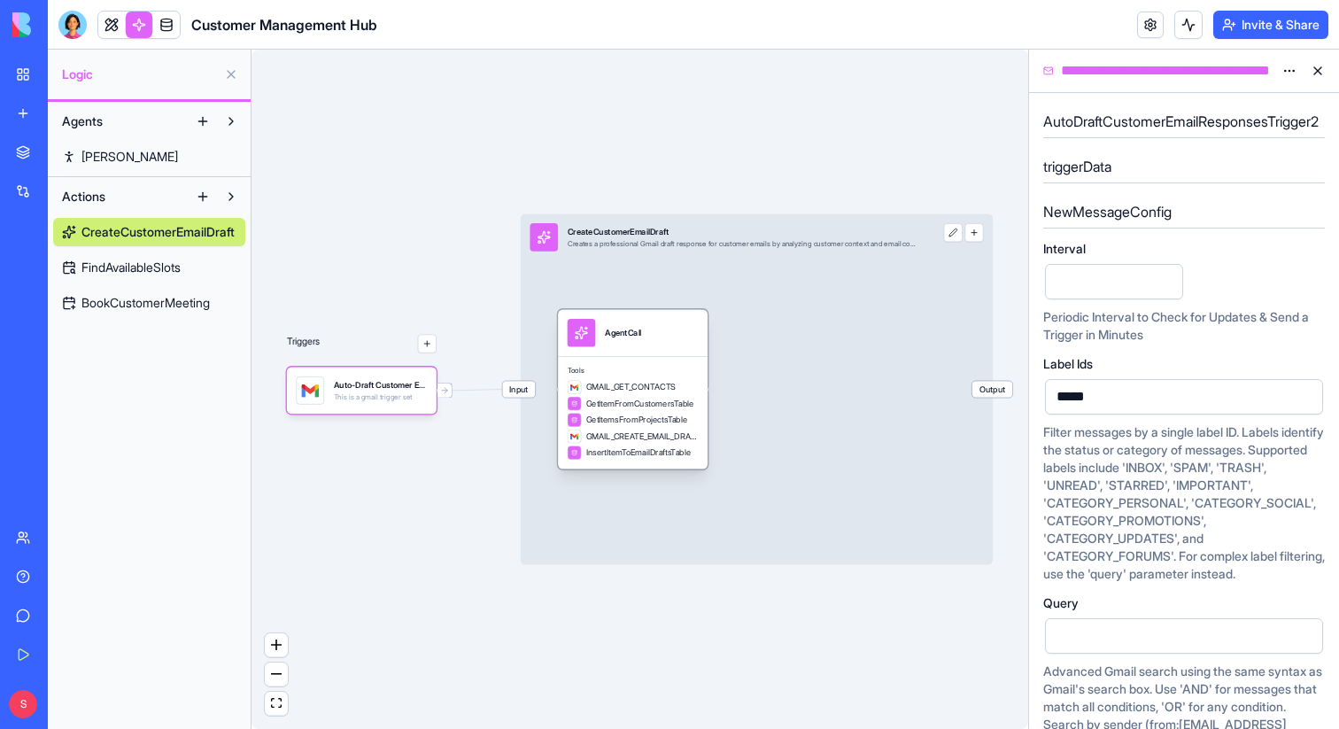
click at [627, 341] on div "AgentCall" at bounding box center [623, 333] width 37 height 28
click at [631, 345] on div "AgentCall" at bounding box center [633, 331] width 150 height 47
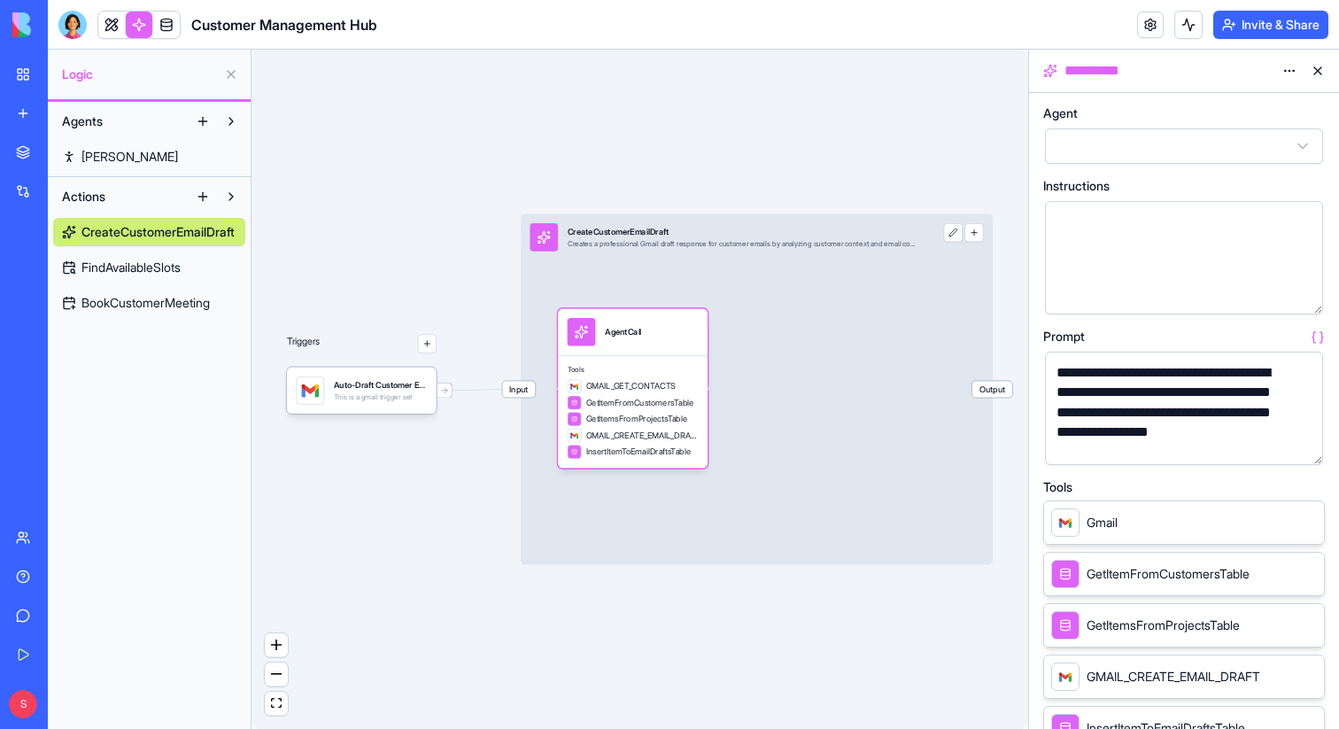
click at [1297, 453] on button "button" at bounding box center [1305, 447] width 28 height 28
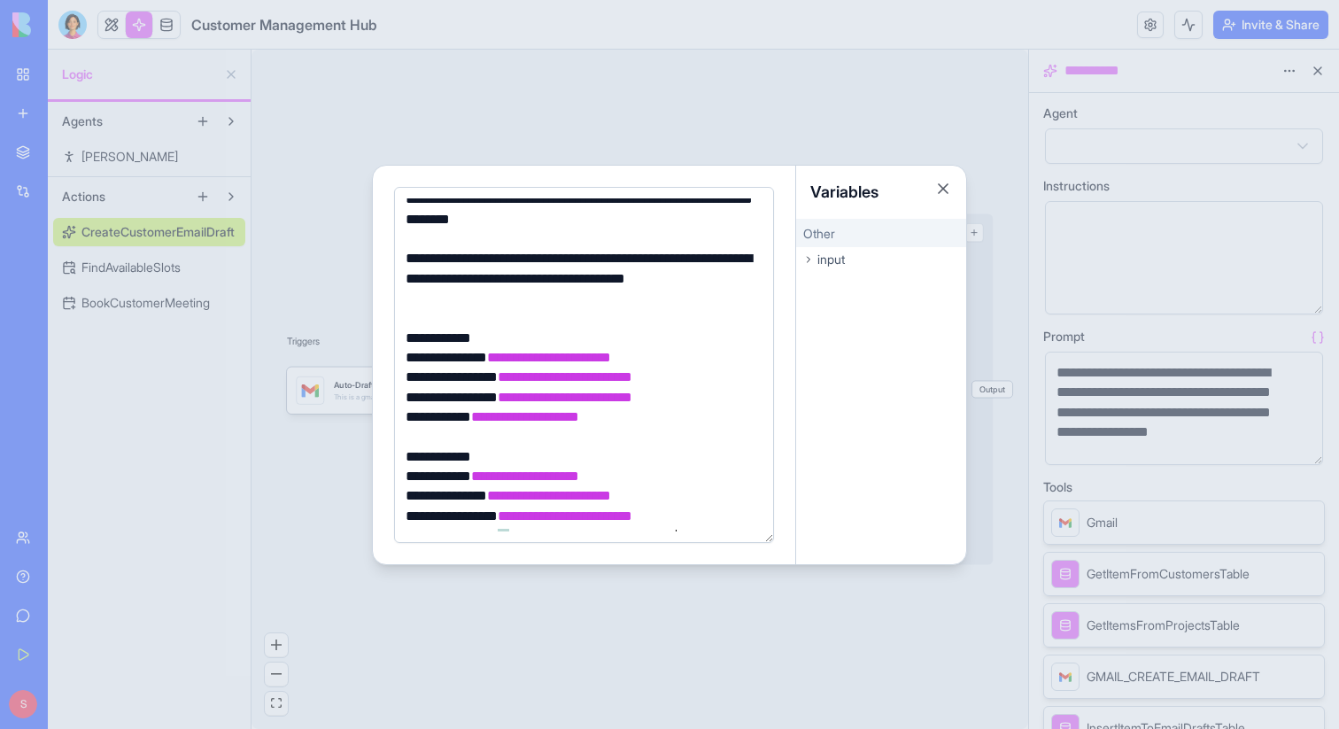
scroll to position [599, 0]
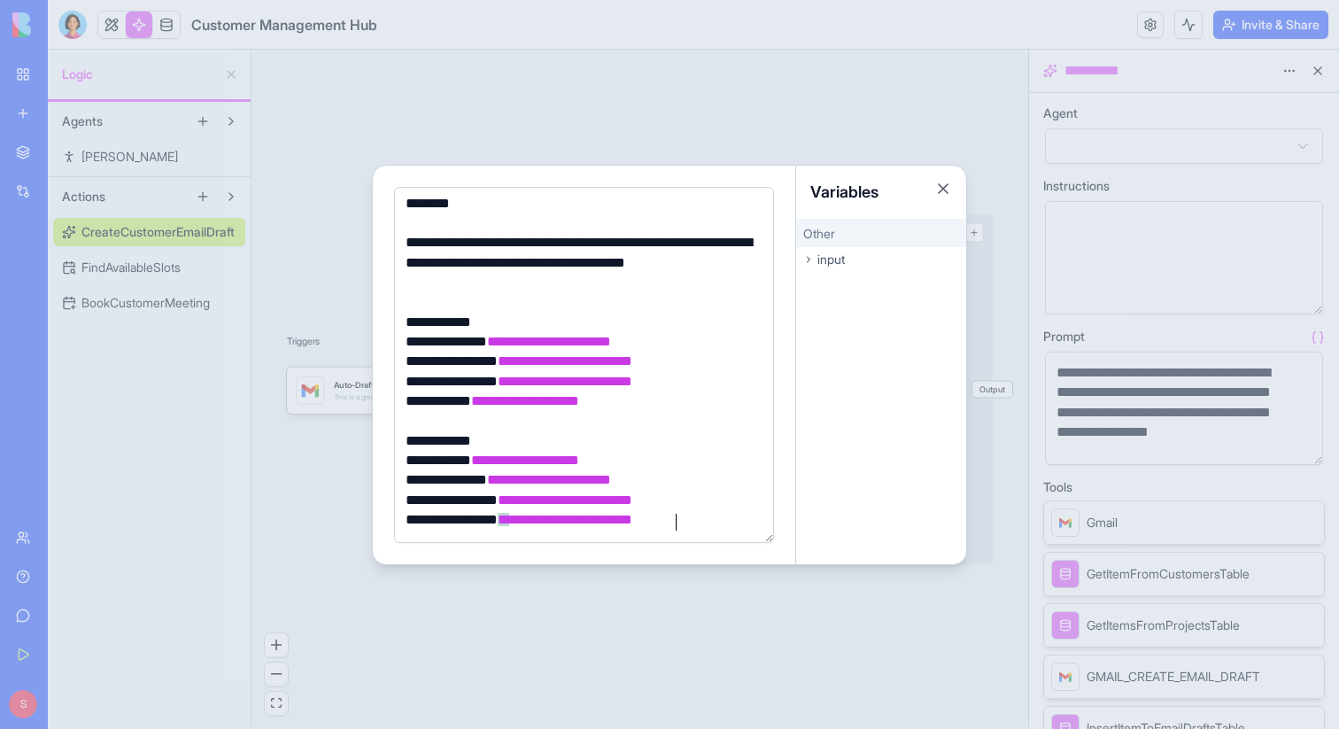
click at [511, 285] on div "**********" at bounding box center [581, 262] width 362 height 59
click at [943, 182] on button "Close" at bounding box center [943, 189] width 18 height 18
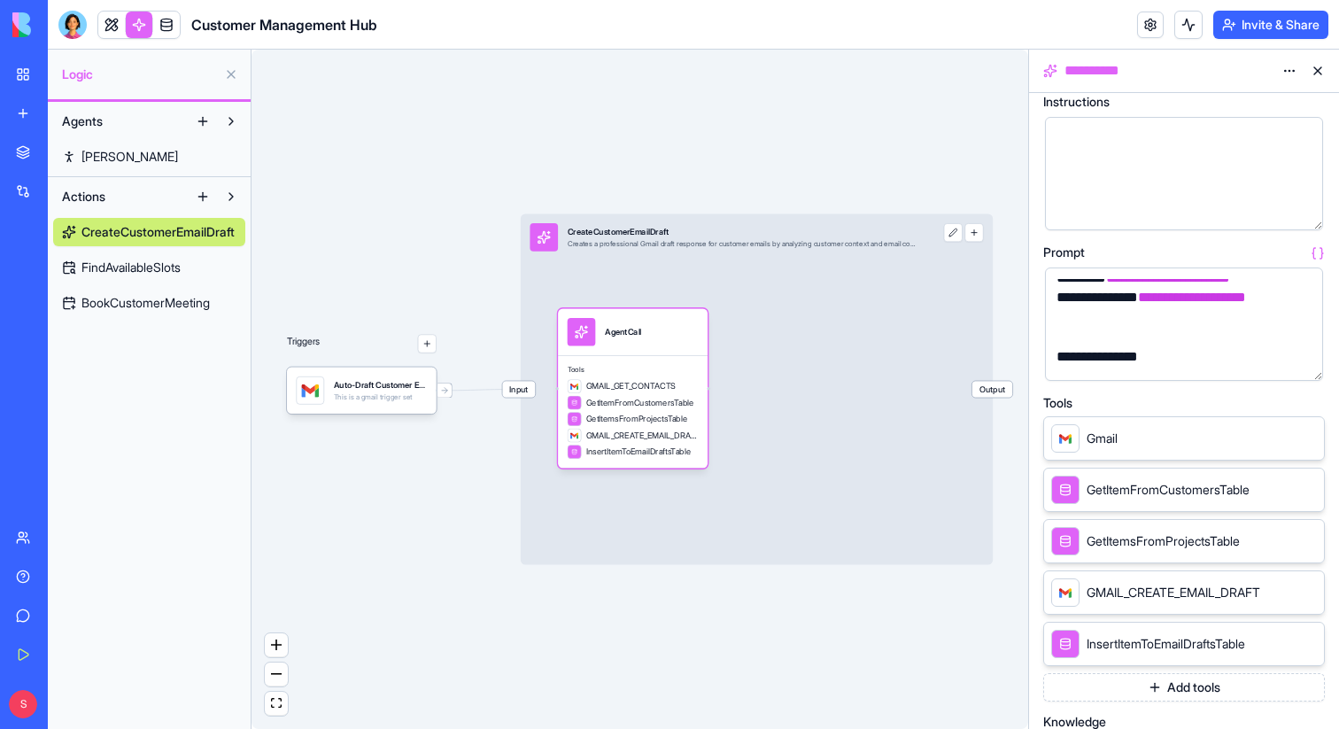
scroll to position [0, 0]
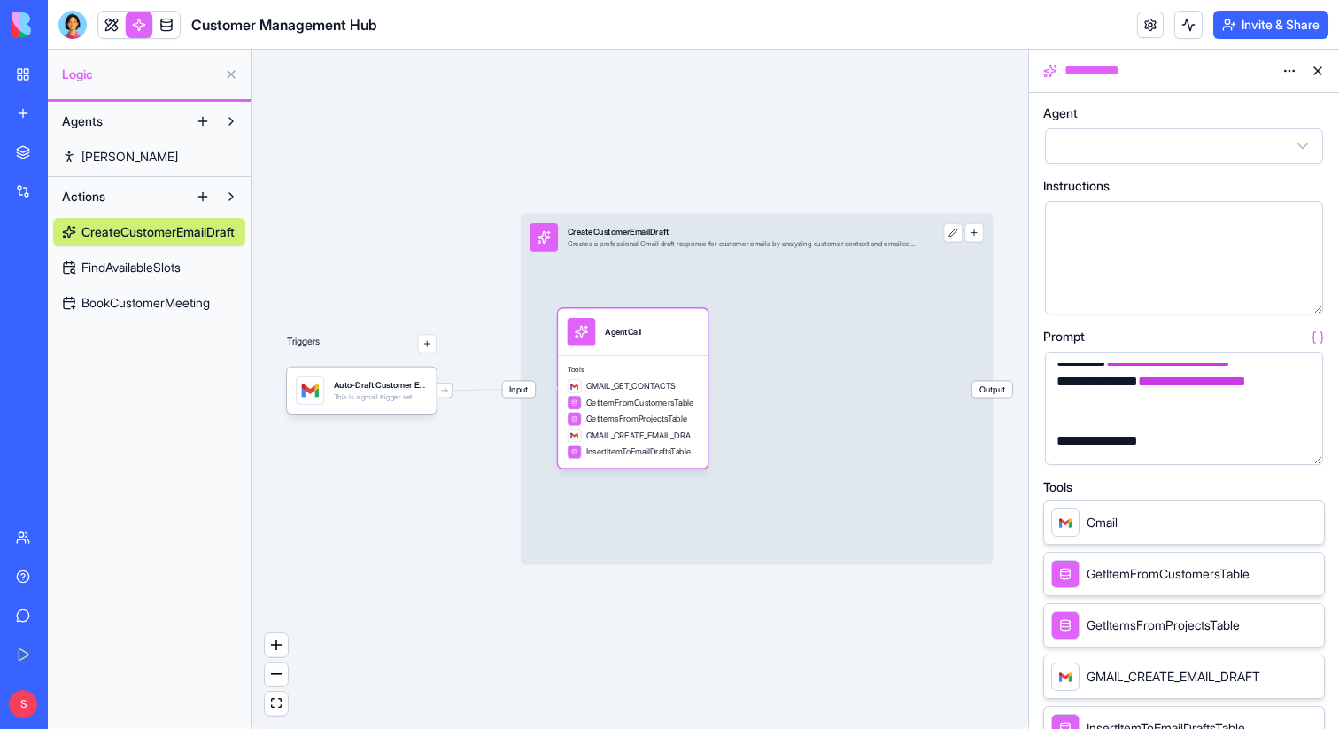
click at [146, 272] on span "FindAvailableSlots" at bounding box center [130, 268] width 99 height 18
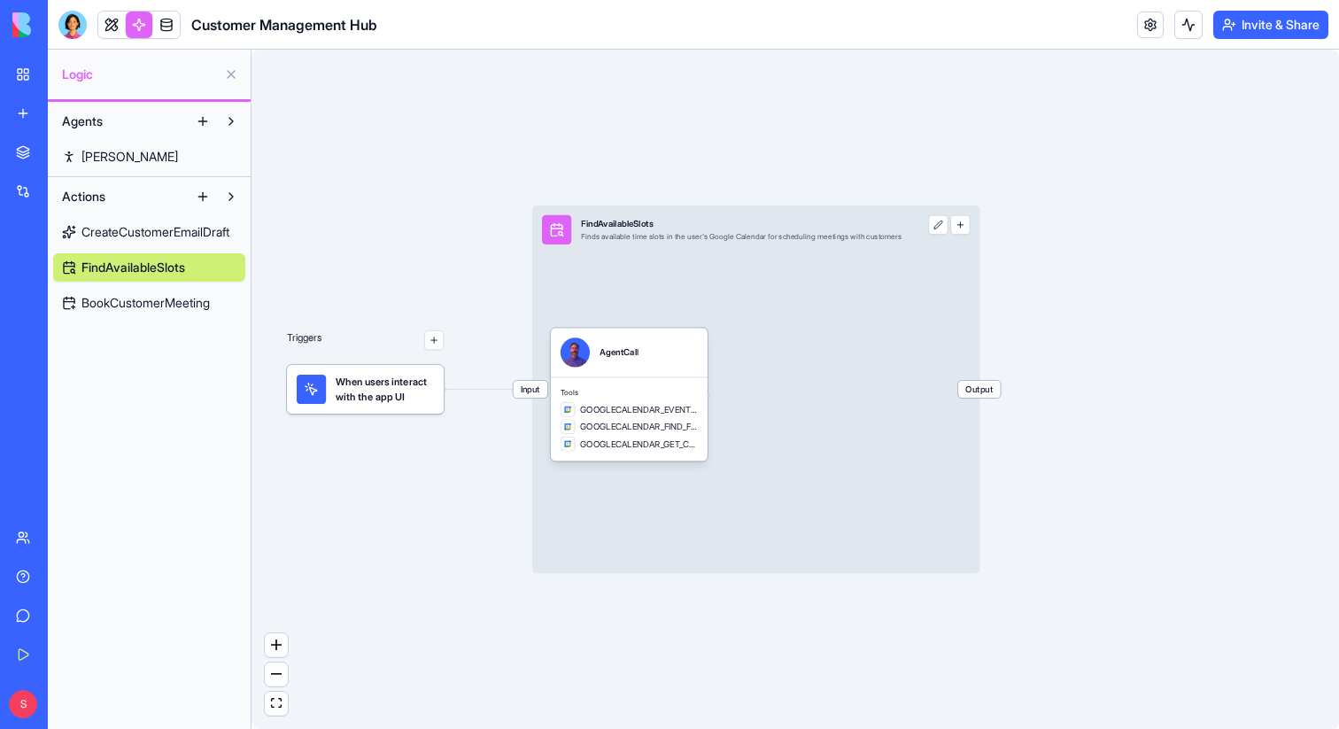
click at [434, 345] on button "button" at bounding box center [433, 339] width 19 height 19
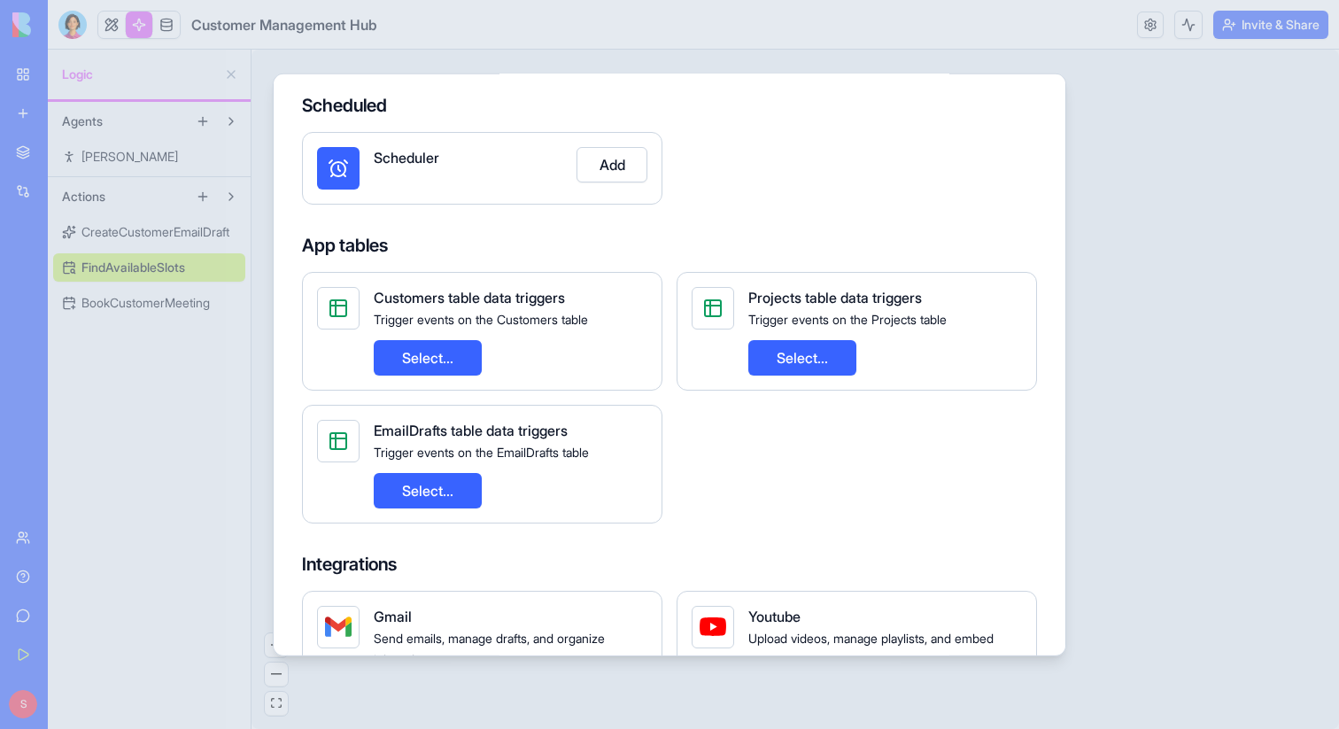
scroll to position [29, 0]
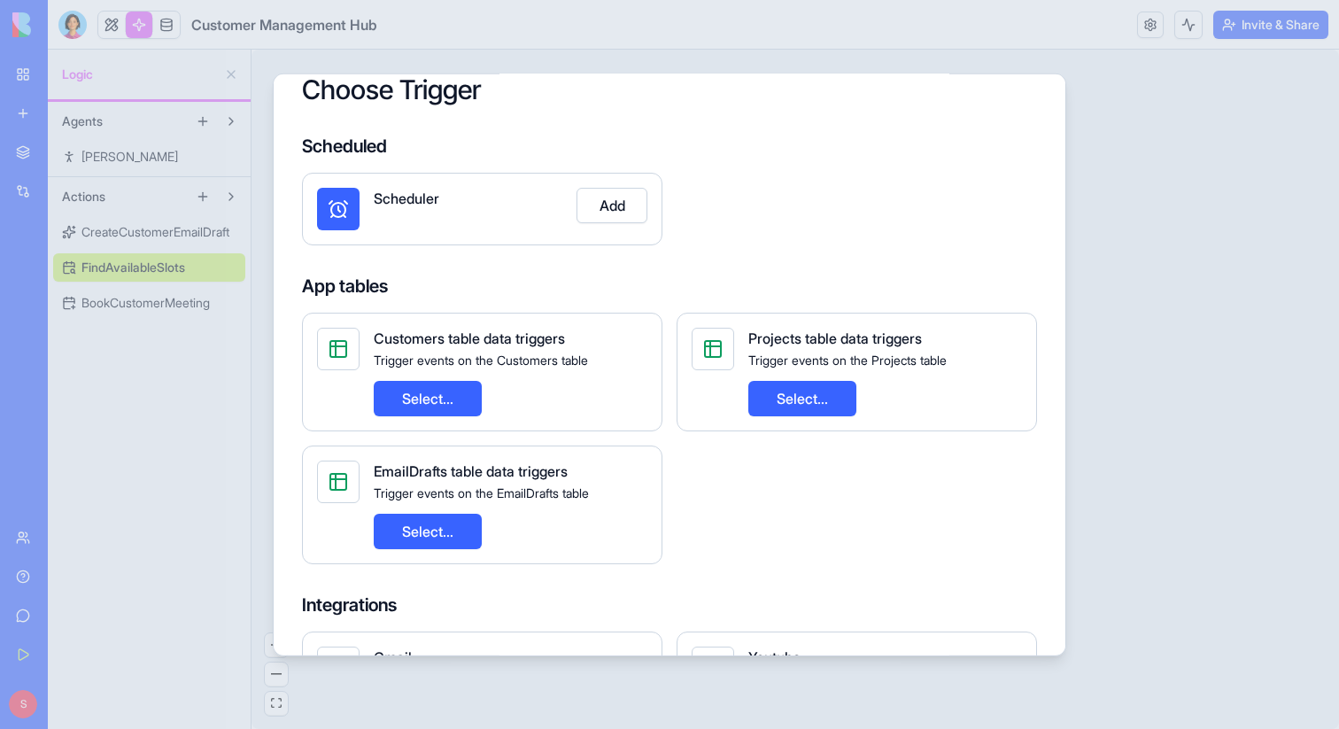
click at [433, 393] on button "Select..." at bounding box center [428, 397] width 108 height 35
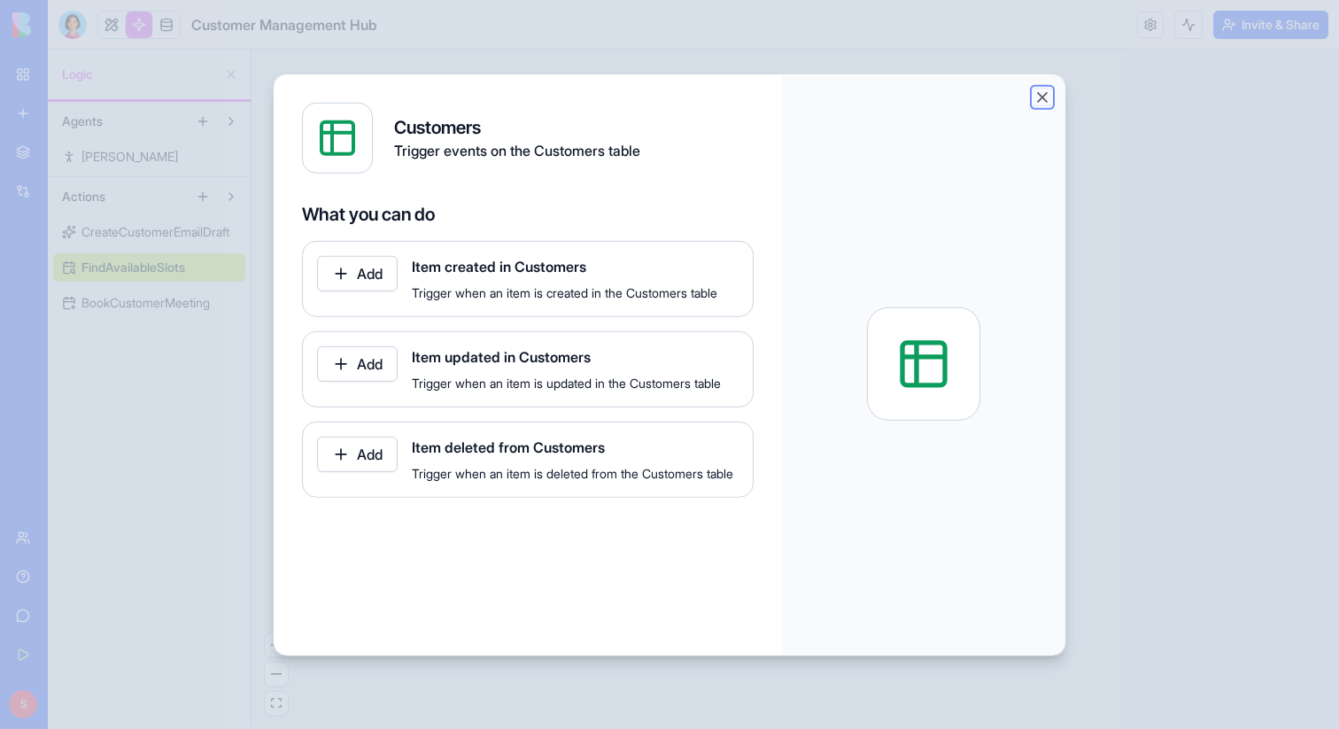
click at [1041, 99] on button "Close" at bounding box center [1043, 97] width 18 height 18
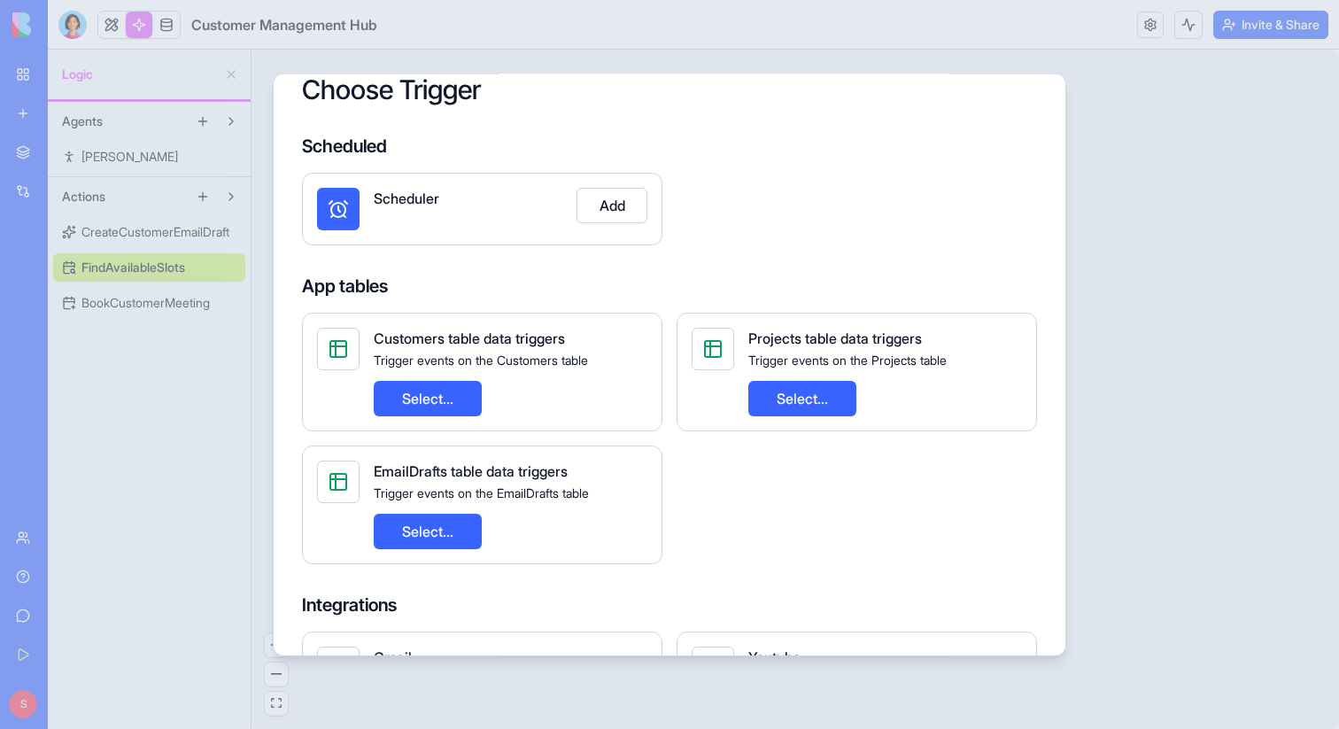
click at [1185, 180] on div at bounding box center [669, 364] width 1339 height 729
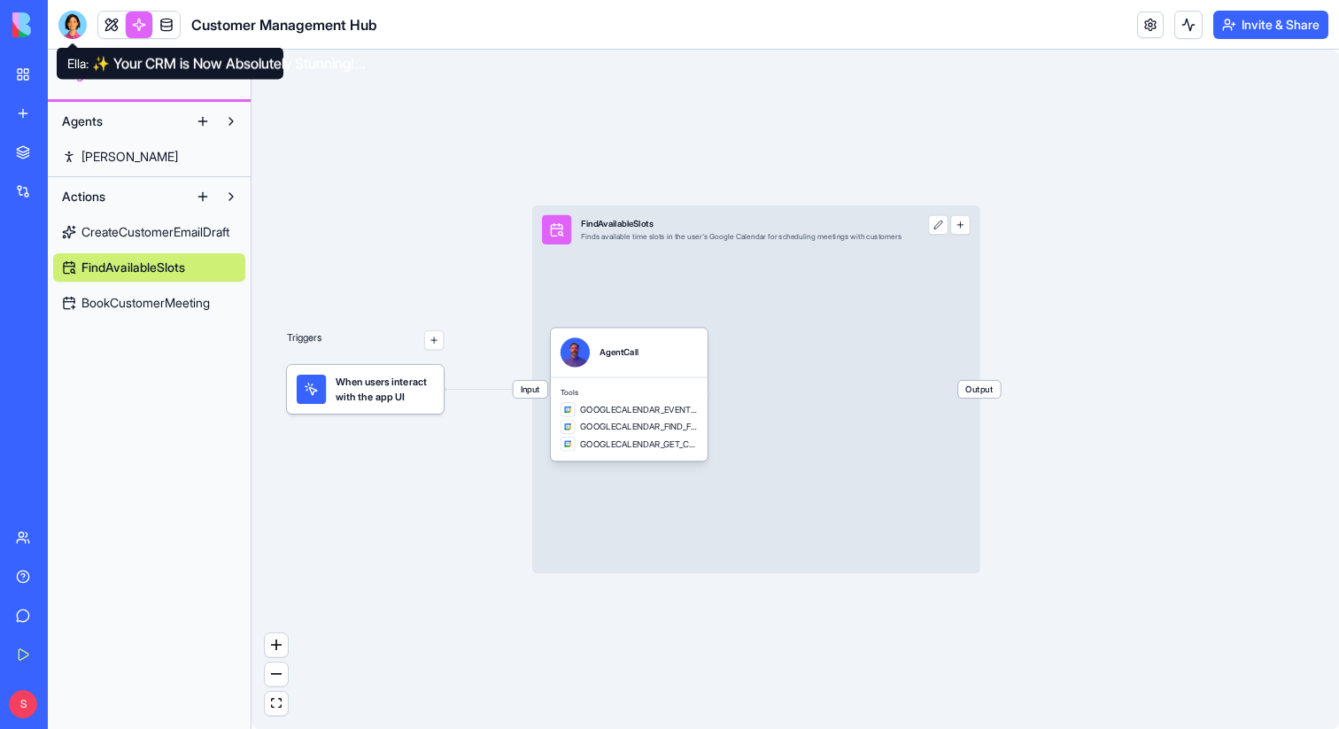
click at [74, 19] on div at bounding box center [72, 25] width 28 height 28
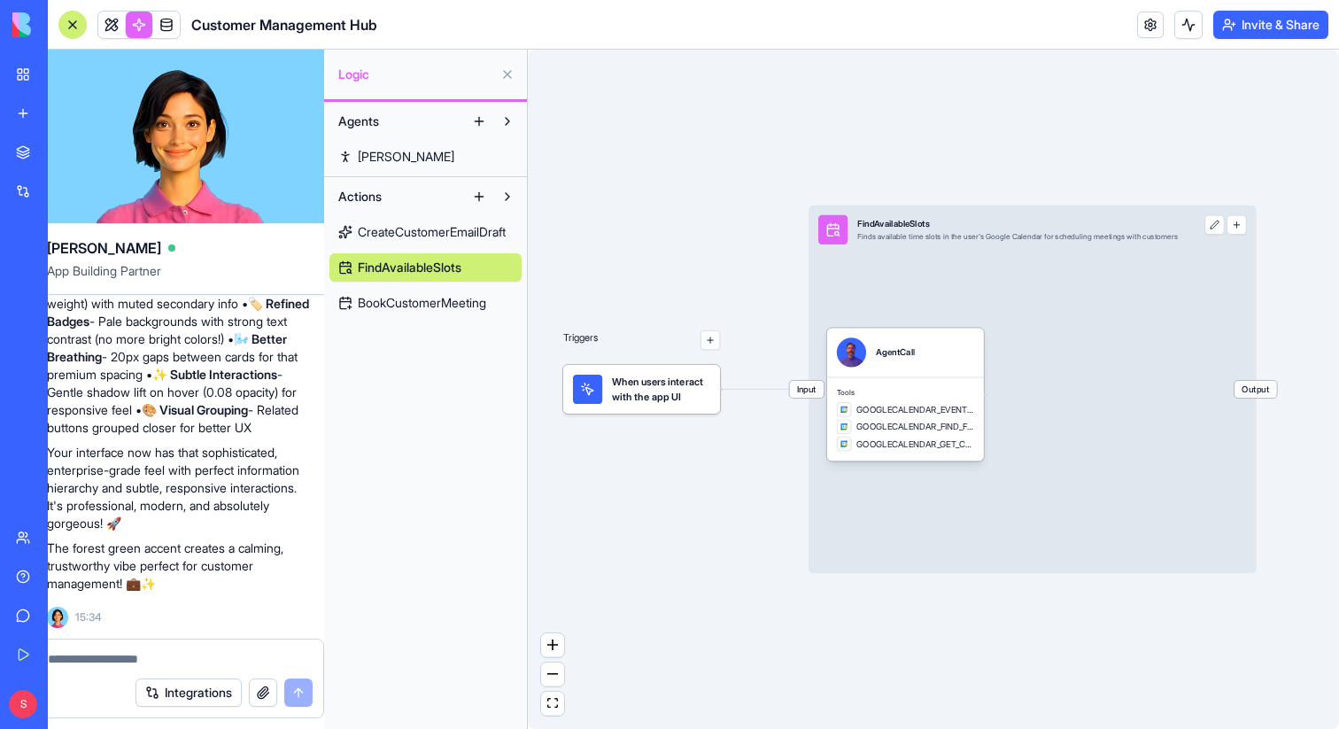
scroll to position [0, 0]
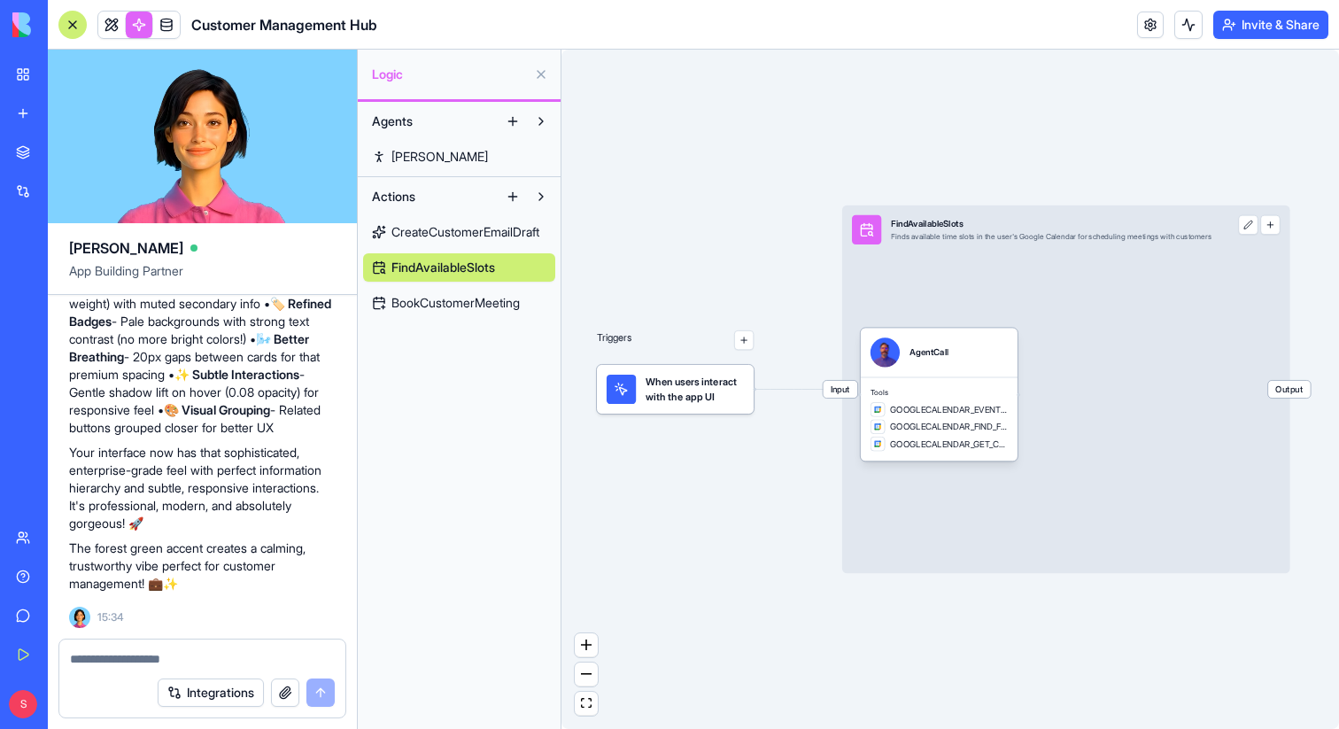
click at [147, 665] on textarea at bounding box center [202, 659] width 265 height 18
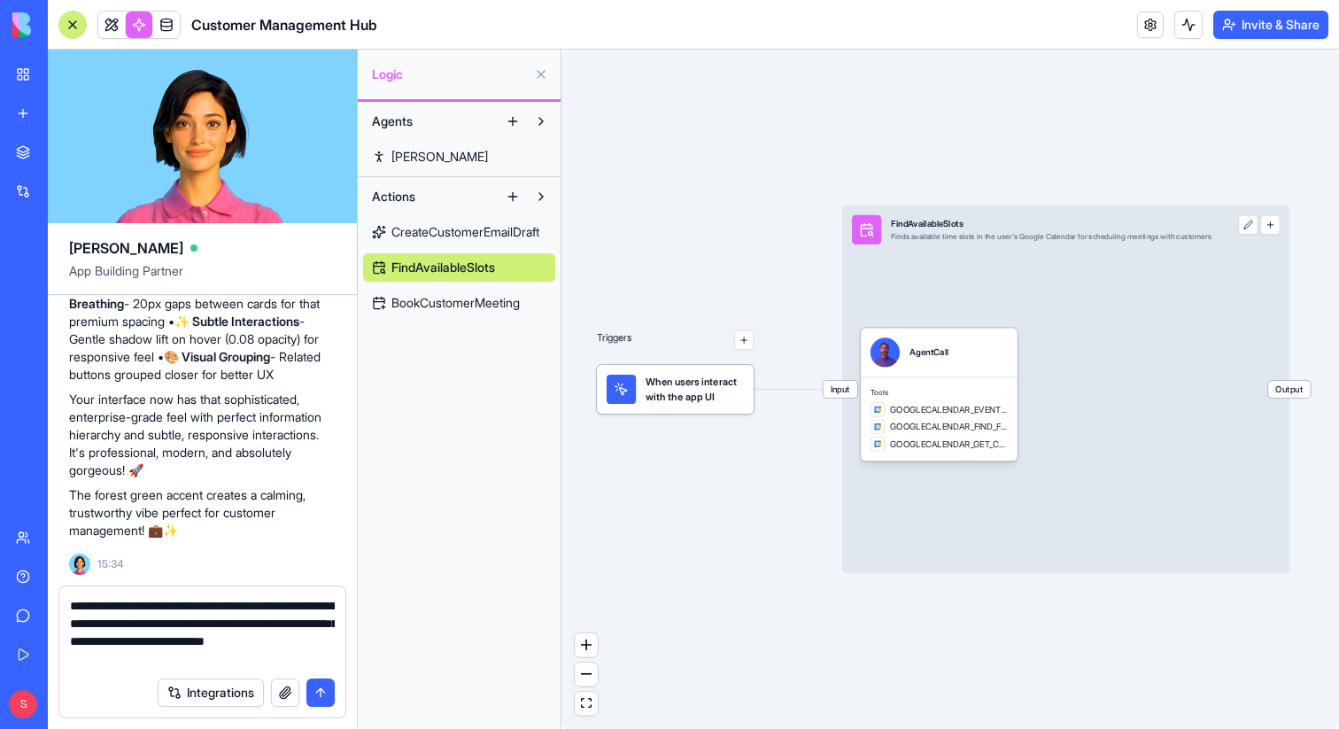
type textarea "**********"
click at [320, 694] on button "submit" at bounding box center [320, 692] width 28 height 28
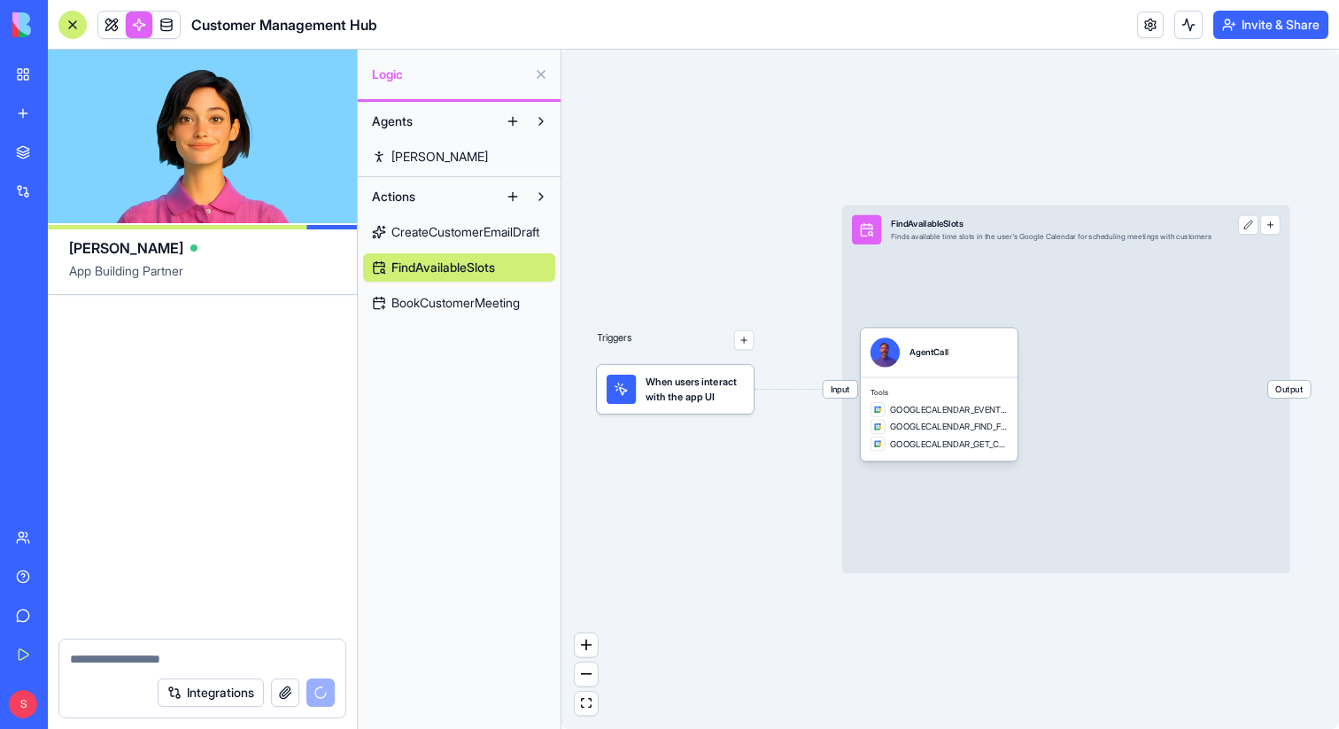
scroll to position [9473, 0]
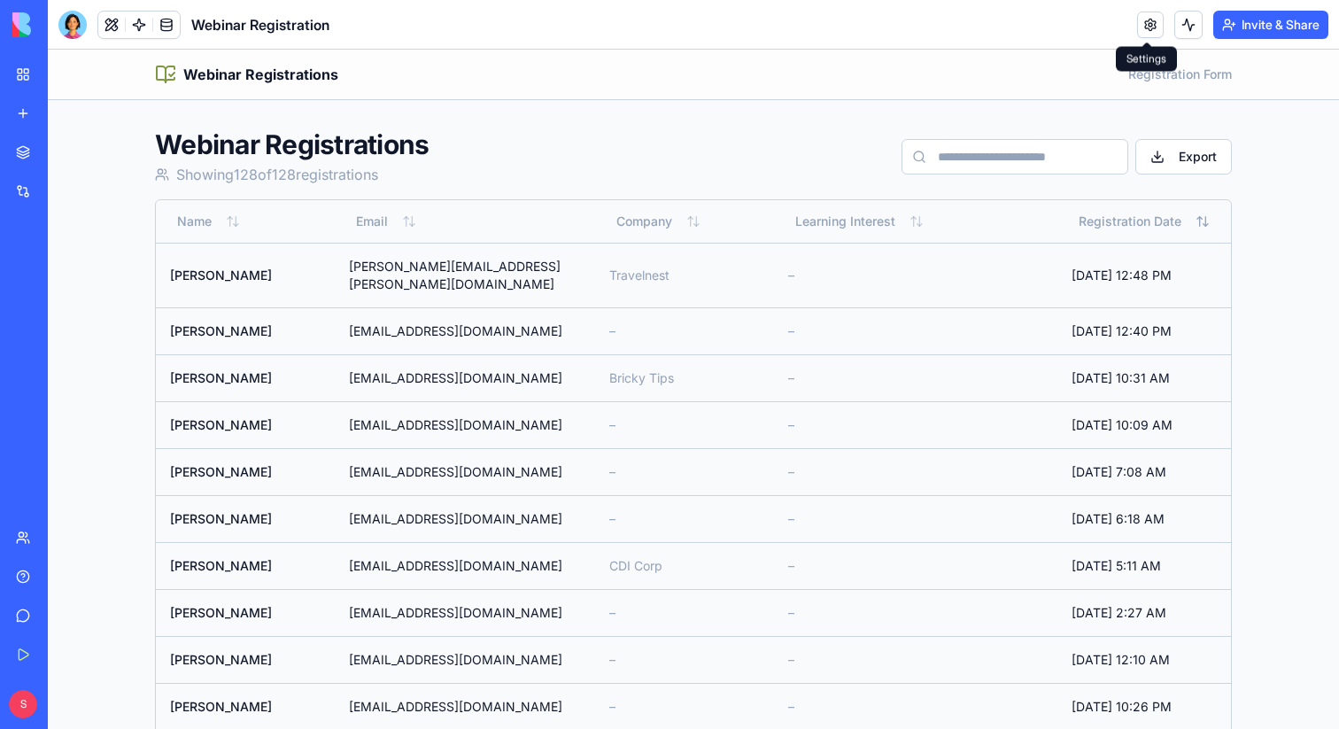
drag, startPoint x: 441, startPoint y: 410, endPoint x: 306, endPoint y: 409, distance: 134.6
click at [335, 409] on td "[EMAIL_ADDRESS][DOMAIN_NAME]" at bounding box center [465, 424] width 261 height 47
copy td "[EMAIL_ADDRESS][DOMAIN_NAME]"
click at [431, 359] on td "[EMAIL_ADDRESS][DOMAIN_NAME]" at bounding box center [465, 377] width 261 height 47
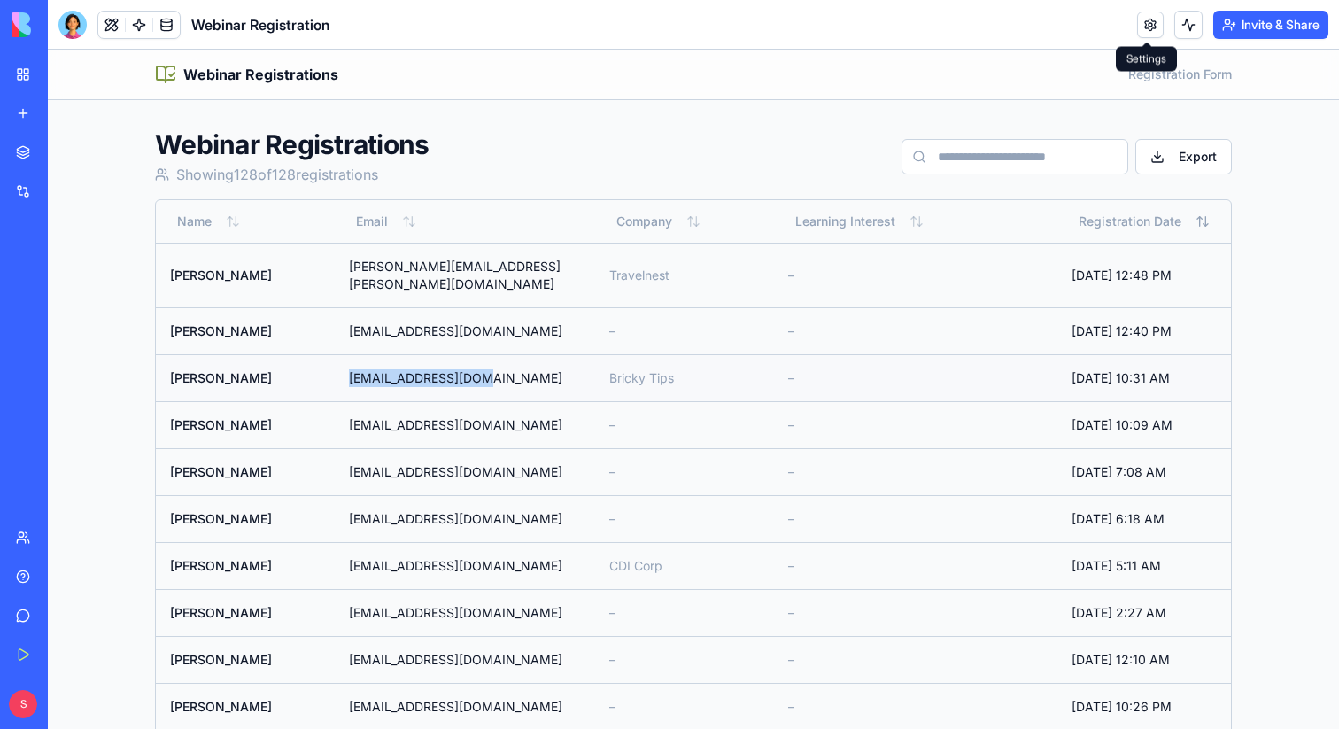
drag, startPoint x: 444, startPoint y: 360, endPoint x: 306, endPoint y: 362, distance: 137.3
click at [335, 362] on td "[EMAIL_ADDRESS][DOMAIN_NAME]" at bounding box center [465, 377] width 261 height 47
copy td "[EMAIL_ADDRESS][DOMAIN_NAME]"
drag, startPoint x: 438, startPoint y: 307, endPoint x: 289, endPoint y: 308, distance: 149.7
click at [288, 308] on tr "[PERSON_NAME] [EMAIL_ADDRESS][DOMAIN_NAME] – – [DATE] 12:40 PM" at bounding box center [693, 330] width 1075 height 47
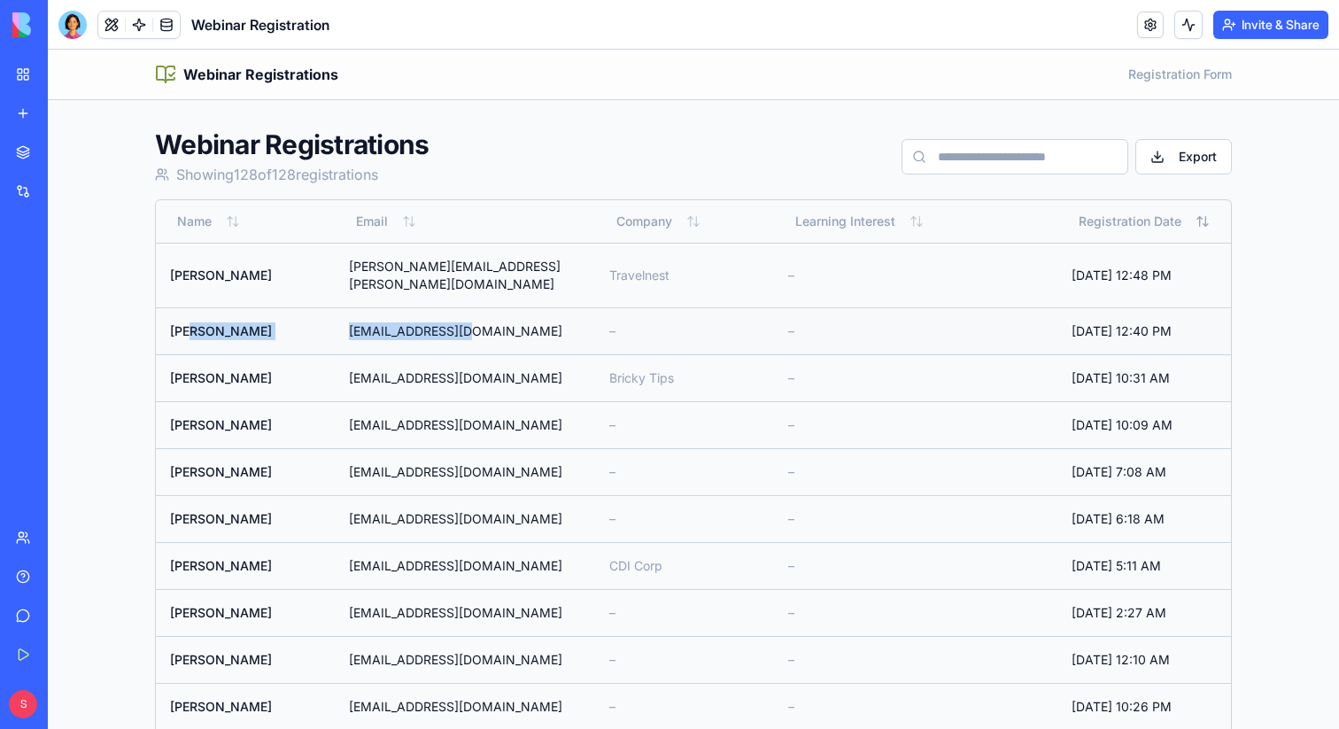
copy tr "[EMAIL_ADDRESS][DOMAIN_NAME]"
drag, startPoint x: 504, startPoint y: 265, endPoint x: 275, endPoint y: 265, distance: 228.5
click at [275, 265] on tr "[PERSON_NAME] [PERSON_NAME][EMAIL_ADDRESS][PERSON_NAME][DOMAIN_NAME] Travelnest…" at bounding box center [693, 275] width 1075 height 65
copy tr "[PERSON_NAME][EMAIL_ADDRESS][PERSON_NAME][DOMAIN_NAME]"
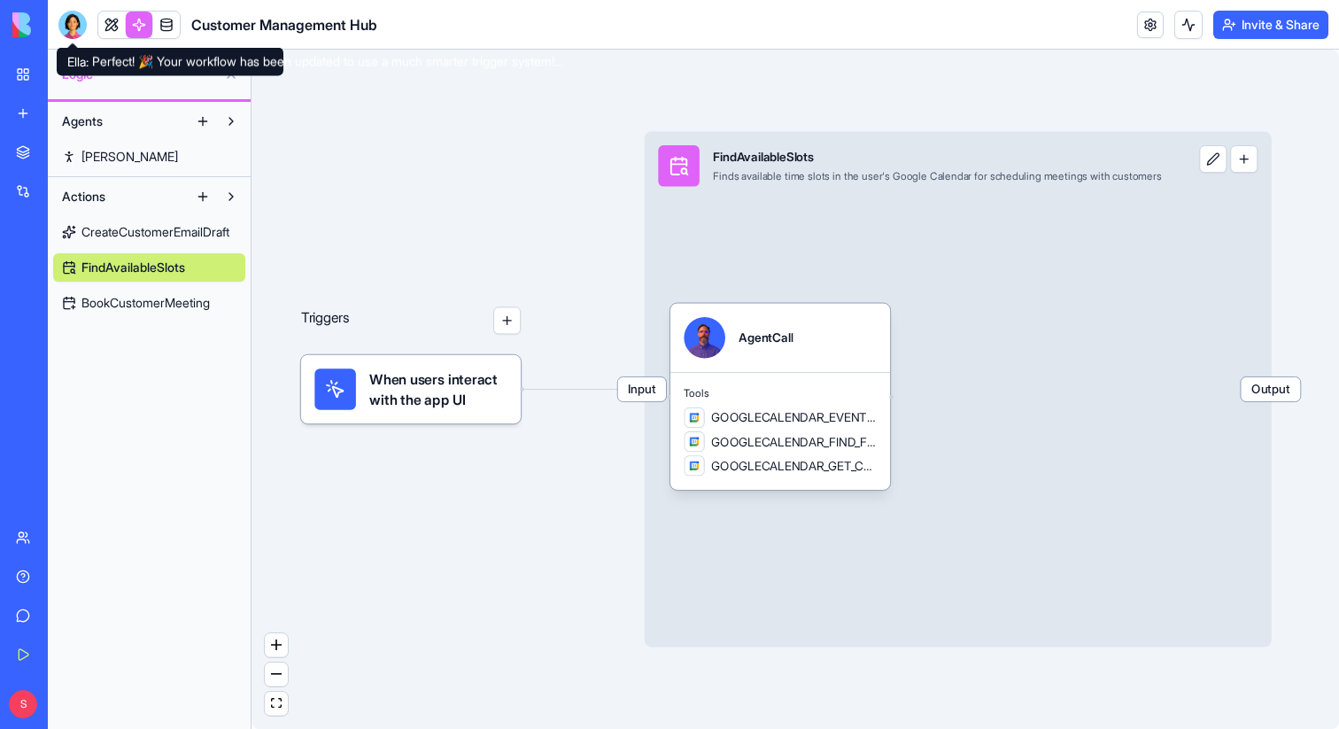
click at [79, 21] on div at bounding box center [72, 25] width 28 height 28
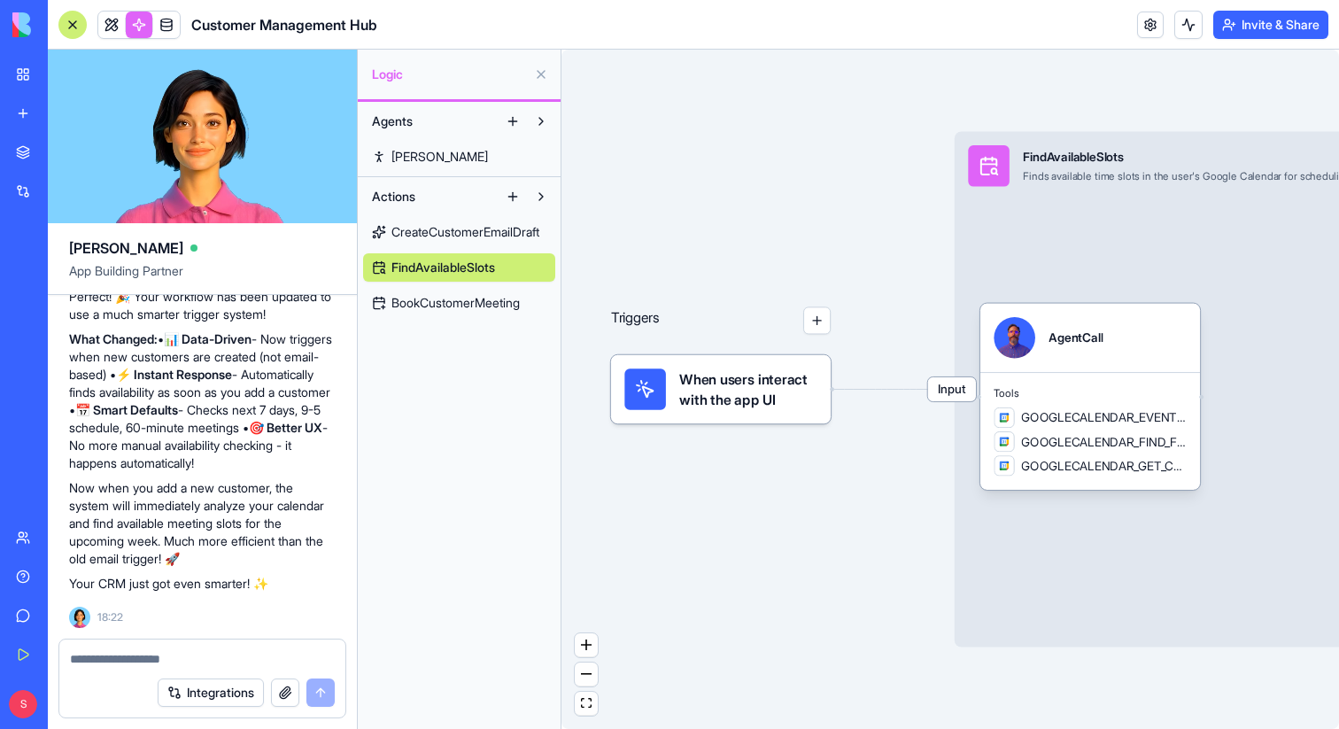
click at [499, 304] on span "BookCustomerMeeting" at bounding box center [455, 303] width 128 height 18
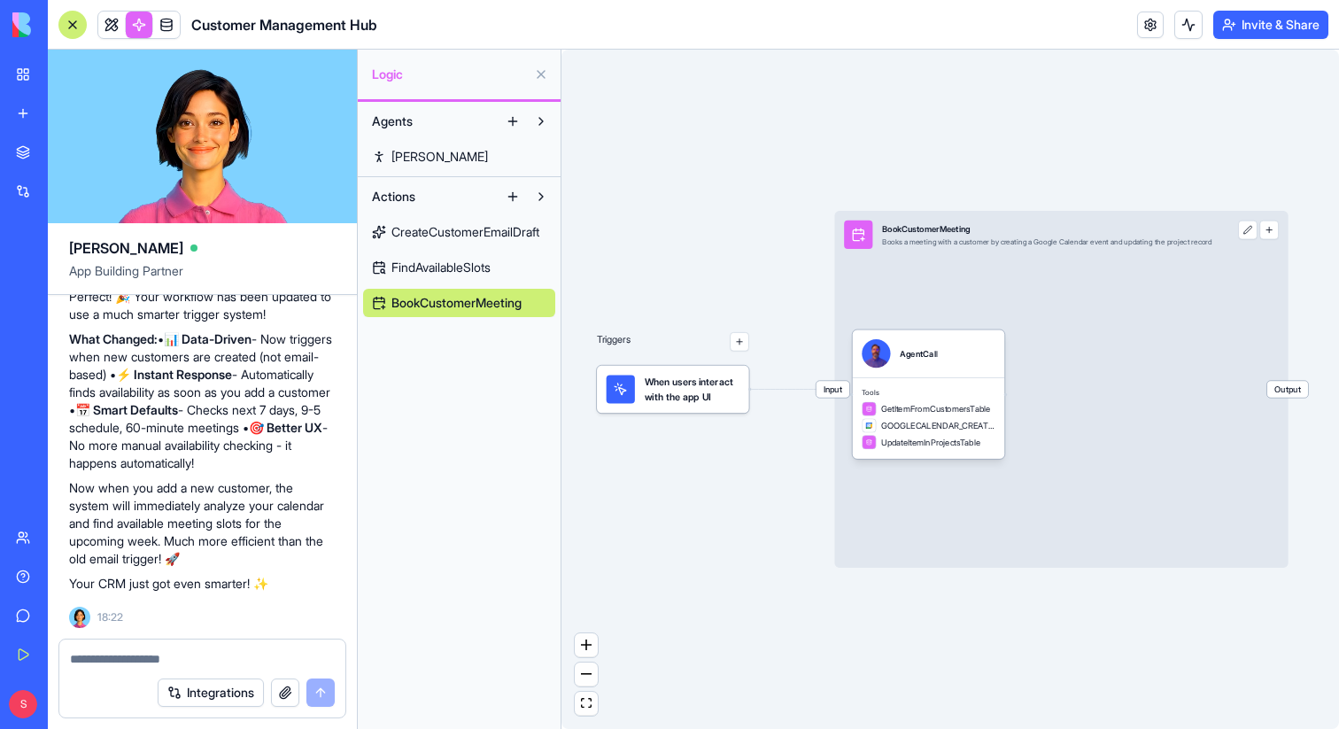
click at [489, 270] on span "FindAvailableSlots" at bounding box center [440, 268] width 99 height 18
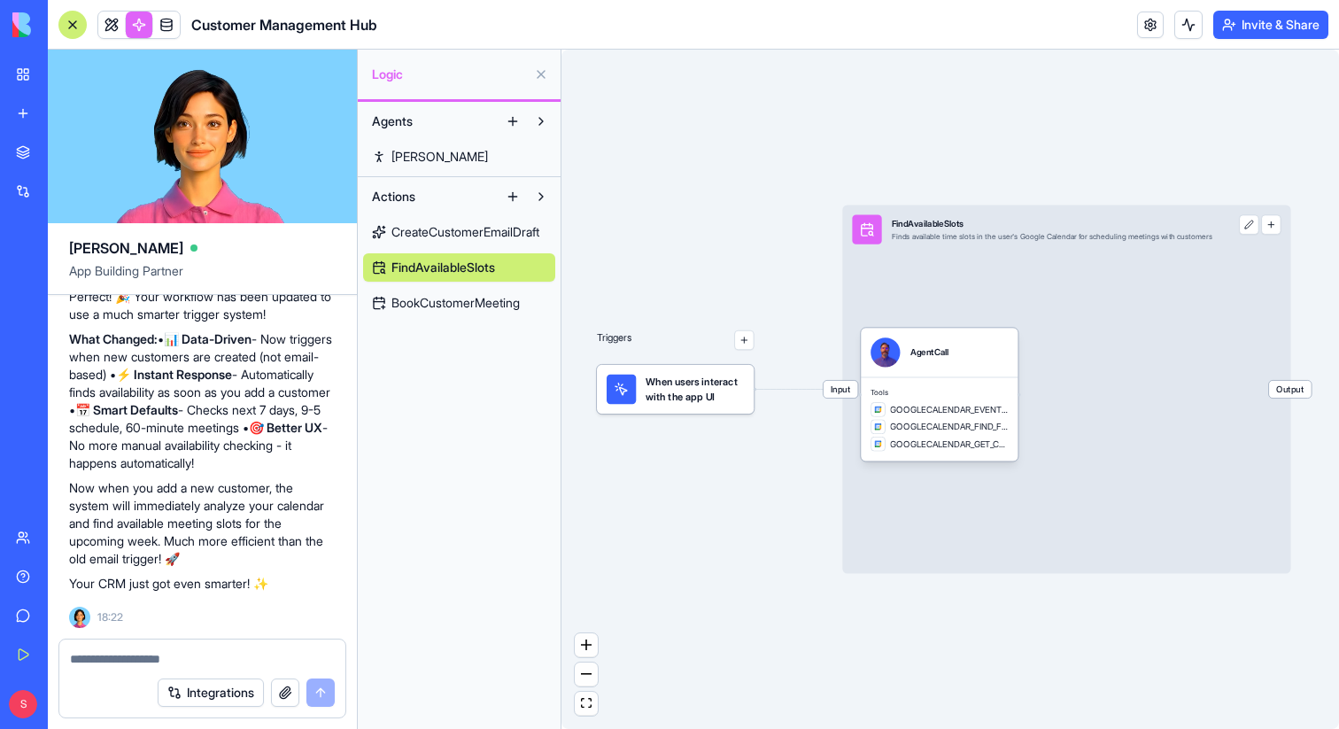
scroll to position [9473, 0]
click at [747, 341] on button "button" at bounding box center [743, 339] width 19 height 19
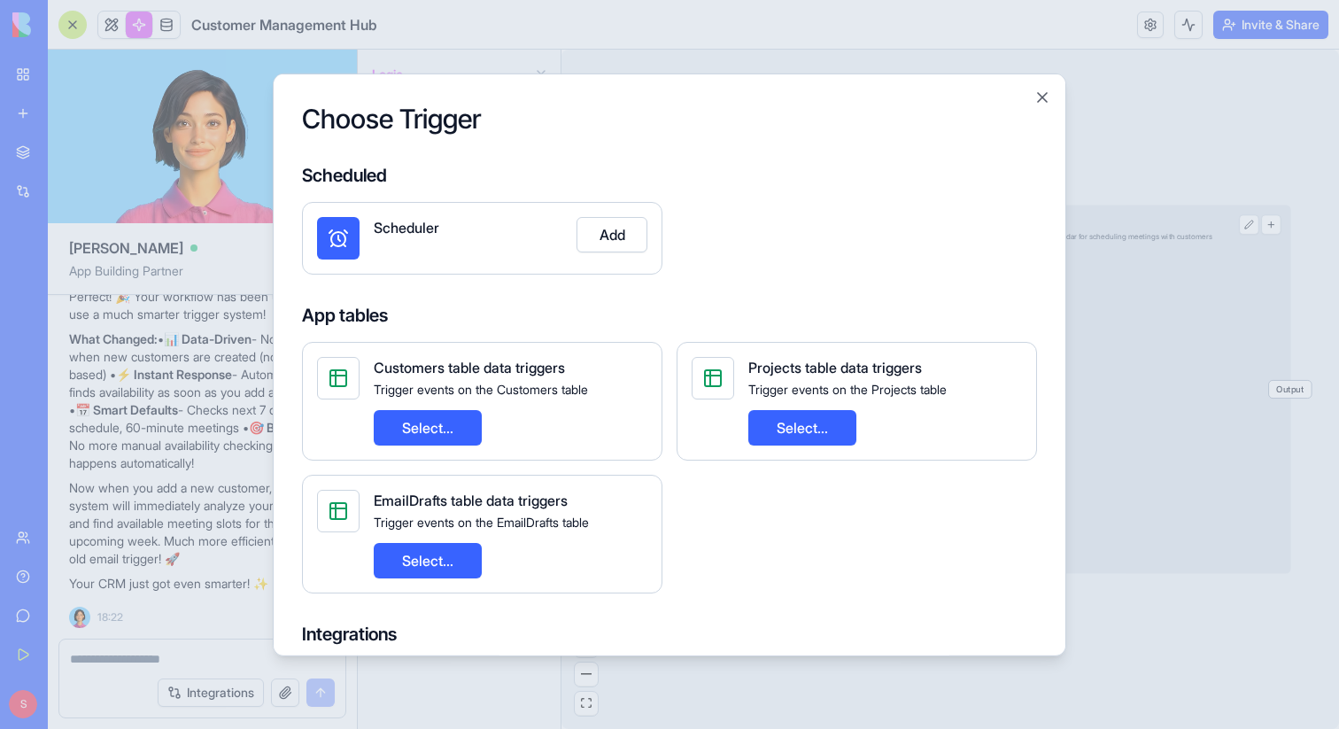
click at [454, 430] on button "Select..." at bounding box center [428, 426] width 108 height 35
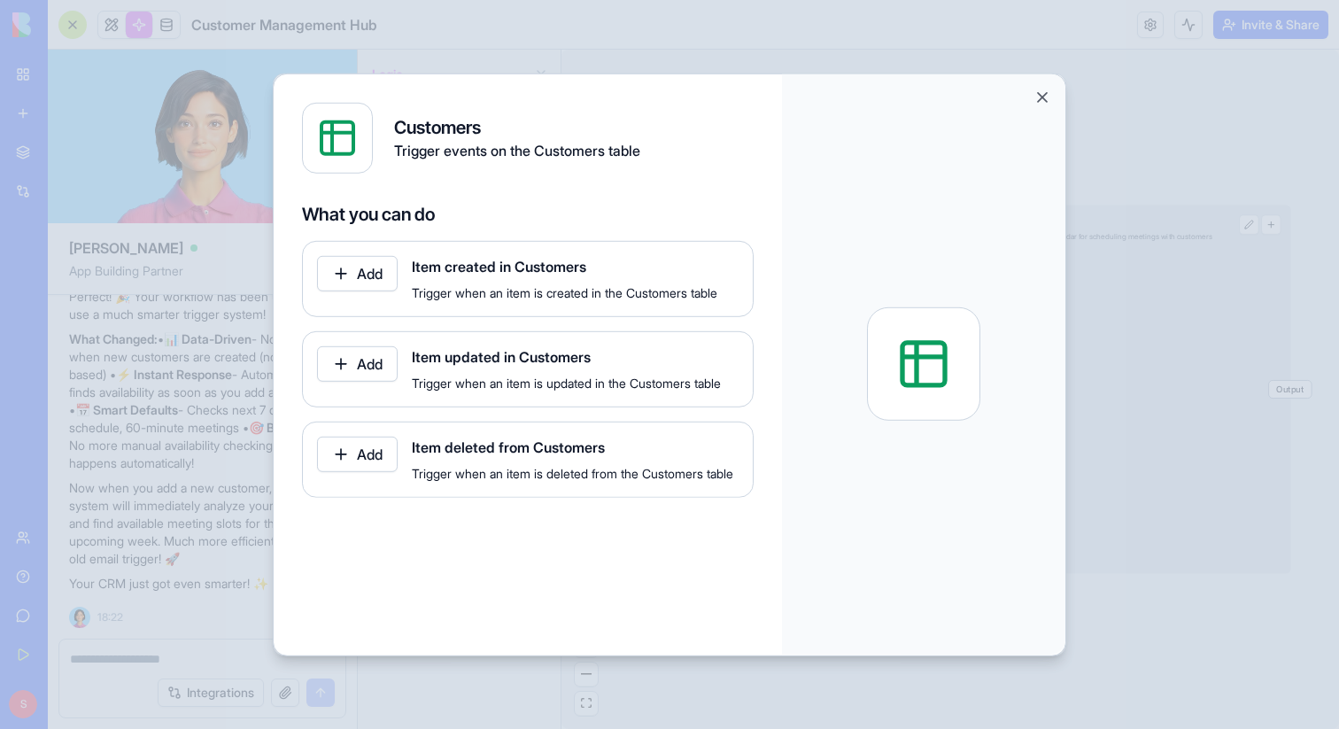
click at [343, 273] on button "Add" at bounding box center [357, 272] width 81 height 35
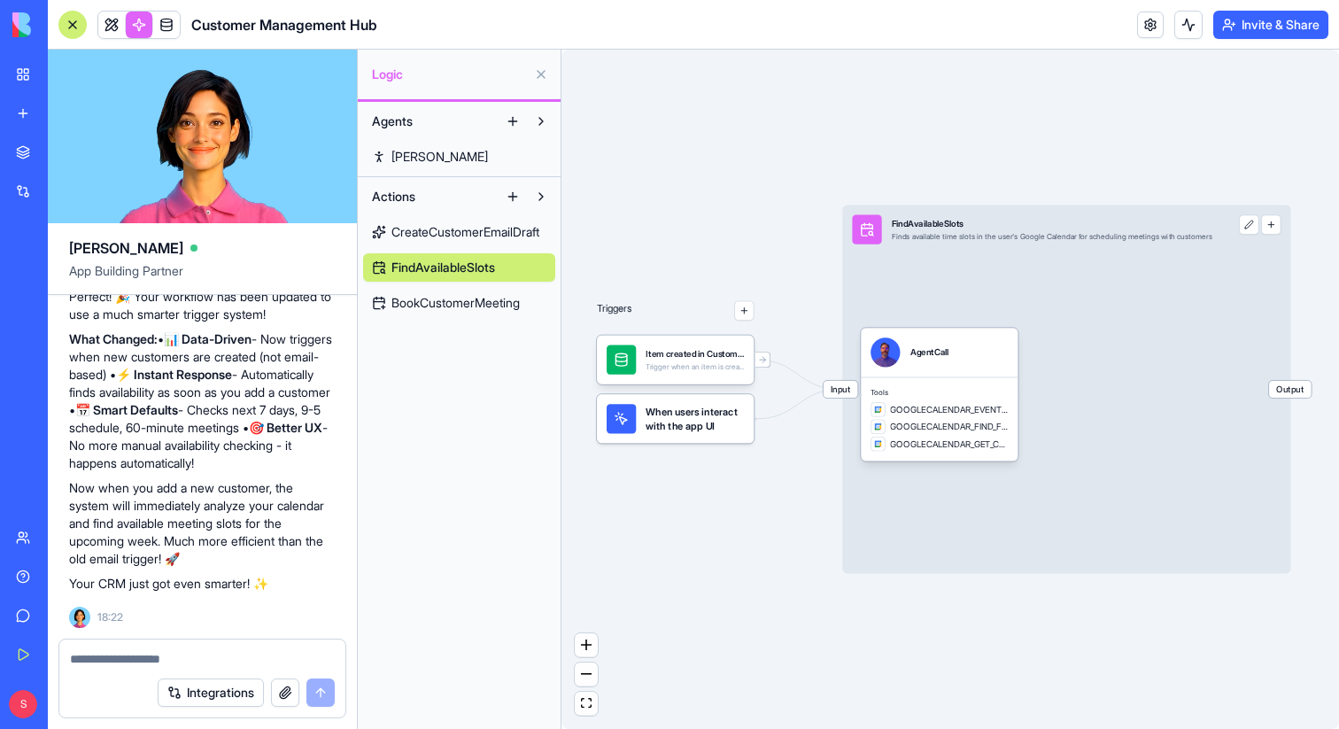
click at [105, 27] on link at bounding box center [111, 25] width 27 height 27
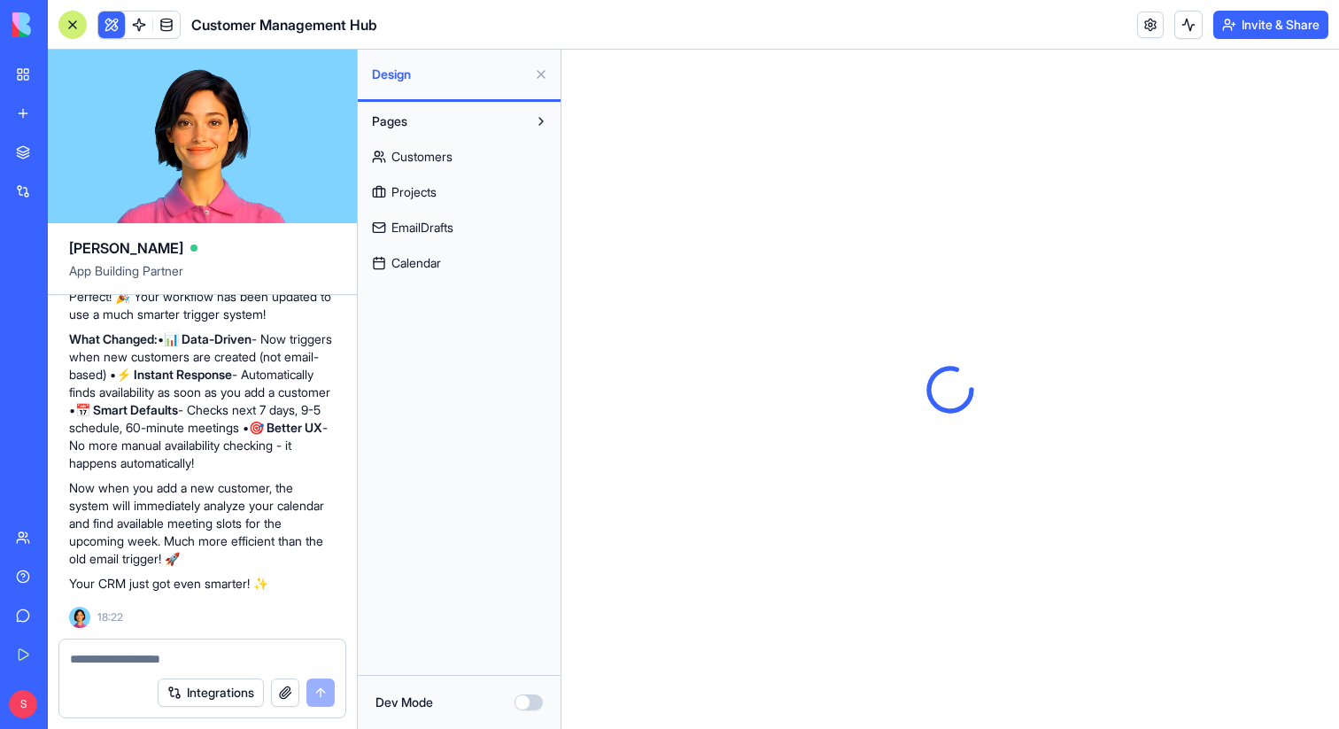
click at [67, 27] on div at bounding box center [72, 25] width 28 height 28
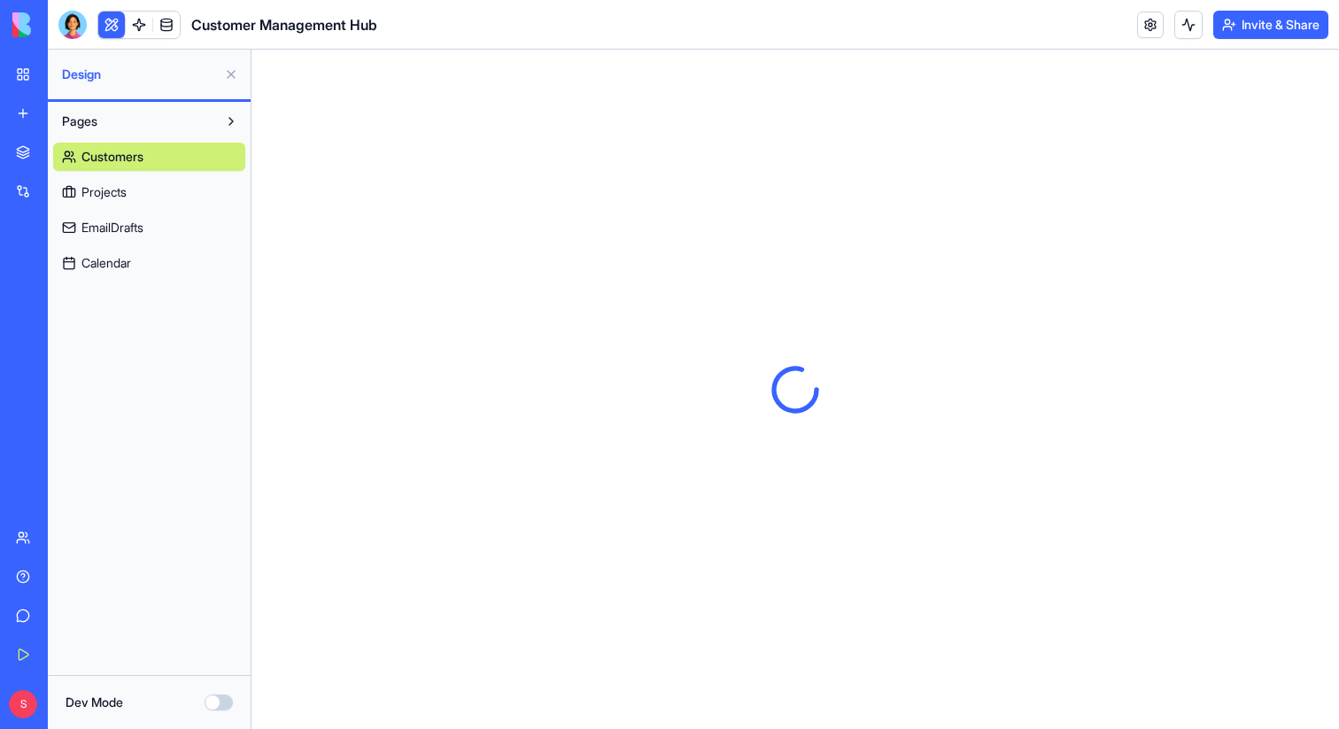
click at [228, 74] on button at bounding box center [231, 74] width 28 height 28
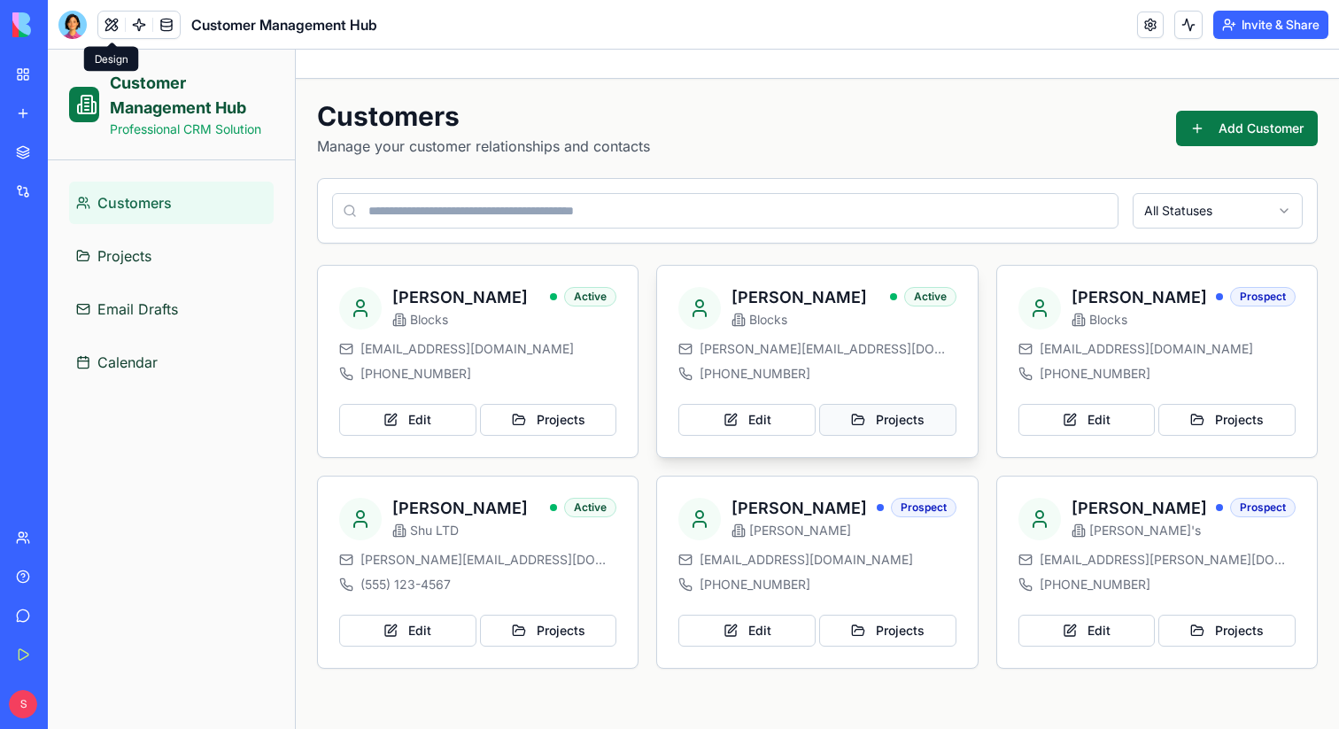
click at [853, 422] on button "Projects" at bounding box center [887, 420] width 137 height 32
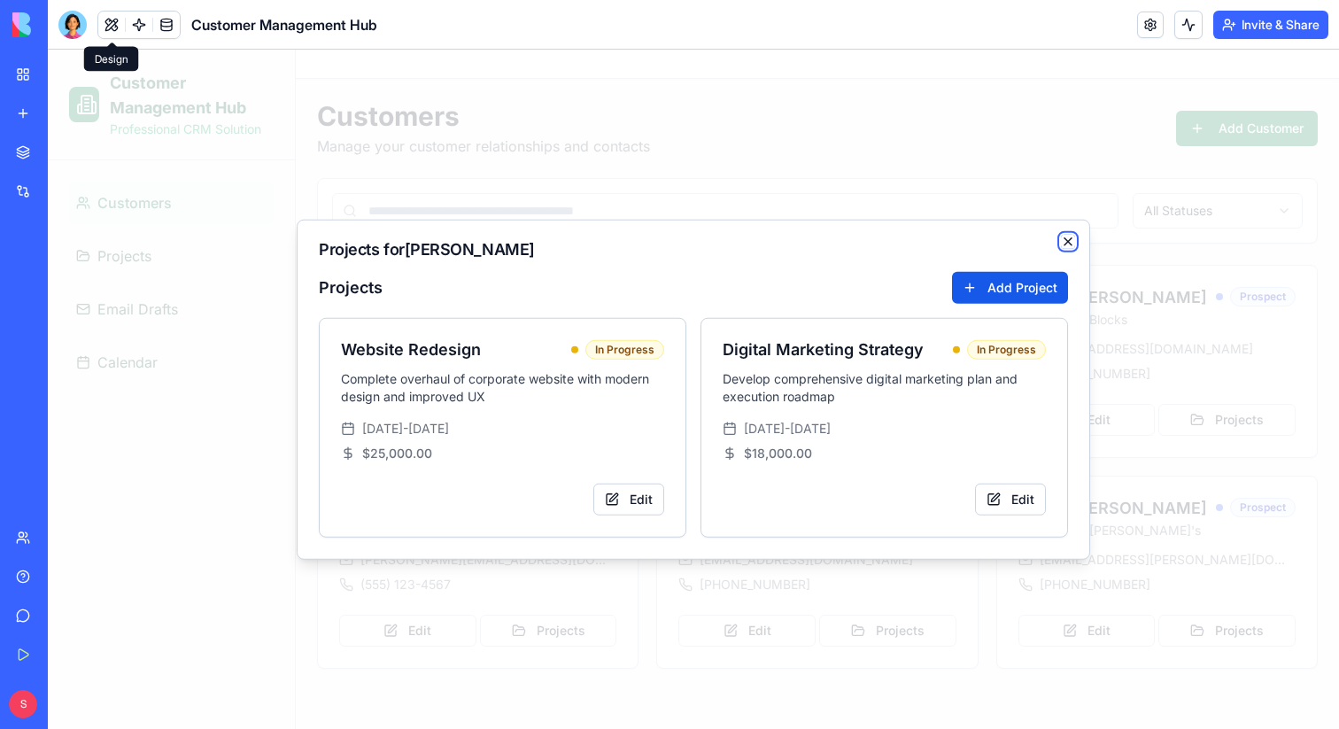
click at [1069, 238] on icon "button" at bounding box center [1068, 241] width 14 height 14
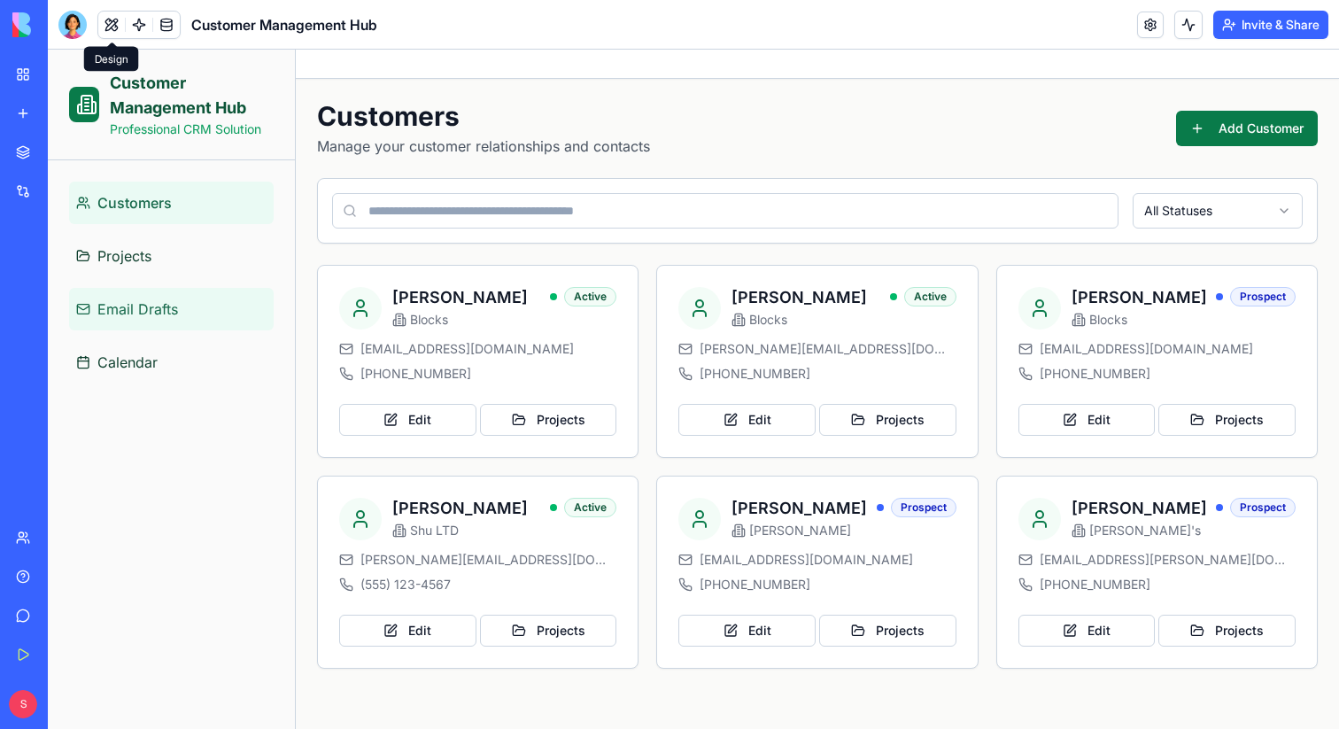
click at [147, 320] on link "Email Drafts" at bounding box center [171, 309] width 205 height 43
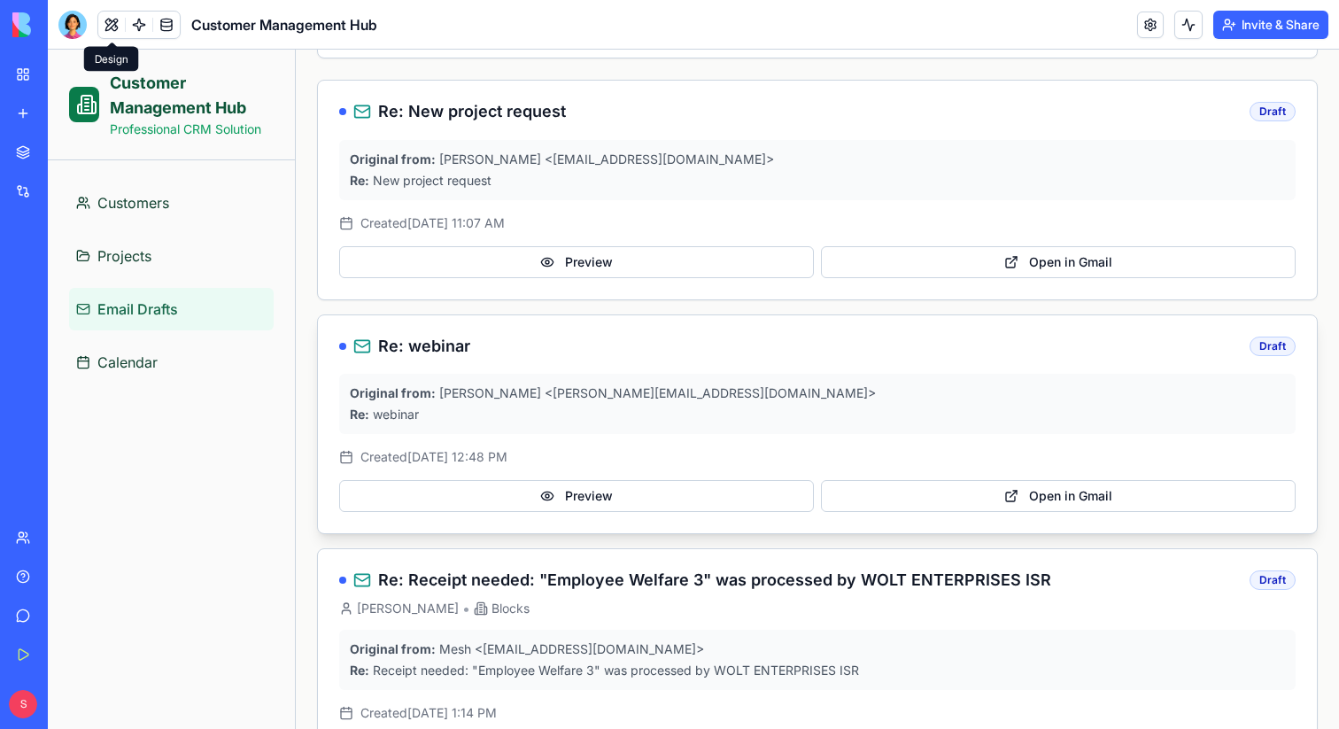
scroll to position [186, 0]
click at [1083, 486] on button "Open in Gmail" at bounding box center [1058, 495] width 475 height 32
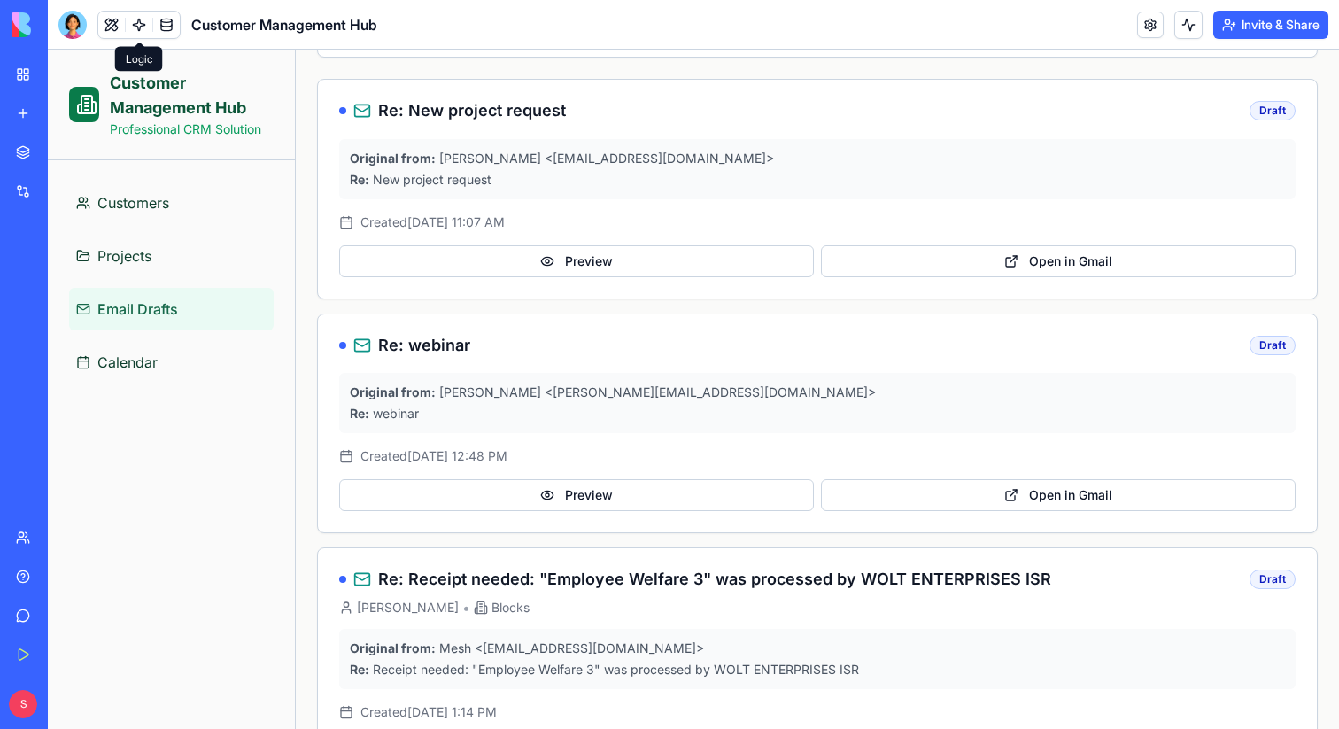
click at [139, 26] on link at bounding box center [139, 25] width 27 height 27
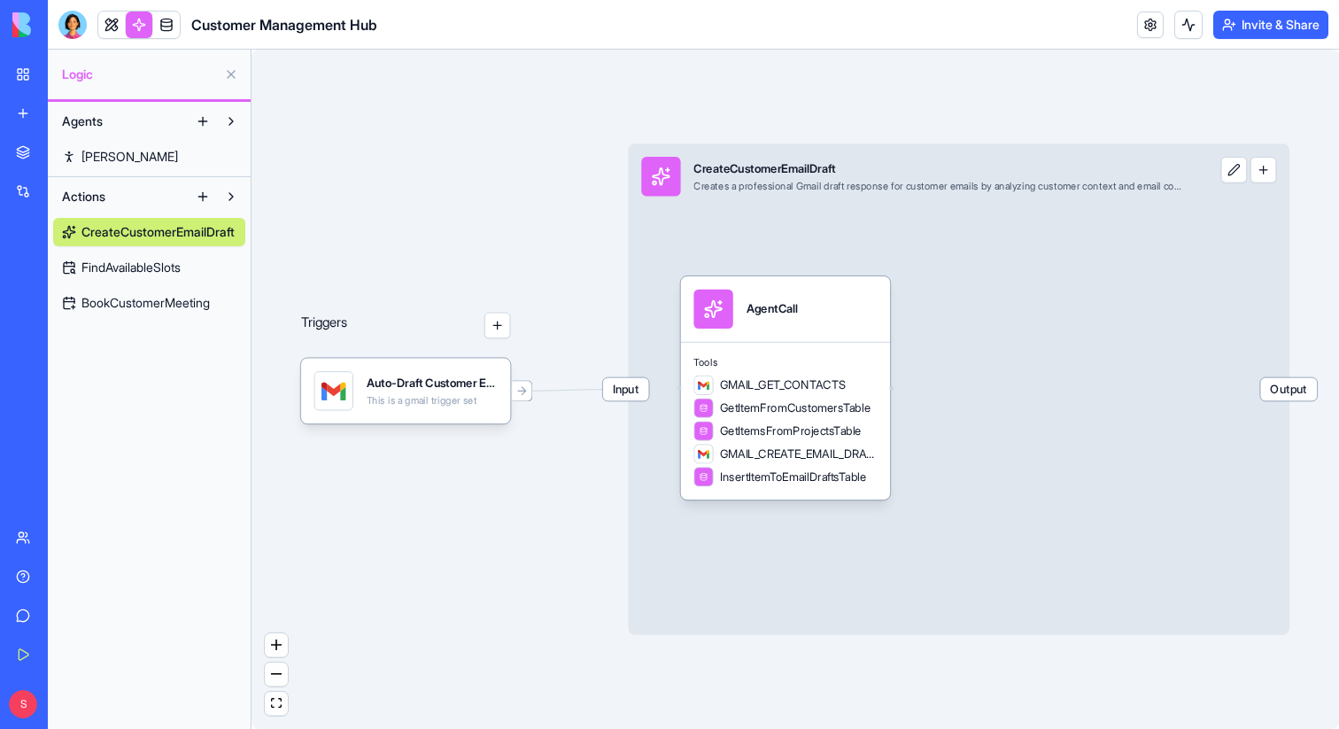
click at [131, 159] on link "Ron" at bounding box center [149, 157] width 192 height 28
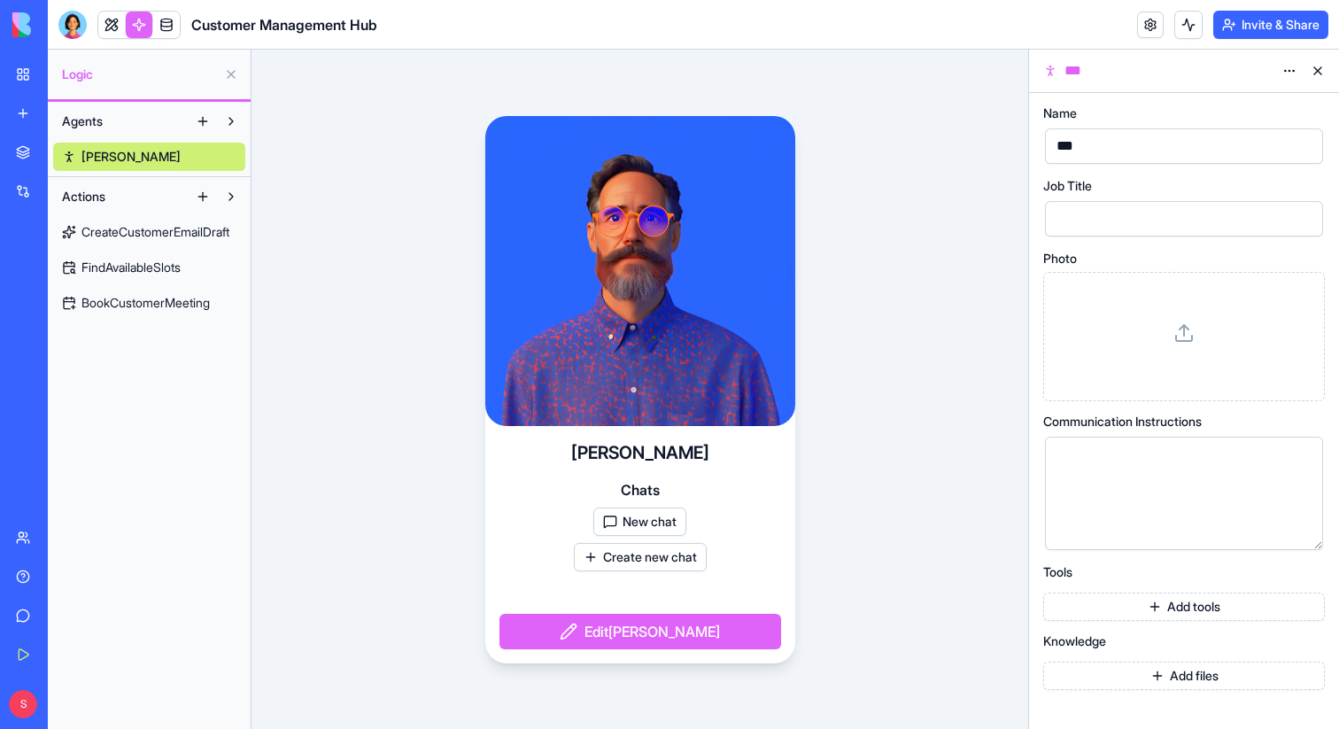
click at [641, 526] on button "New chat" at bounding box center [639, 521] width 93 height 28
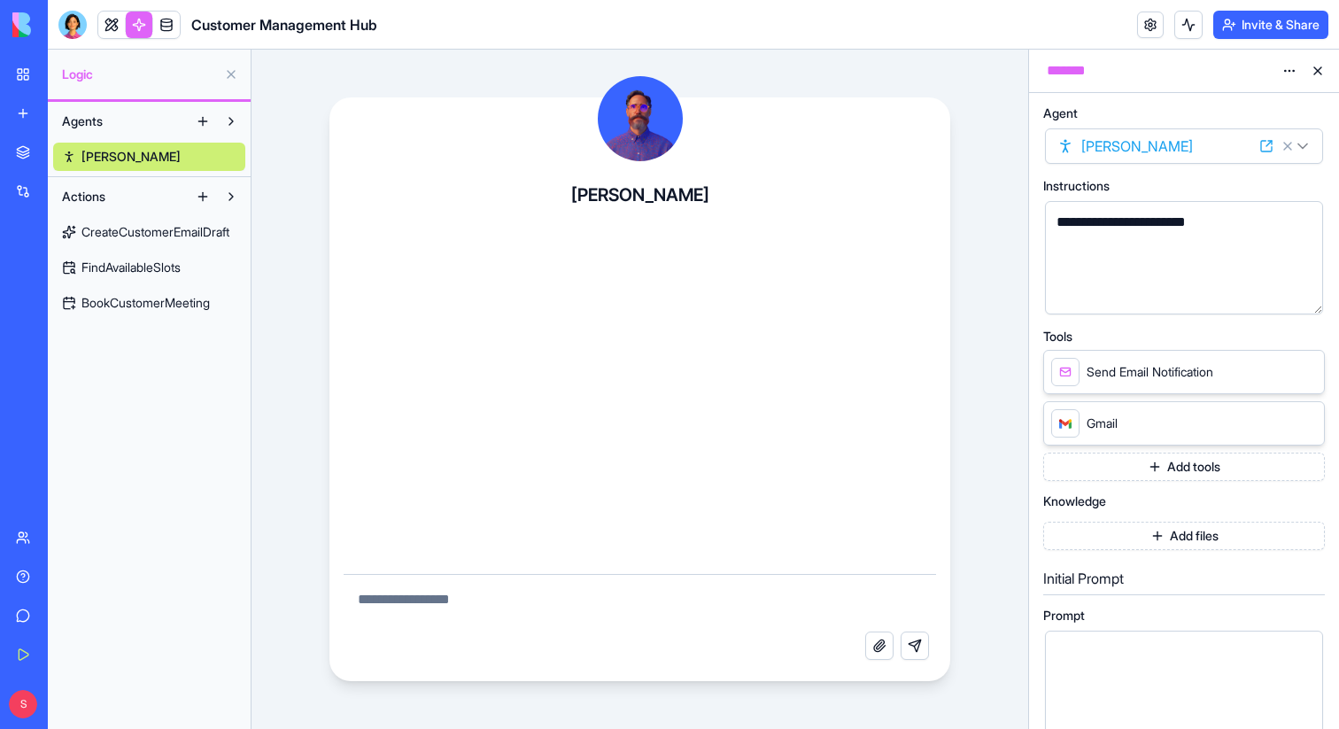
click at [564, 593] on textarea at bounding box center [640, 603] width 593 height 57
click at [468, 612] on textarea at bounding box center [640, 603] width 593 height 57
click at [109, 27] on link at bounding box center [111, 25] width 27 height 27
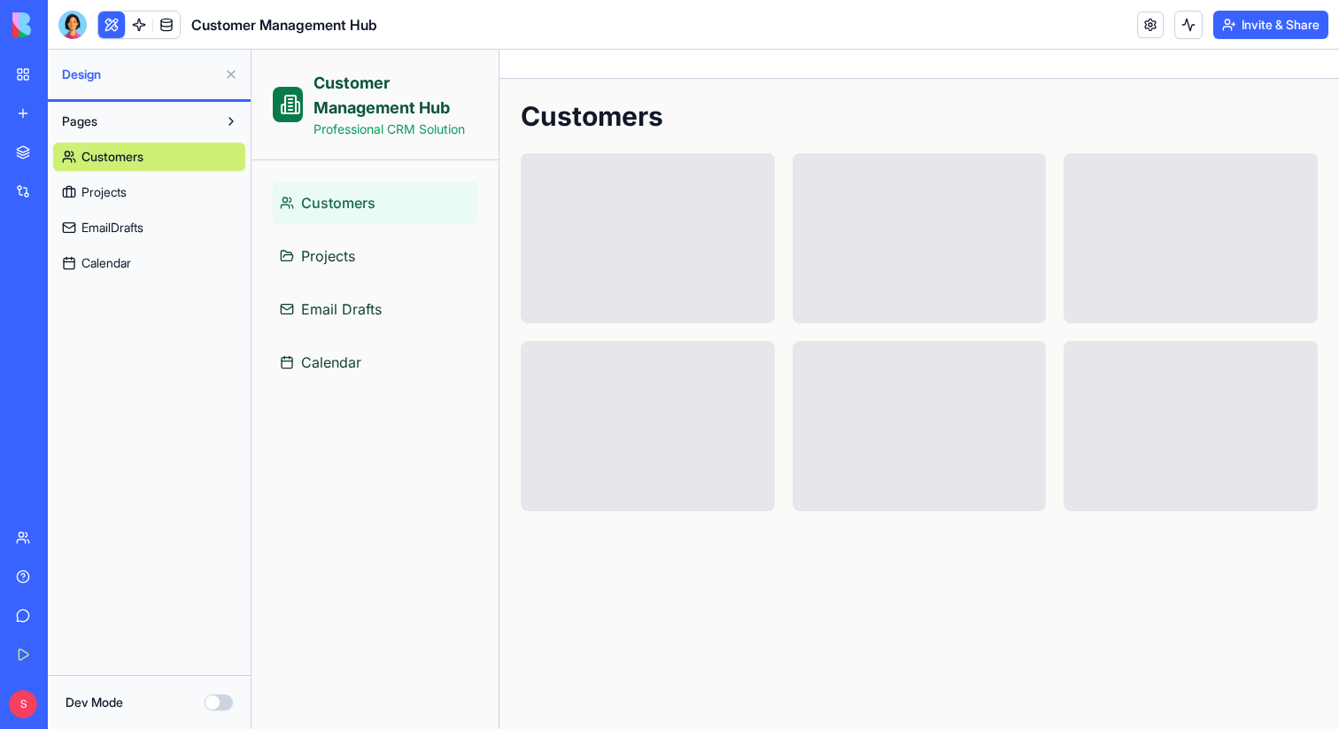
click at [234, 73] on button at bounding box center [231, 74] width 28 height 28
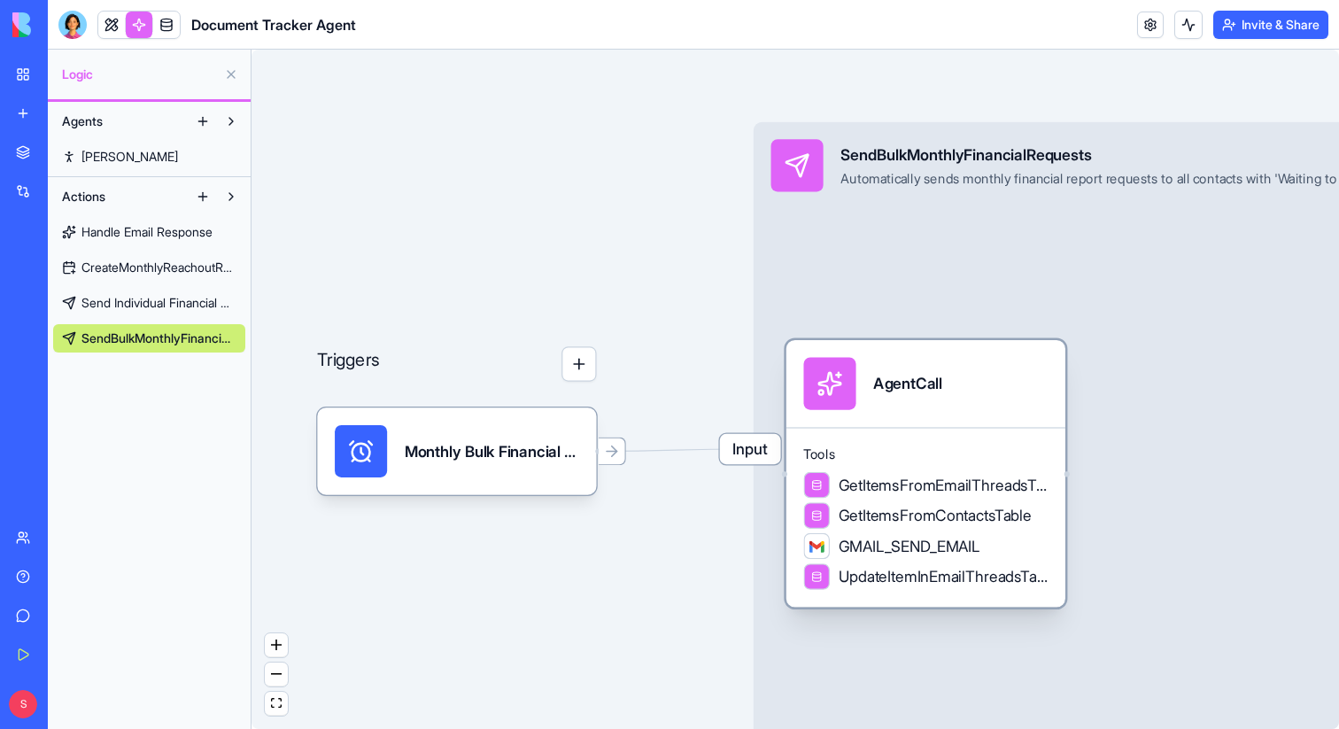
click at [989, 375] on div "AgentCall" at bounding box center [925, 384] width 244 height 52
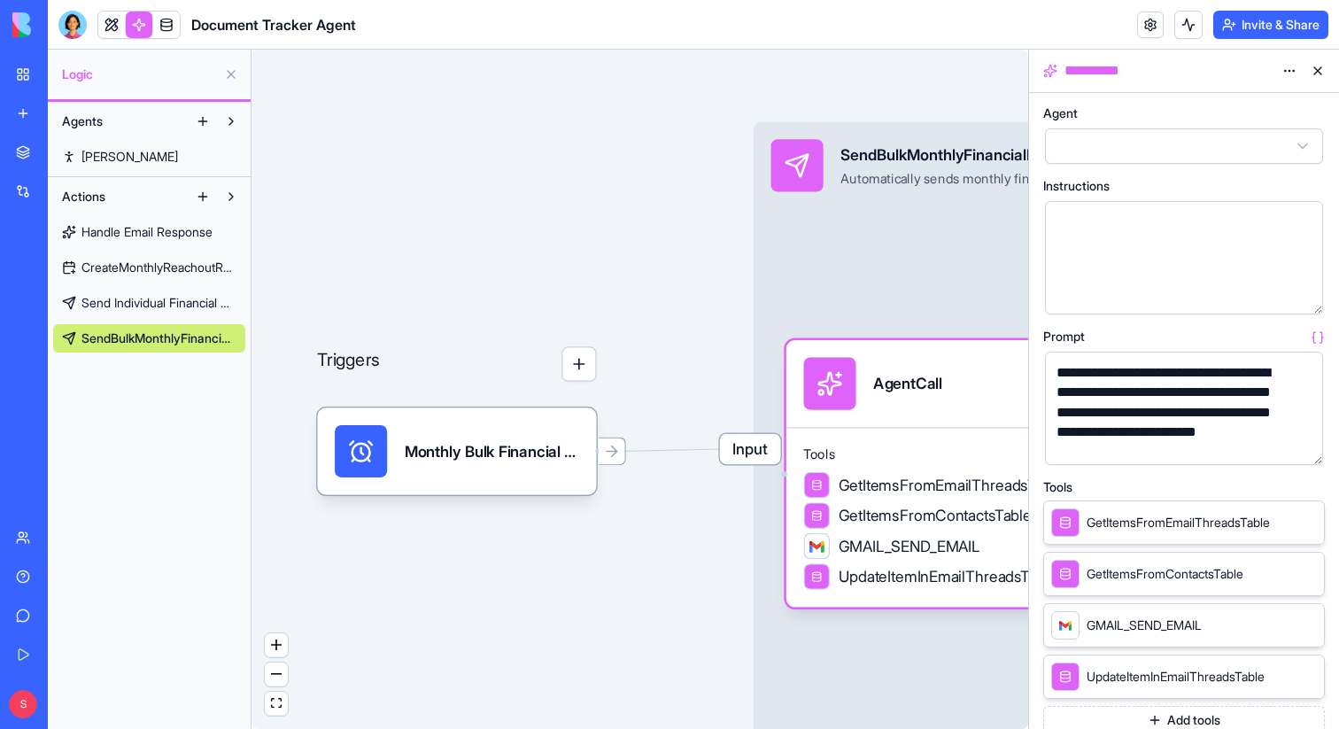
click at [1306, 453] on button "button" at bounding box center [1305, 447] width 28 height 28
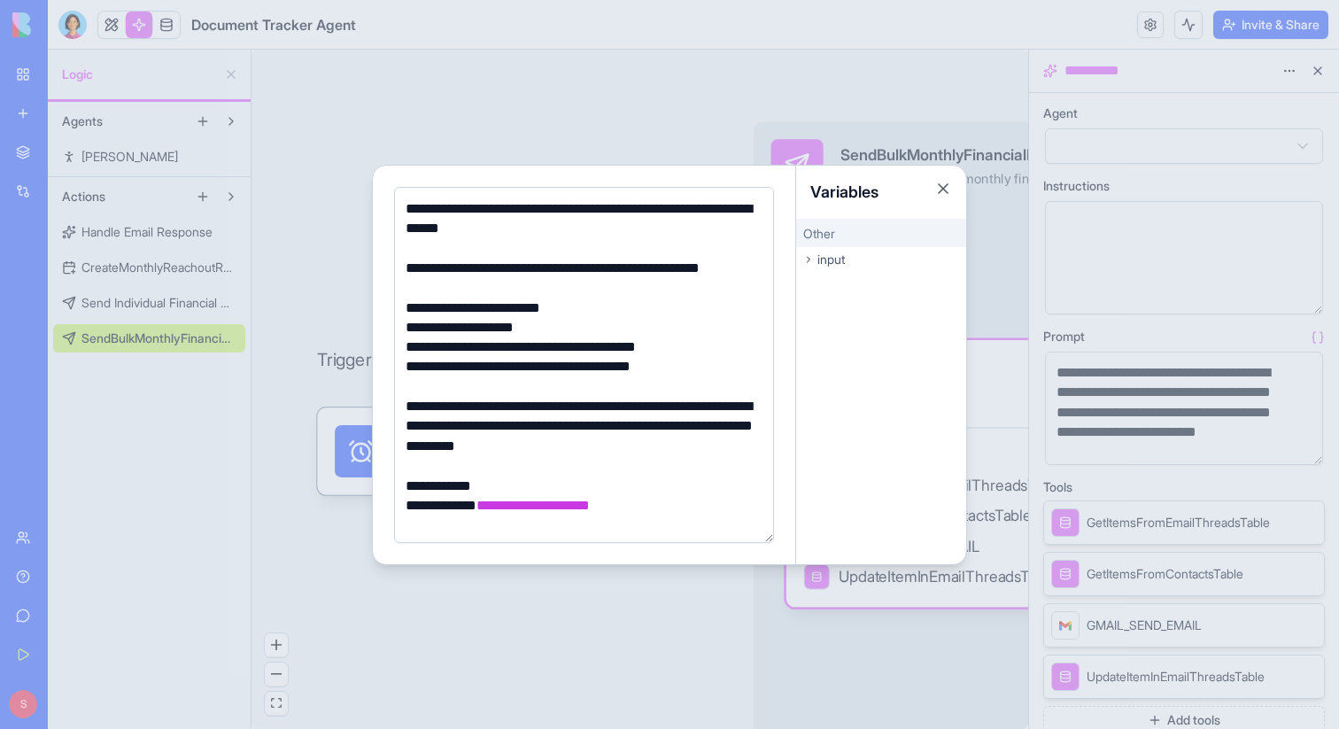
scroll to position [282, 0]
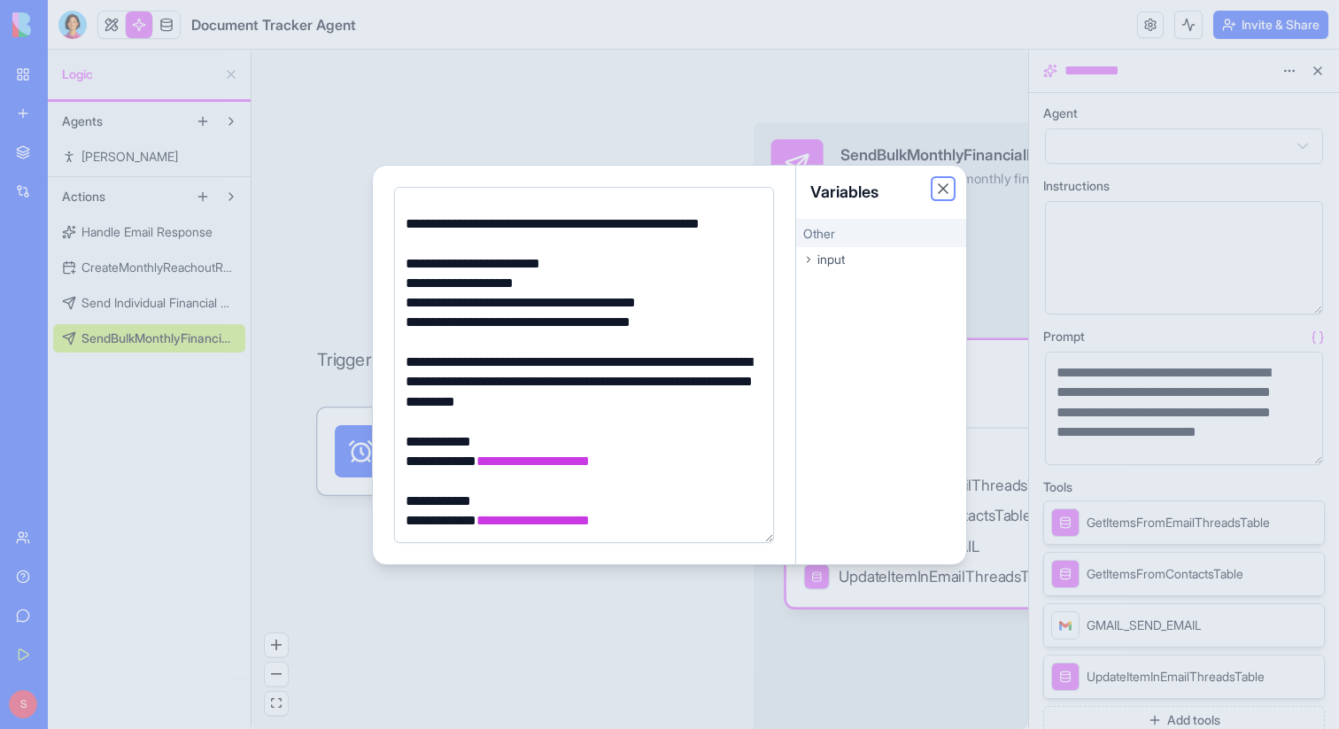
click at [941, 189] on button "Close" at bounding box center [943, 189] width 18 height 18
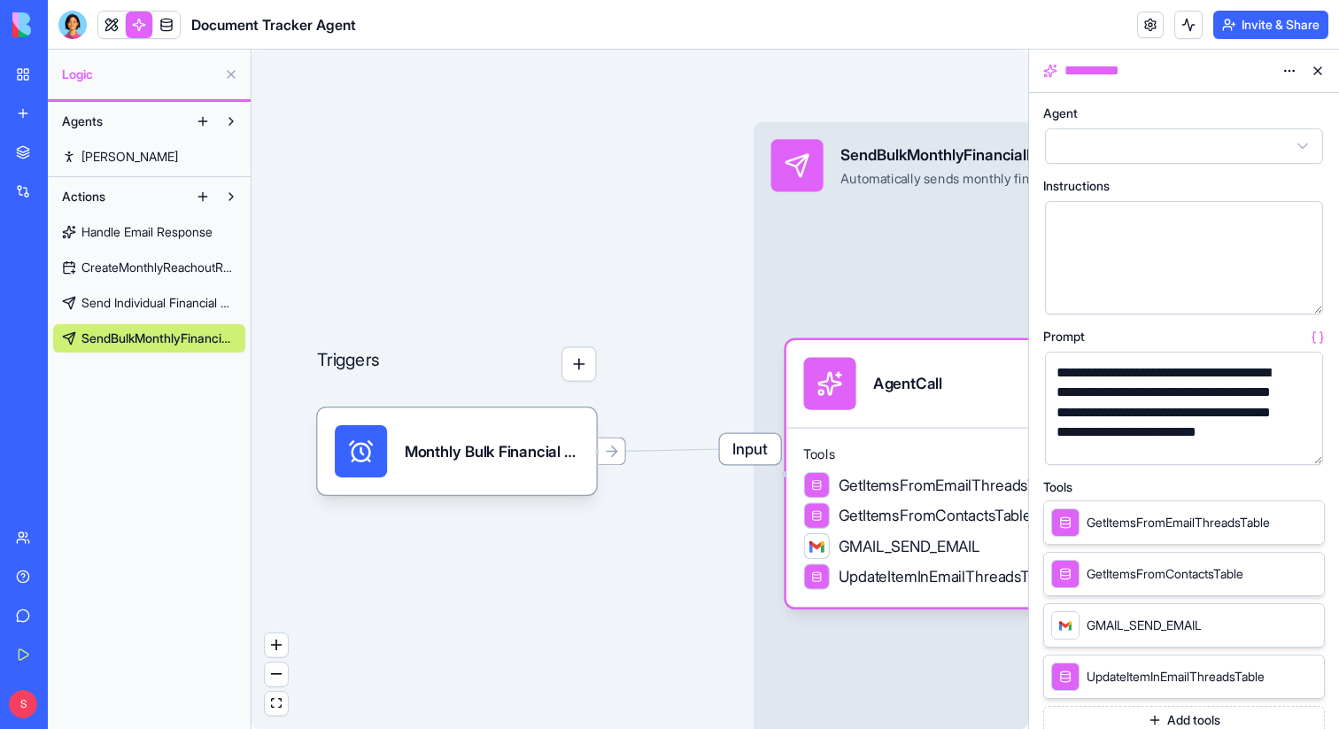
click at [152, 236] on span "Handle Email Response" at bounding box center [146, 232] width 131 height 18
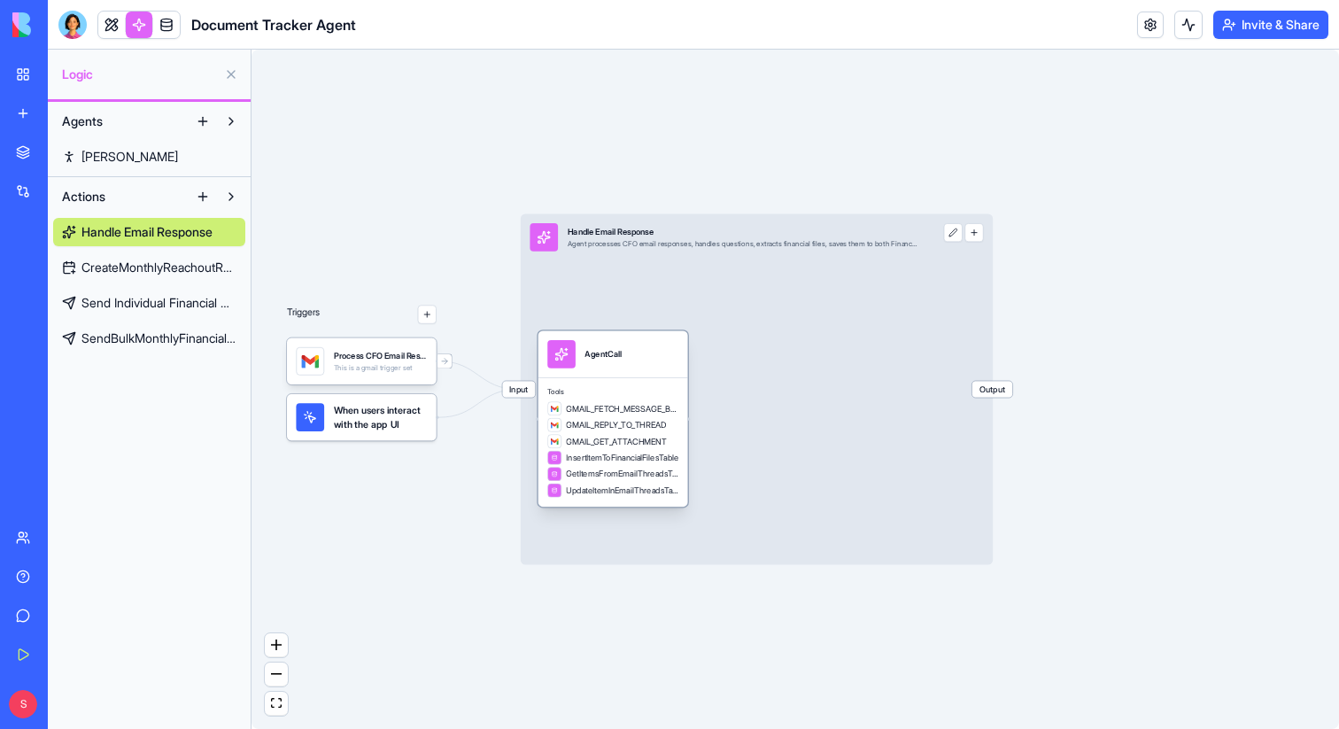
click at [639, 353] on div "AgentCall" at bounding box center [612, 354] width 131 height 28
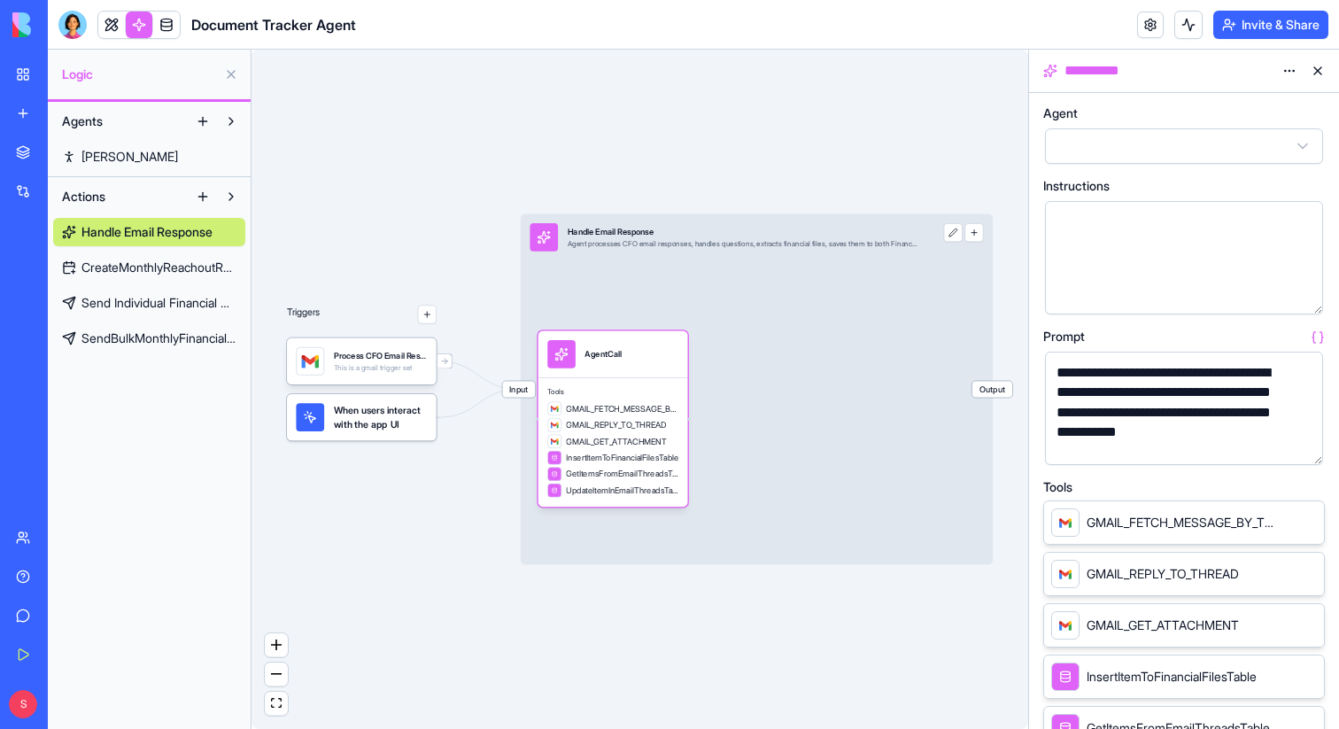
click at [1303, 446] on button "button" at bounding box center [1305, 447] width 28 height 28
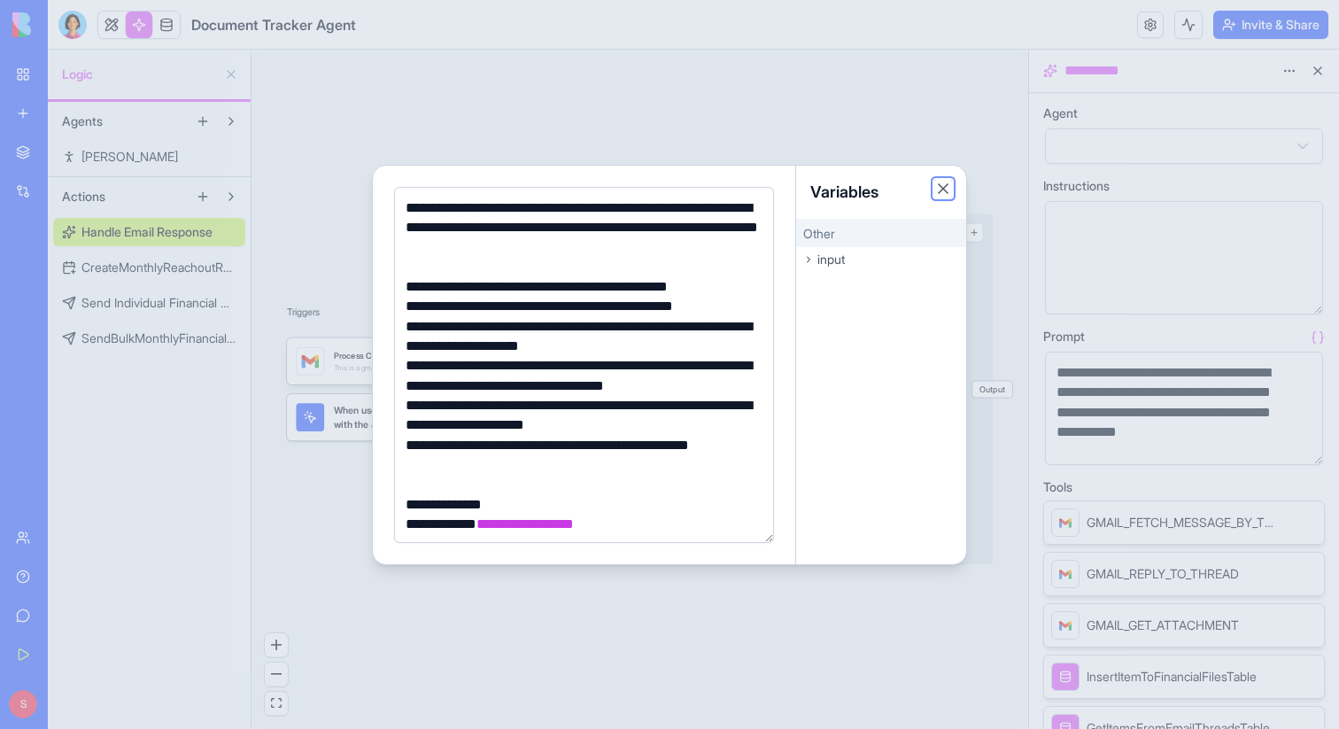
click at [943, 185] on button "Close" at bounding box center [943, 189] width 18 height 18
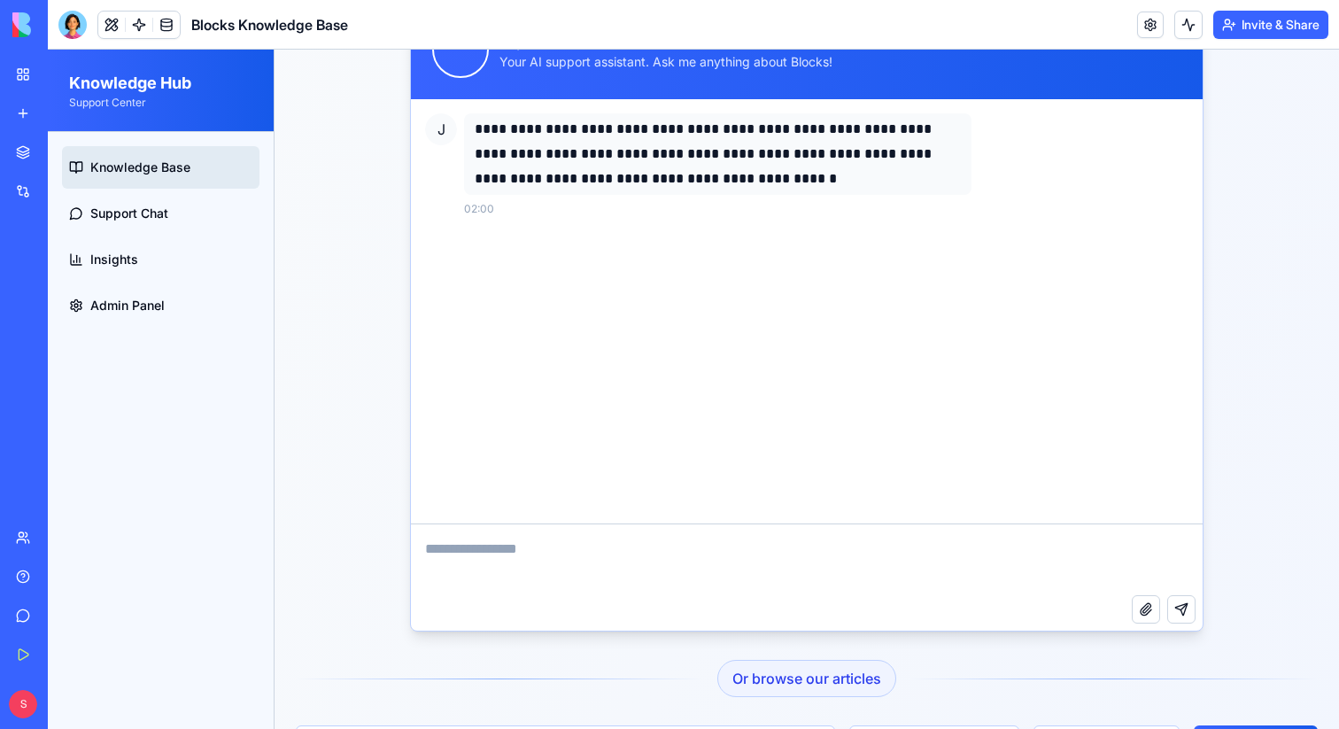
scroll to position [240, 0]
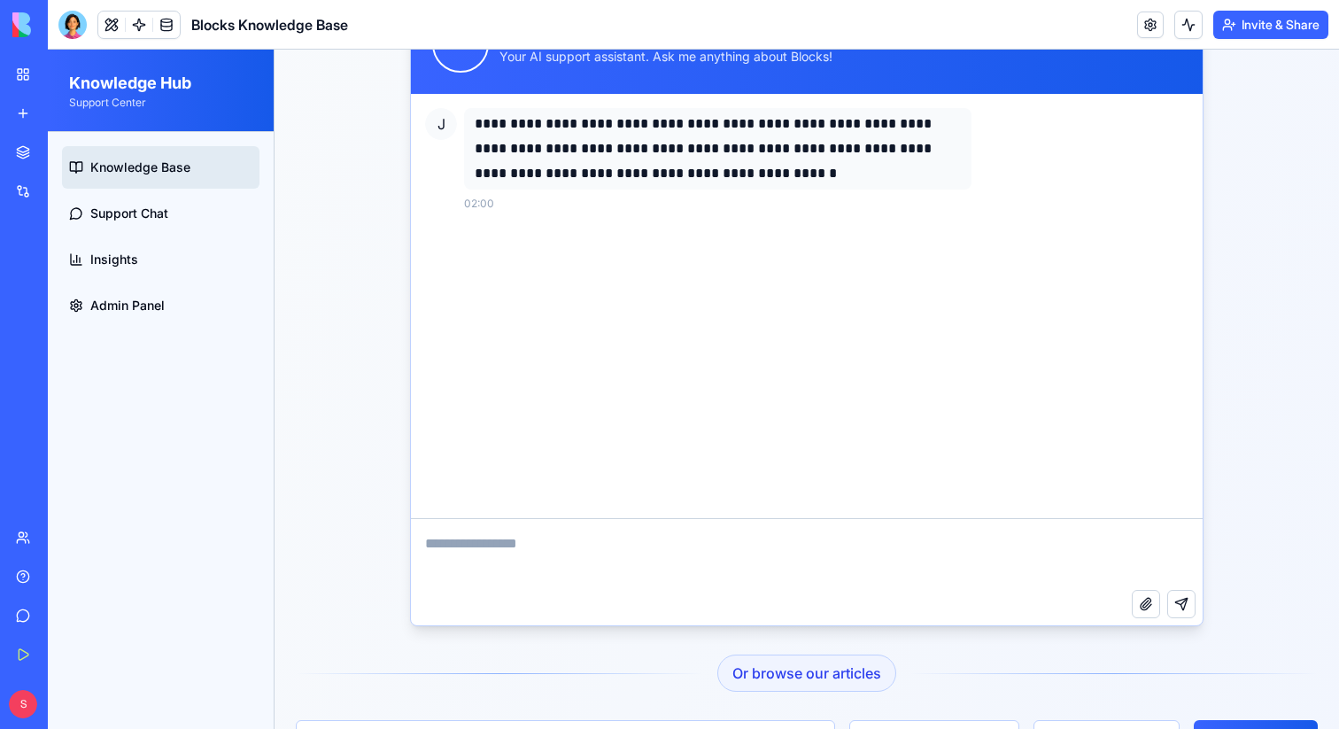
click at [633, 538] on textarea at bounding box center [807, 554] width 792 height 71
type textarea "**********"
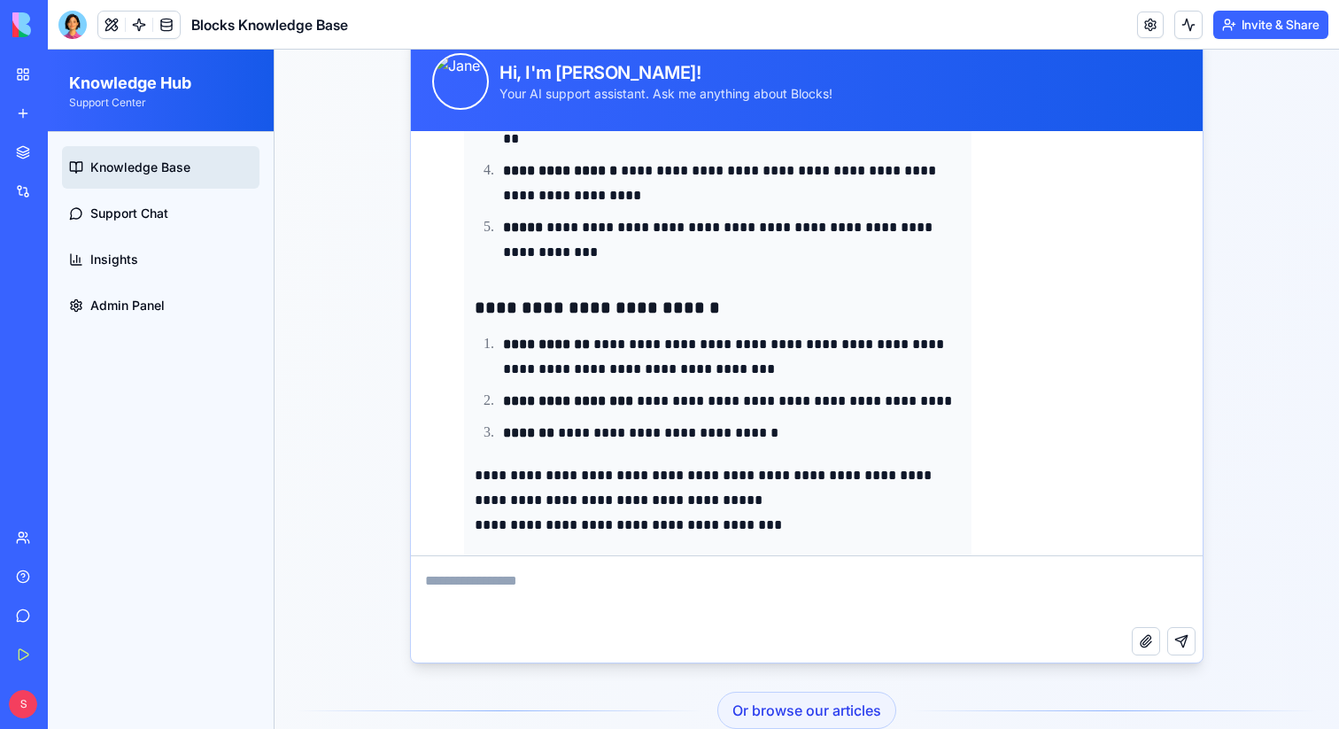
scroll to position [628, 0]
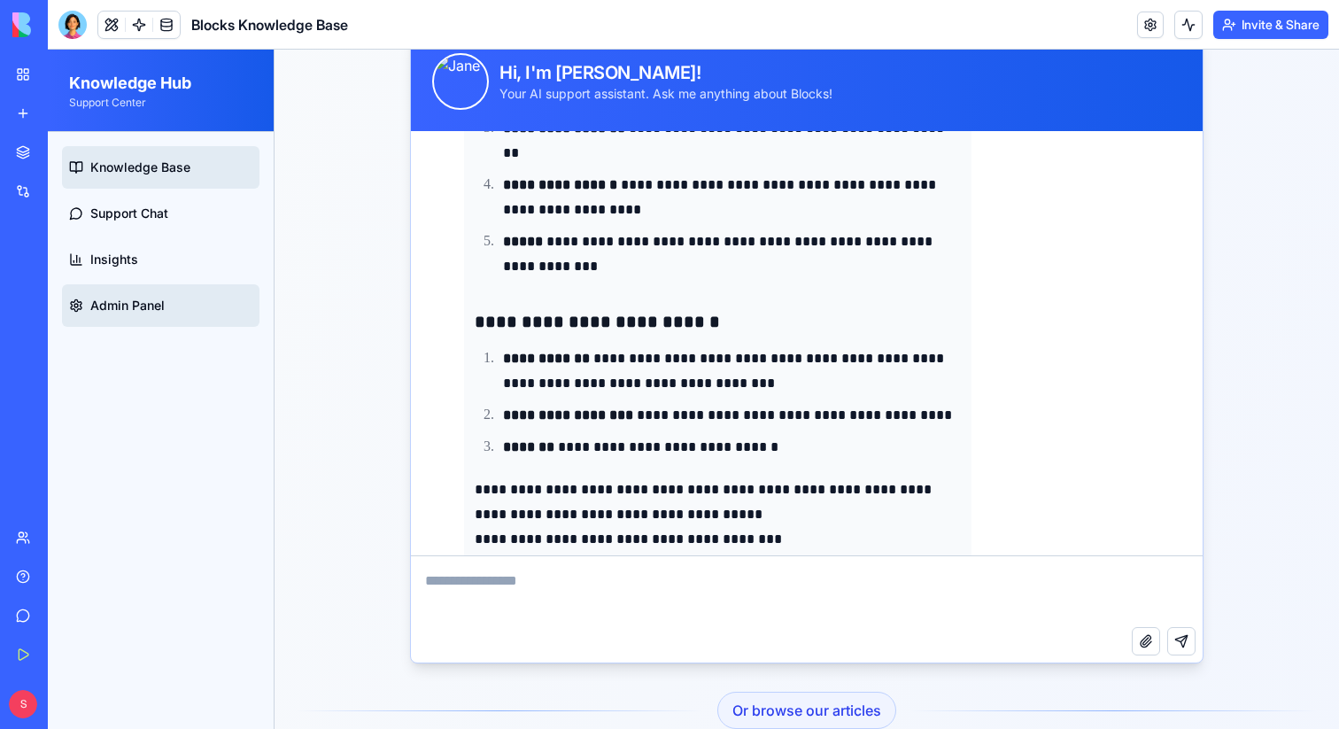
click at [137, 298] on span "Admin Panel" at bounding box center [127, 306] width 74 height 18
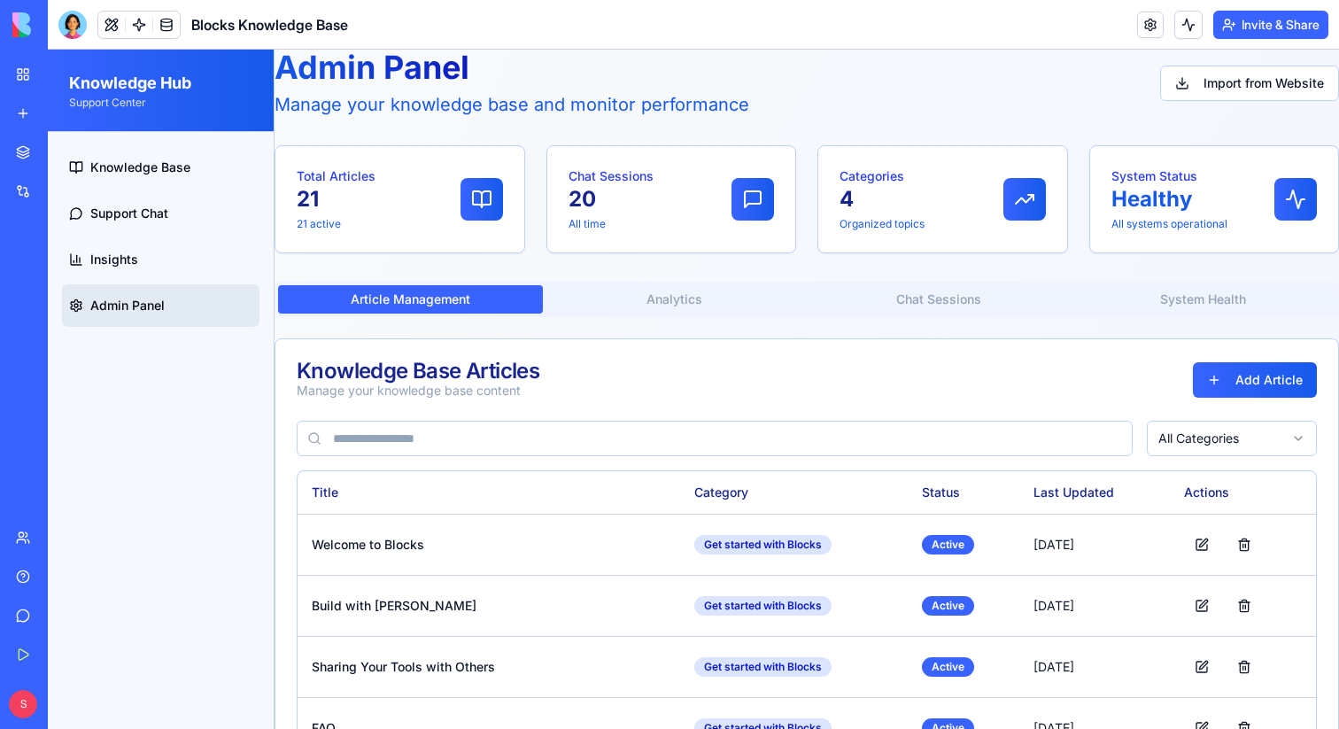
click at [685, 302] on button "Analytics" at bounding box center [675, 299] width 265 height 28
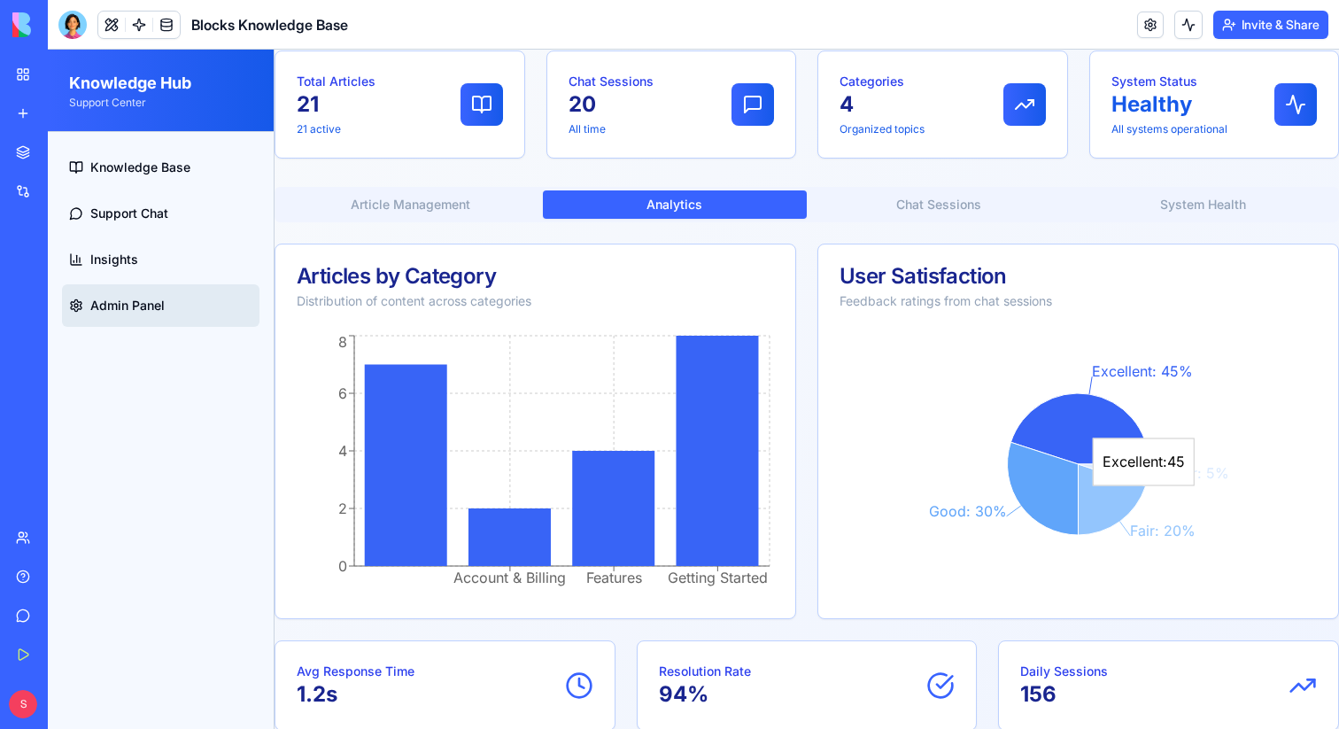
scroll to position [97, 0]
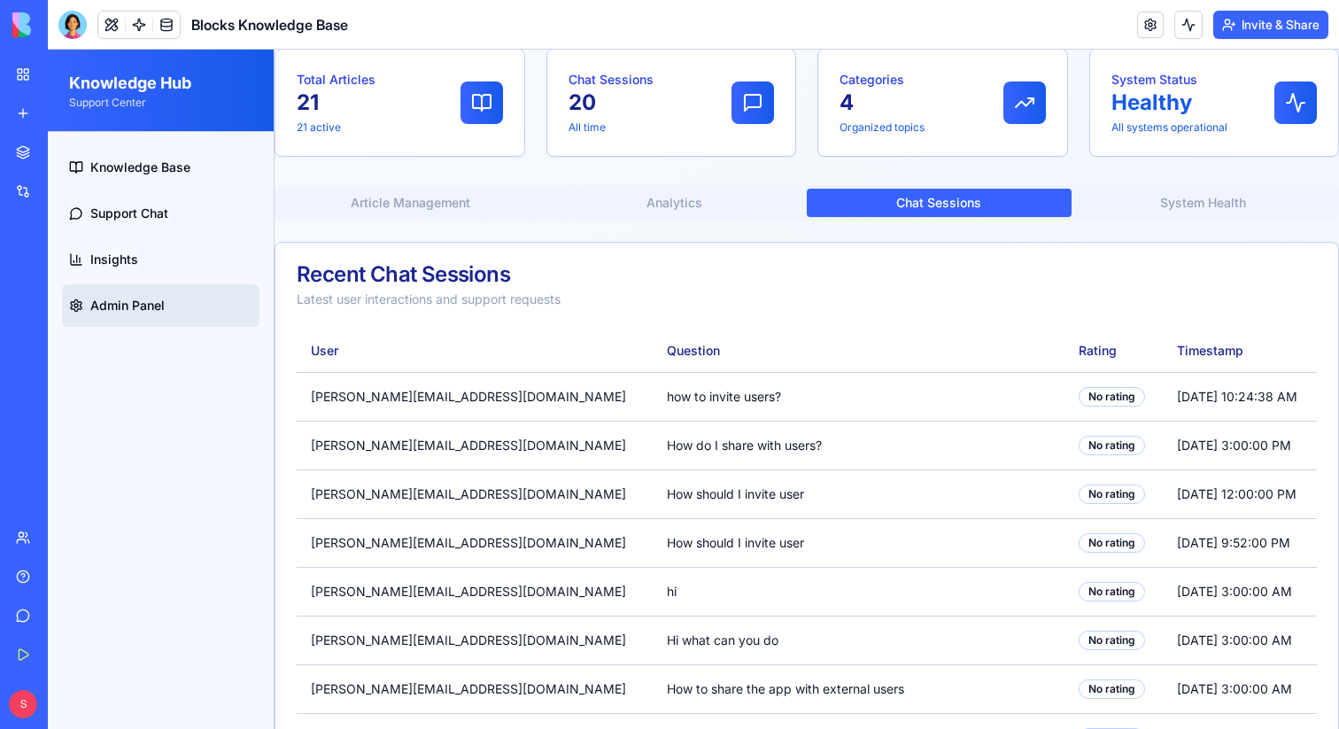
click at [927, 200] on button "Chat Sessions" at bounding box center [939, 203] width 265 height 28
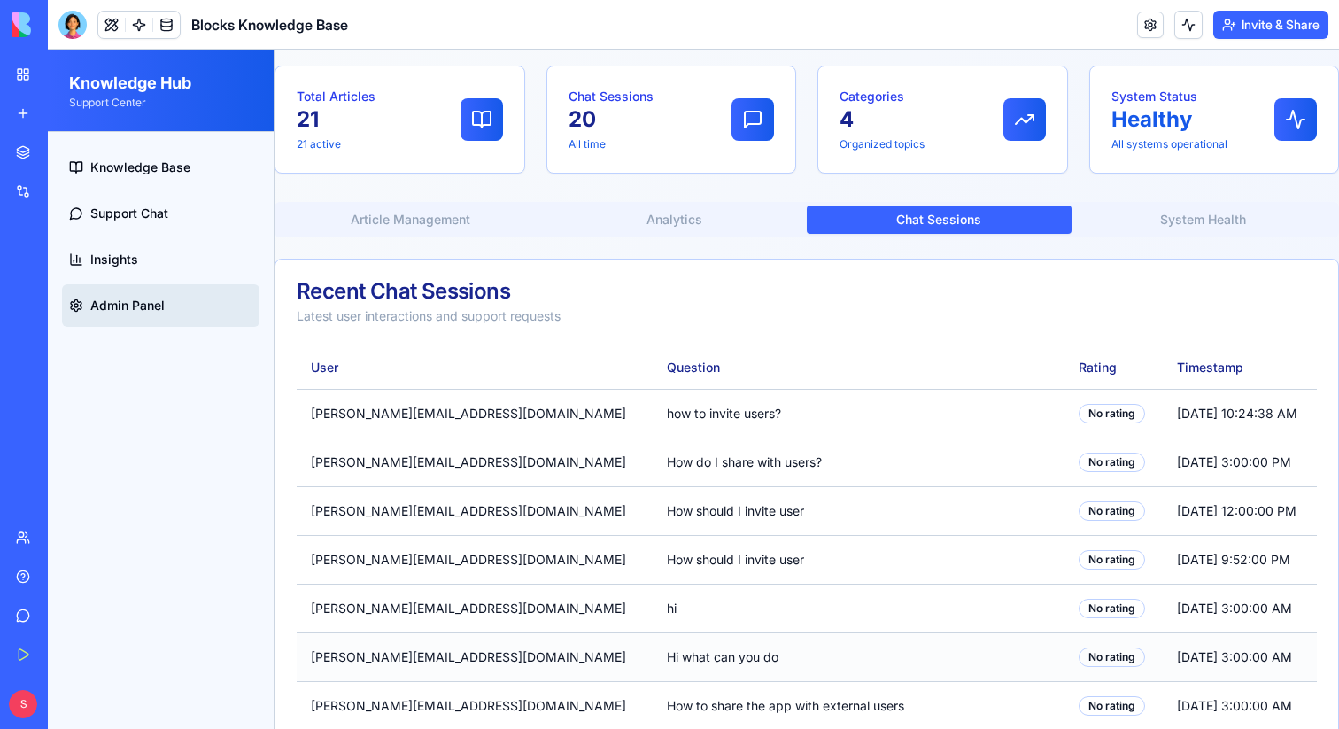
scroll to position [0, 0]
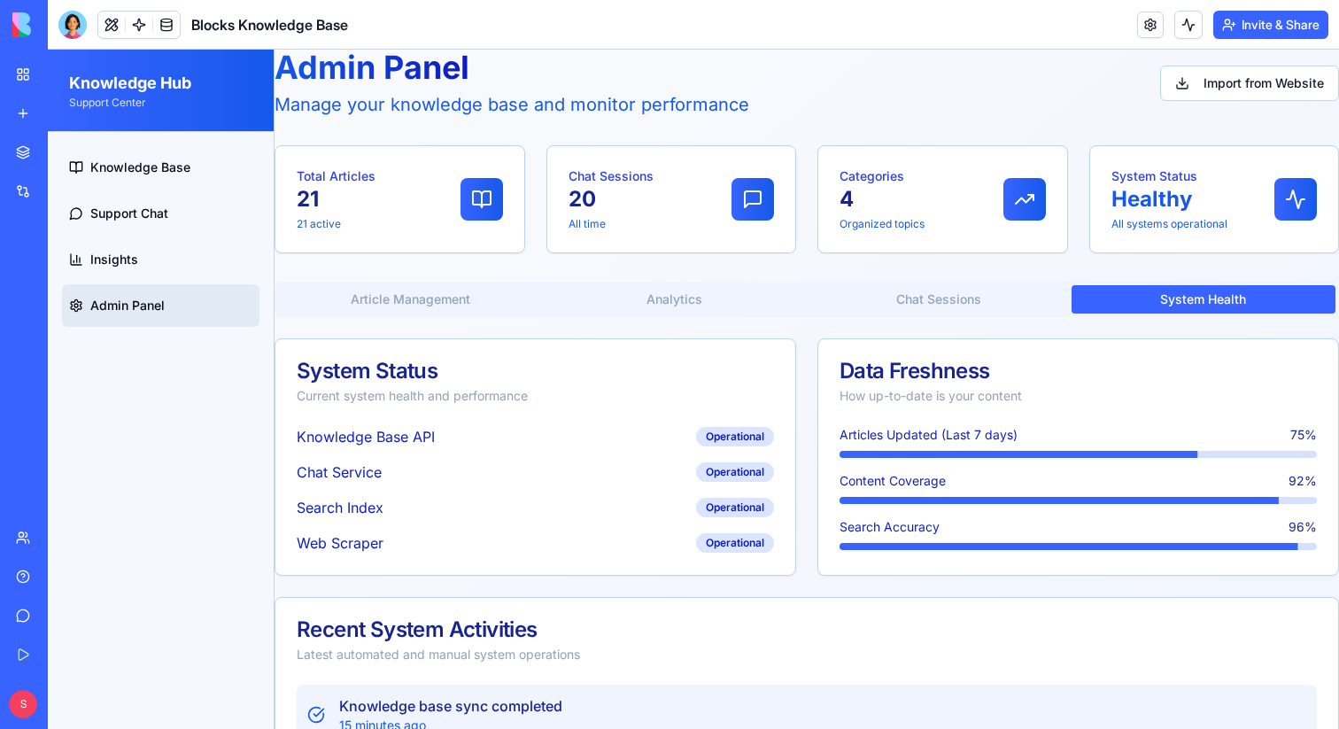
click at [1204, 306] on button "System Health" at bounding box center [1204, 299] width 265 height 28
click at [129, 166] on span "Knowledge Base" at bounding box center [140, 168] width 100 height 18
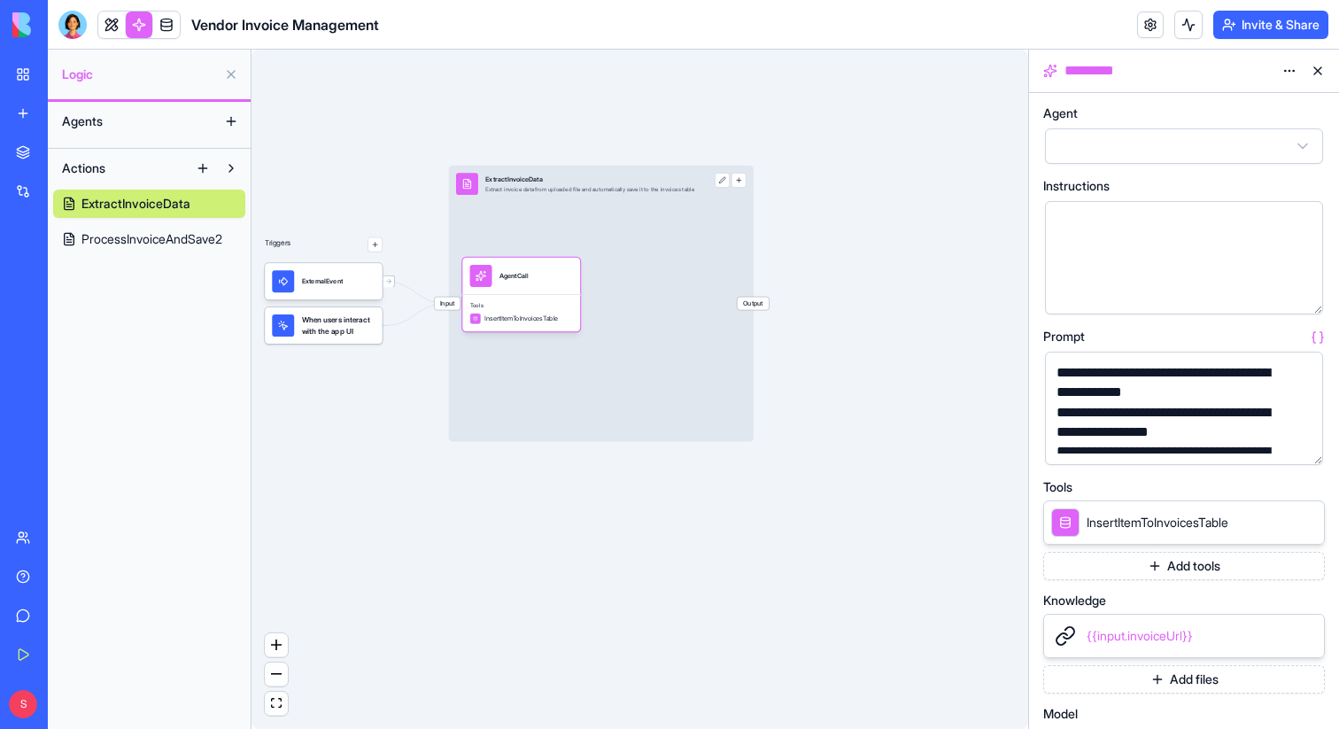
click at [1321, 72] on button at bounding box center [1318, 71] width 28 height 28
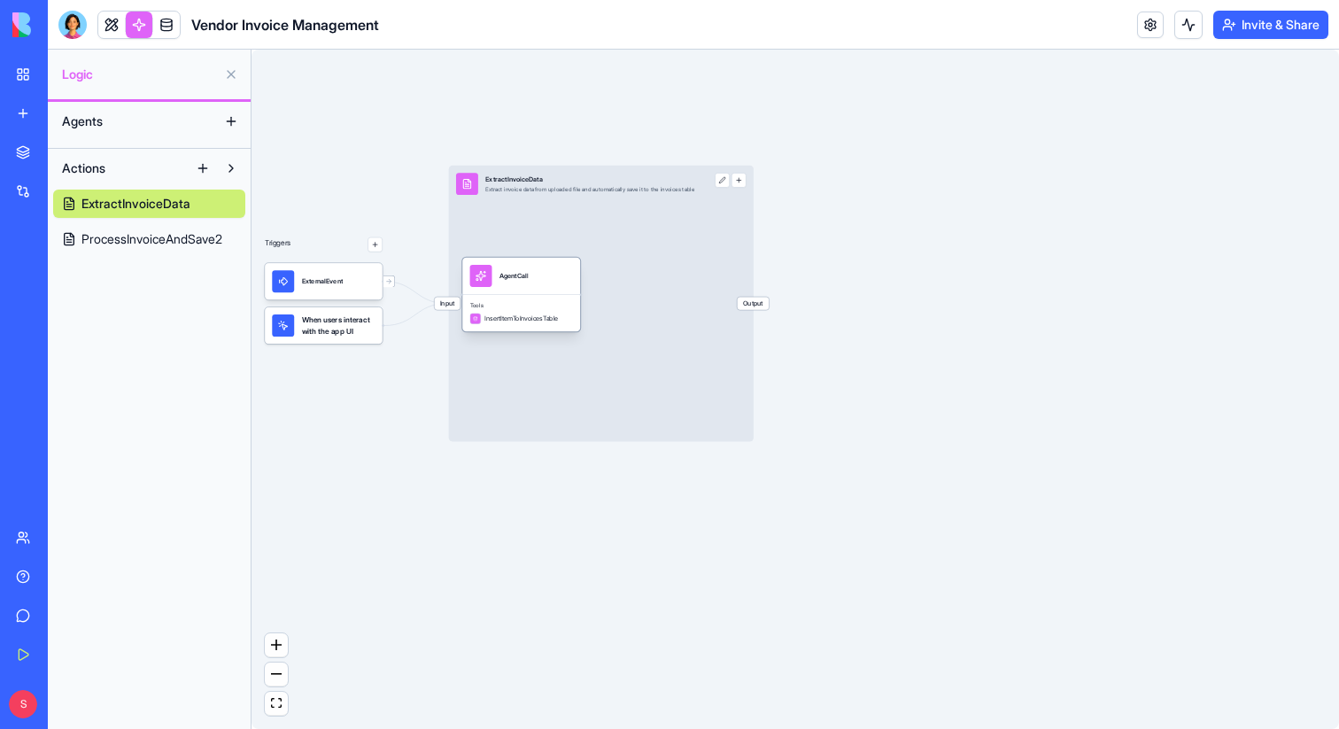
click at [530, 301] on div "Tools InsertItemToInvoicesTable" at bounding box center [521, 312] width 118 height 37
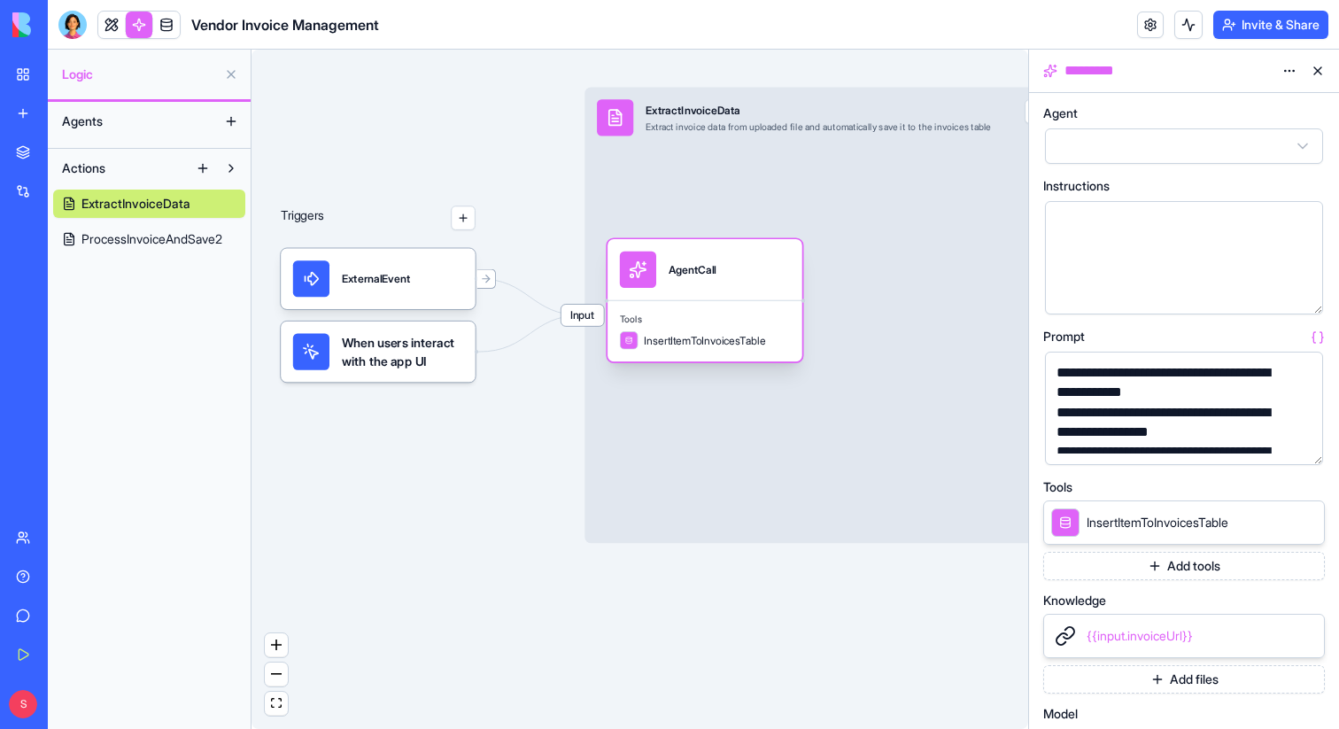
click at [737, 304] on div "Tools InsertItemToInvoicesTable" at bounding box center [705, 331] width 195 height 62
click at [1210, 564] on button "Add tools" at bounding box center [1184, 566] width 282 height 28
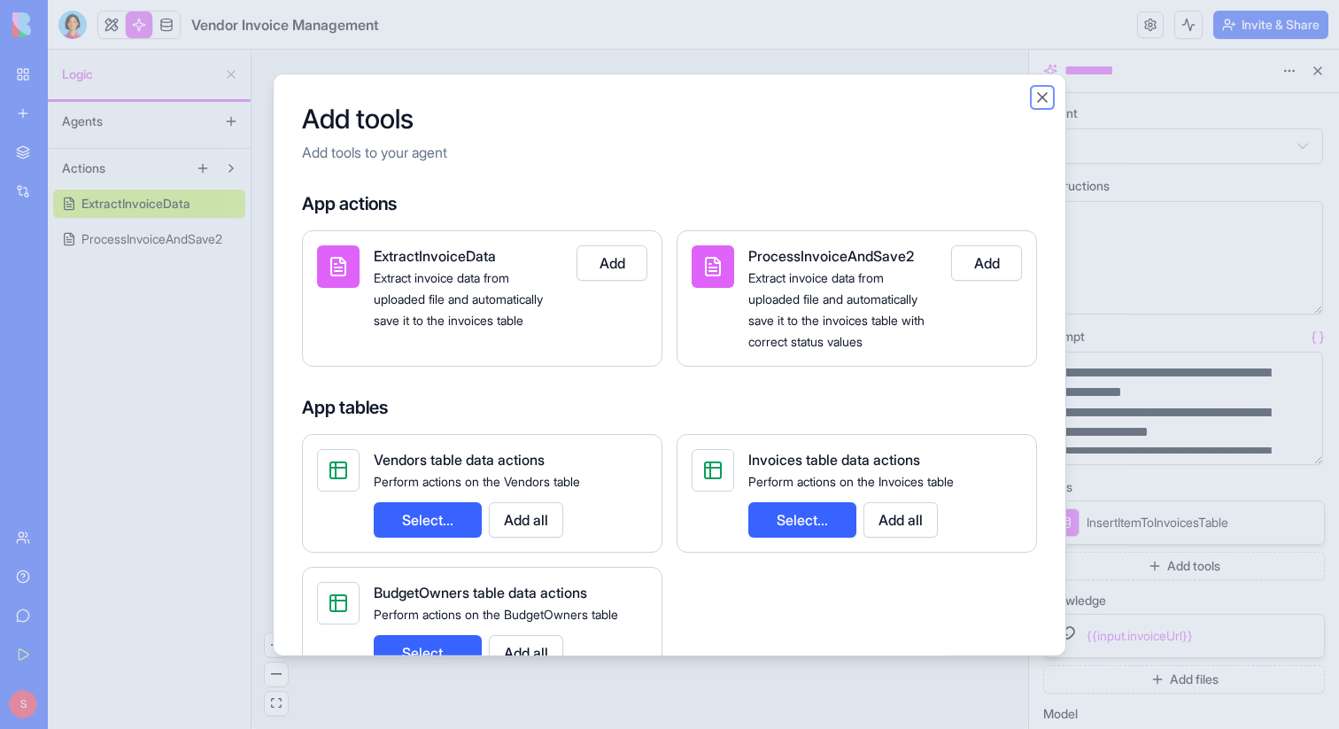
click at [1041, 100] on button "Close" at bounding box center [1043, 97] width 18 height 18
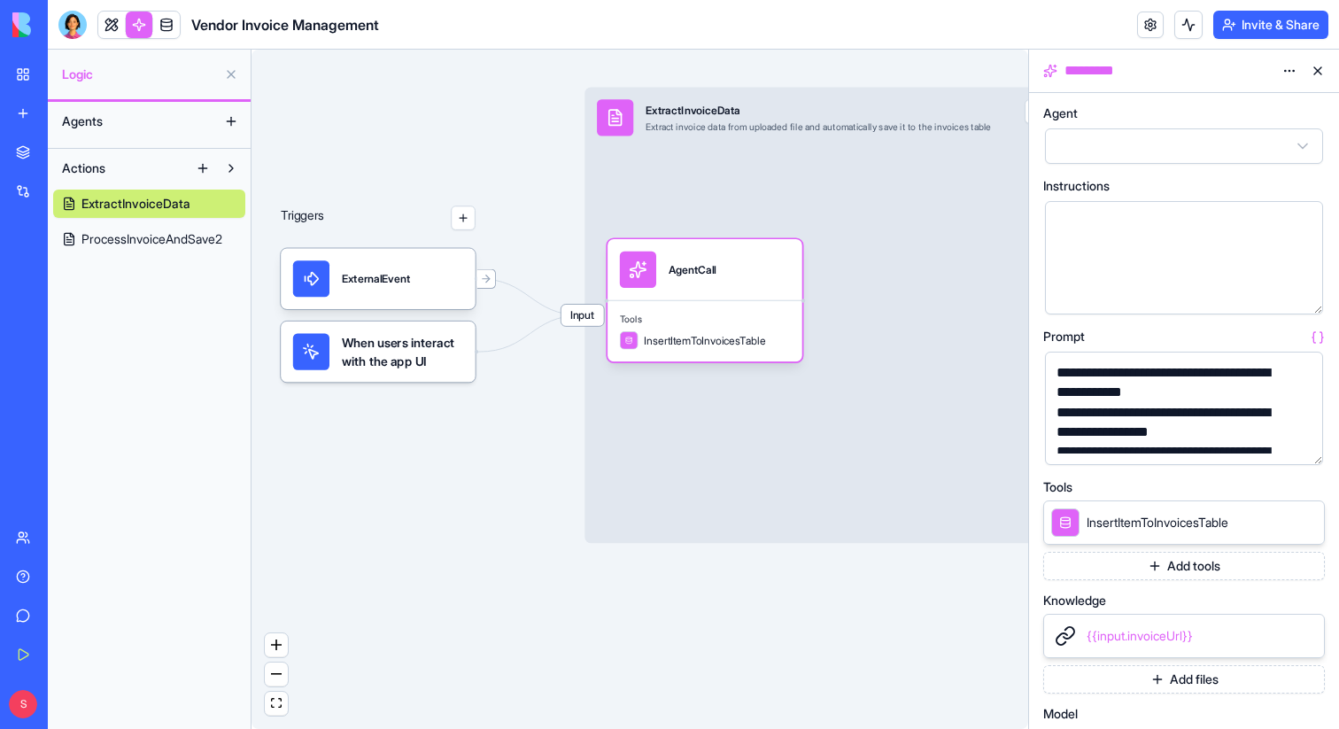
click at [1315, 76] on button at bounding box center [1318, 71] width 28 height 28
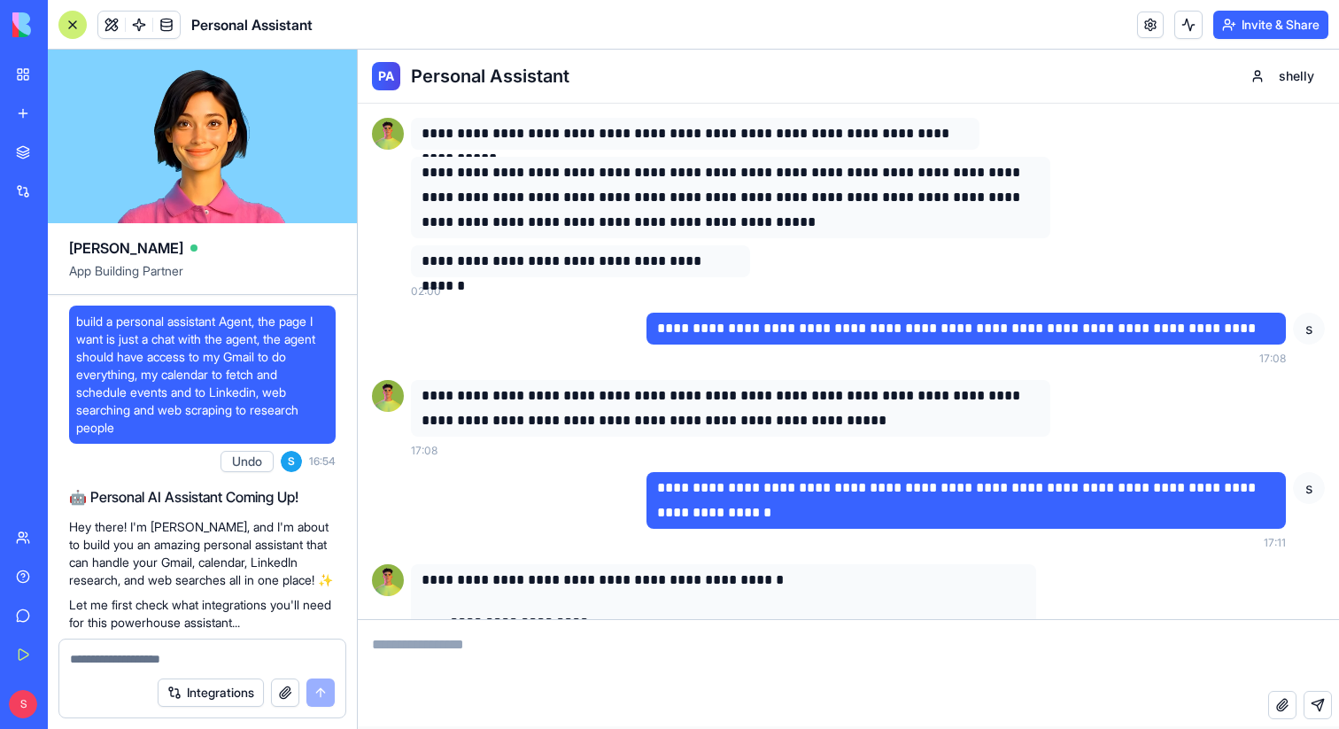
scroll to position [1133, 0]
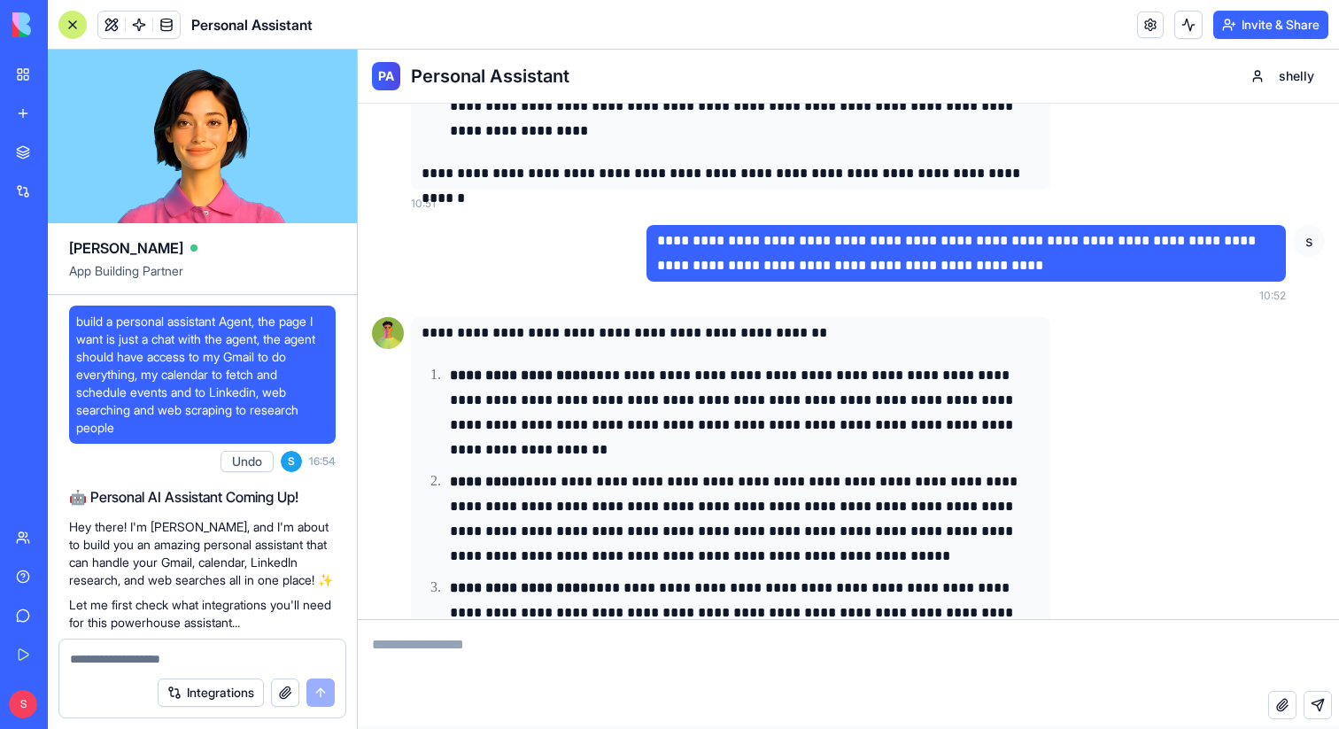
click at [68, 27] on div at bounding box center [72, 25] width 28 height 28
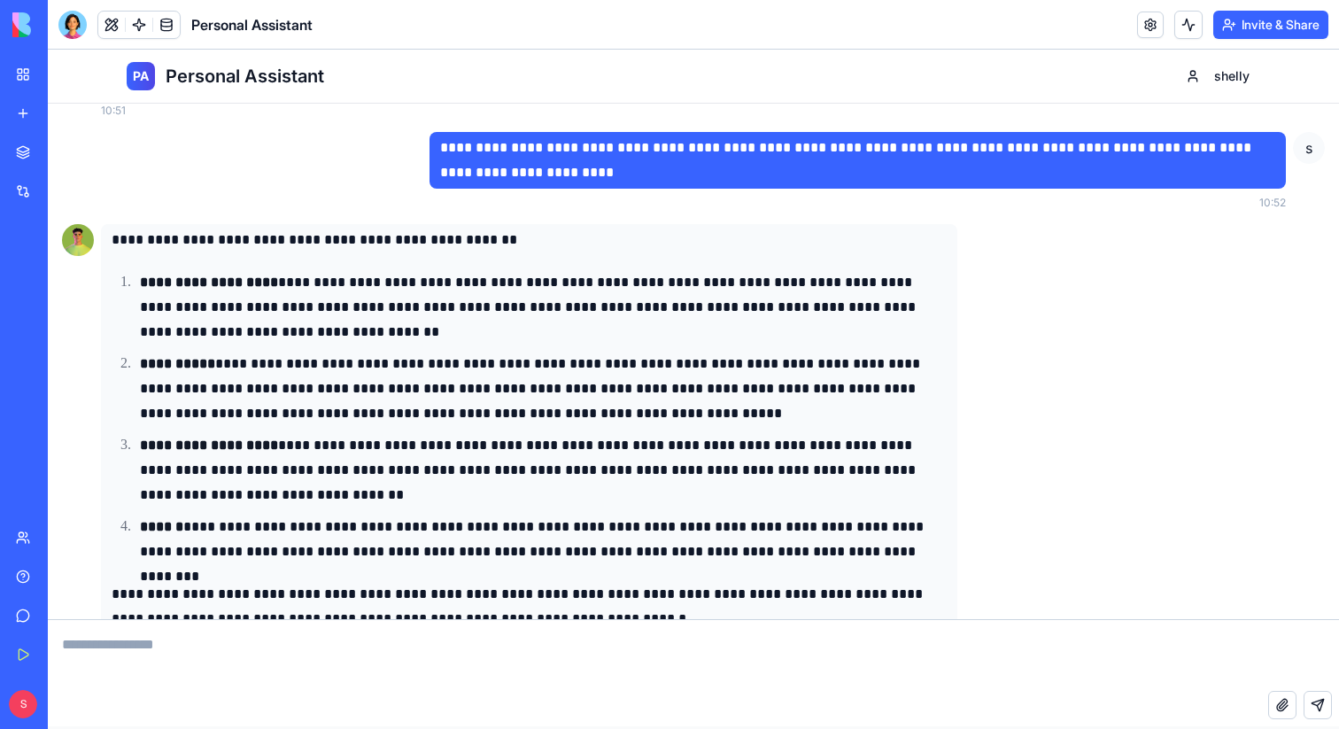
scroll to position [1128, 0]
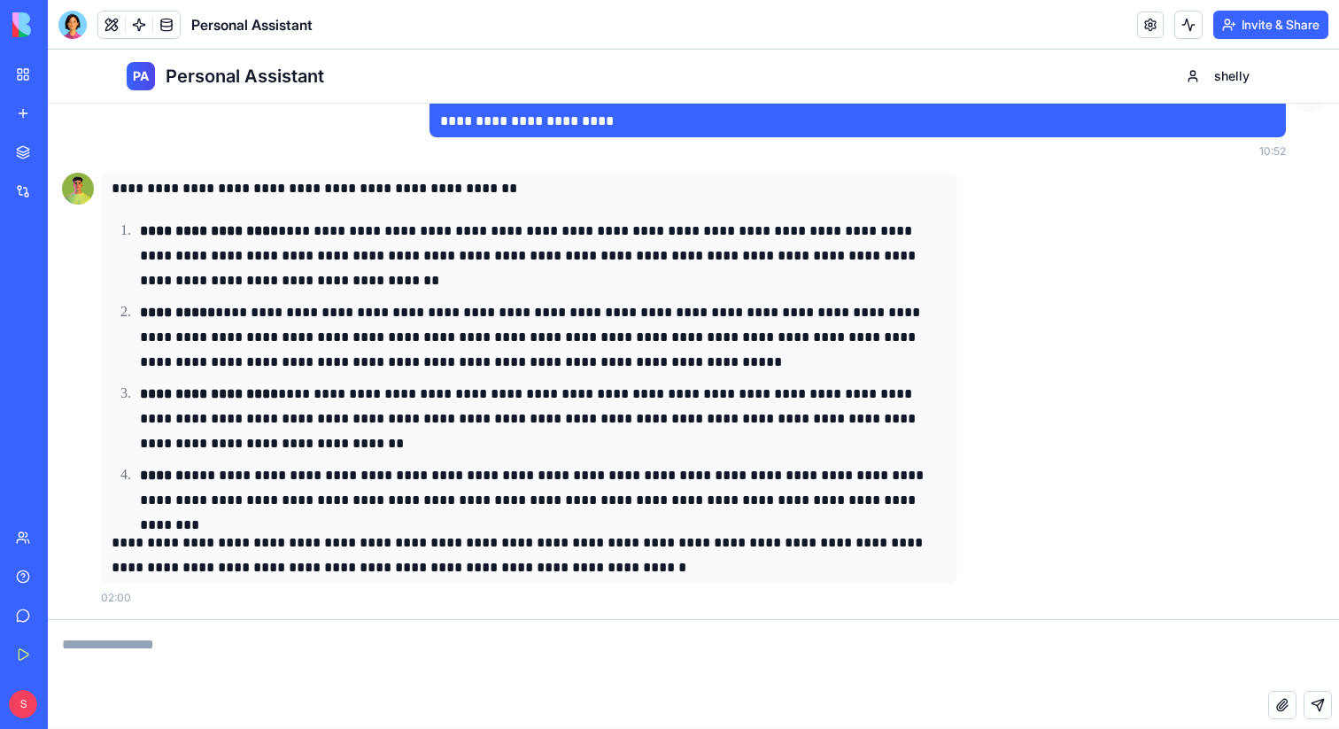
click at [485, 638] on textarea at bounding box center [693, 655] width 1291 height 71
